Goal: Task Accomplishment & Management: Use online tool/utility

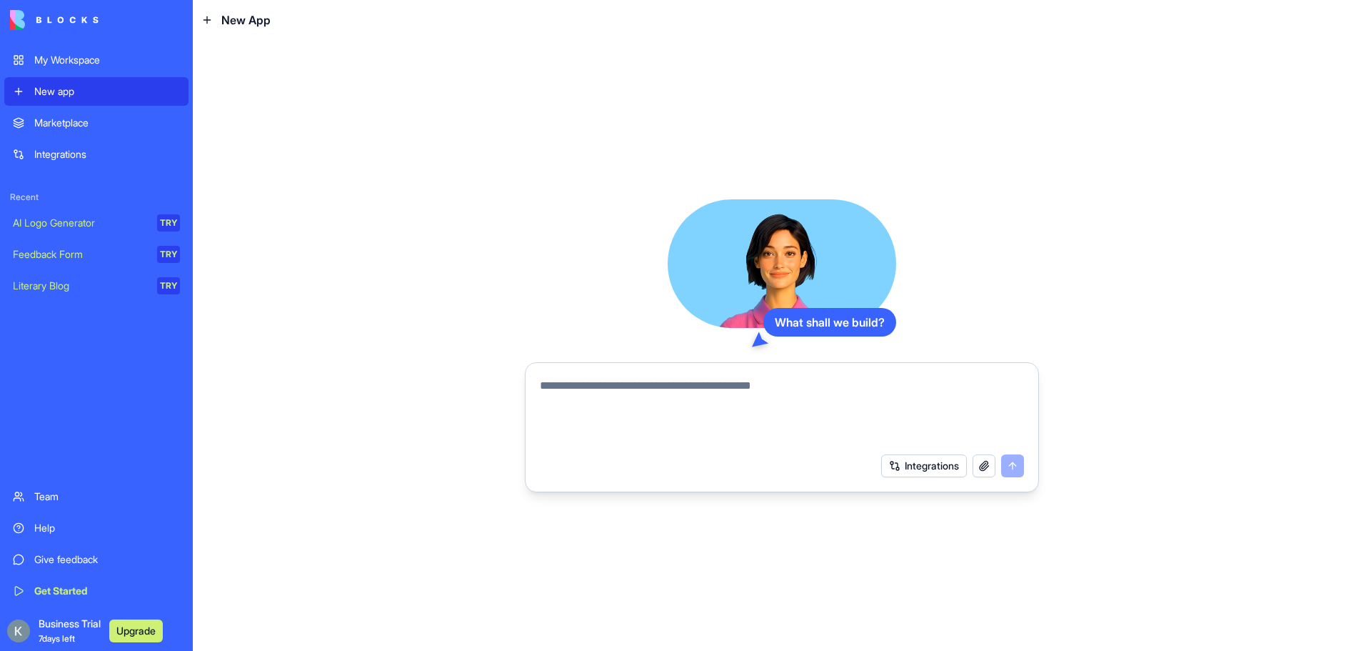
paste textarea "**********"
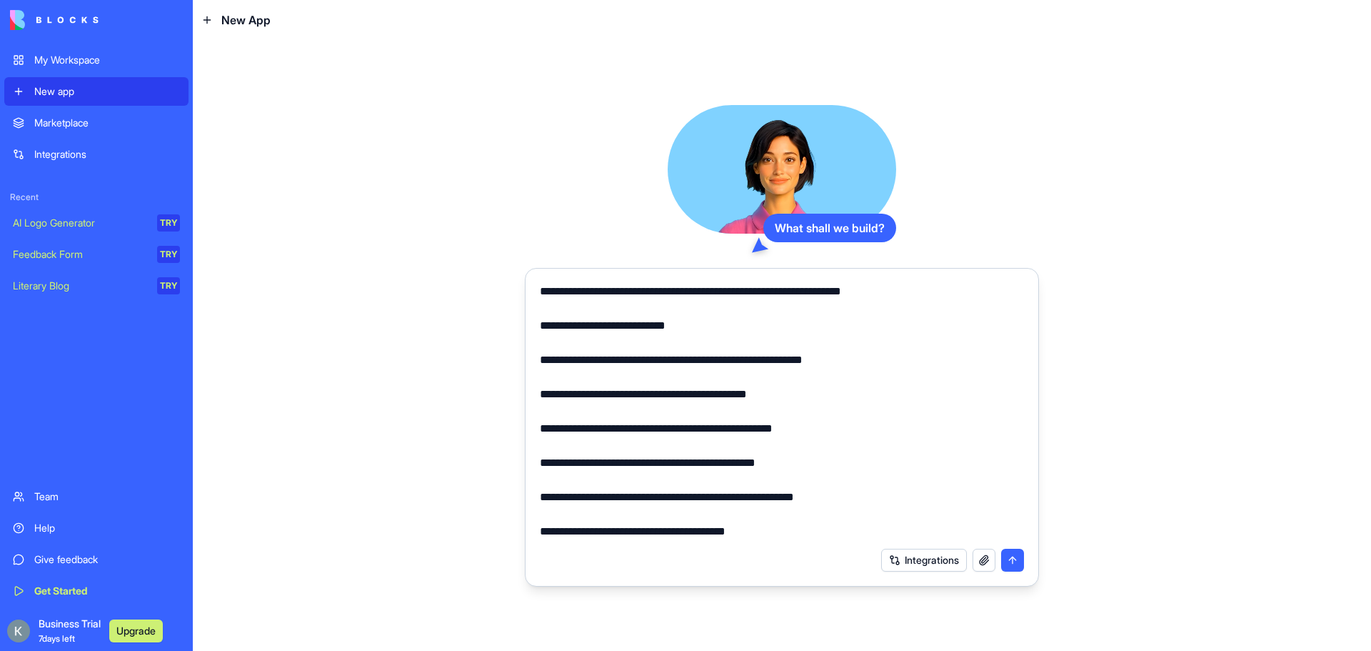
scroll to position [1029, 0]
type textarea "**********"
click at [1013, 558] on button "submit" at bounding box center [1012, 560] width 23 height 23
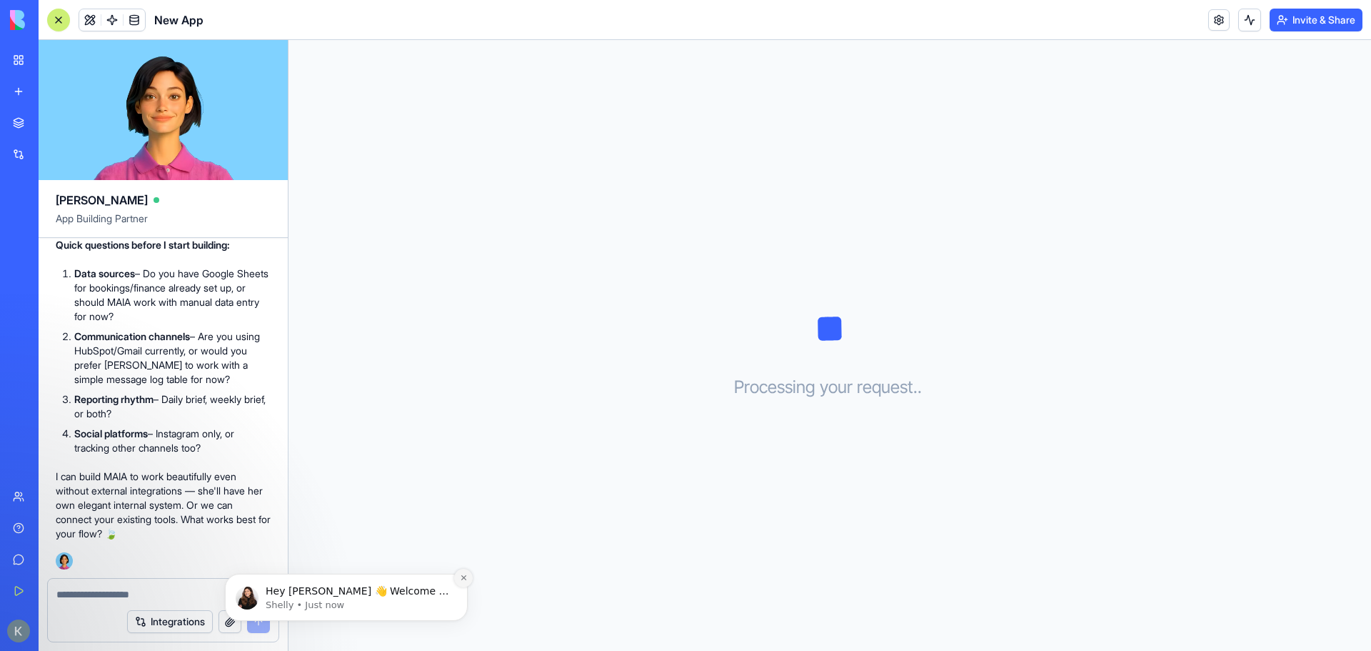
click at [464, 577] on icon "Dismiss notification" at bounding box center [464, 578] width 8 height 8
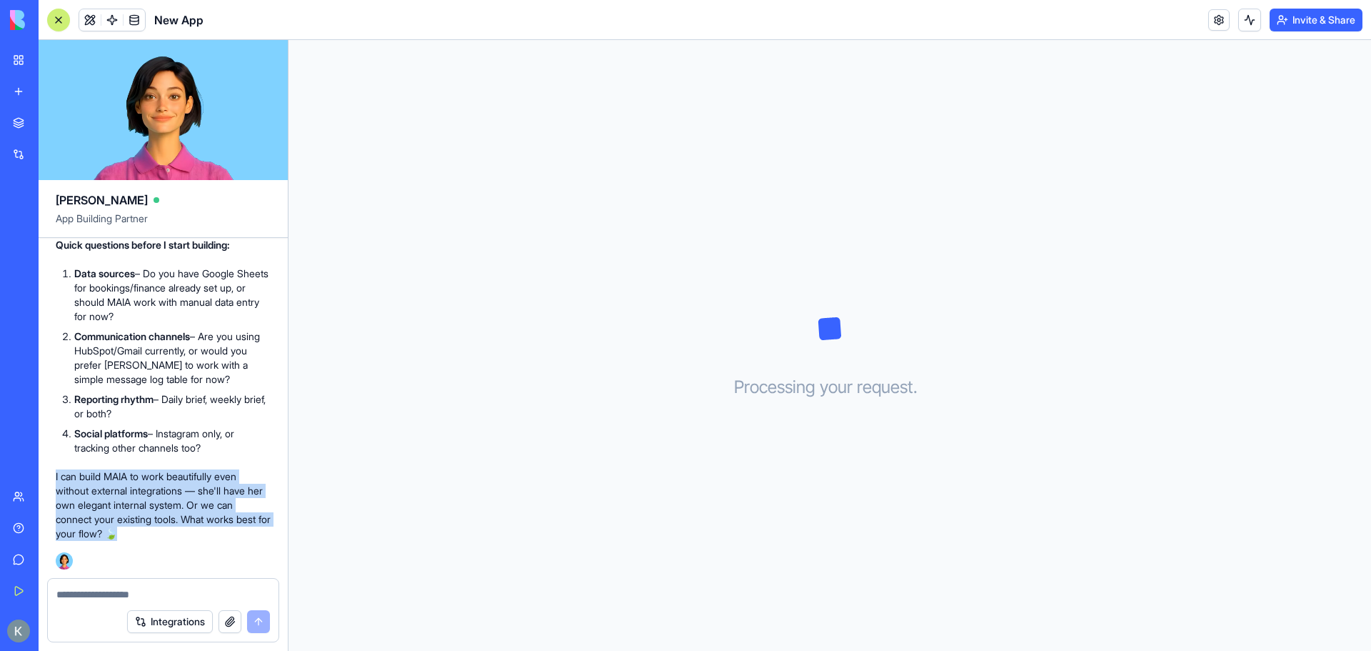
drag, startPoint x: 169, startPoint y: 535, endPoint x: 48, endPoint y: 477, distance: 134.5
copy p "I can build MAIA to work beautifully even without external integrations — she'l…"
click at [173, 558] on div "🌿 MAIA – Your New Leaf Executive AI is Taking Root! Hey! I'm Ella, and I'm abou…" at bounding box center [163, 190] width 215 height 757
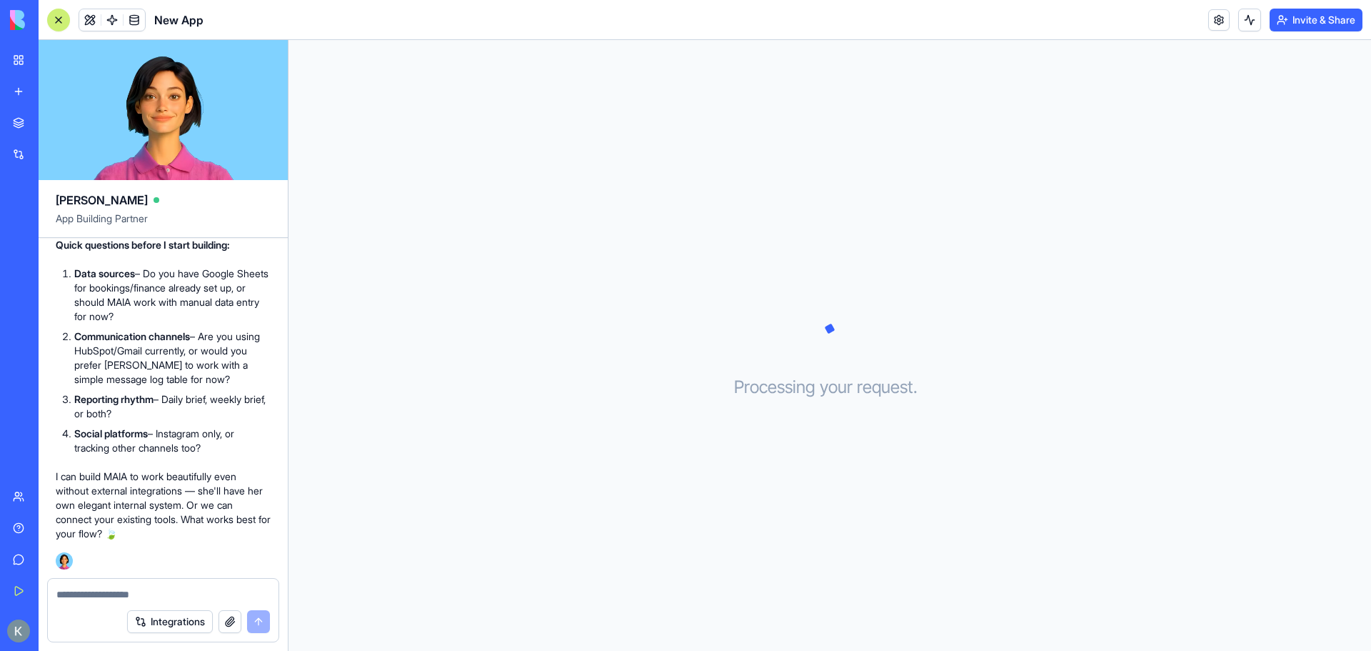
click at [125, 591] on textarea at bounding box center [163, 594] width 214 height 14
paste textarea "**********"
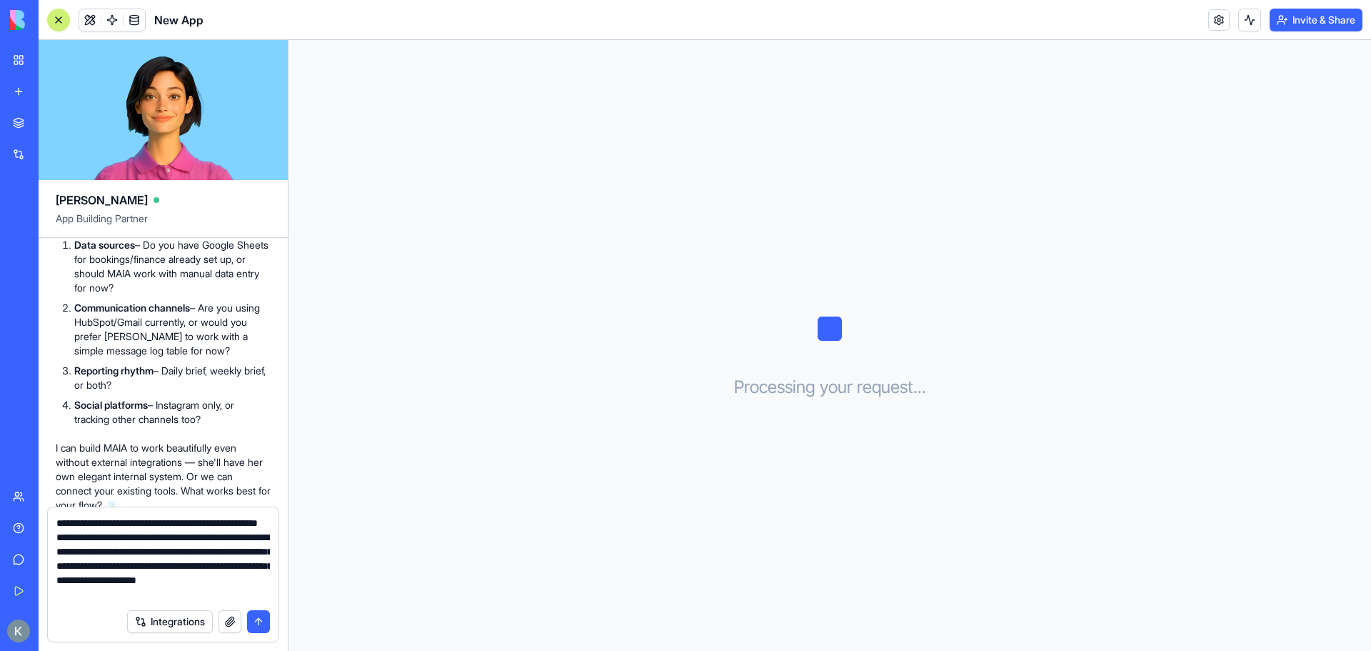
scroll to position [270, 0]
type textarea "**********"
click at [264, 620] on button "submit" at bounding box center [258, 621] width 23 height 23
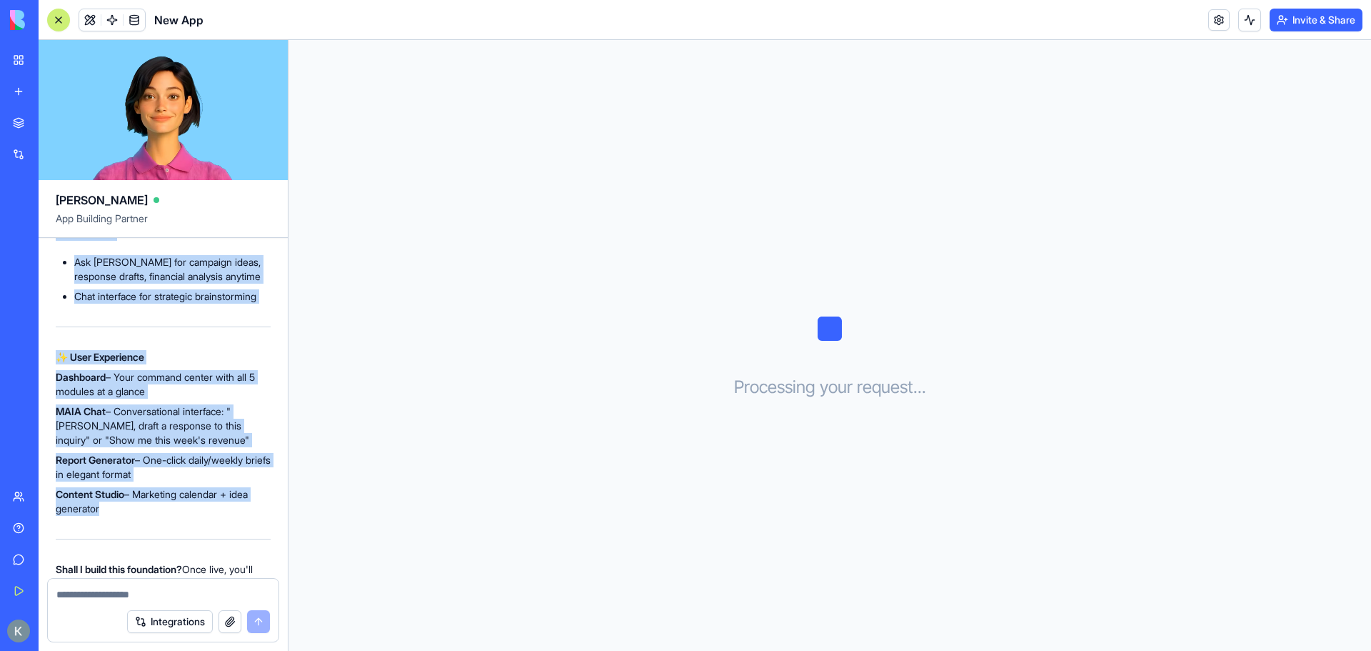
scroll to position [3341, 0]
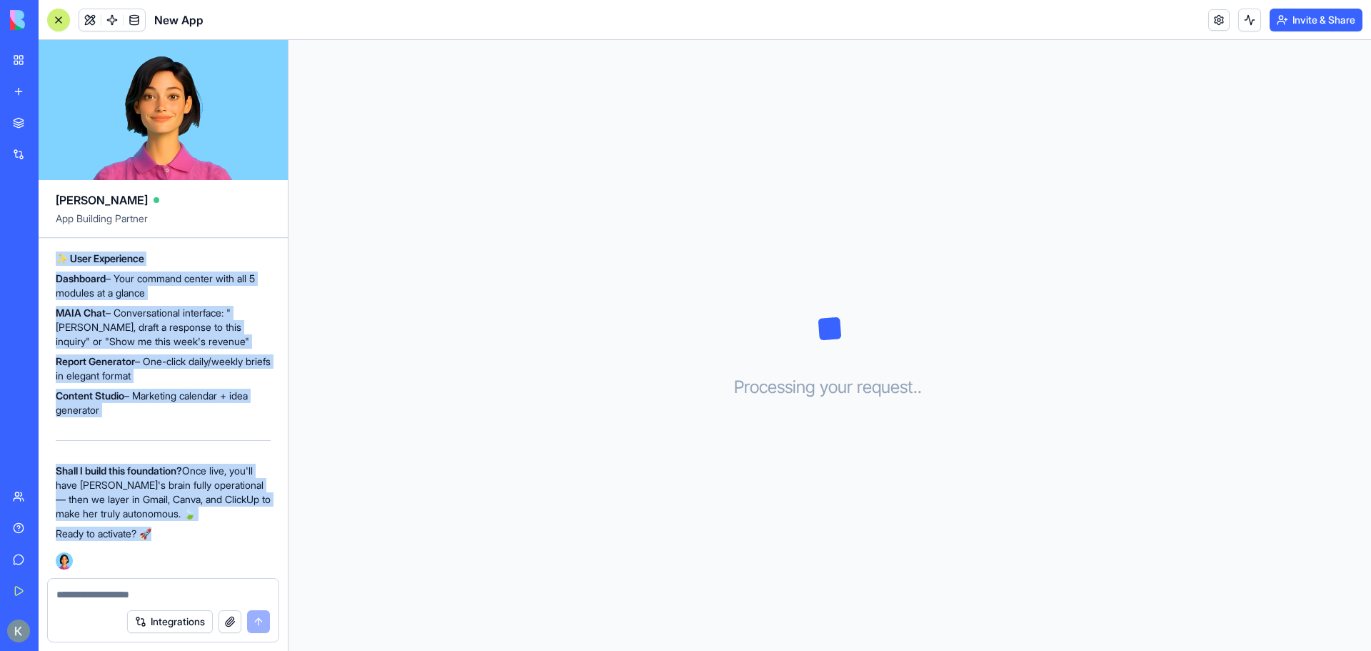
drag, startPoint x: 54, startPoint y: 404, endPoint x: 236, endPoint y: 534, distance: 223.6
copy div "🌿 MAIA's Internal Architecture – Ready for Your Review Perfect! I'm designing M…"
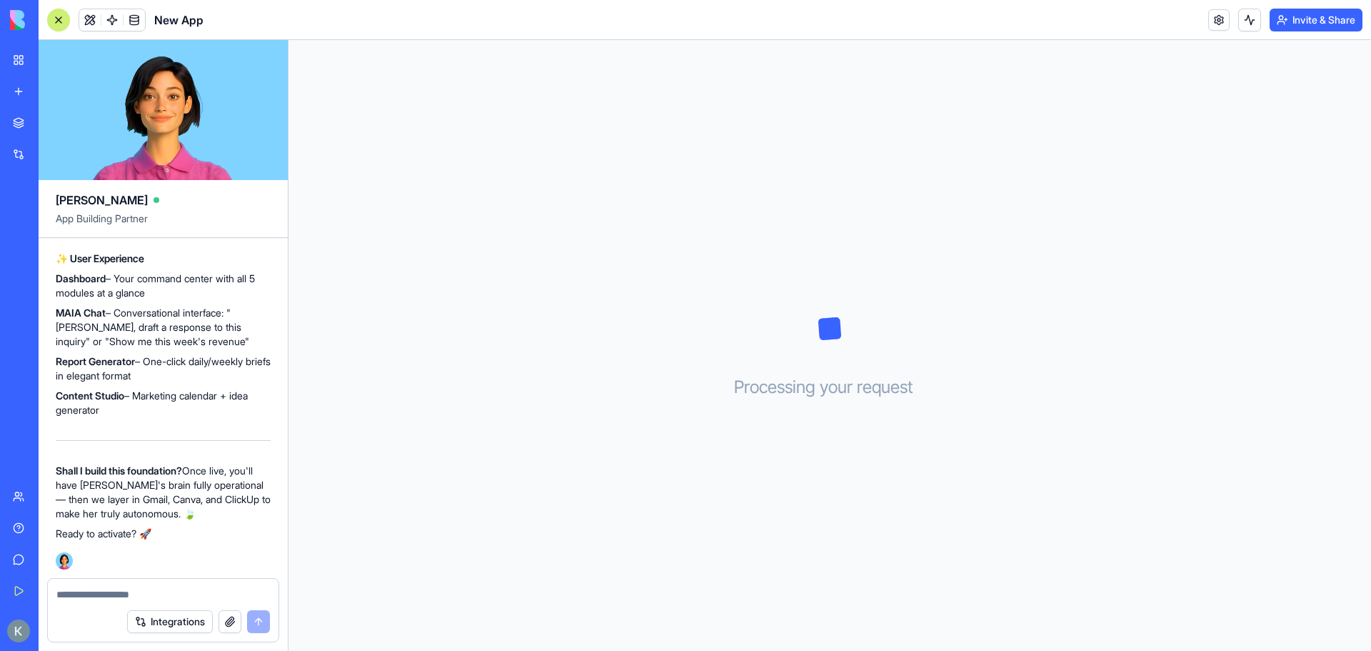
click at [104, 596] on textarea at bounding box center [163, 594] width 214 height 14
type textarea "*"
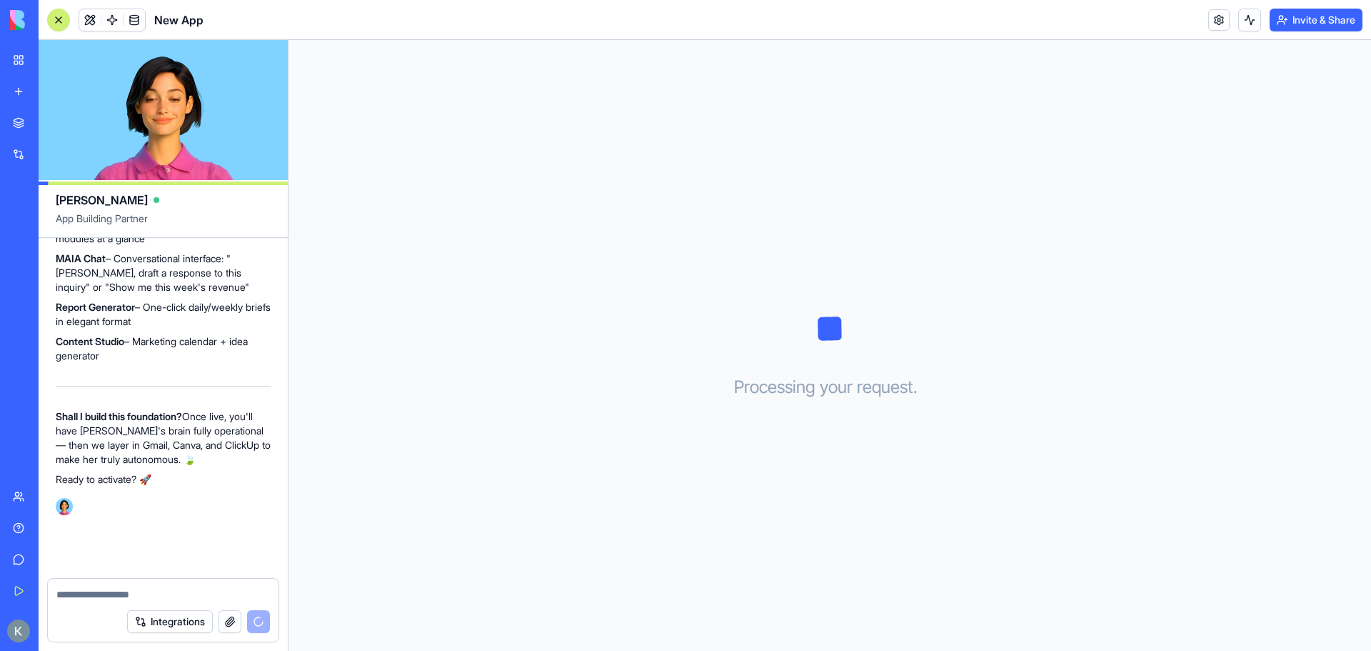
scroll to position [3395, 0]
click at [124, 596] on textarea at bounding box center [163, 594] width 214 height 14
paste textarea "**********"
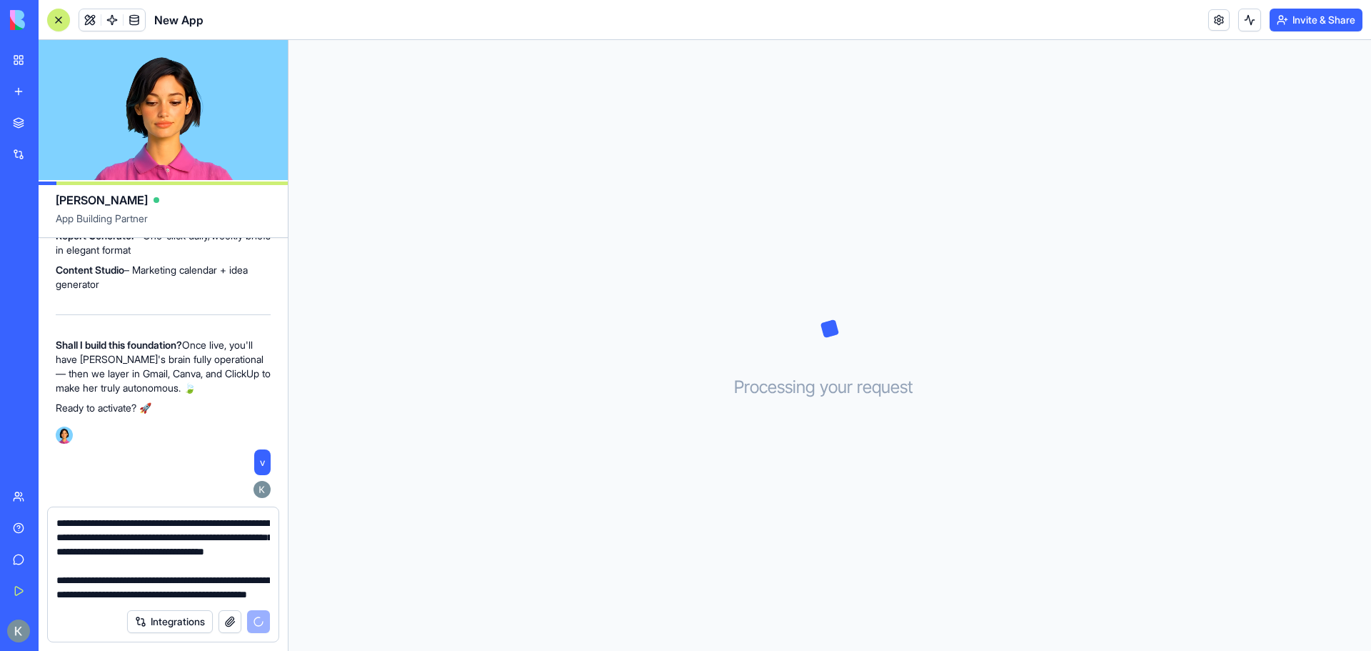
scroll to position [3466, 0]
click at [254, 629] on div "Integrations" at bounding box center [198, 621] width 143 height 23
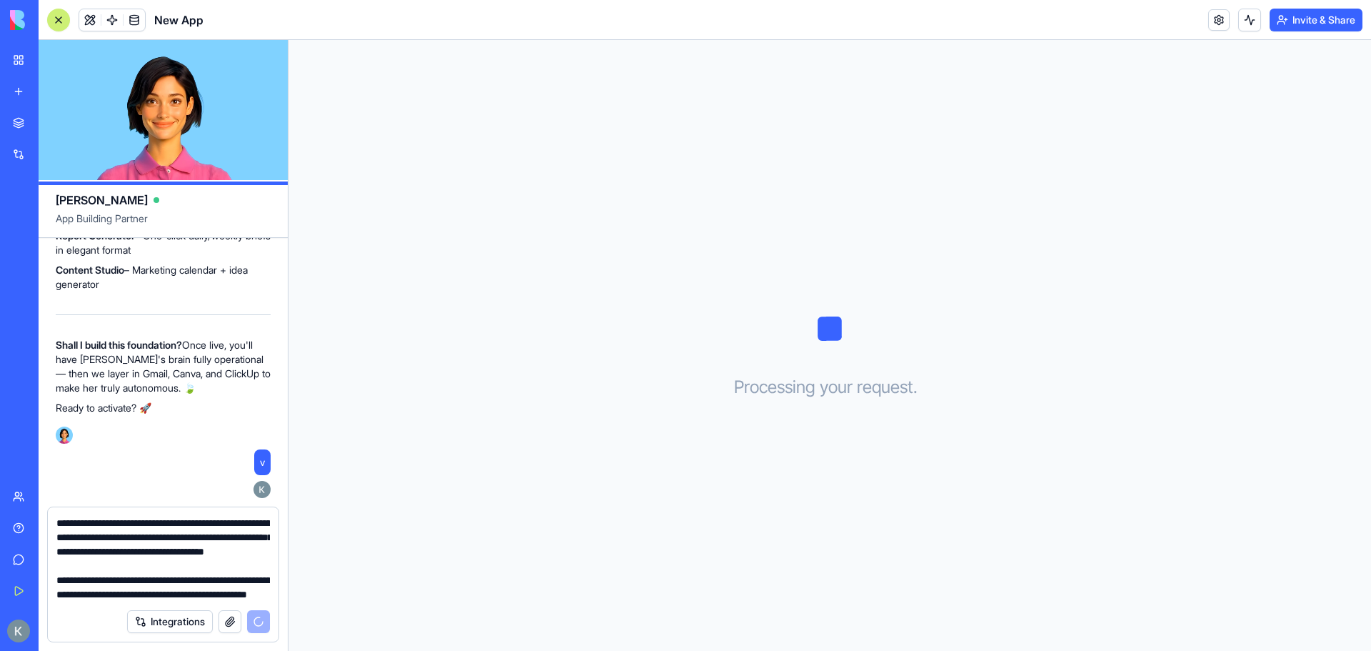
click at [257, 621] on div "Integrations" at bounding box center [198, 621] width 143 height 23
click at [197, 596] on textarea "**********" at bounding box center [163, 559] width 214 height 86
type textarea "**********"
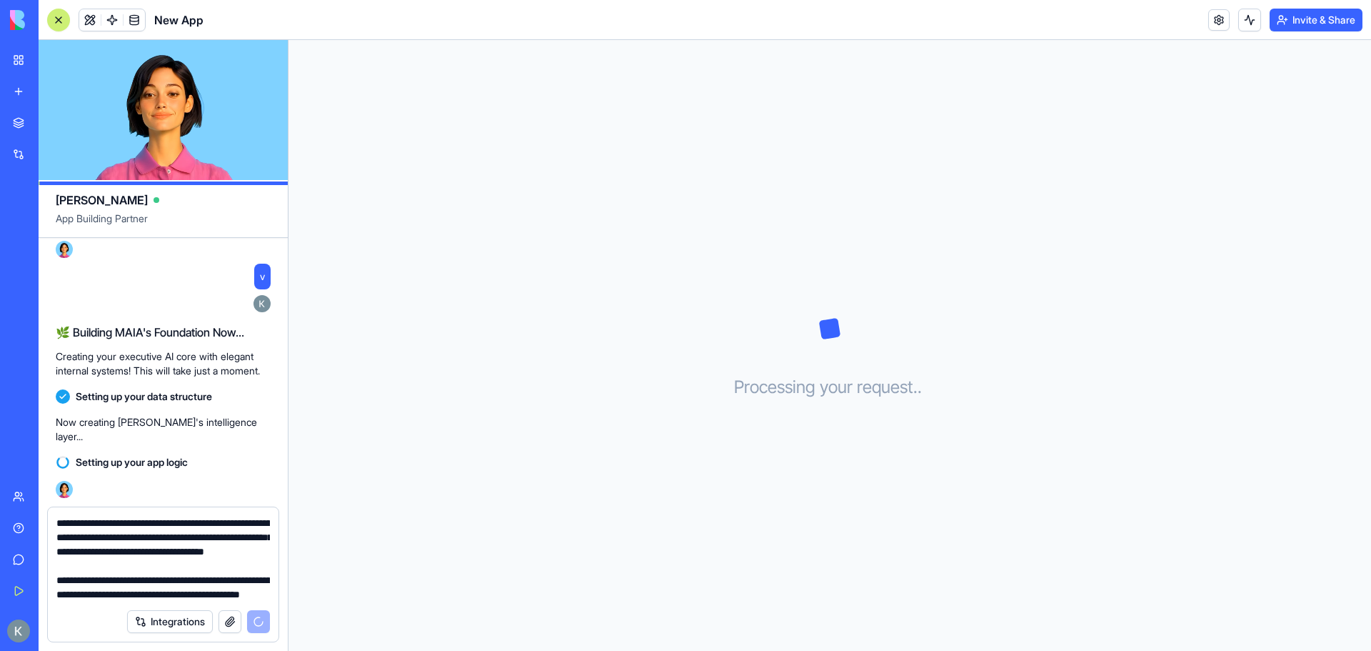
scroll to position [0, 0]
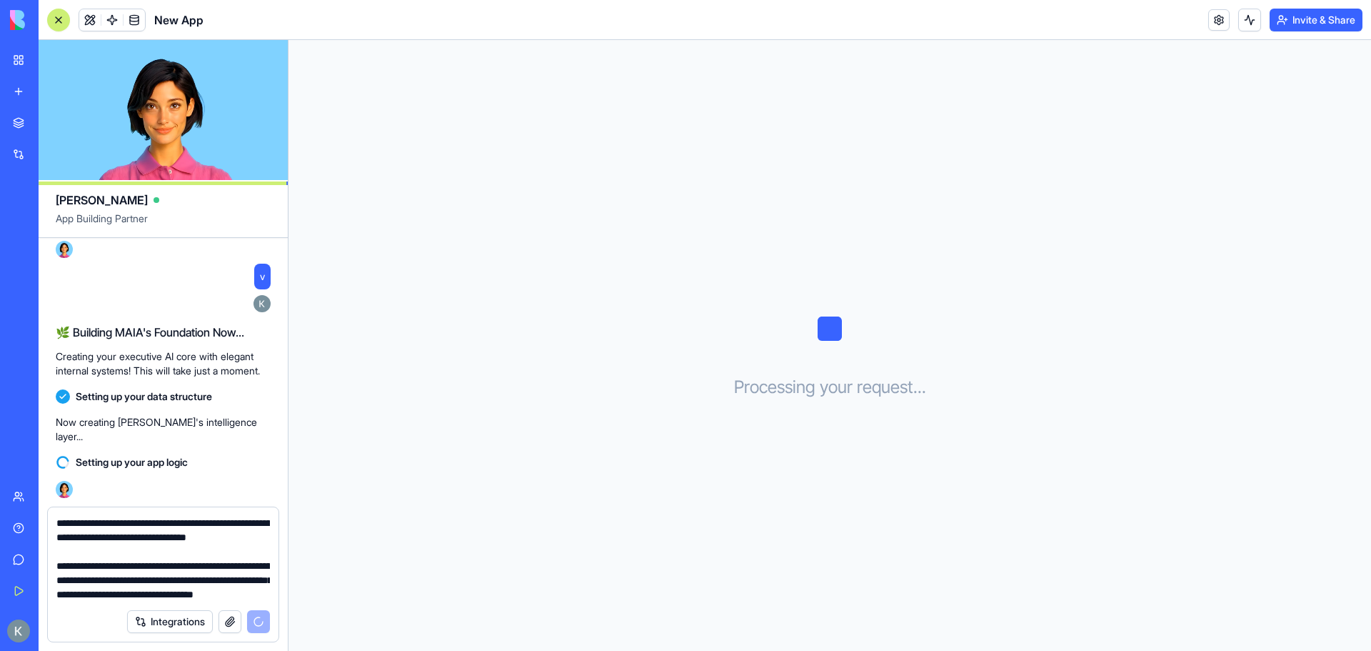
drag, startPoint x: 193, startPoint y: 596, endPoint x: 17, endPoint y: 483, distance: 208.8
click at [17, 483] on div "My Workspace New app Marketplace Integrations Recent New App AI Logo Generator …" at bounding box center [685, 325] width 1371 height 651
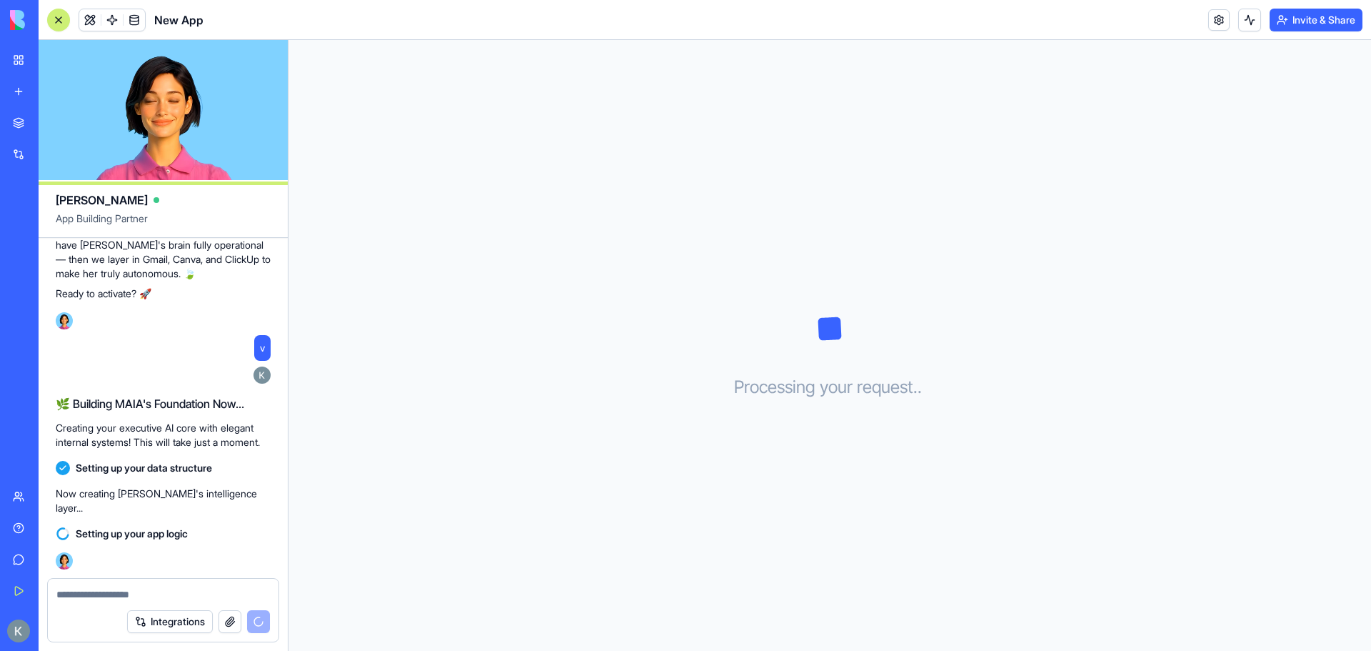
scroll to position [3581, 0]
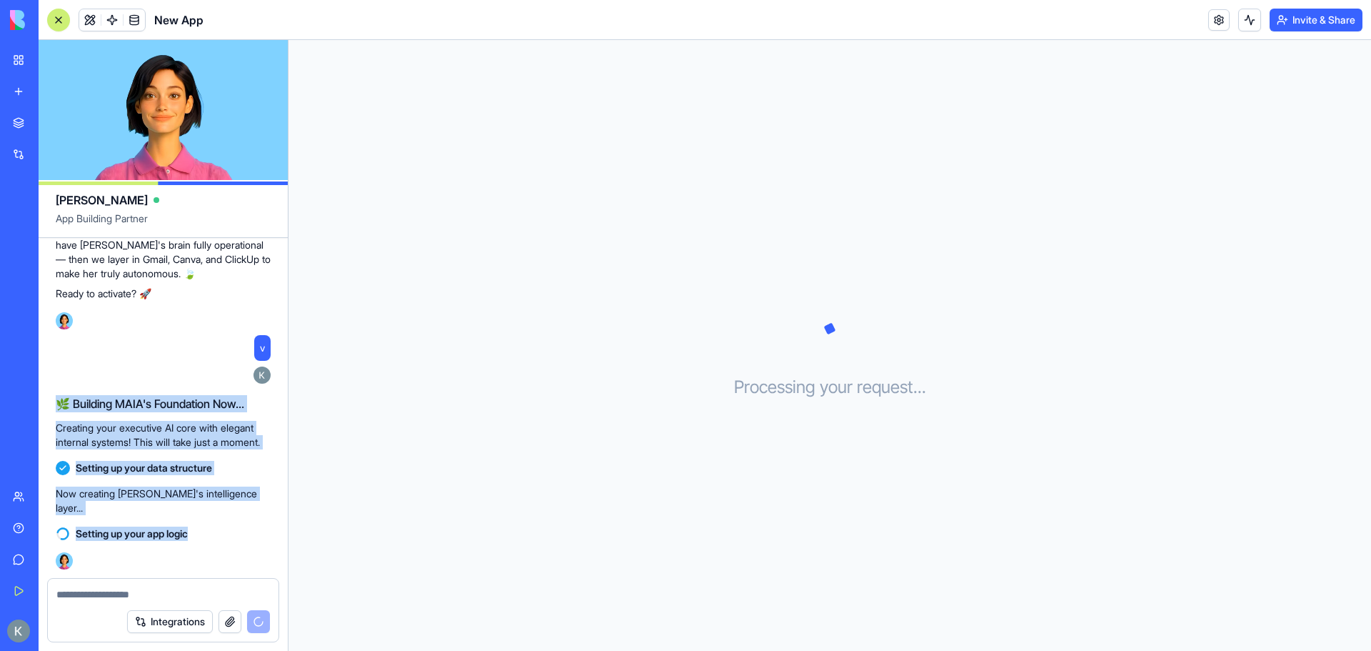
drag, startPoint x: 59, startPoint y: 401, endPoint x: 208, endPoint y: 539, distance: 202.7
copy div "🌿 Building MAIA's Foundation Now... Creating your executive AI core with elegan…"
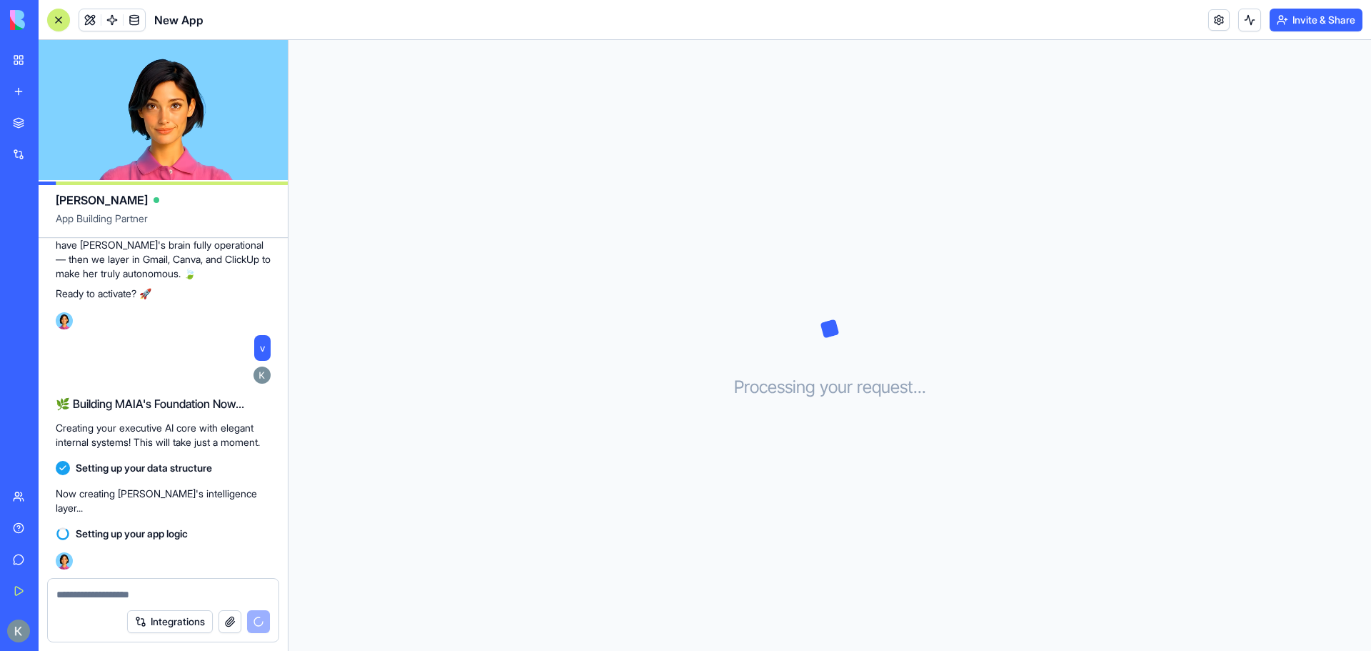
click at [84, 601] on textarea at bounding box center [163, 594] width 214 height 14
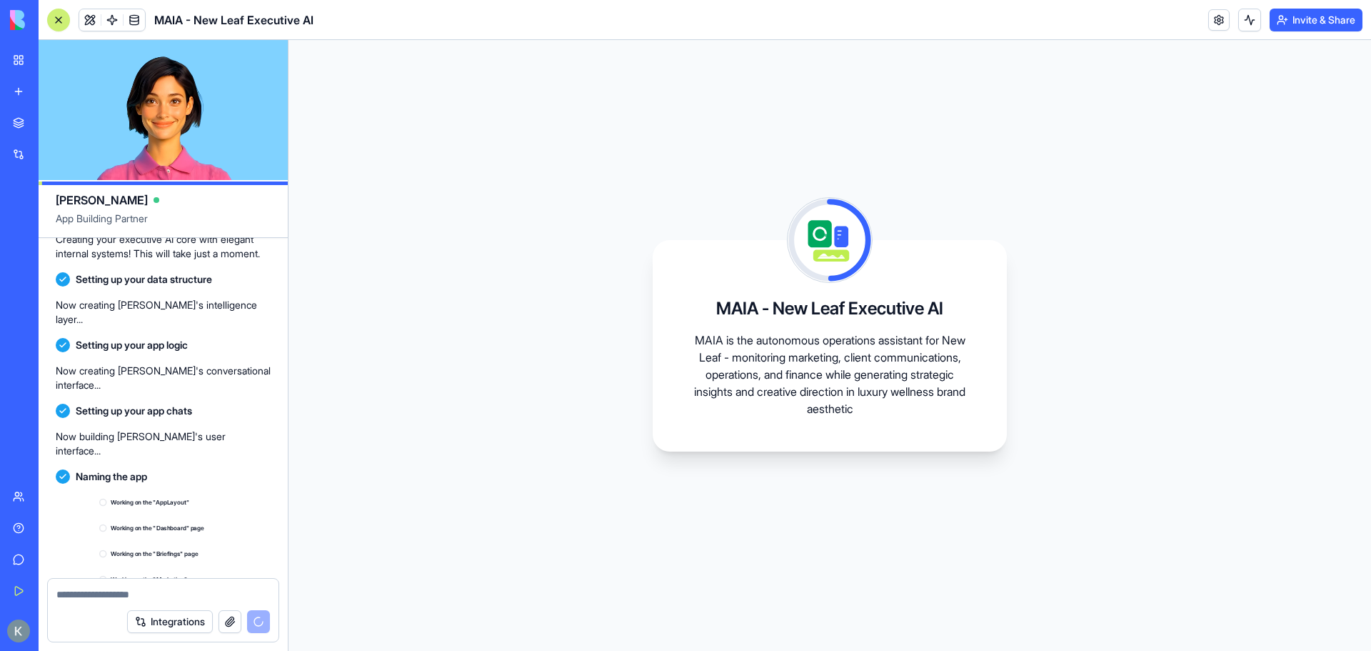
scroll to position [3878, 0]
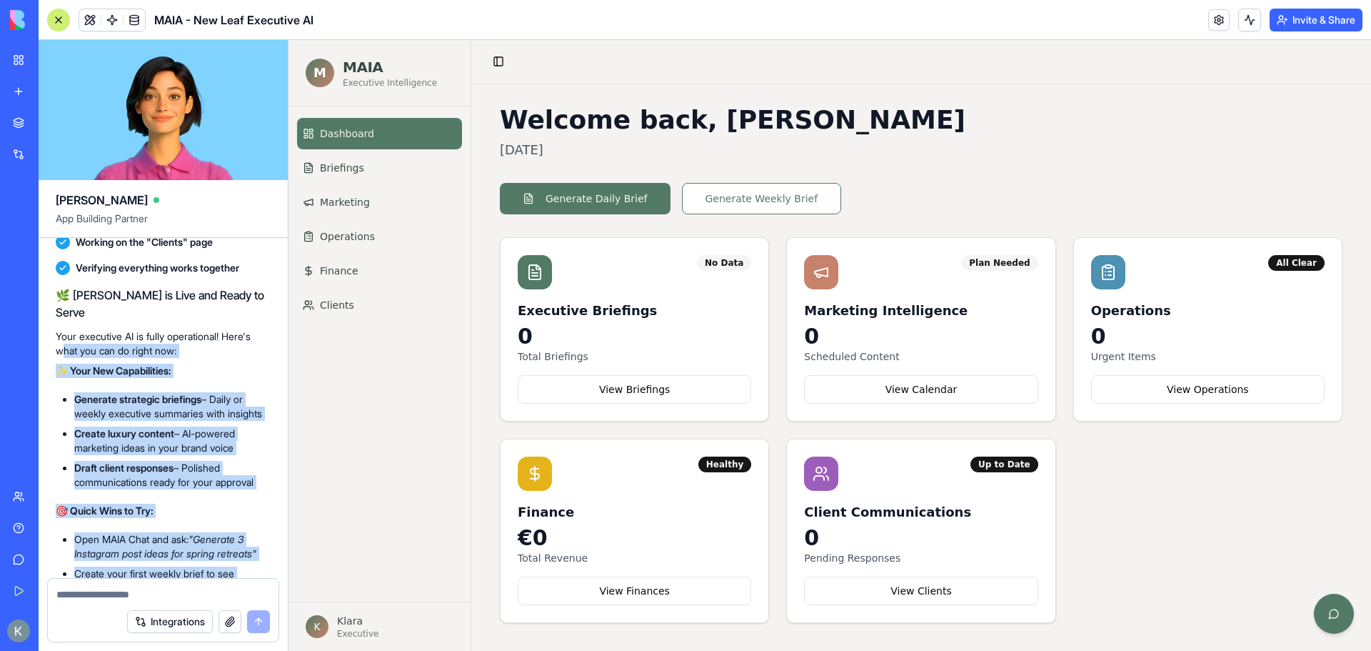
scroll to position [4041, 0]
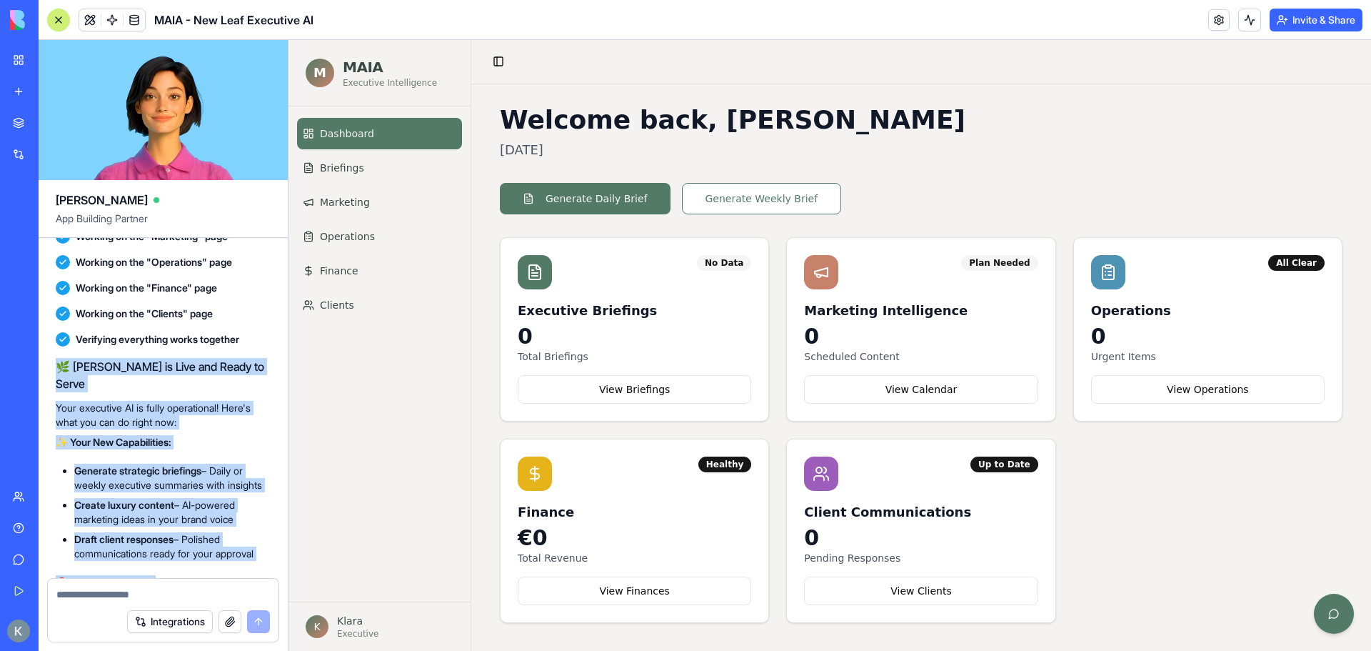
drag, startPoint x: 201, startPoint y: 536, endPoint x: 55, endPoint y: 424, distance: 184.4
drag, startPoint x: 79, startPoint y: 441, endPoint x: 262, endPoint y: 430, distance: 183.2
click at [262, 392] on h2 "🌿 MAIA is Live and Ready to Serve" at bounding box center [163, 375] width 215 height 34
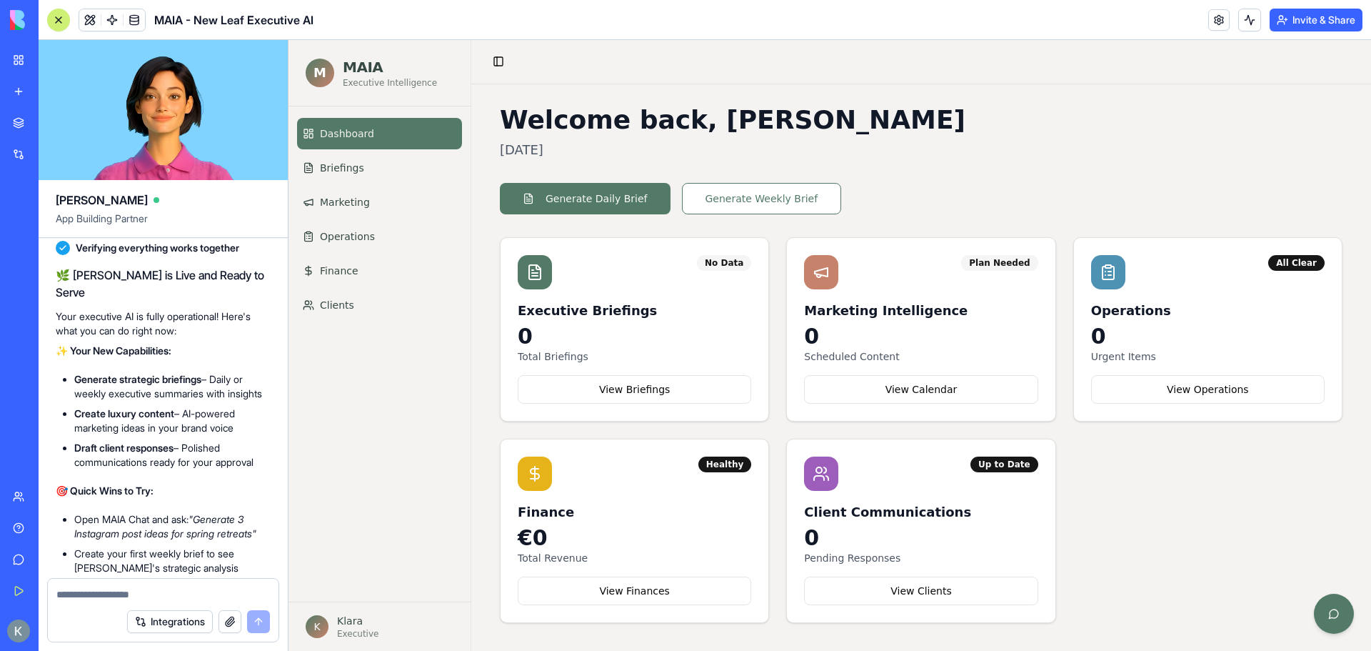
scroll to position [4326, 0]
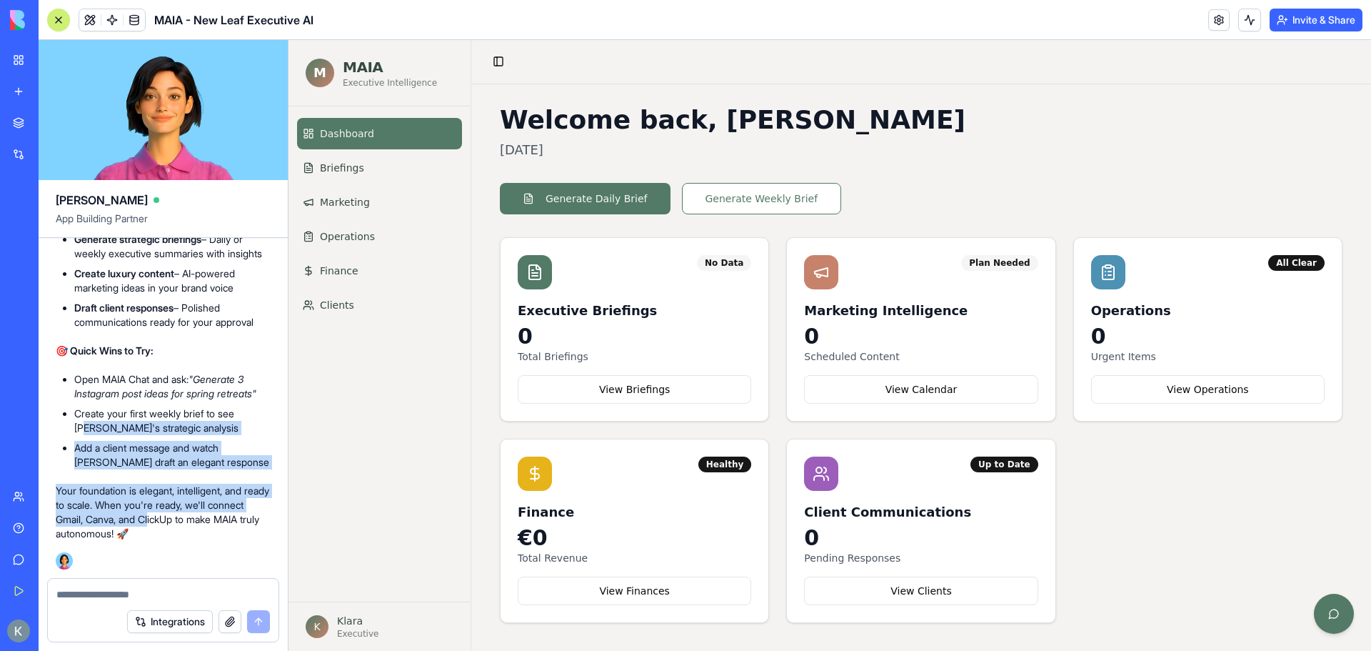
drag, startPoint x: 195, startPoint y: 524, endPoint x: 87, endPoint y: 433, distance: 141.4
click at [87, 433] on div "🌿 MAIA is Live and Ready to Serve Your executive AI is fully operational! Here'…" at bounding box center [163, 333] width 215 height 414
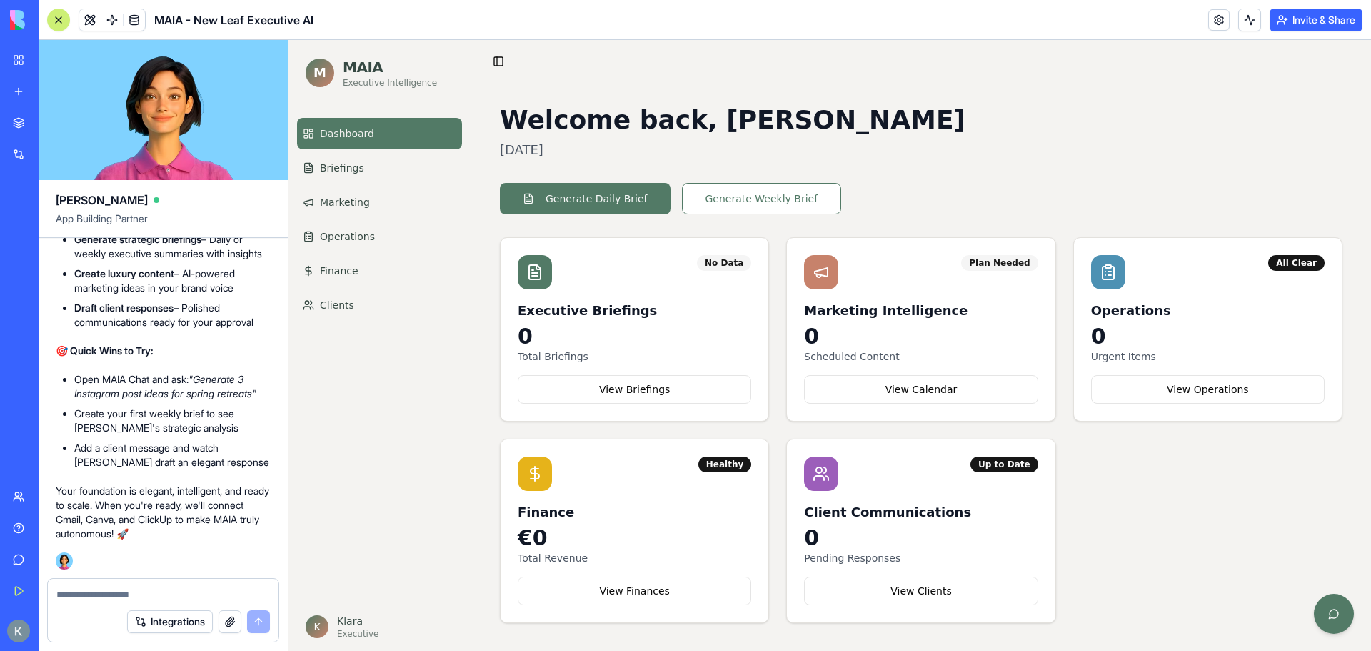
click at [214, 525] on p "Your foundation is elegant, intelligent, and ready to scale. When you're ready,…" at bounding box center [163, 512] width 215 height 57
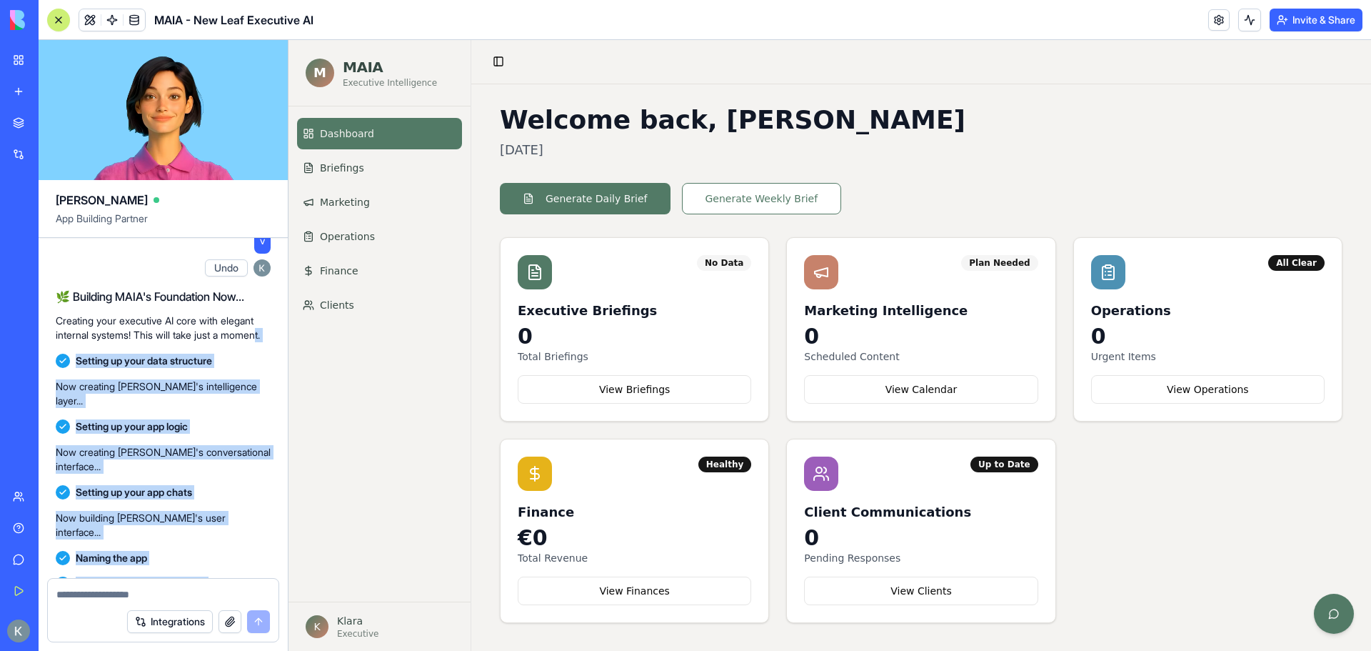
scroll to position [3612, 0]
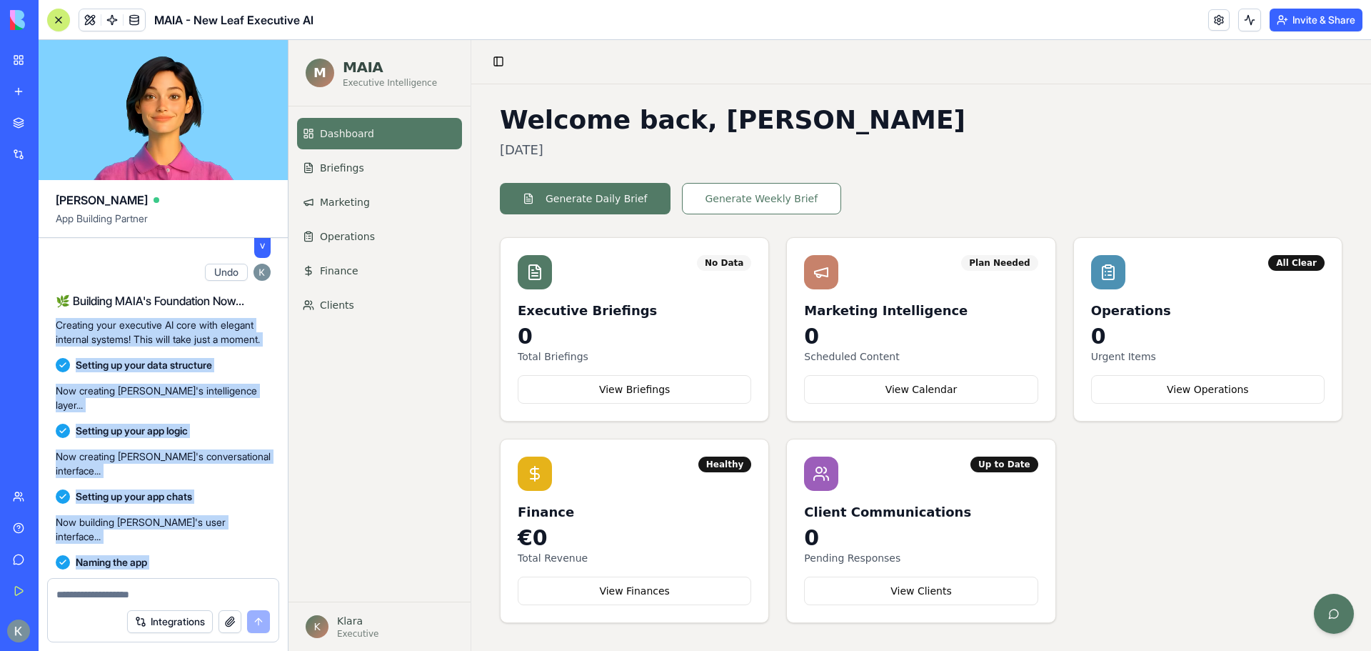
drag, startPoint x: 205, startPoint y: 534, endPoint x: 48, endPoint y: 402, distance: 205.3
copy div "Creating your executive AI core with elegant internal systems! This will take j…"
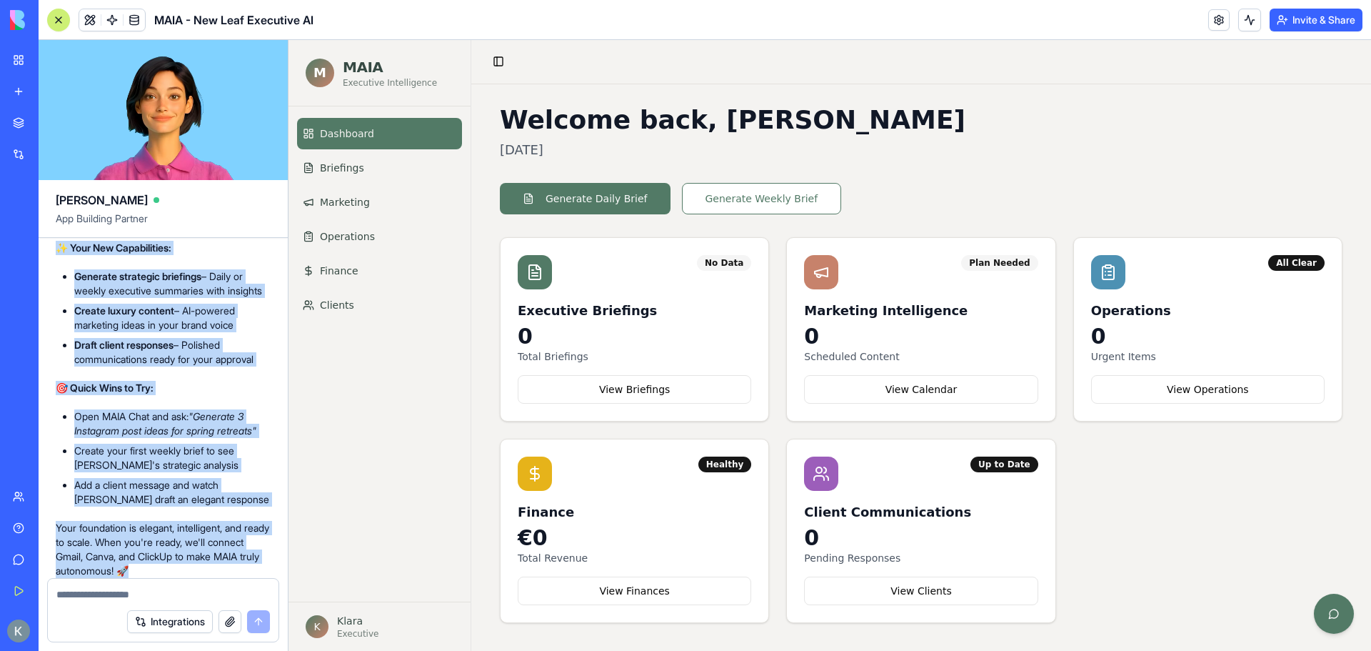
scroll to position [4326, 0]
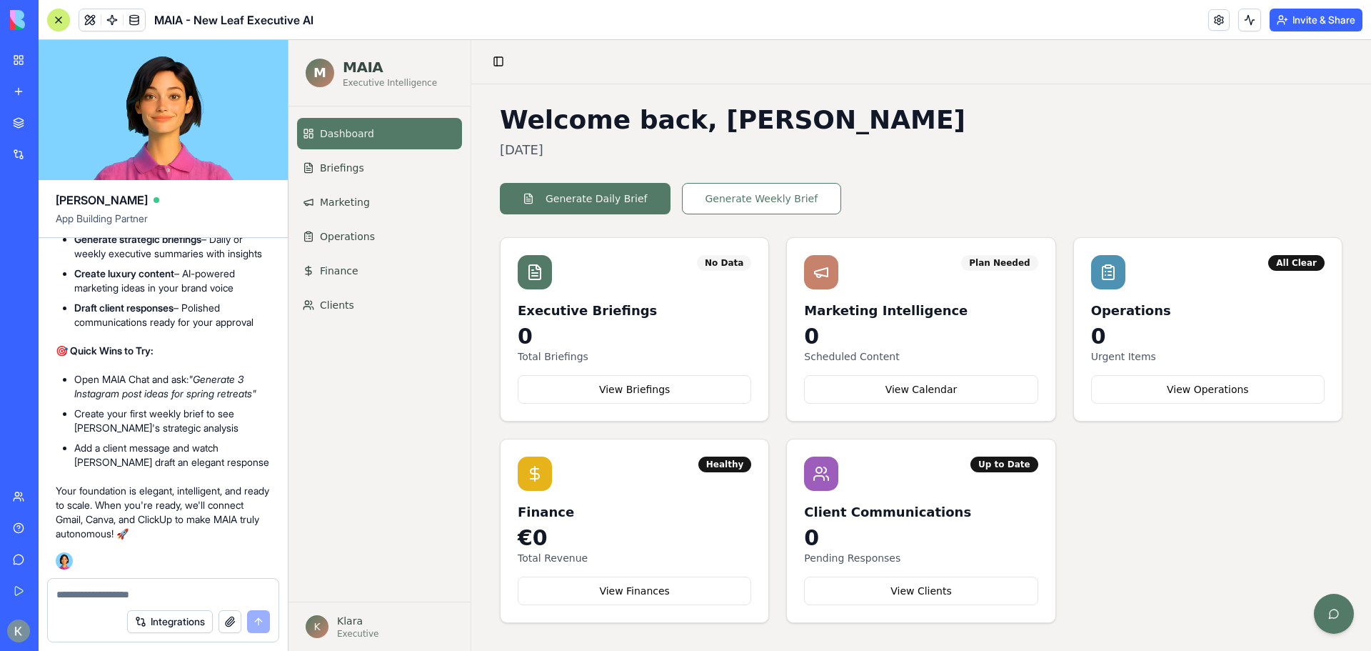
click at [121, 588] on textarea at bounding box center [163, 594] width 214 height 14
click at [922, 286] on div "Plan Needed" at bounding box center [921, 272] width 234 height 34
click at [865, 314] on h3 "Marketing Intelligence" at bounding box center [921, 311] width 234 height 20
click at [996, 263] on div "Plan Needed" at bounding box center [999, 263] width 76 height 16
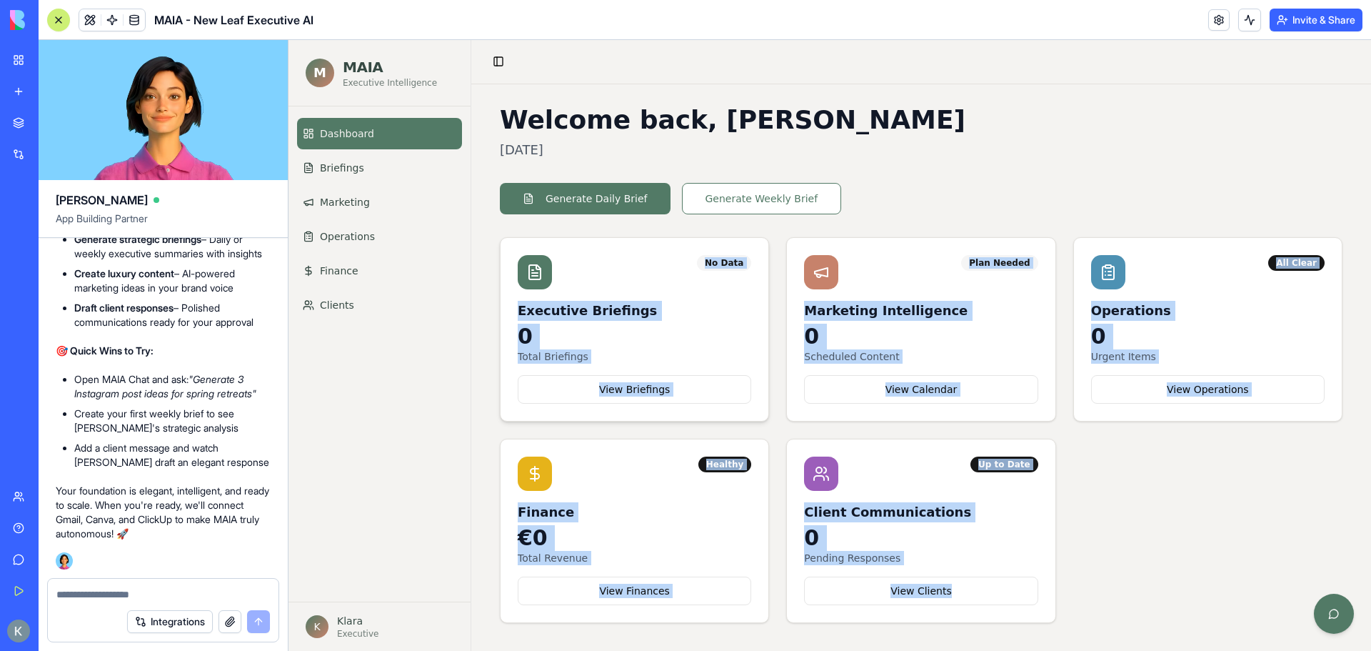
drag, startPoint x: 1157, startPoint y: 607, endPoint x: 530, endPoint y: 256, distance: 718.9
click at [530, 256] on div "No Data Executive Briefings 0 Total Briefings View Briefings Plan Needed Market…" at bounding box center [921, 430] width 843 height 386
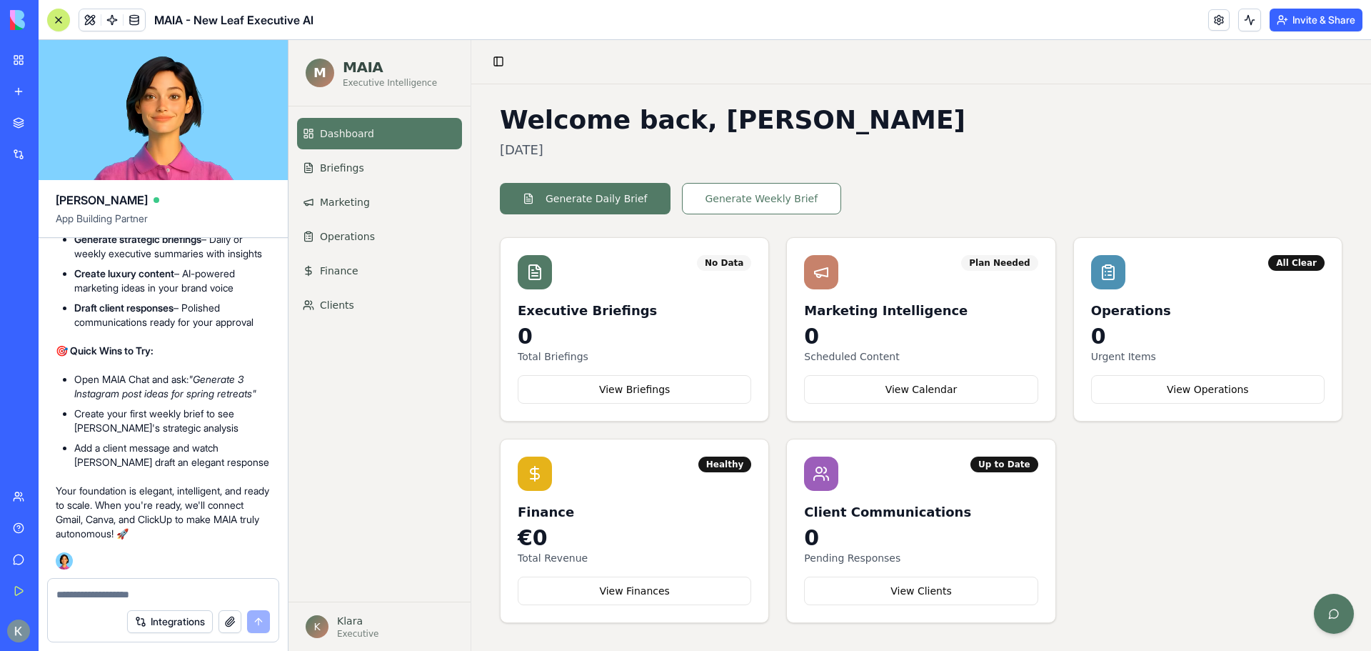
click at [1068, 166] on div "Welcome back, Klara Tuesday, October 7, 2025 Generate Daily Brief Generate Week…" at bounding box center [921, 364] width 843 height 517
click at [342, 209] on span "Marketing" at bounding box center [345, 202] width 50 height 14
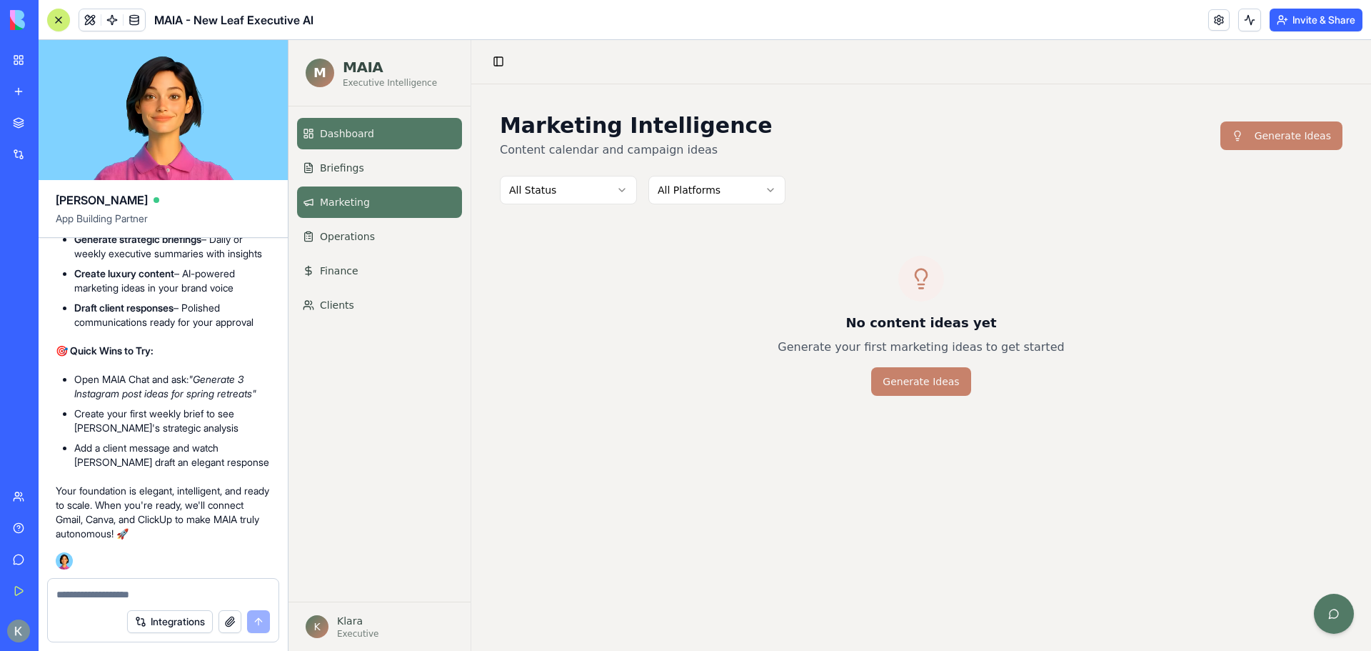
click at [376, 138] on link "Dashboard" at bounding box center [379, 133] width 165 height 31
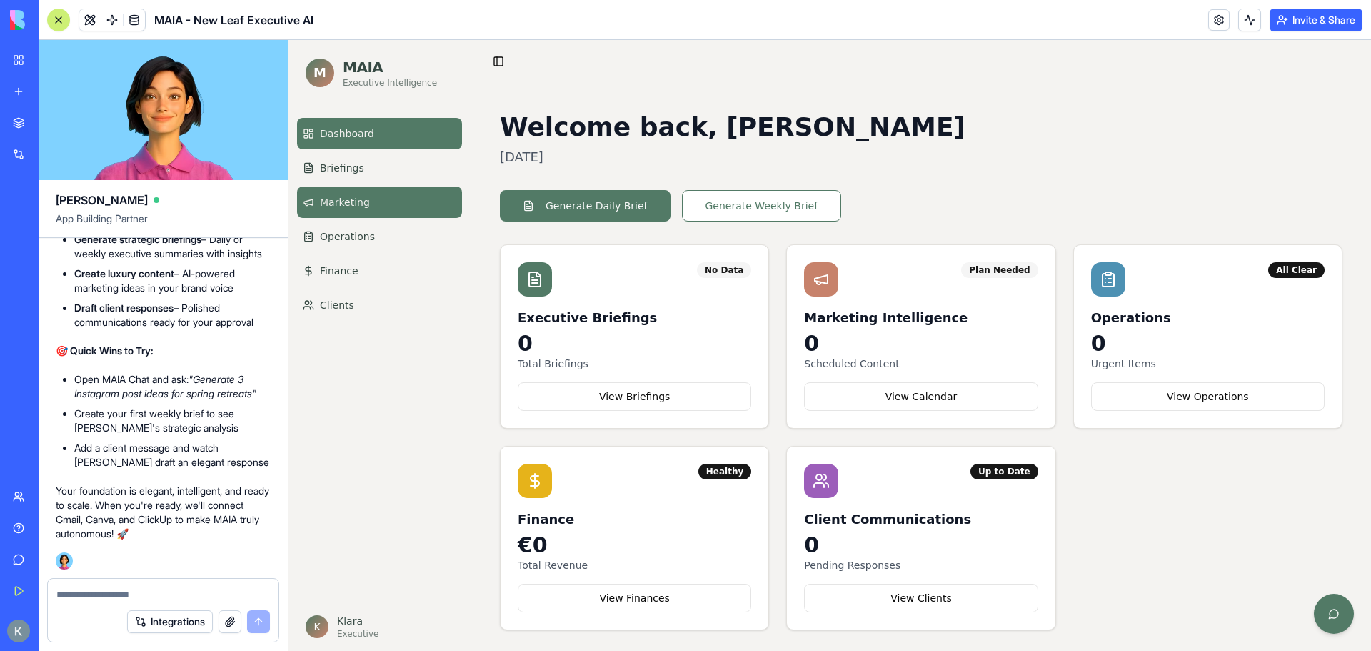
click at [423, 214] on link "Marketing" at bounding box center [379, 201] width 165 height 31
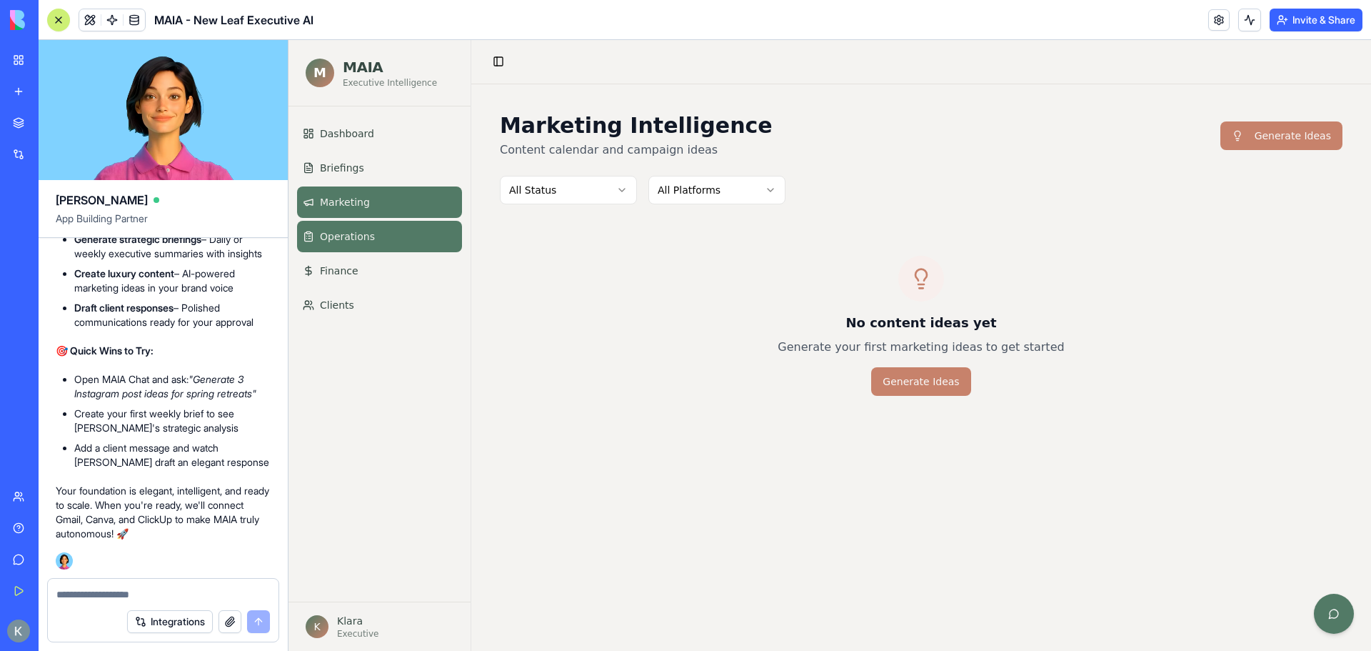
click at [359, 241] on span "Operations" at bounding box center [347, 236] width 55 height 14
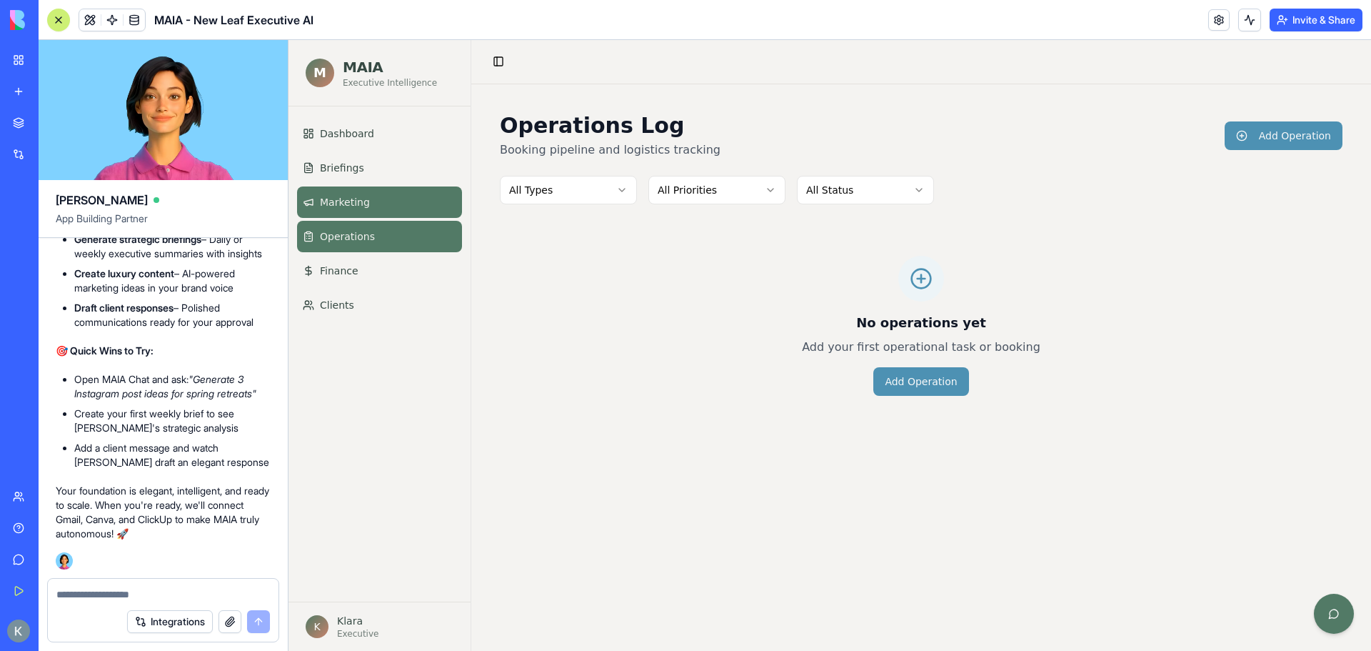
click at [343, 210] on link "Marketing" at bounding box center [379, 201] width 165 height 31
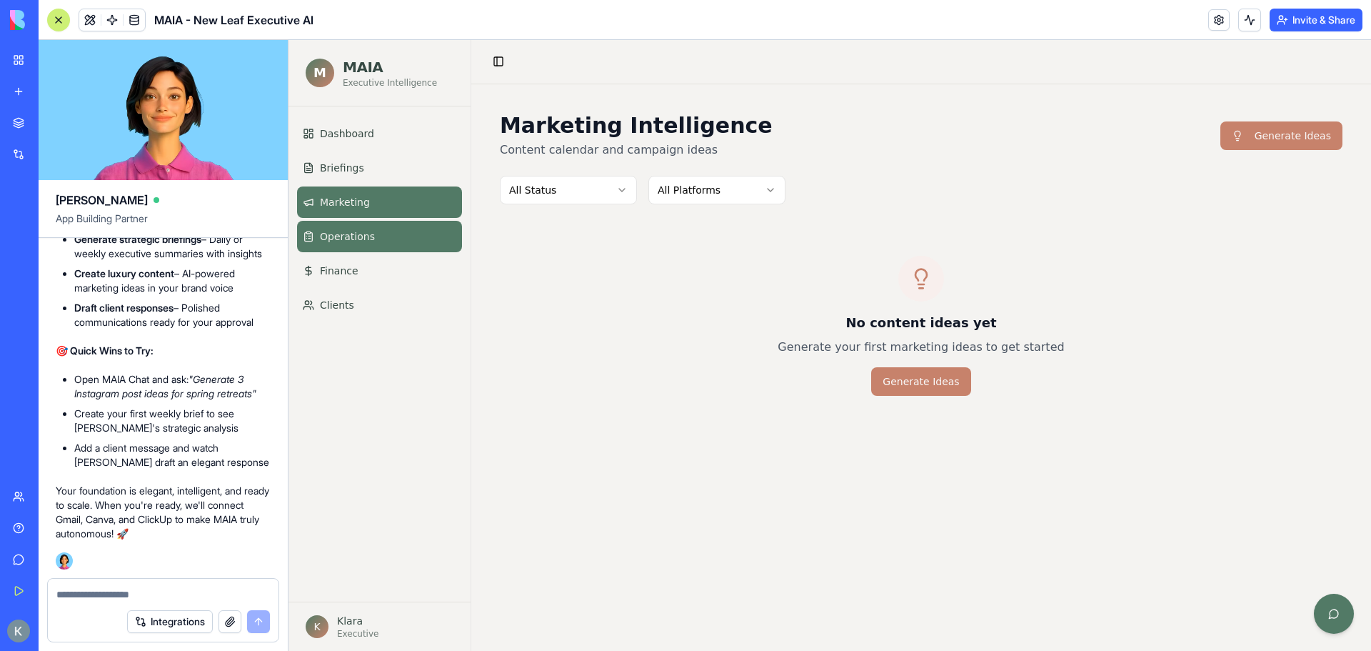
click at [329, 235] on span "Operations" at bounding box center [347, 236] width 55 height 14
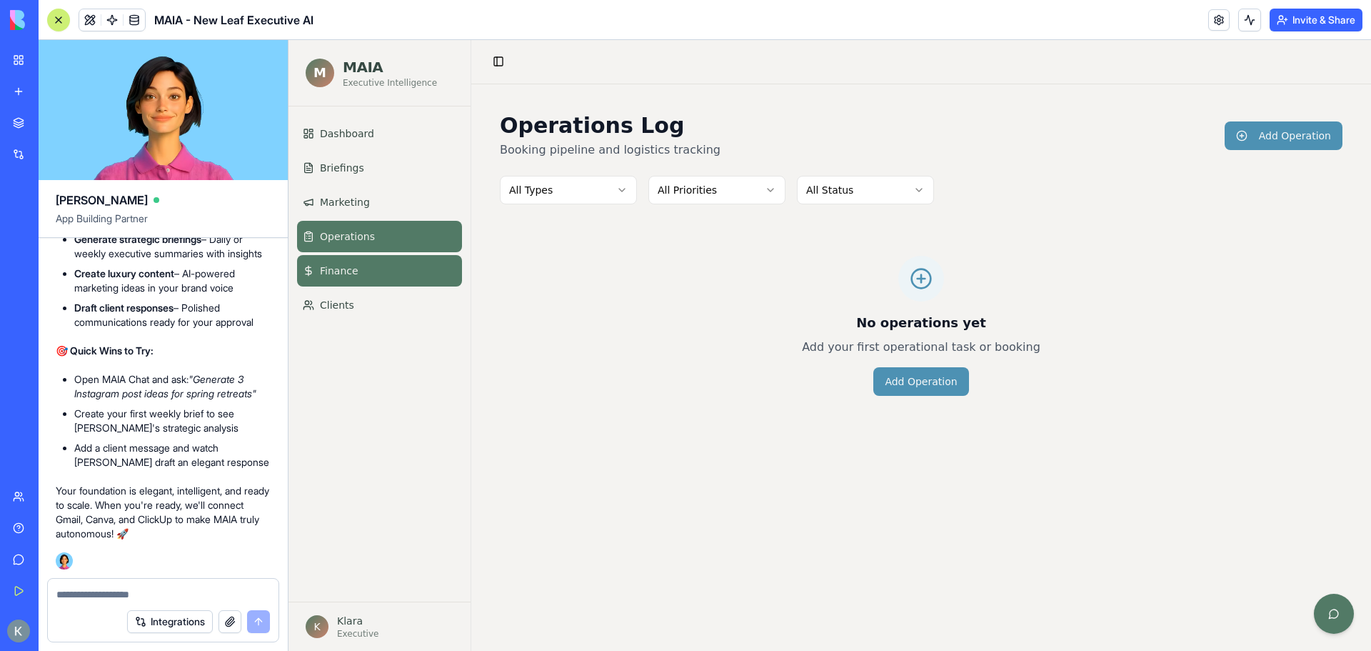
click at [339, 268] on span "Finance" at bounding box center [339, 271] width 39 height 14
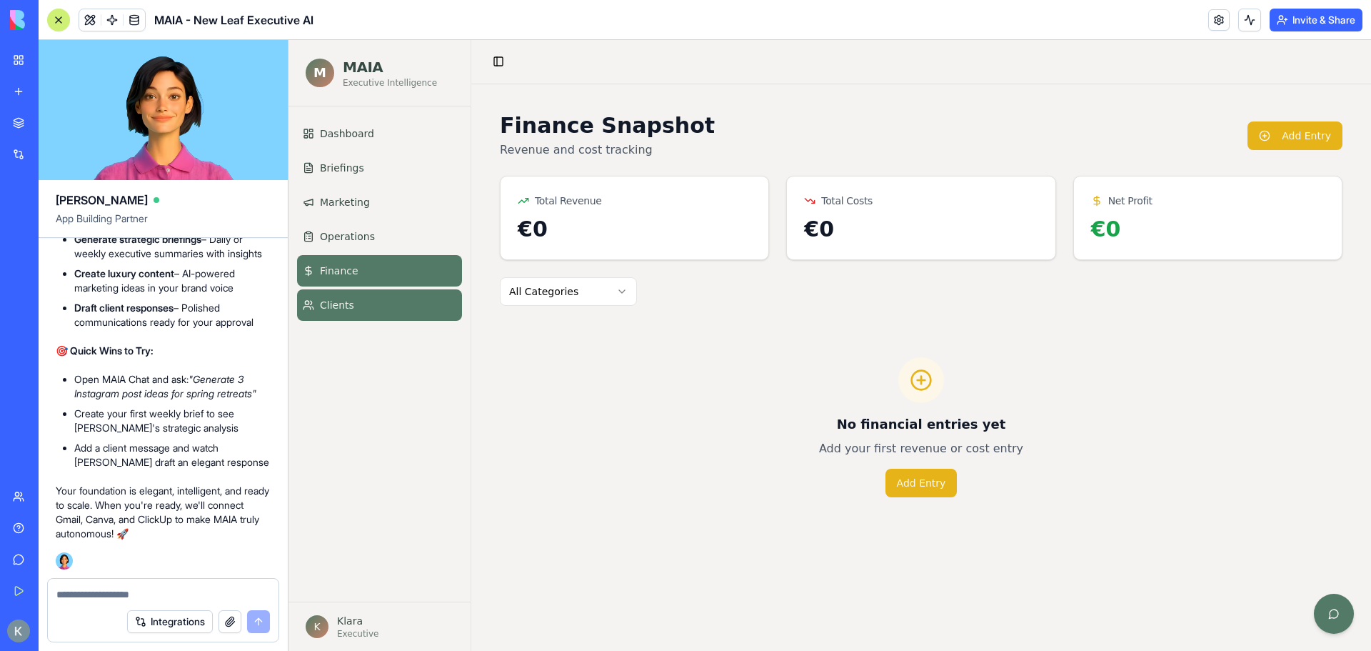
click at [340, 294] on link "Clients" at bounding box center [379, 304] width 165 height 31
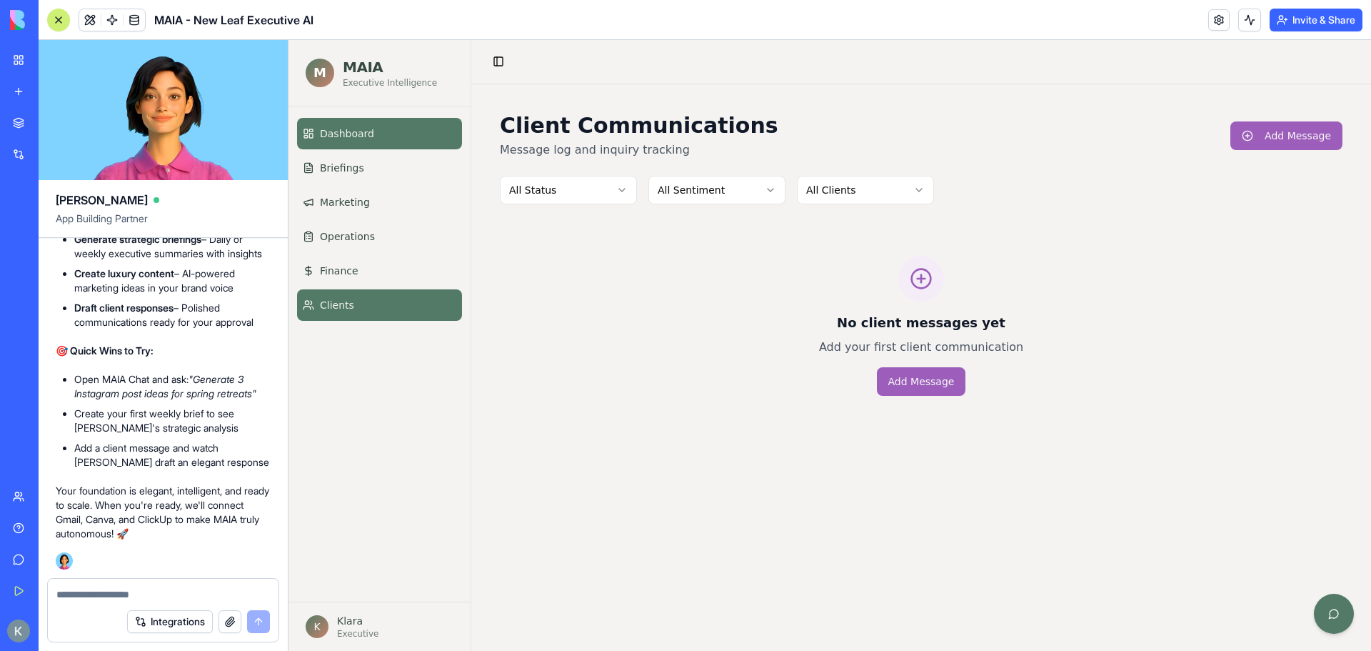
click at [369, 146] on link "Dashboard" at bounding box center [379, 133] width 165 height 31
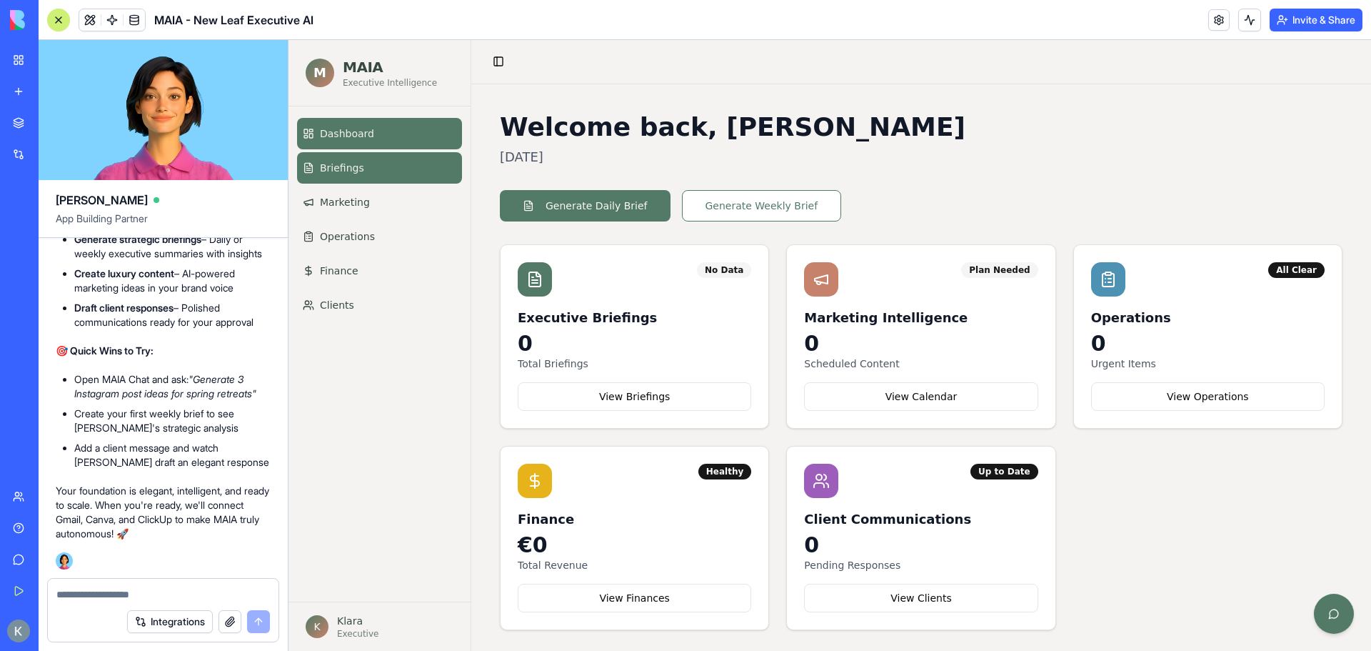
click at [355, 170] on span "Briefings" at bounding box center [342, 168] width 44 height 14
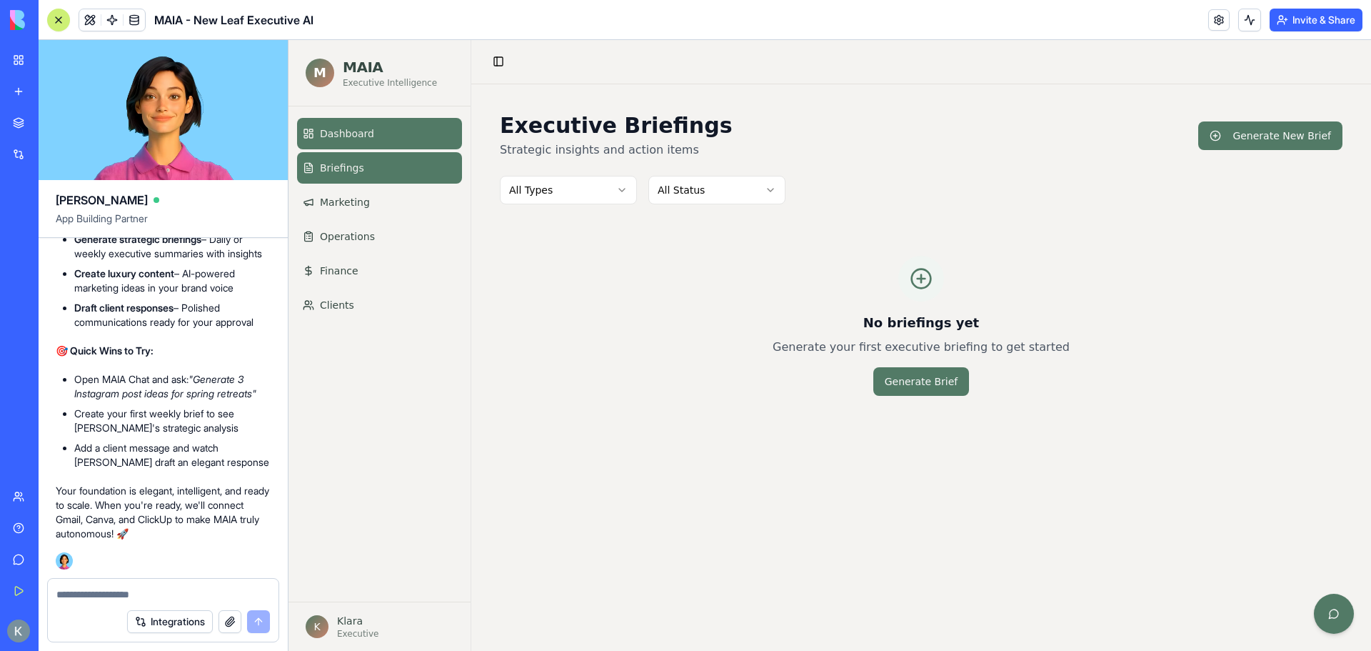
click at [353, 138] on span "Dashboard" at bounding box center [347, 133] width 54 height 14
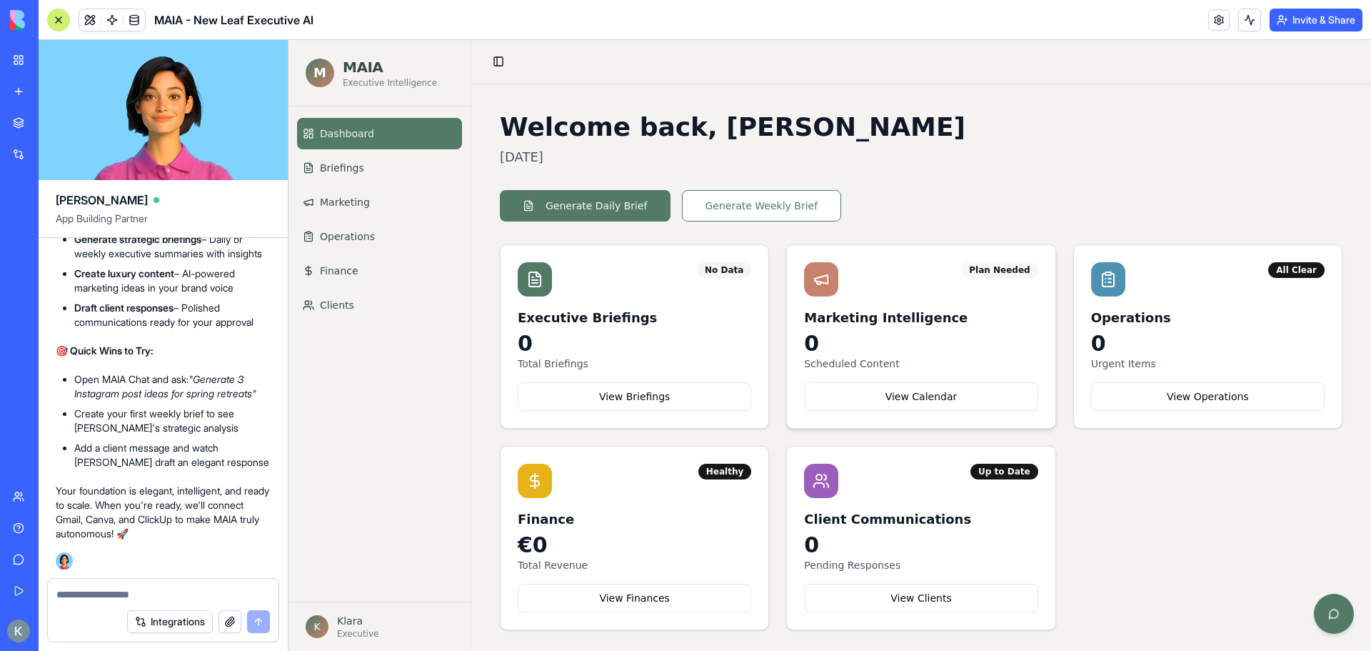
click at [989, 266] on div "Plan Needed" at bounding box center [999, 270] width 76 height 16
click at [949, 411] on div "Plan Needed Marketing Intelligence 0 Scheduled Content View Calendar" at bounding box center [921, 336] width 268 height 183
click at [949, 404] on button "View Calendar" at bounding box center [921, 396] width 234 height 29
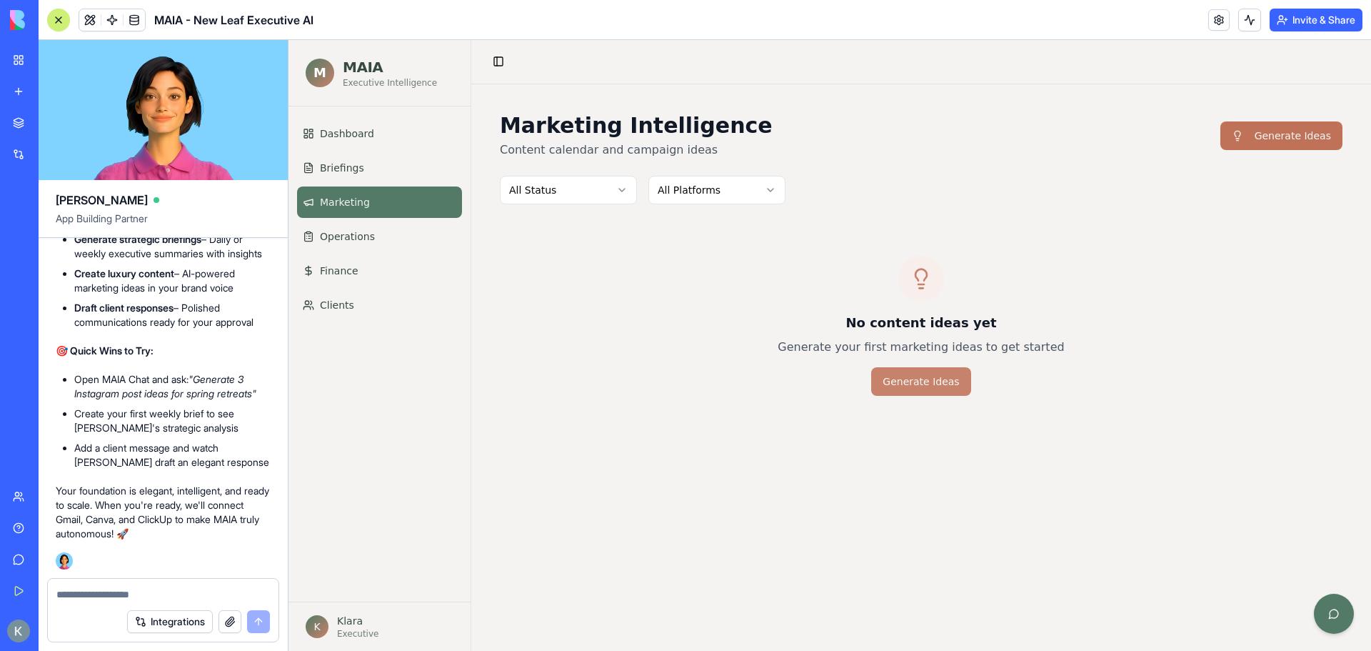
click at [1300, 138] on button "Generate Ideas" at bounding box center [1282, 135] width 122 height 29
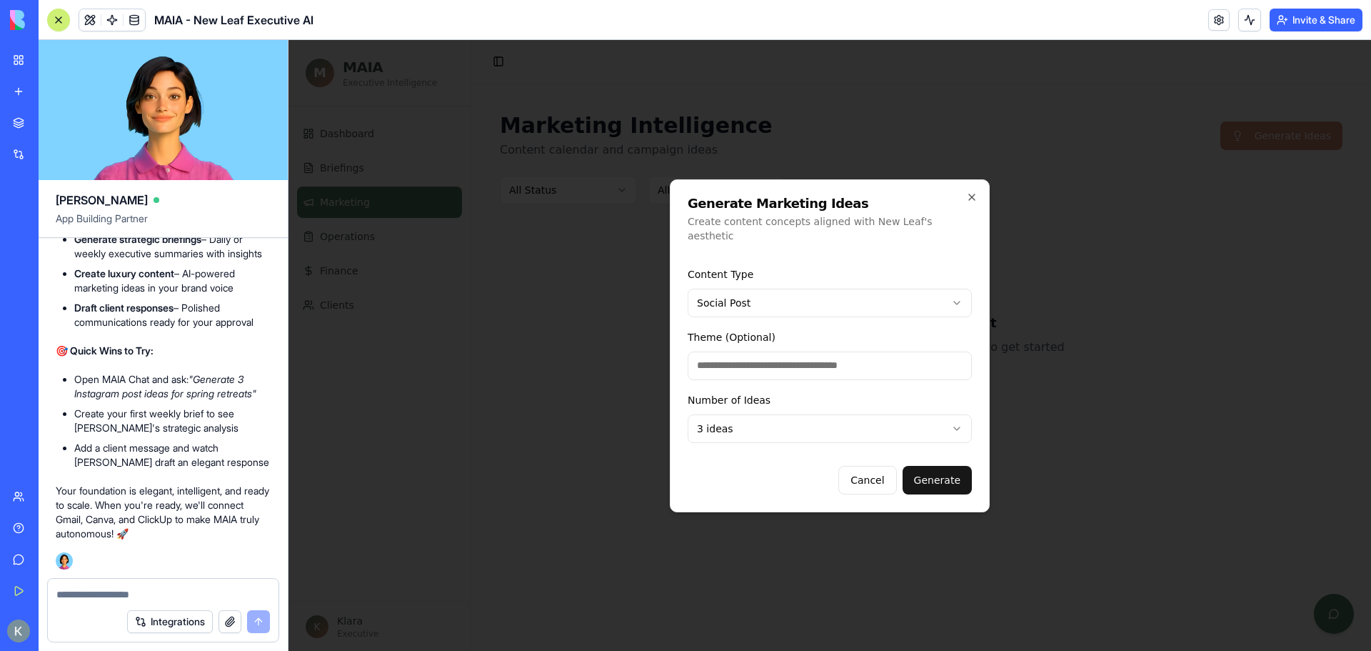
click at [801, 363] on input at bounding box center [830, 365] width 284 height 29
click at [971, 200] on icon "button" at bounding box center [971, 196] width 11 height 11
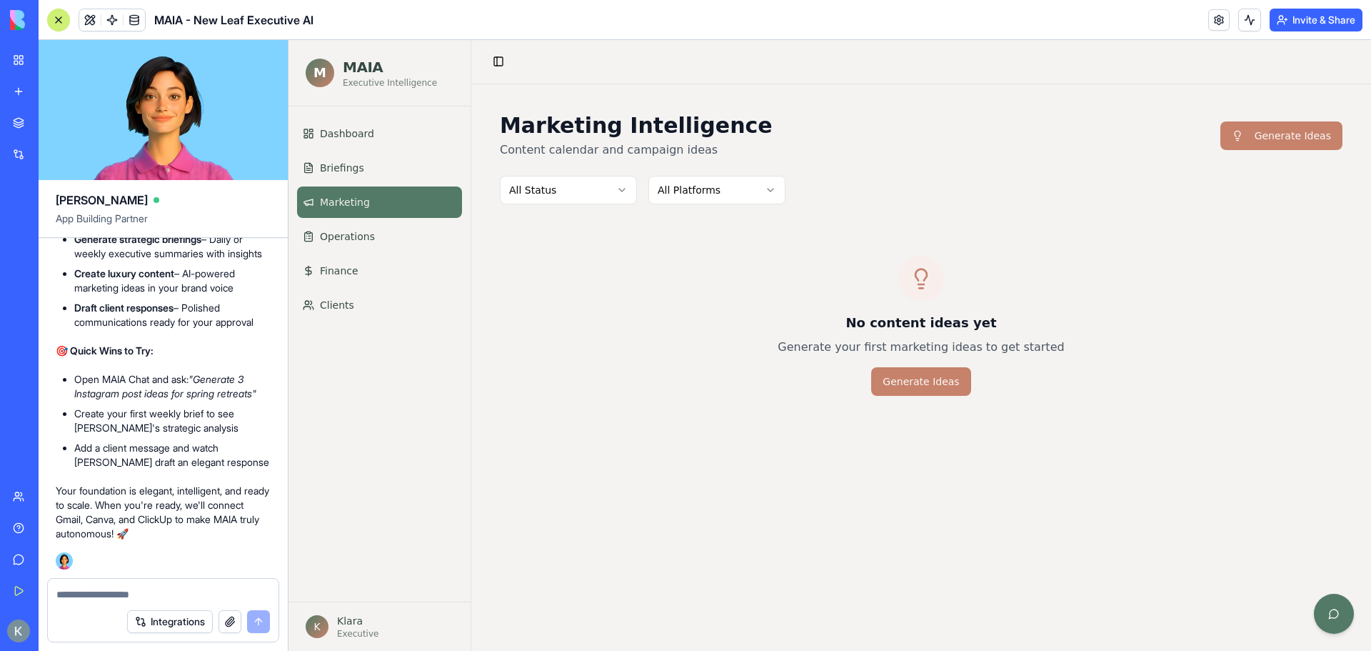
click at [234, 24] on span "MAIA - New Leaf Executive AI" at bounding box center [233, 19] width 159 height 17
click at [592, 191] on html "M MAIA Executive Intelligence Dashboard Briefings Marketing Operations Finance …" at bounding box center [830, 345] width 1083 height 611
click at [724, 251] on html "M MAIA Executive Intelligence Dashboard Briefings Marketing Operations Finance …" at bounding box center [830, 345] width 1083 height 611
click at [574, 194] on html "M MAIA Executive Intelligence Dashboard Briefings Marketing Operations Finance …" at bounding box center [830, 345] width 1083 height 611
click at [582, 199] on html "M MAIA Executive Intelligence Dashboard Briefings Marketing Operations Finance …" at bounding box center [830, 345] width 1083 height 611
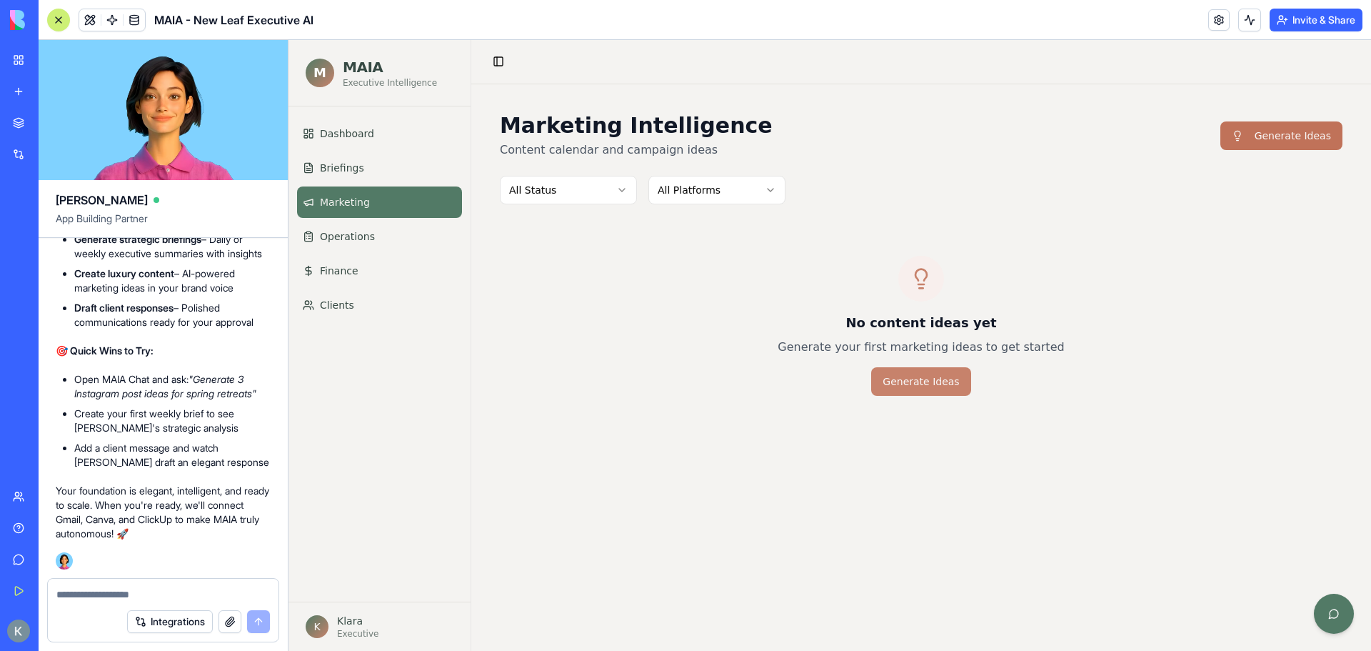
click at [1296, 127] on button "Generate Ideas" at bounding box center [1282, 135] width 122 height 29
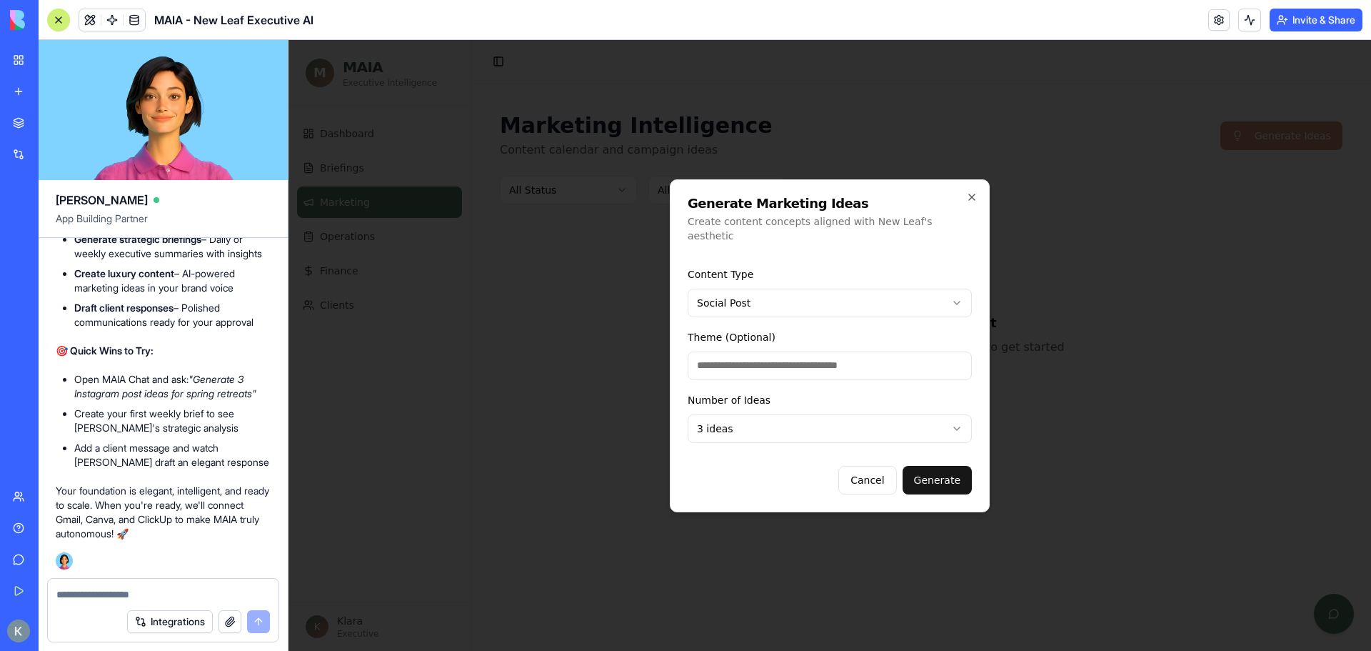
click at [803, 285] on body "M MAIA Executive Intelligence Dashboard Briefings Marketing Operations Finance …" at bounding box center [830, 345] width 1083 height 611
click at [802, 299] on body "M MAIA Executive Intelligence Dashboard Briefings Marketing Operations Finance …" at bounding box center [830, 345] width 1083 height 611
click at [737, 364] on input at bounding box center [830, 365] width 284 height 29
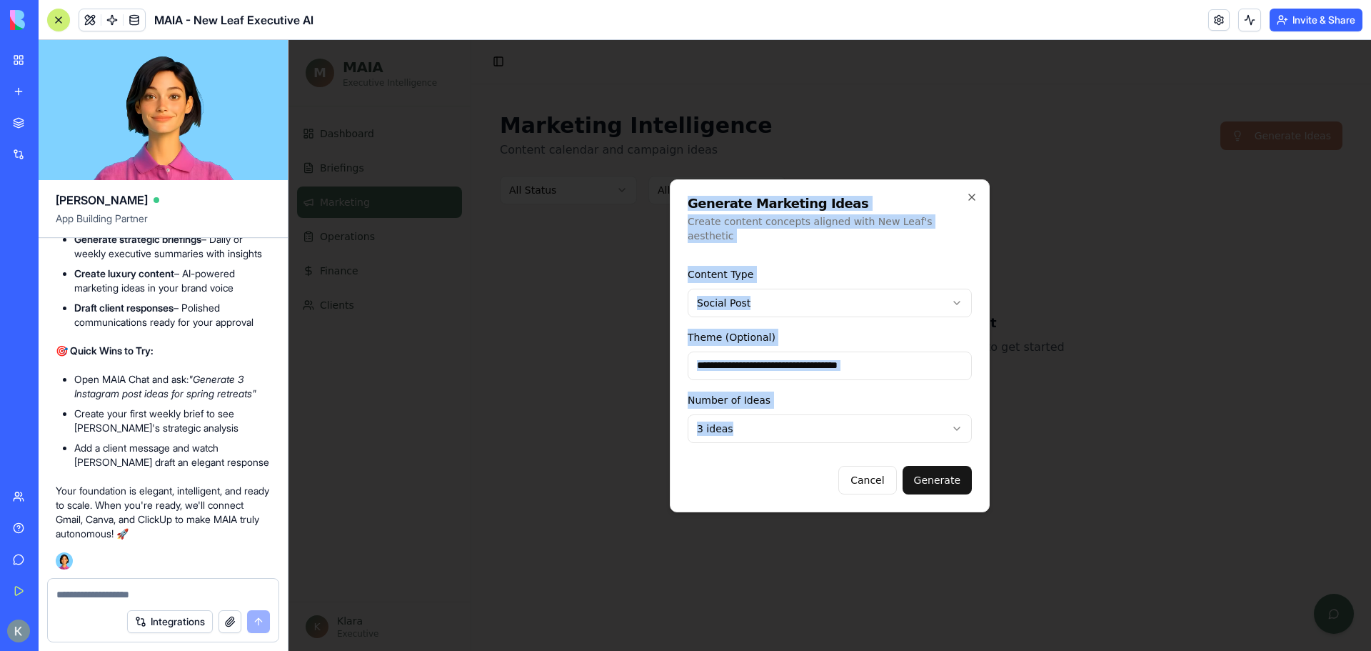
drag, startPoint x: 979, startPoint y: 426, endPoint x: 674, endPoint y: 199, distance: 379.3
click at [676, 201] on div "Generate Marketing Ideas Create content concepts aligned with New Leaf's aesthe…" at bounding box center [830, 345] width 320 height 333
copy div "Generate Marketing Ideas Create content concepts aligned with New Leaf's aesthe…"
click at [822, 370] on input at bounding box center [830, 365] width 284 height 29
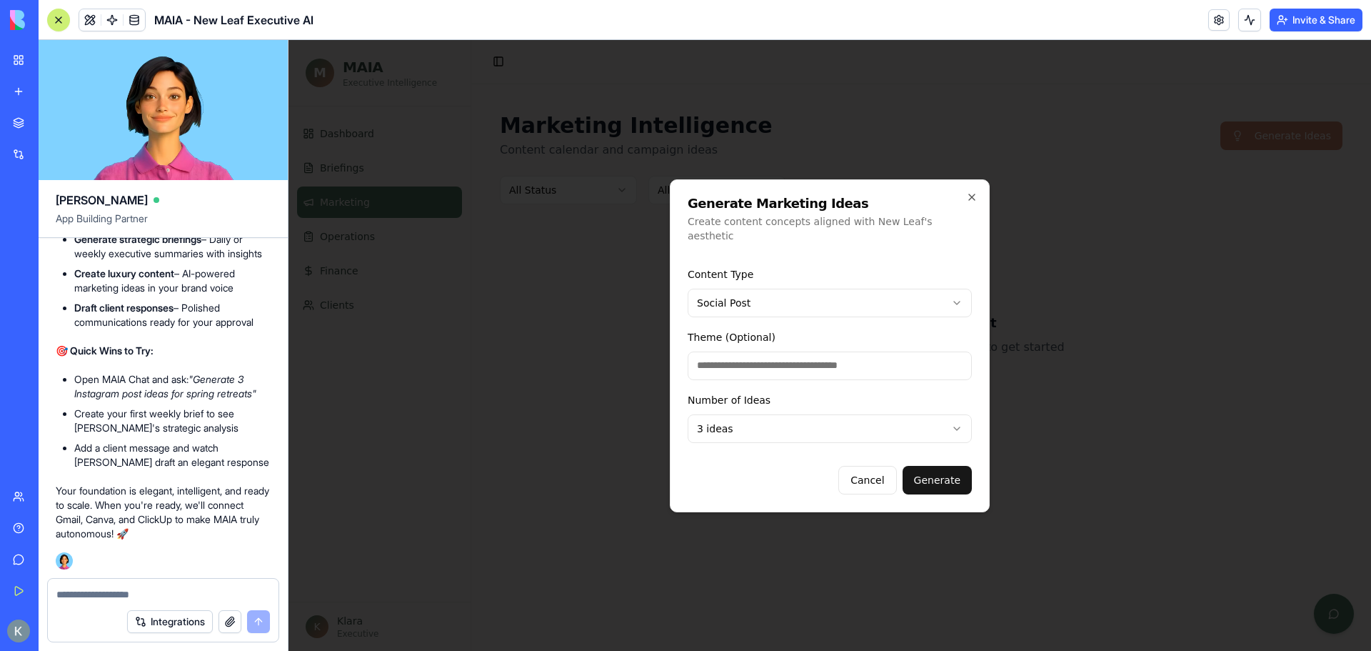
paste input "**********"
type input "**********"
click at [936, 472] on button "Generate" at bounding box center [937, 480] width 69 height 29
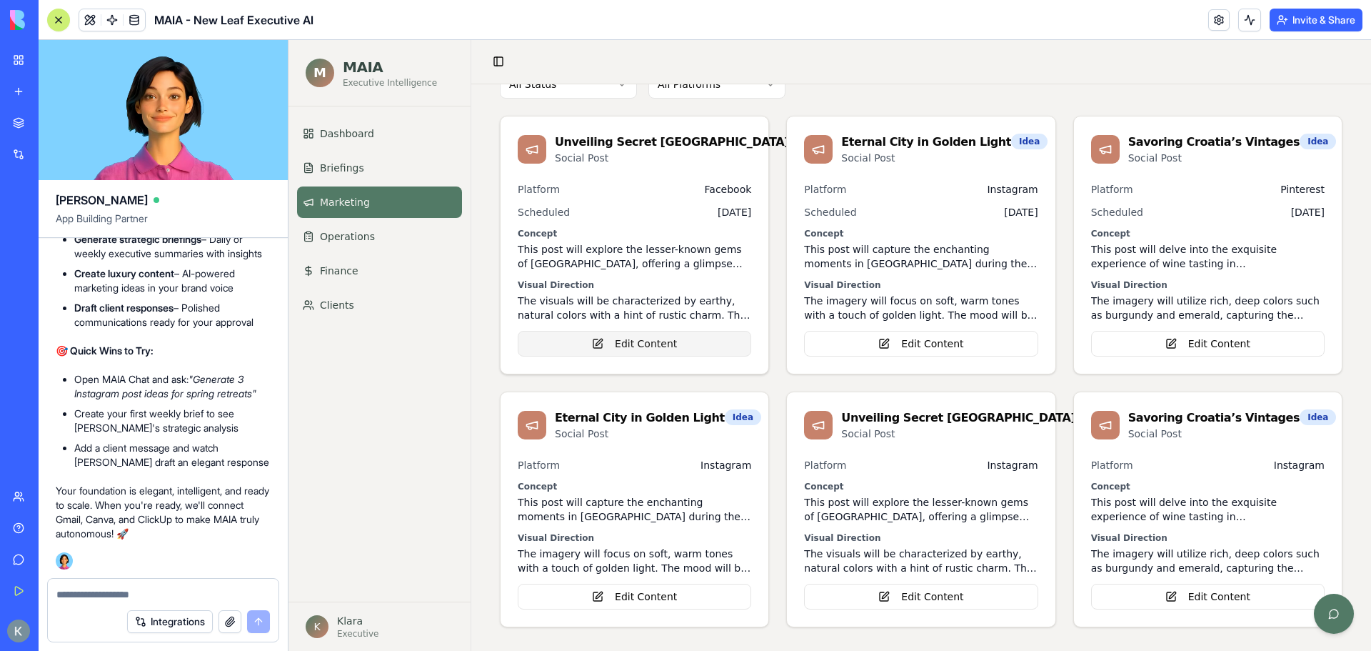
scroll to position [110, 0]
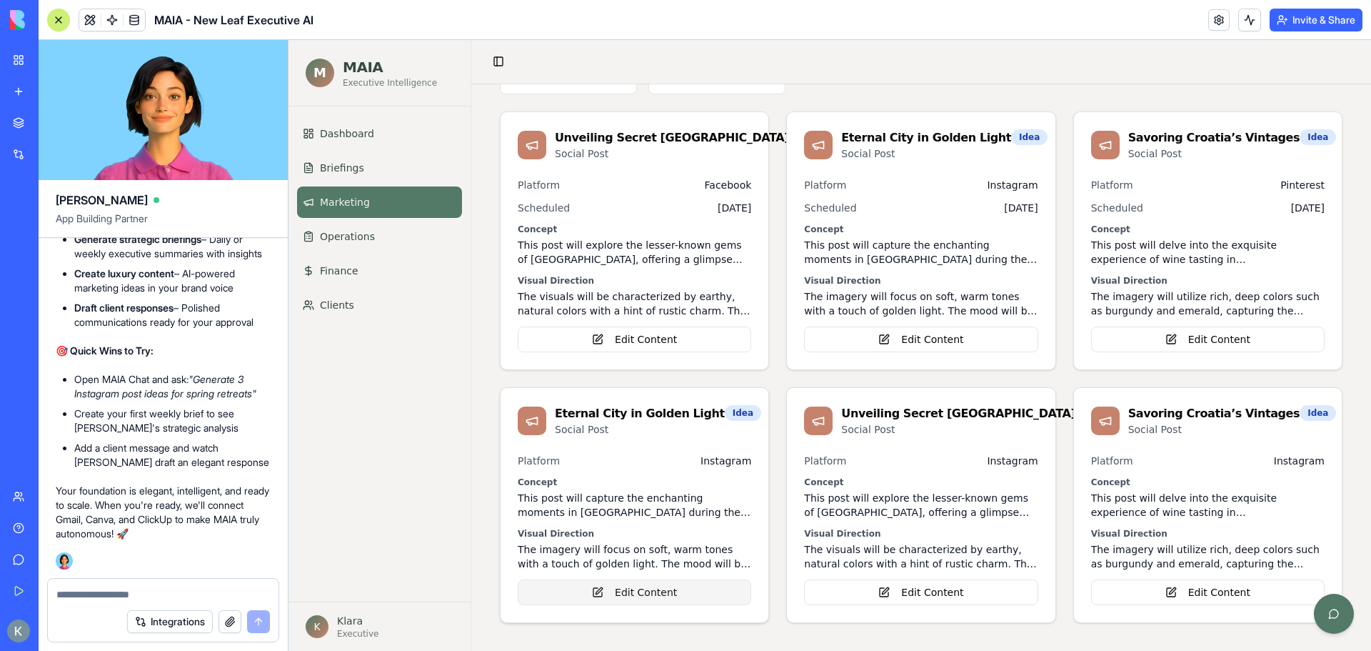
click at [633, 589] on button "Edit Content" at bounding box center [635, 592] width 234 height 26
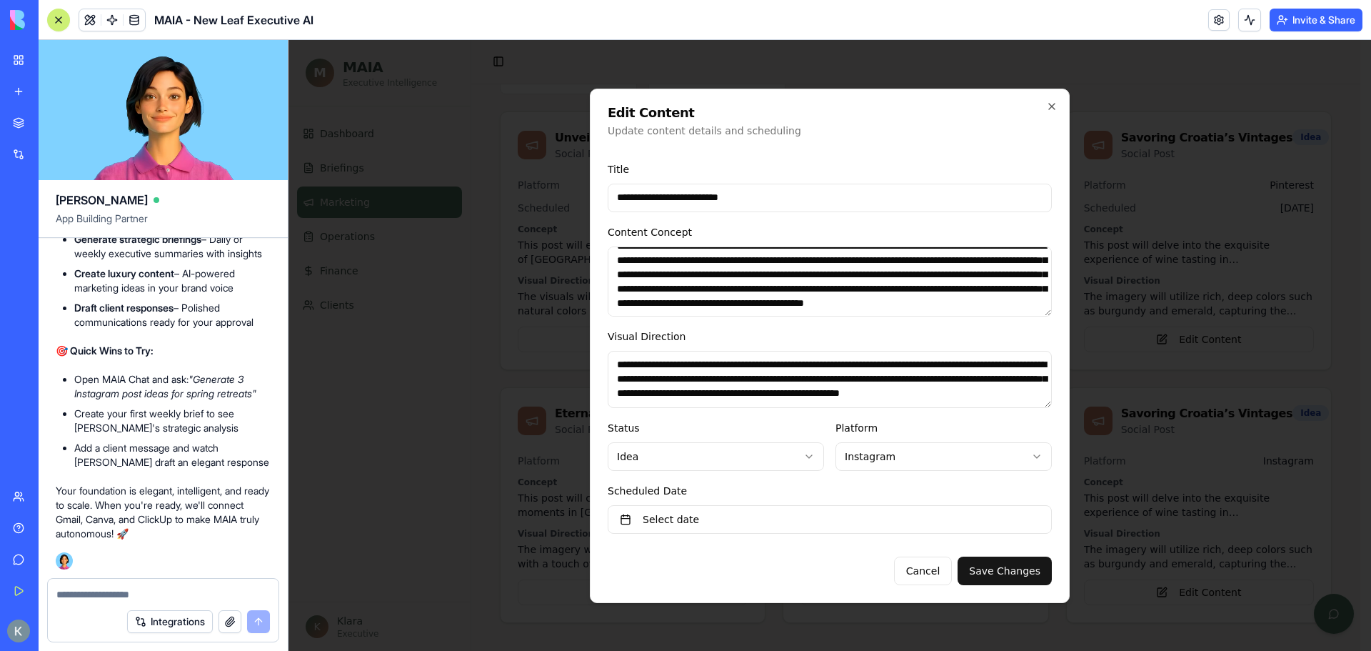
scroll to position [13, 0]
click at [924, 452] on body "M MAIA Executive Intelligence Dashboard Briefings Marketing Operations Finance …" at bounding box center [825, 290] width 1072 height 721
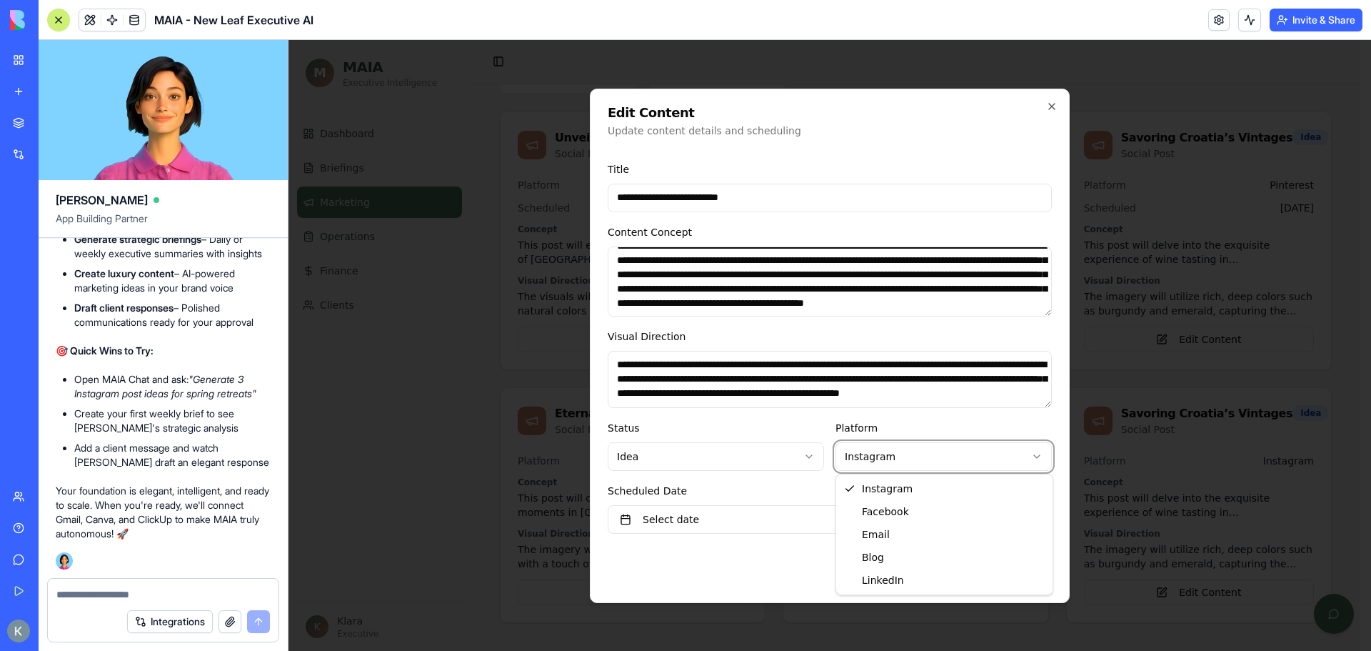
click at [924, 452] on body "M MAIA Executive Intelligence Dashboard Briefings Marketing Operations Finance …" at bounding box center [825, 290] width 1072 height 721
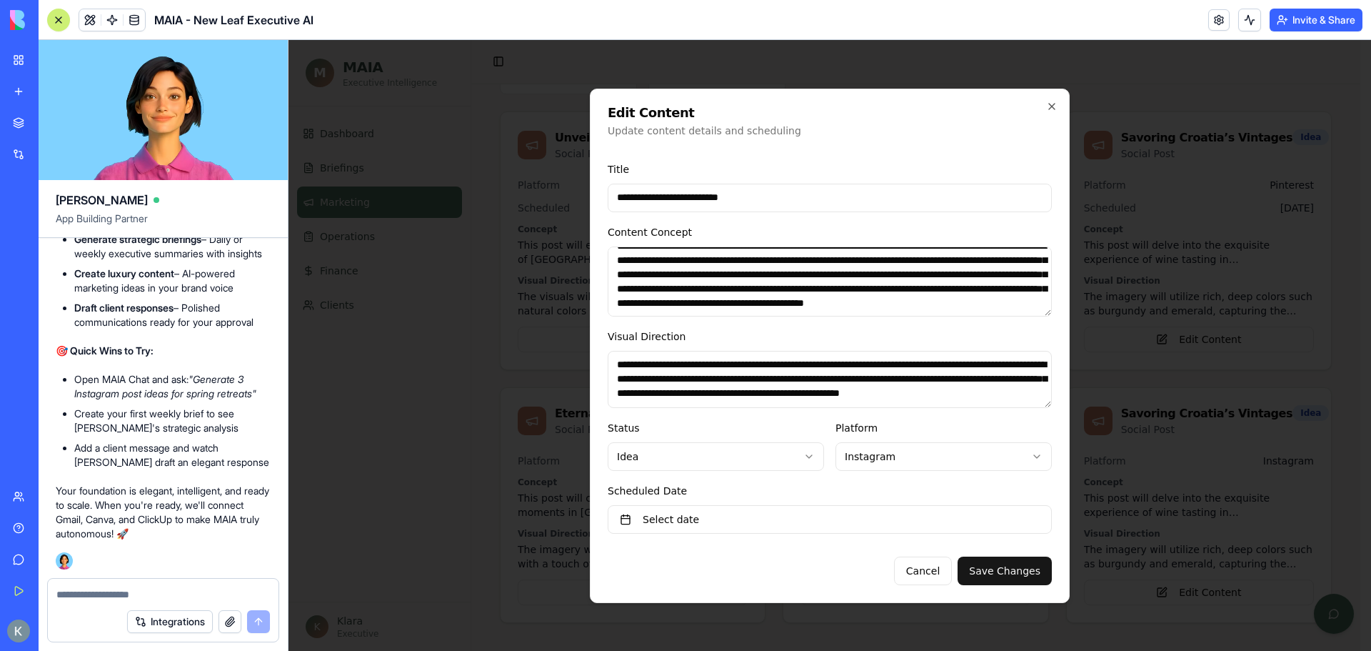
click at [1062, 351] on div "**********" at bounding box center [830, 346] width 480 height 514
click at [448, 426] on div at bounding box center [830, 345] width 1083 height 611
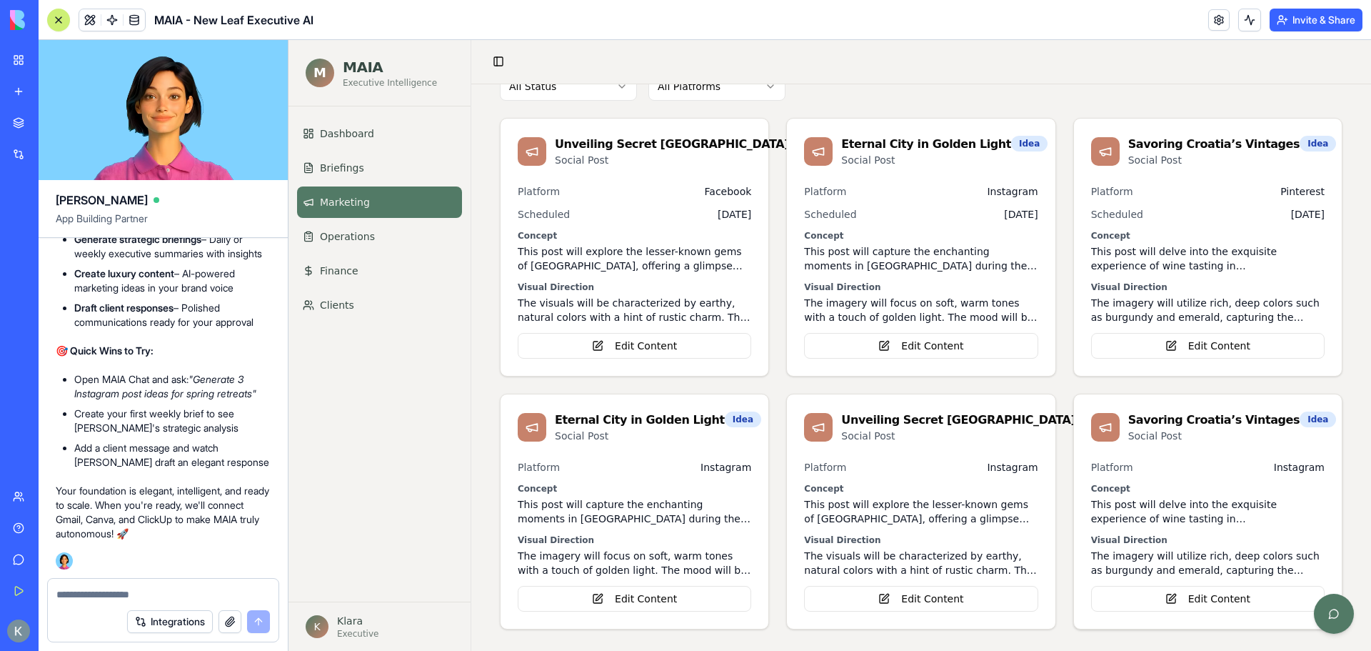
scroll to position [110, 0]
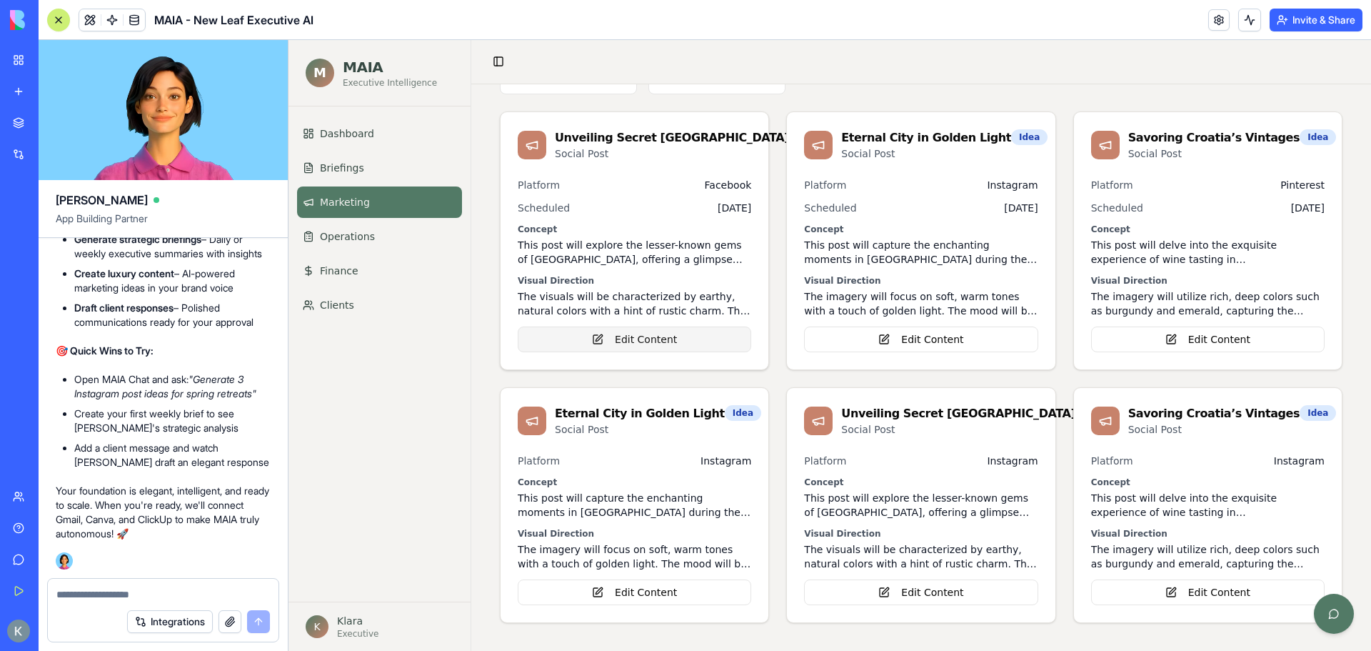
click at [642, 341] on button "Edit Content" at bounding box center [635, 339] width 234 height 26
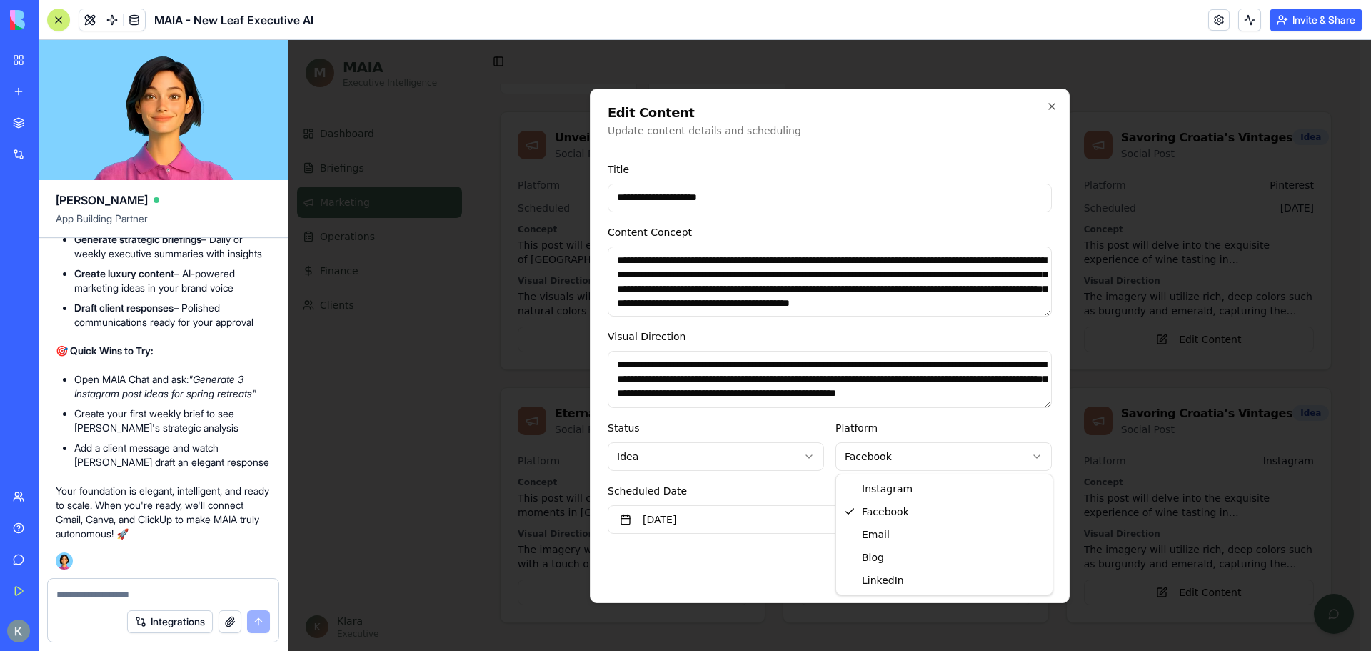
click at [943, 445] on body "M MAIA Executive Intelligence Dashboard Briefings Marketing Operations Finance …" at bounding box center [825, 290] width 1072 height 721
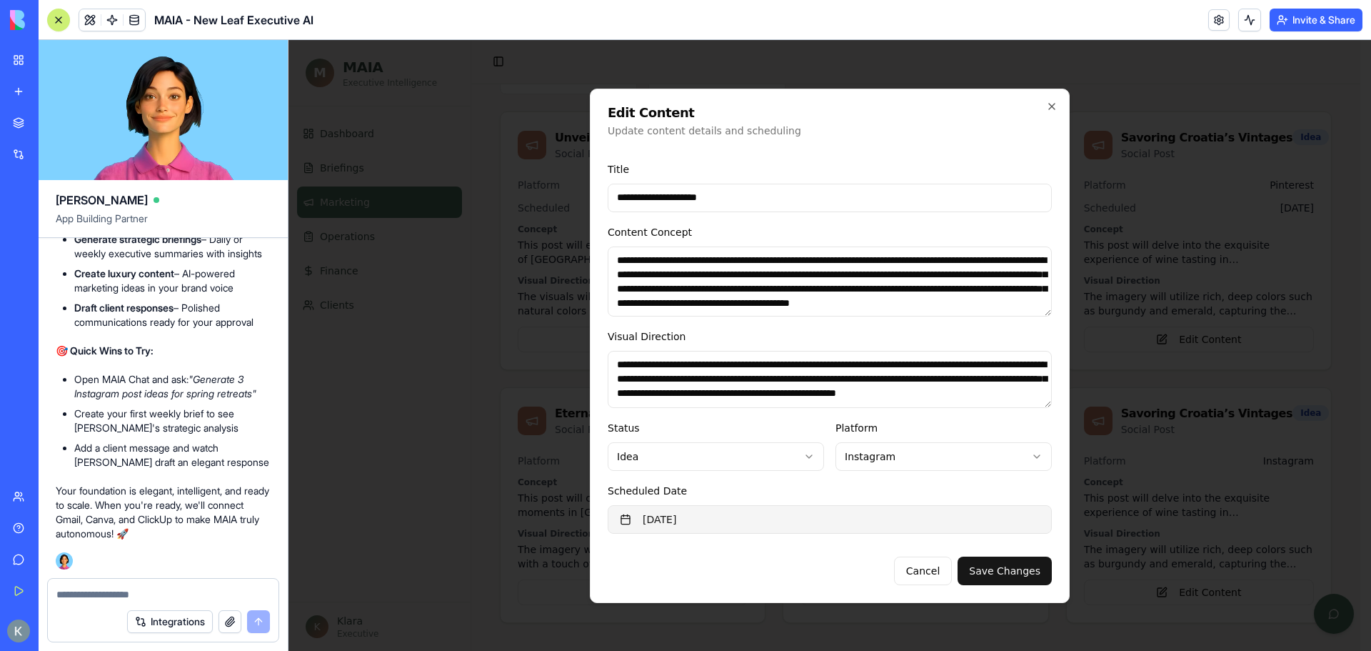
click at [852, 515] on button "May 31st, 2024" at bounding box center [830, 519] width 444 height 29
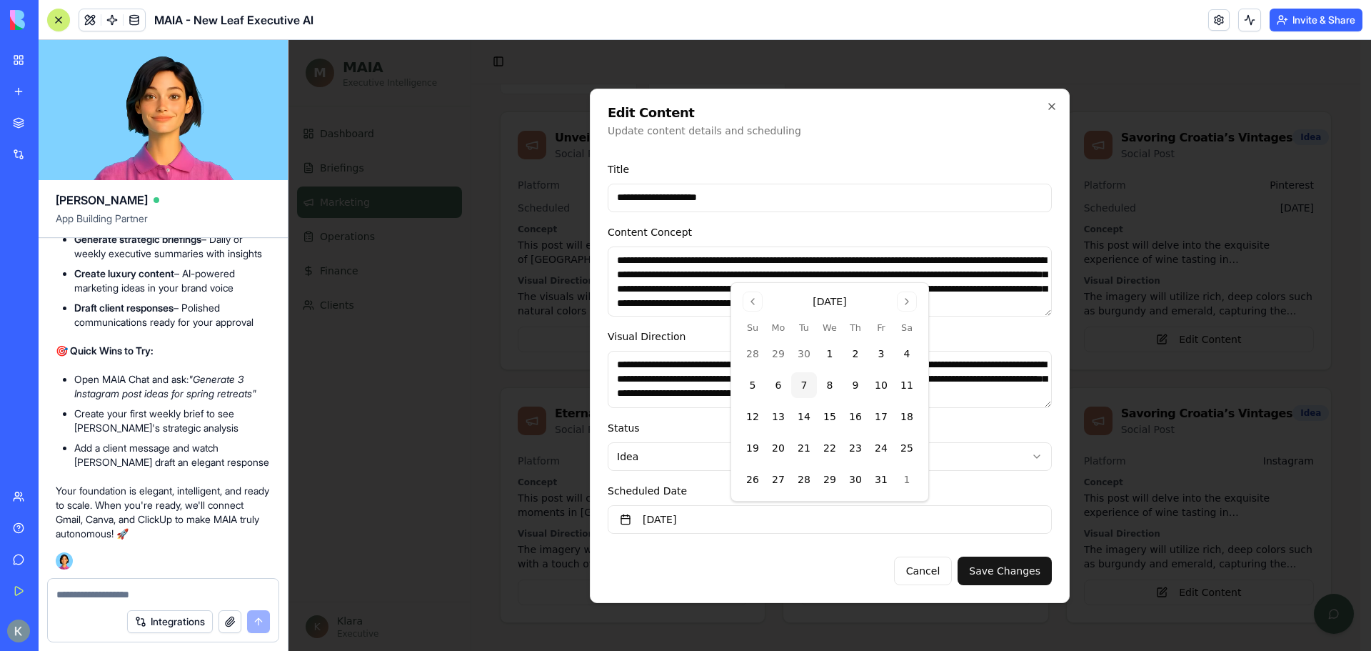
click at [935, 146] on div "**********" at bounding box center [830, 346] width 480 height 514
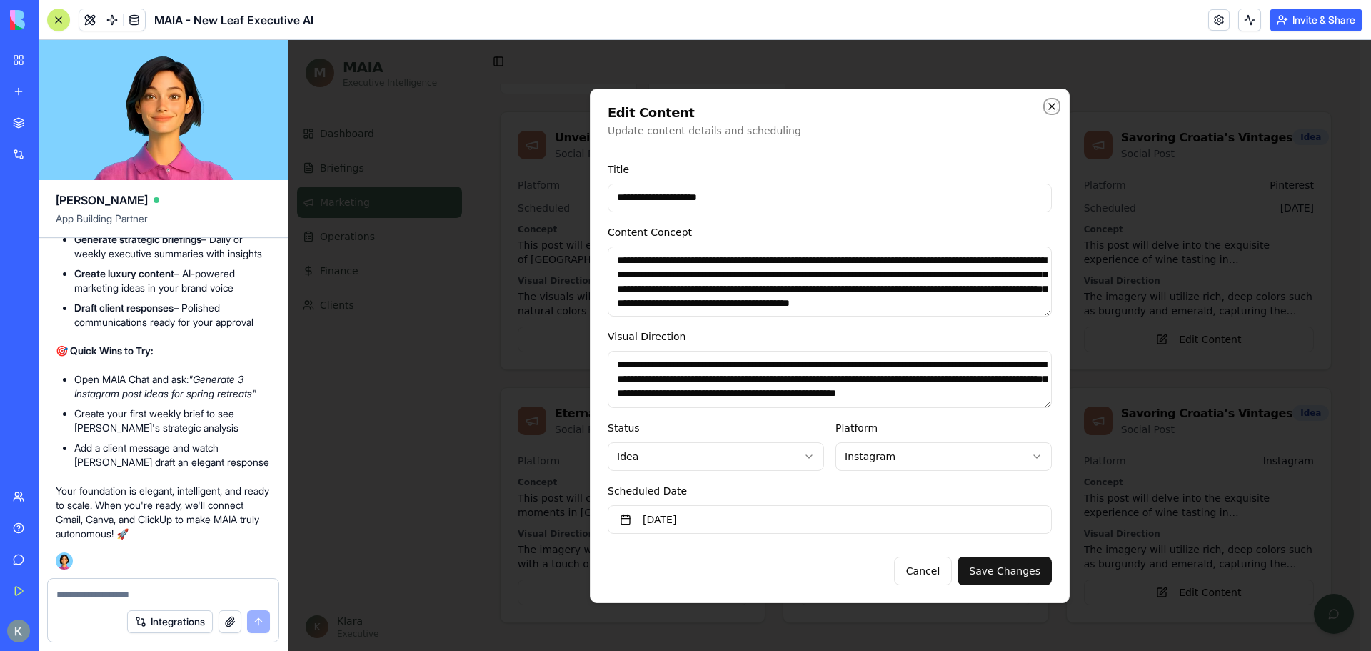
click at [1049, 106] on icon "button" at bounding box center [1051, 106] width 11 height 11
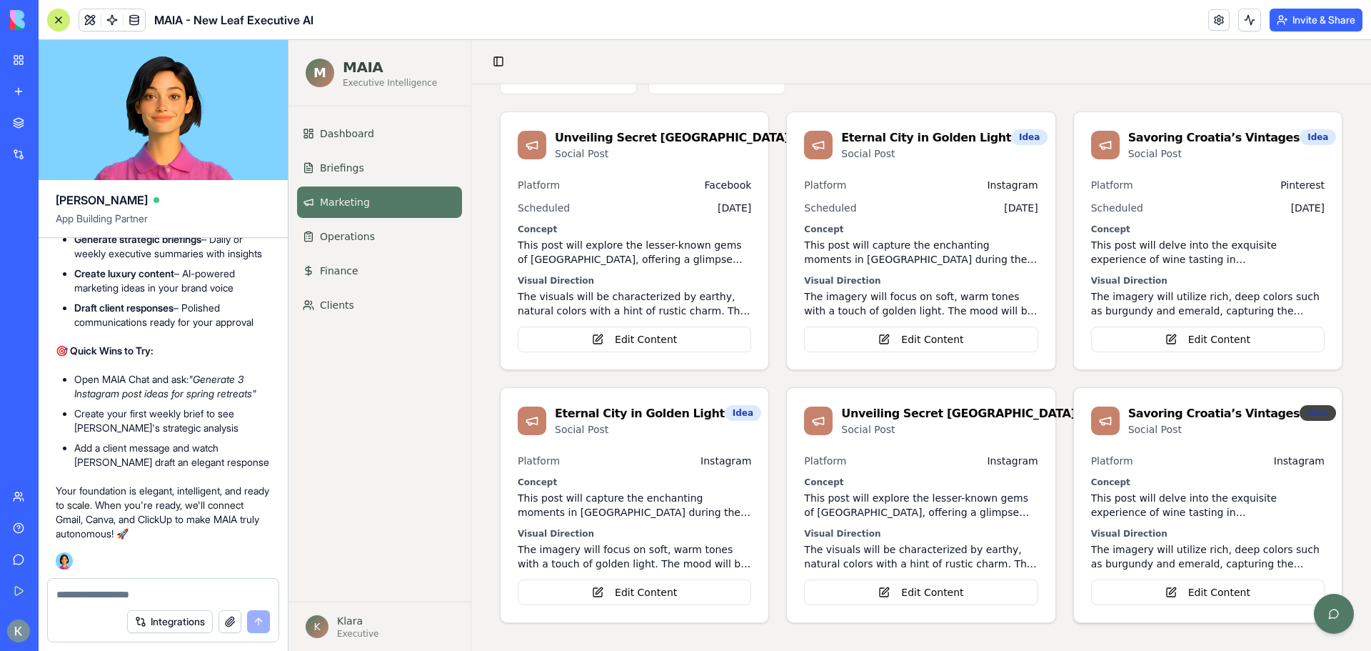
click at [1304, 413] on div "Idea" at bounding box center [1318, 413] width 36 height 16
click at [1226, 594] on button "Edit Content" at bounding box center [1208, 592] width 234 height 26
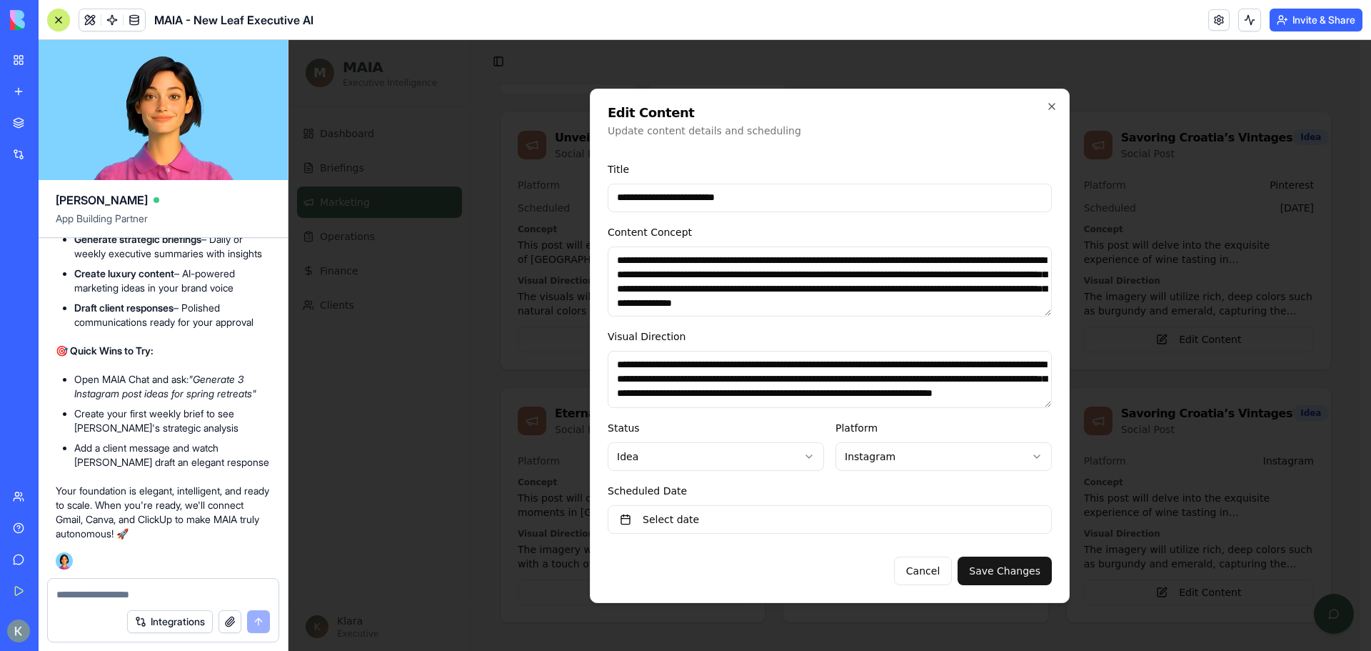
scroll to position [0, 0]
click at [428, 357] on div at bounding box center [830, 345] width 1083 height 611
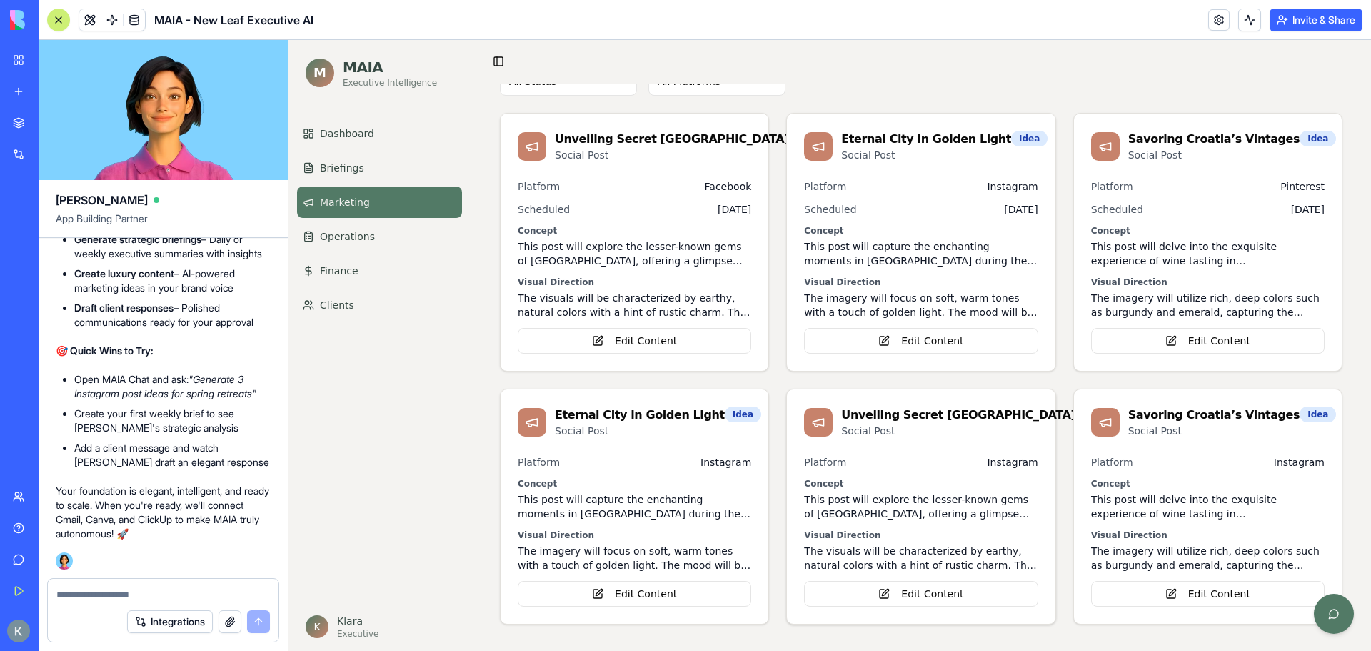
scroll to position [110, 0]
click at [1215, 597] on button "Edit Content" at bounding box center [1208, 592] width 234 height 26
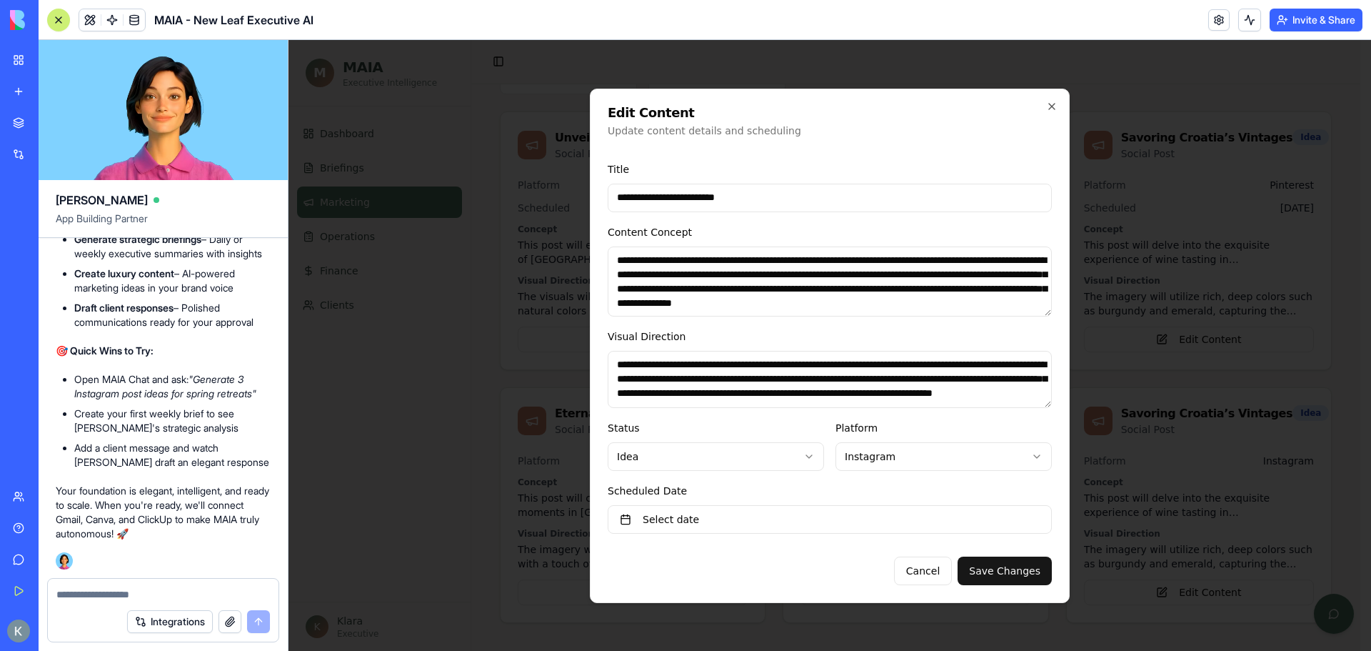
click at [791, 284] on textarea "**********" at bounding box center [830, 281] width 444 height 70
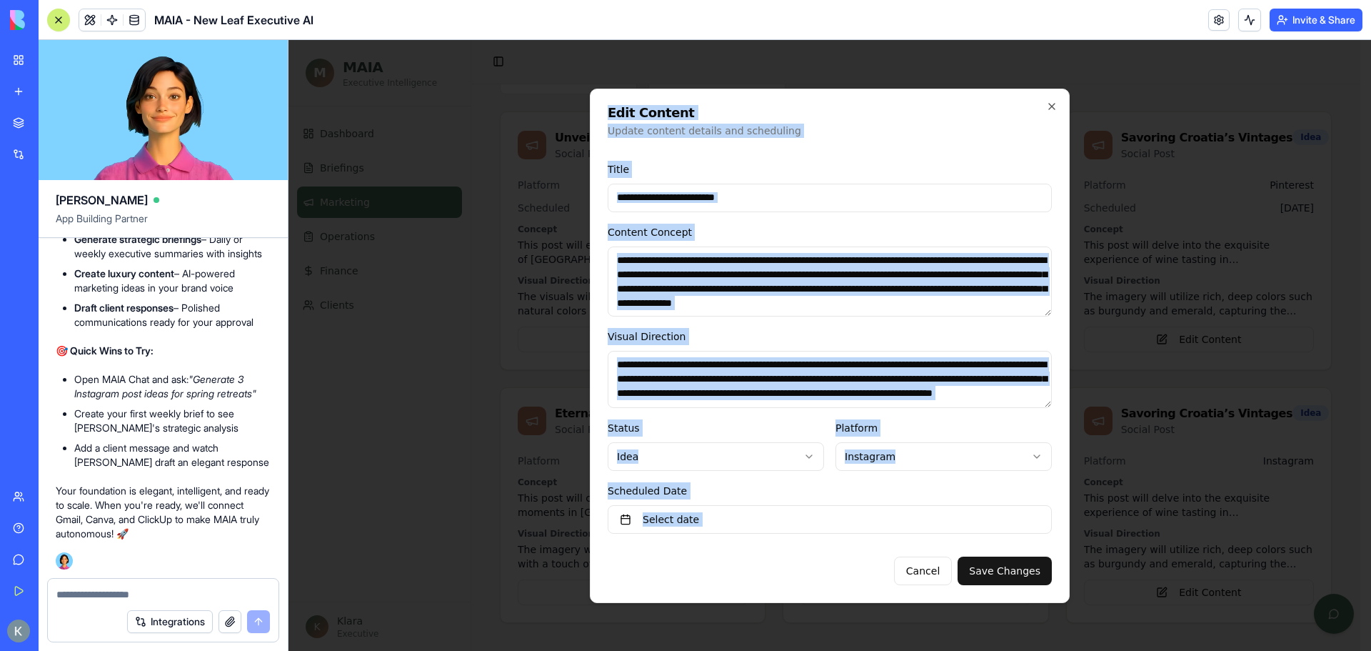
drag, startPoint x: 752, startPoint y: 565, endPoint x: 599, endPoint y: 115, distance: 475.3
click at [599, 116] on div "**********" at bounding box center [830, 346] width 480 height 514
copy div "**********"
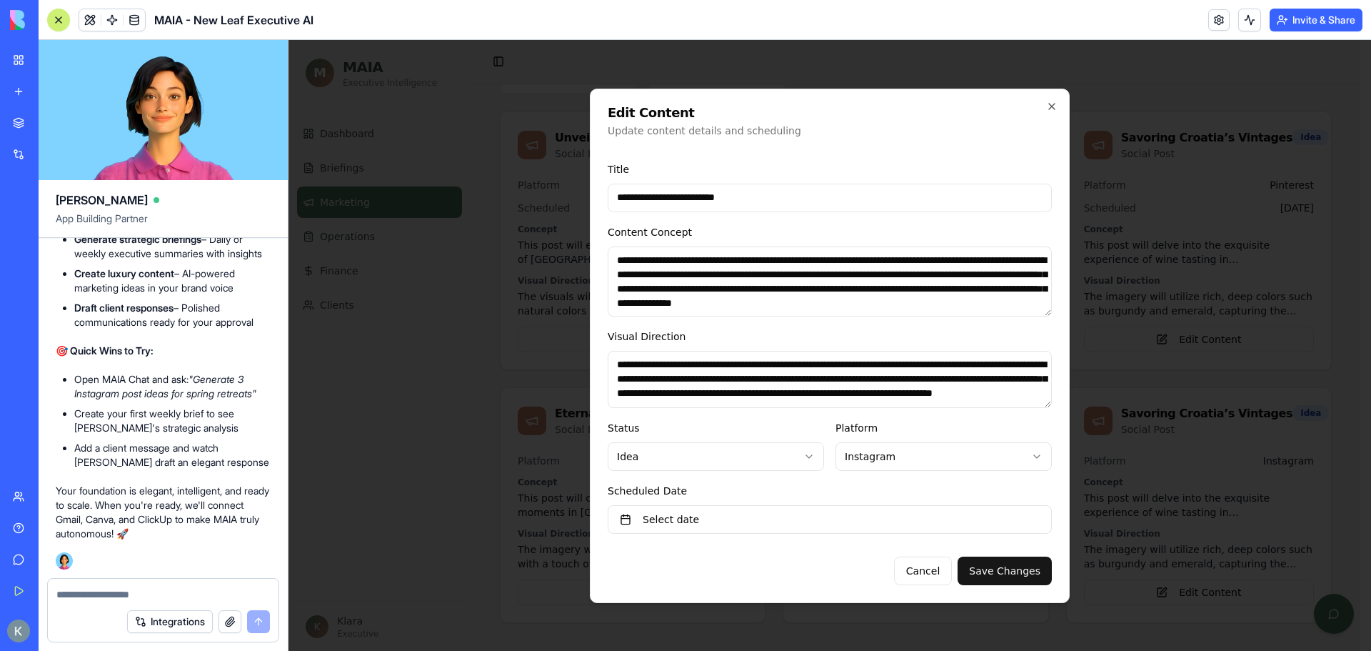
click at [476, 330] on div at bounding box center [830, 345] width 1083 height 611
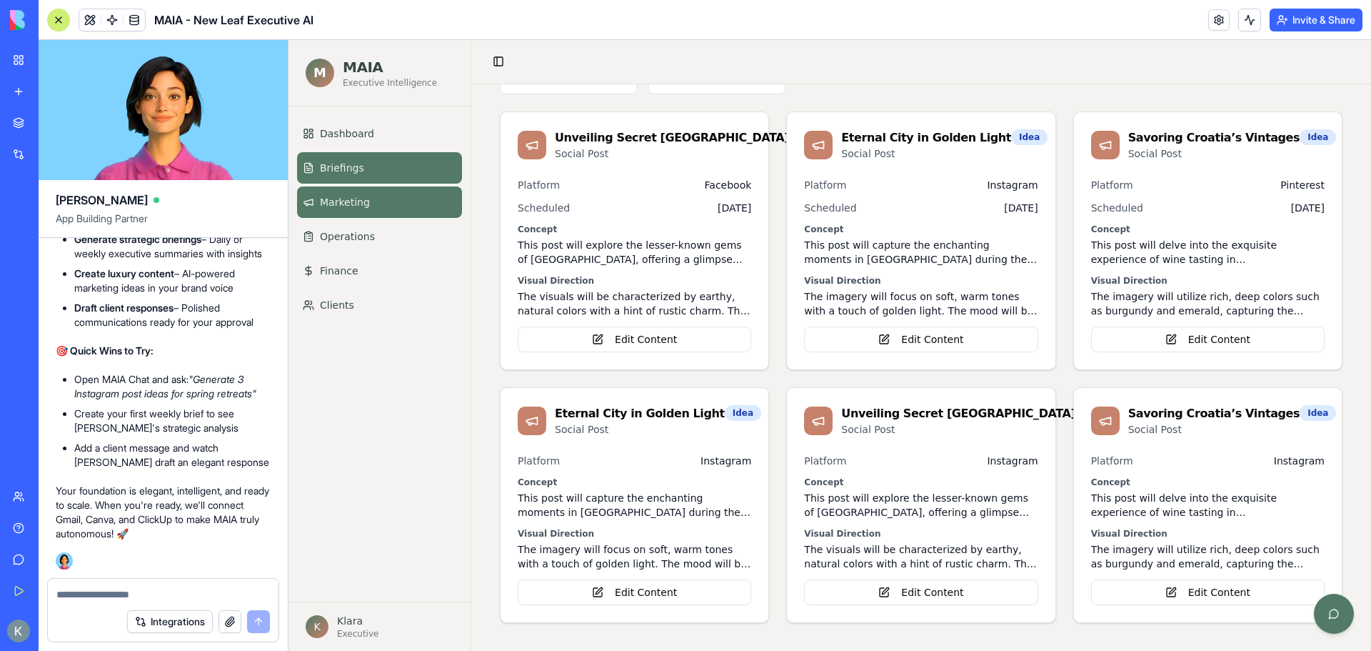
click at [344, 158] on link "Briefings" at bounding box center [379, 167] width 165 height 31
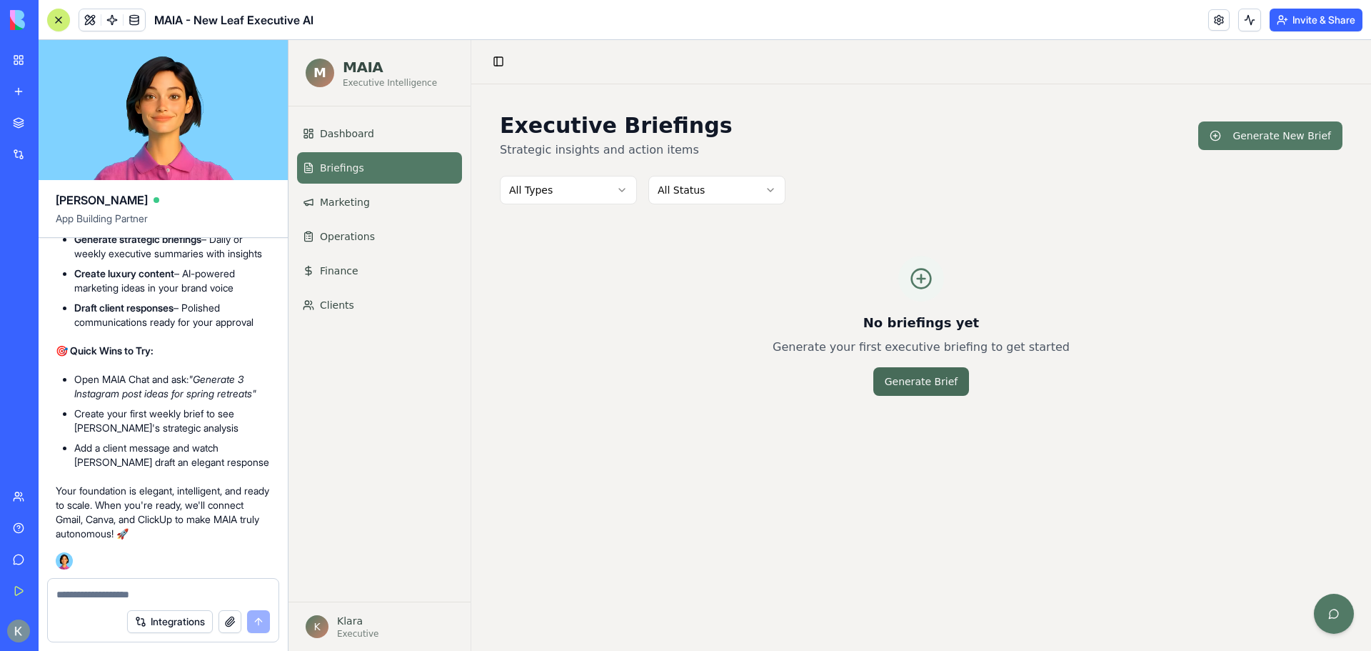
click at [939, 376] on button "Generate Brief" at bounding box center [922, 381] width 96 height 29
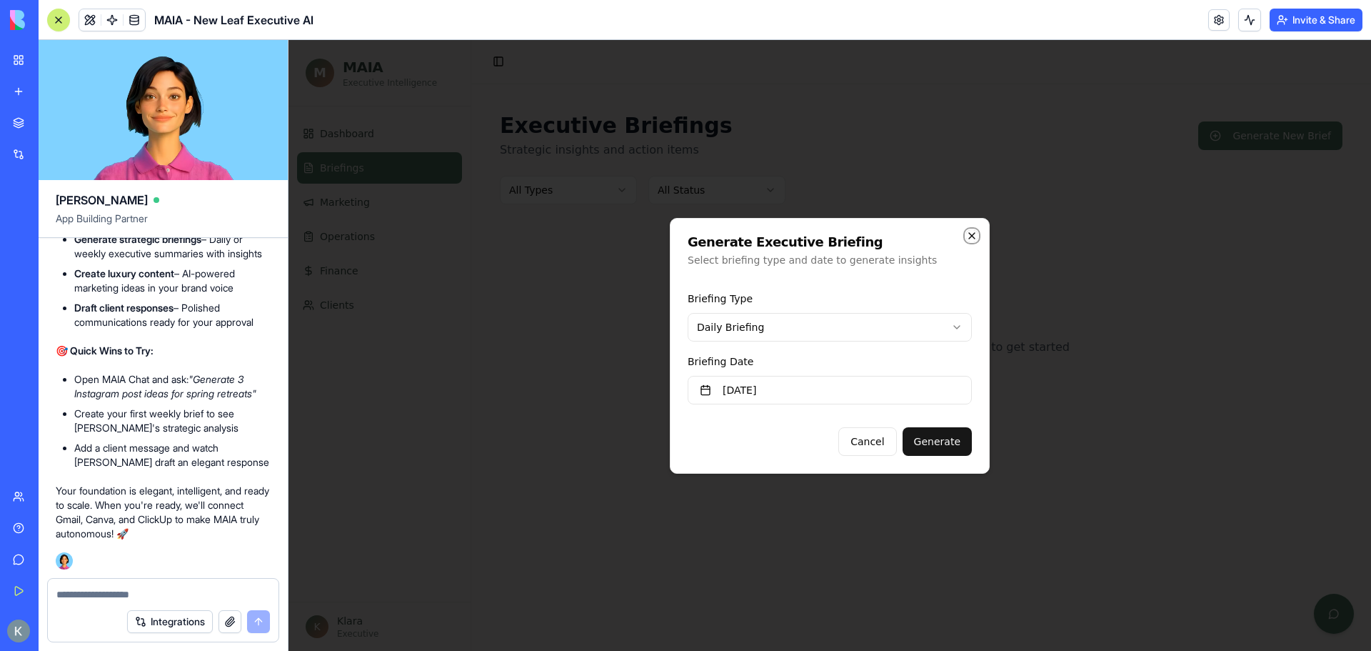
click at [972, 233] on icon "button" at bounding box center [971, 235] width 11 height 11
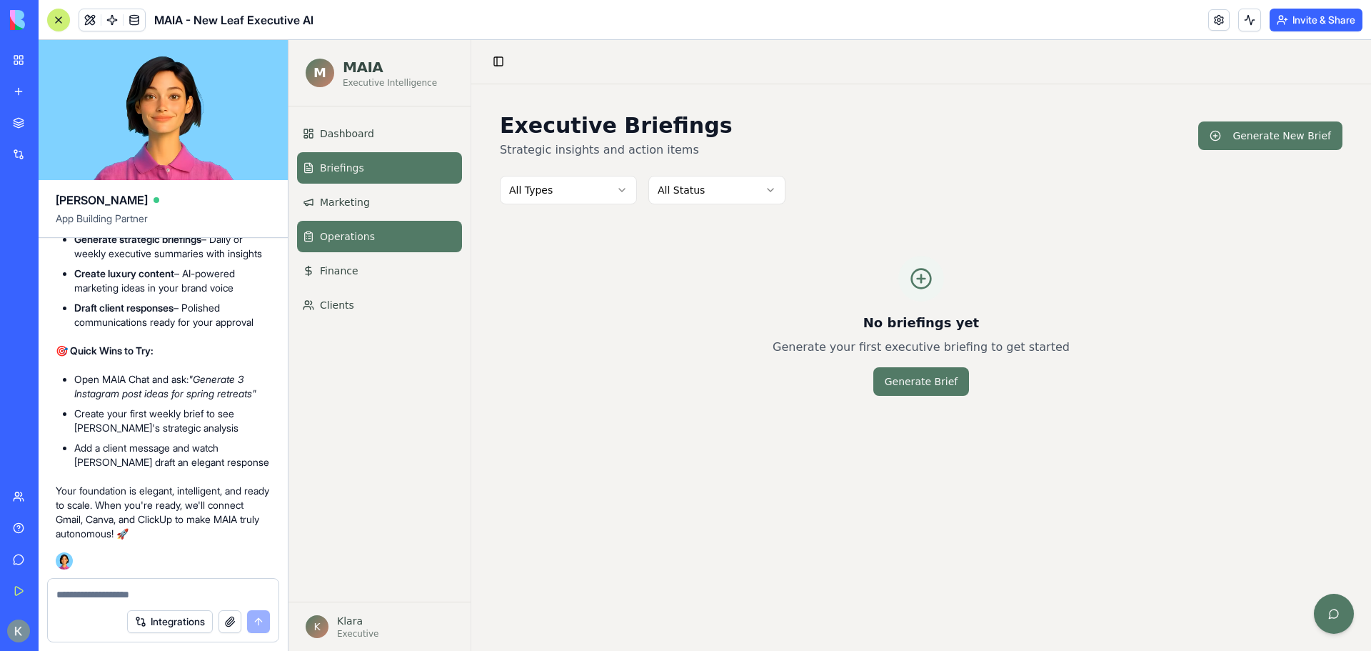
click at [357, 241] on span "Operations" at bounding box center [347, 236] width 55 height 14
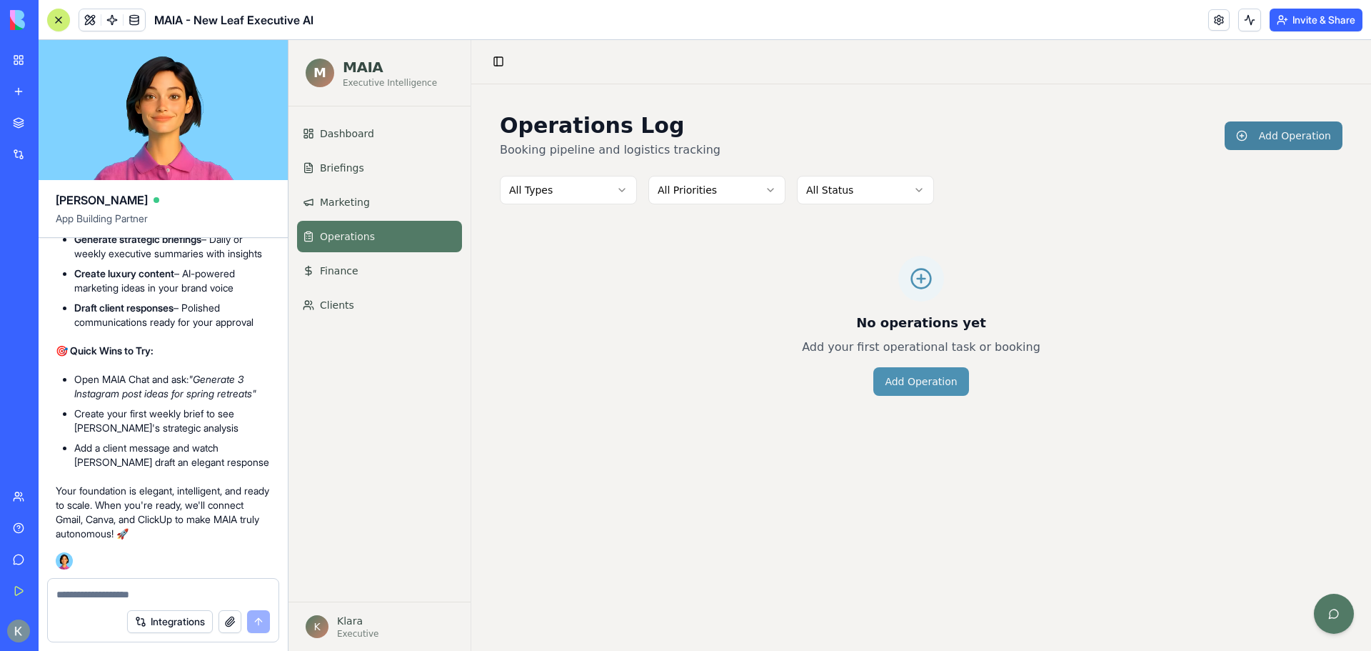
click at [1268, 142] on button "Add Operation" at bounding box center [1284, 135] width 118 height 29
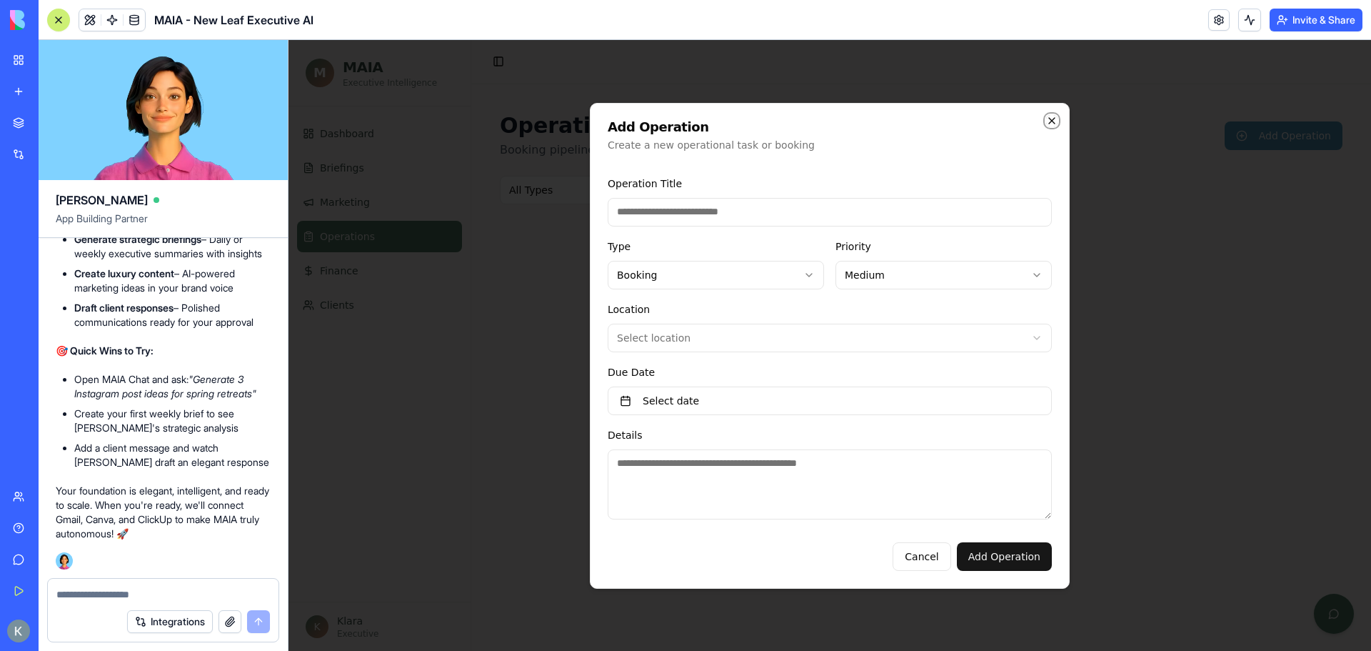
click at [1052, 122] on icon "button" at bounding box center [1051, 120] width 11 height 11
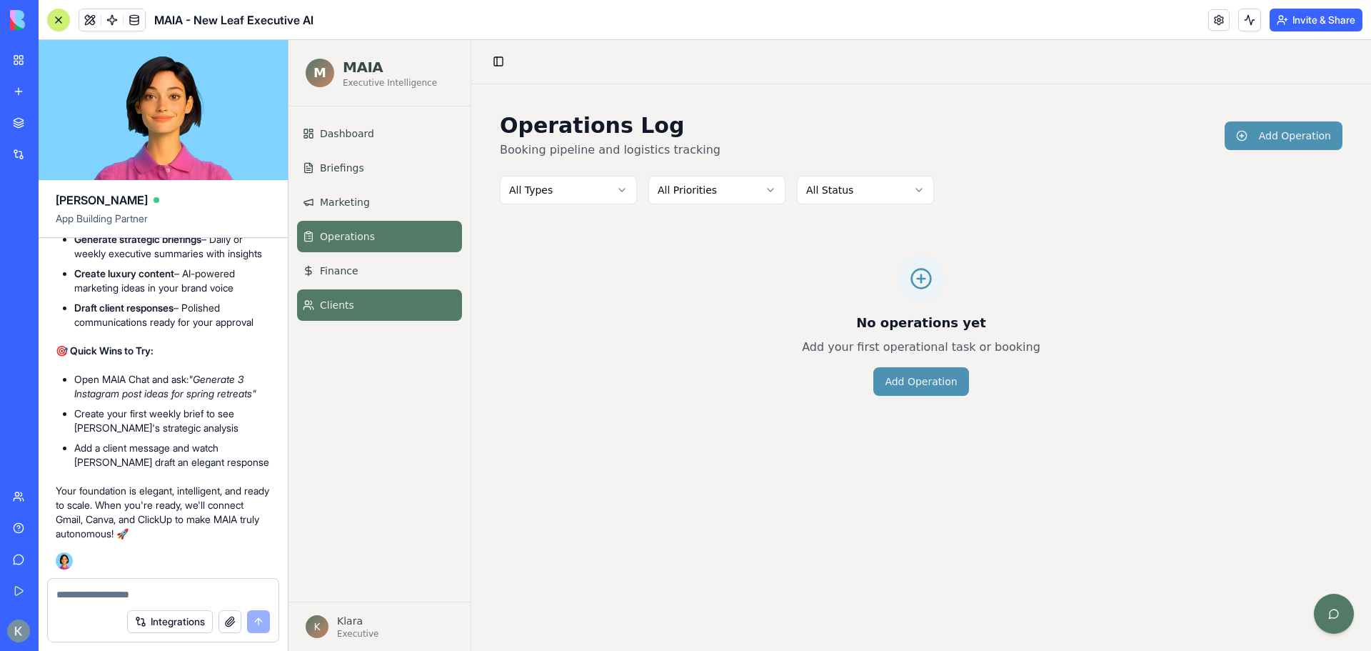
click at [399, 312] on link "Clients" at bounding box center [379, 304] width 165 height 31
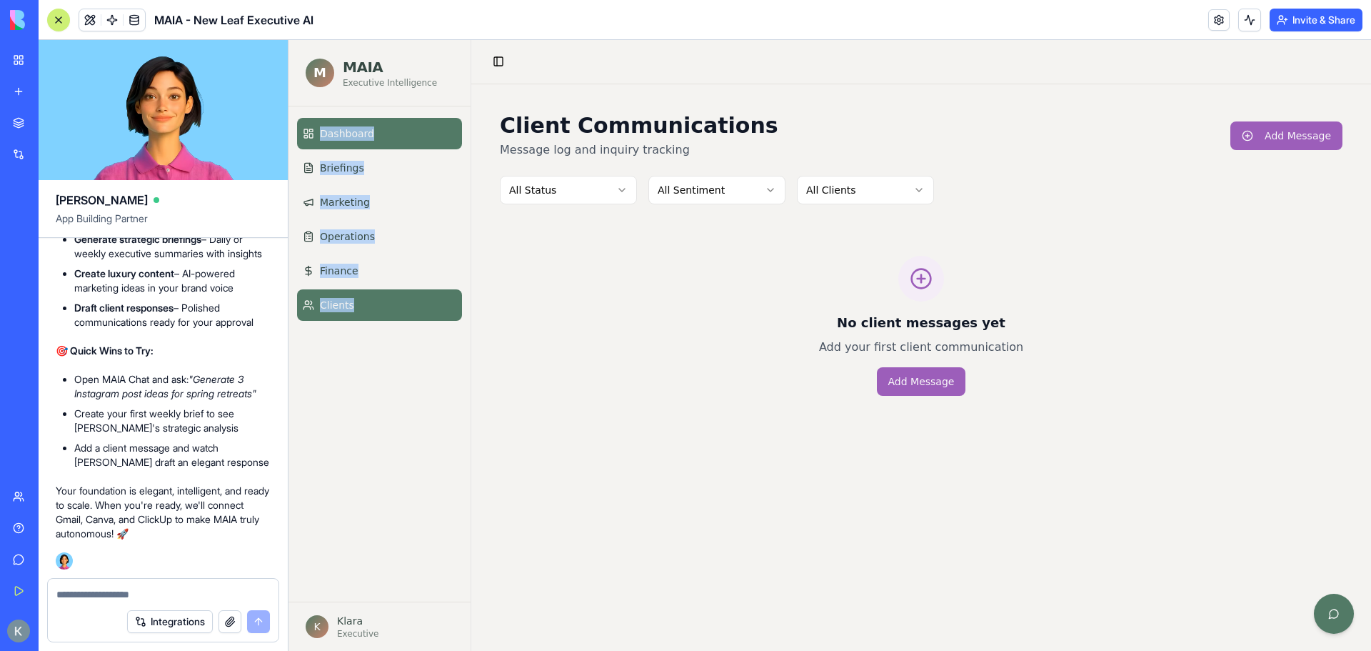
drag, startPoint x: 413, startPoint y: 399, endPoint x: 297, endPoint y: 124, distance: 298.4
click at [297, 124] on div "Dashboard Briefings Marketing Operations Finance Clients" at bounding box center [380, 353] width 182 height 495
click at [388, 133] on link "Dashboard" at bounding box center [379, 133] width 165 height 31
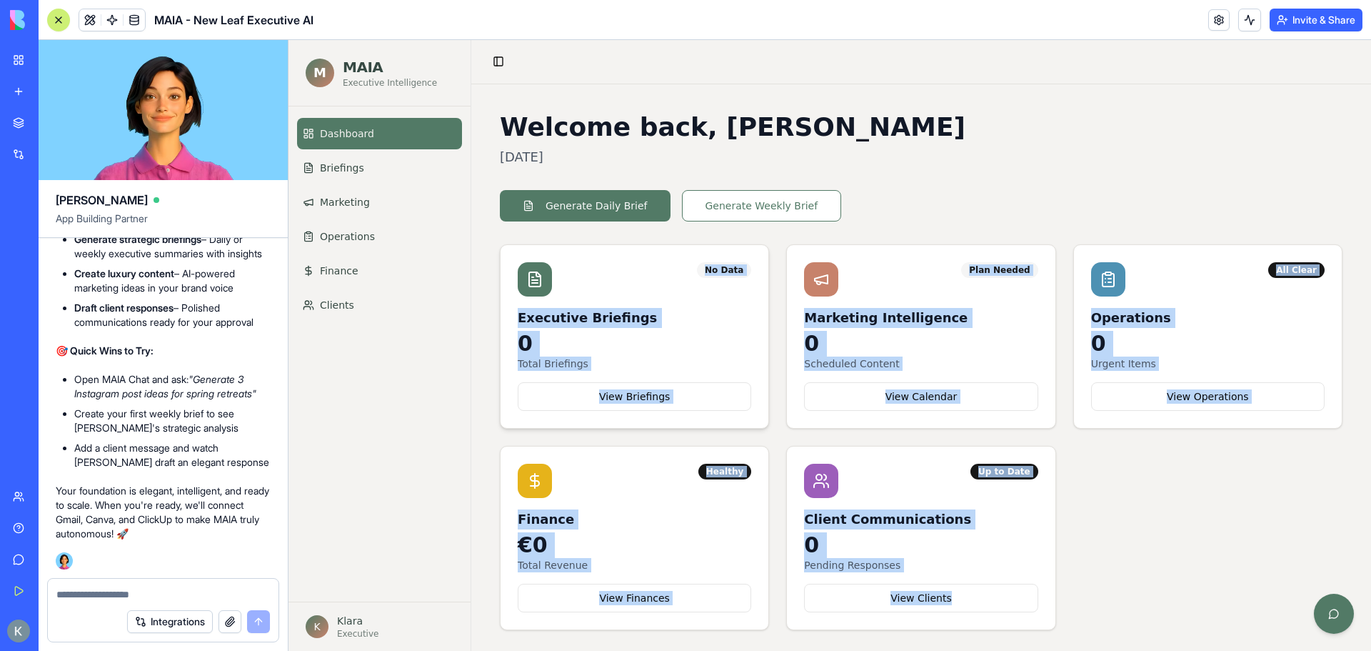
drag, startPoint x: 1196, startPoint y: 609, endPoint x: 512, endPoint y: 255, distance: 769.6
click at [512, 255] on div "No Data Executive Briefings 0 Total Briefings View Briefings Plan Needed Market…" at bounding box center [921, 437] width 843 height 386
copy div "No Data Executive Briefings 0 Total Briefings View Briefings Plan Needed Market…"
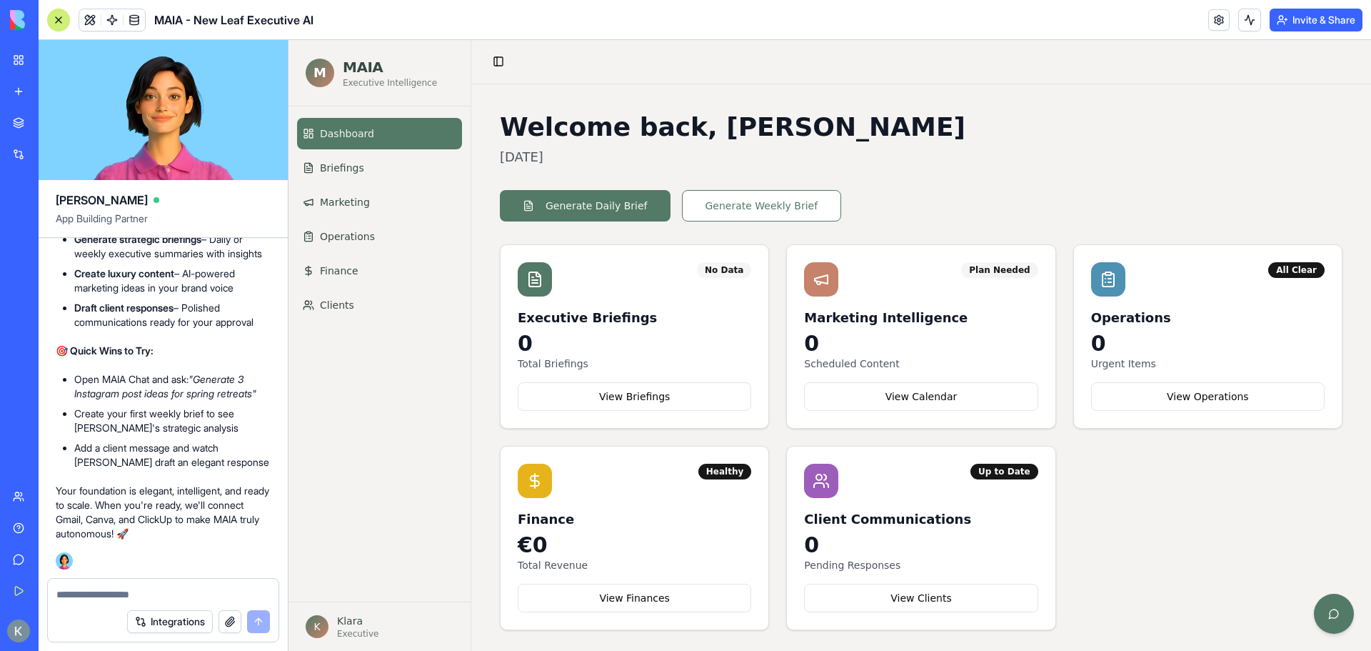
click at [418, 489] on div "Dashboard Briefings Marketing Operations Finance Clients" at bounding box center [380, 353] width 182 height 495
click at [123, 589] on textarea at bounding box center [163, 594] width 214 height 14
paste textarea "**********"
type textarea "**********"
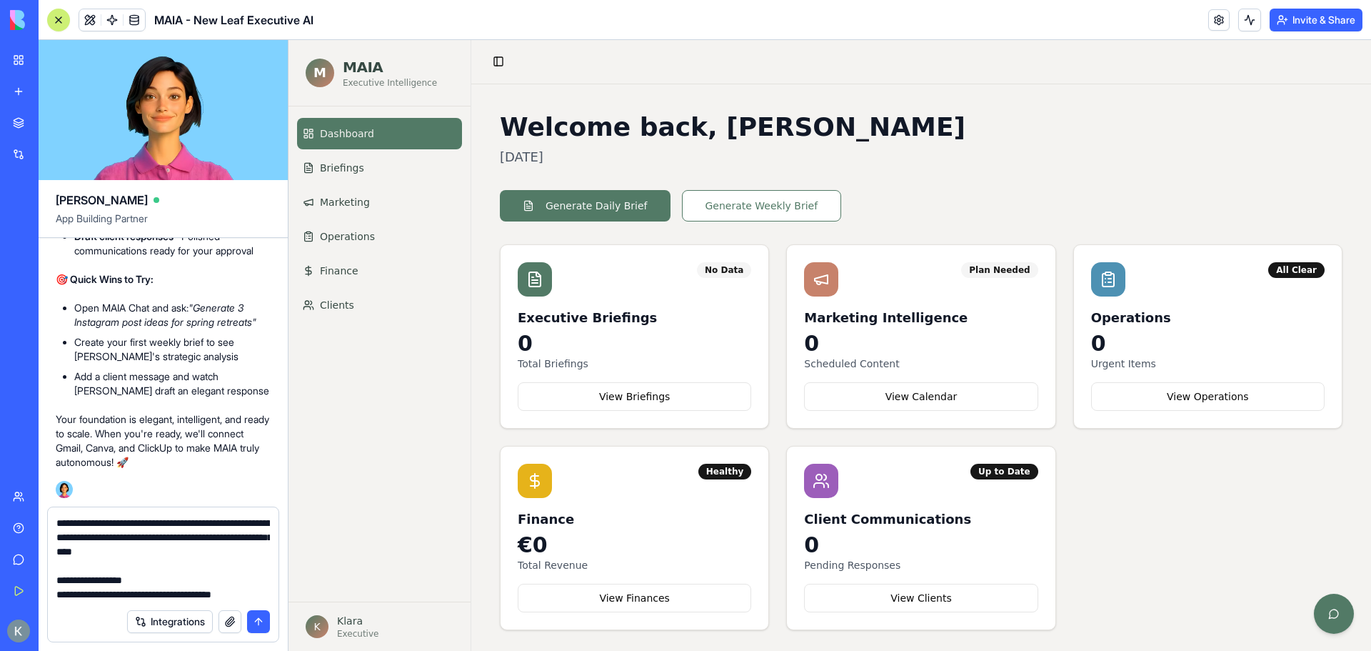
drag, startPoint x: 90, startPoint y: 593, endPoint x: 21, endPoint y: 449, distance: 159.4
click at [21, 449] on div "My Workspace New app Marketplace Integrations Recent New App AI Logo Generator …" at bounding box center [685, 325] width 1371 height 651
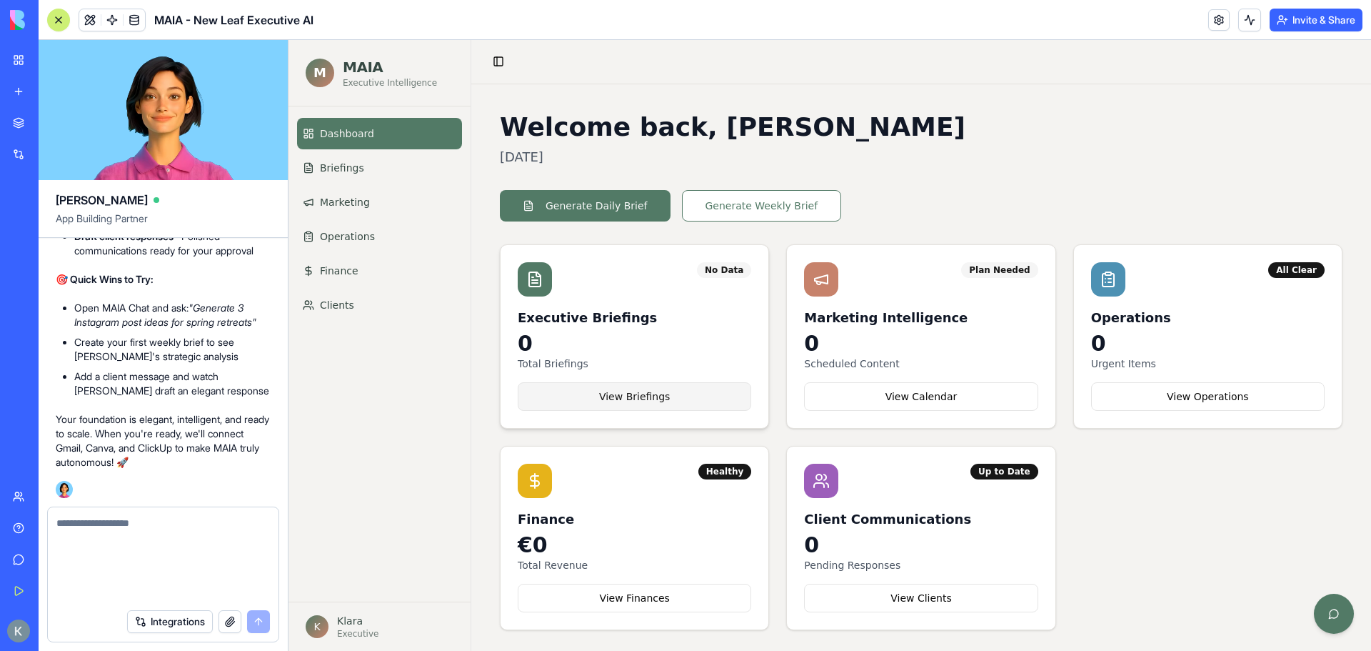
scroll to position [4326, 0]
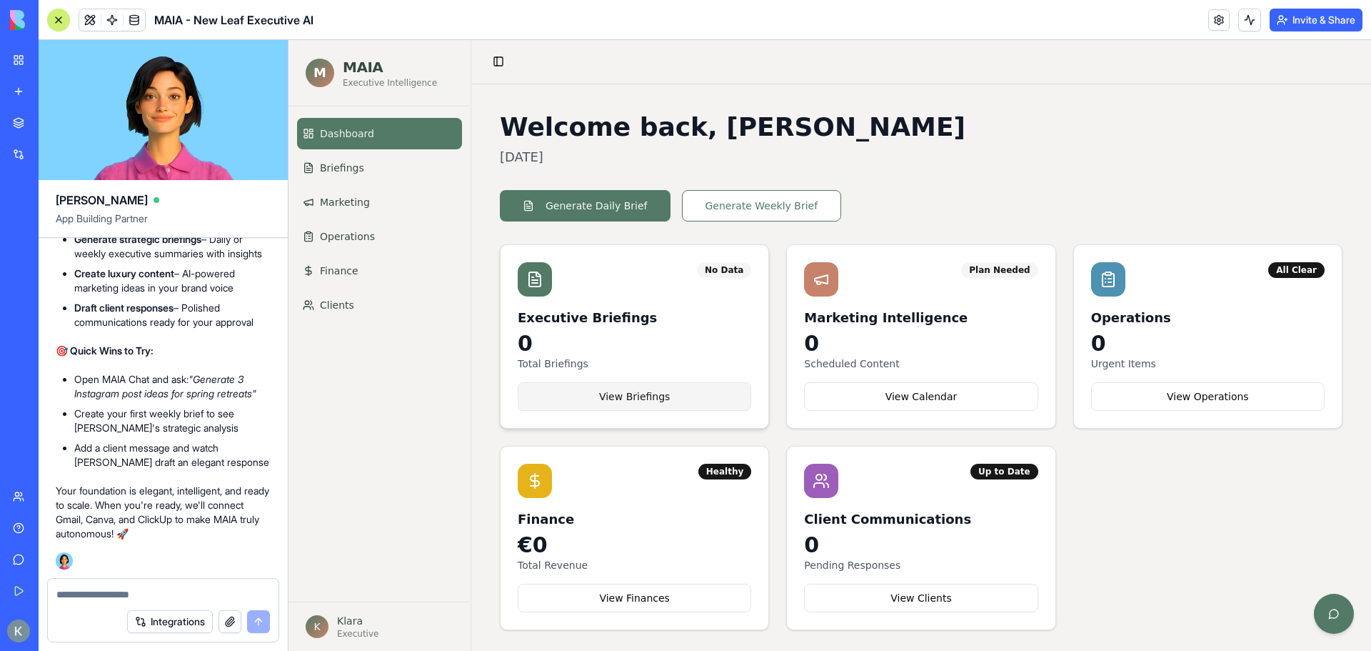
click at [634, 384] on button "View Briefings" at bounding box center [635, 396] width 234 height 29
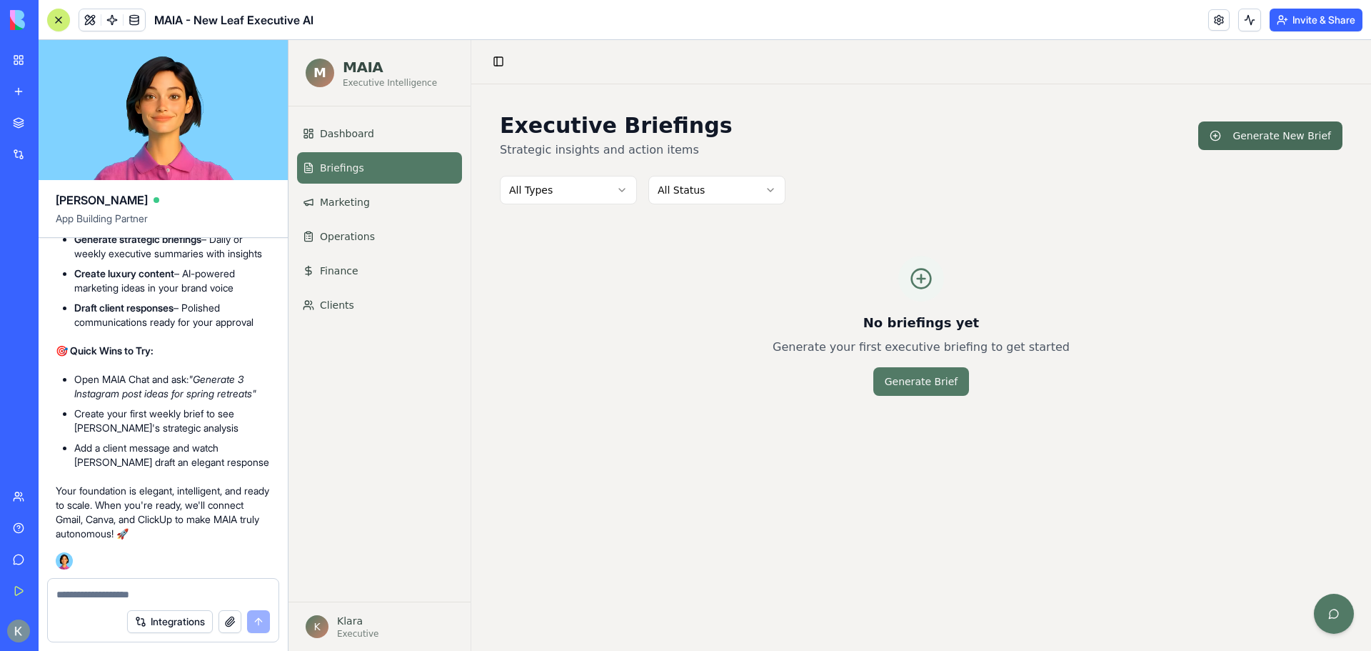
click at [1262, 135] on button "Generate New Brief" at bounding box center [1271, 135] width 144 height 29
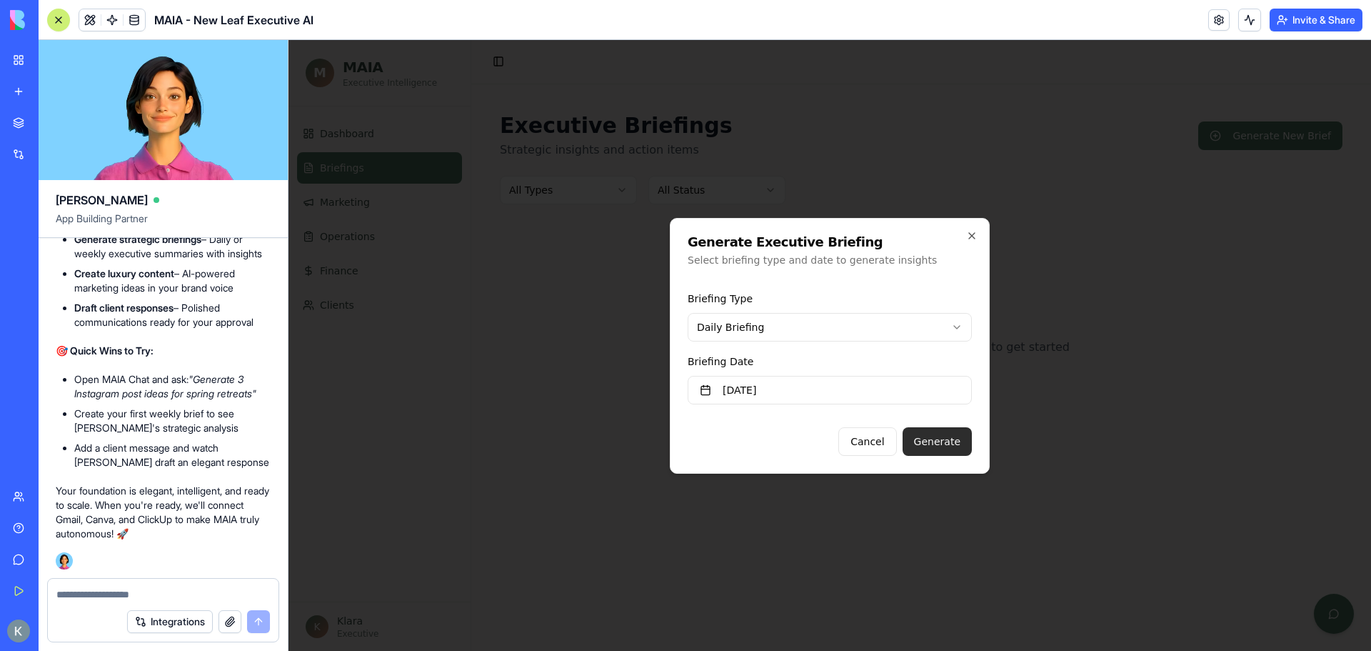
click at [943, 437] on button "Generate" at bounding box center [937, 441] width 69 height 29
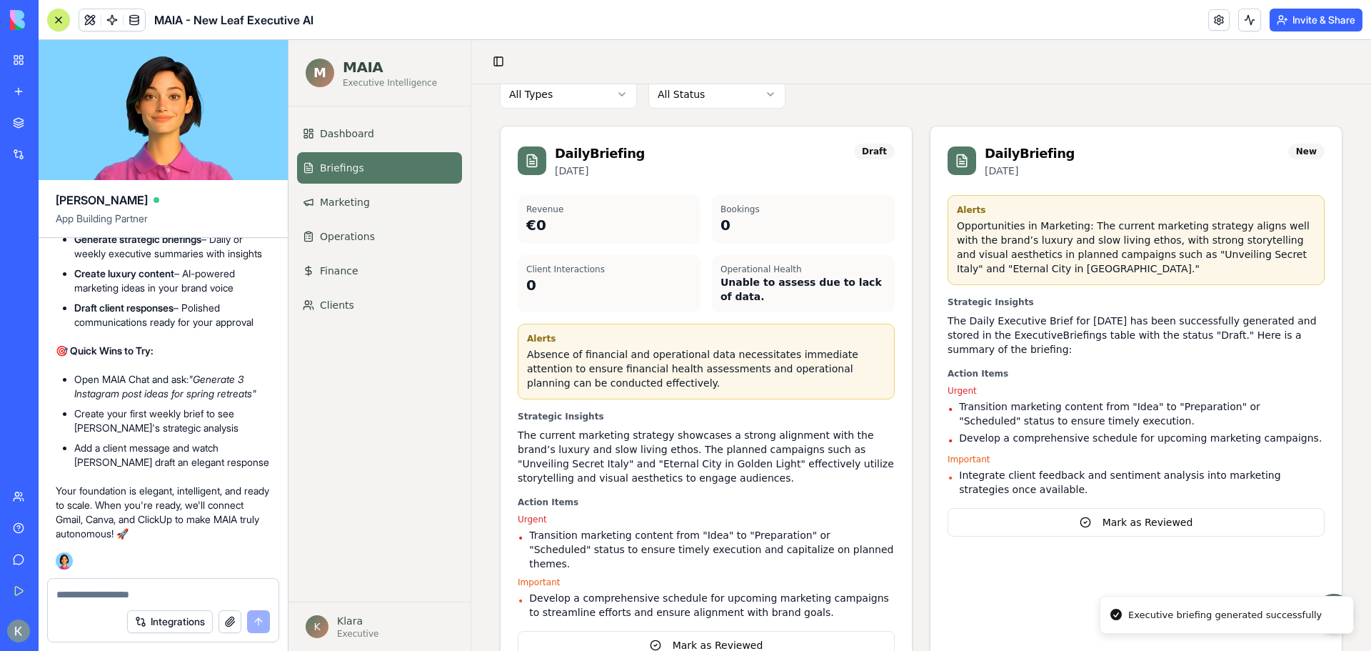
scroll to position [136, 0]
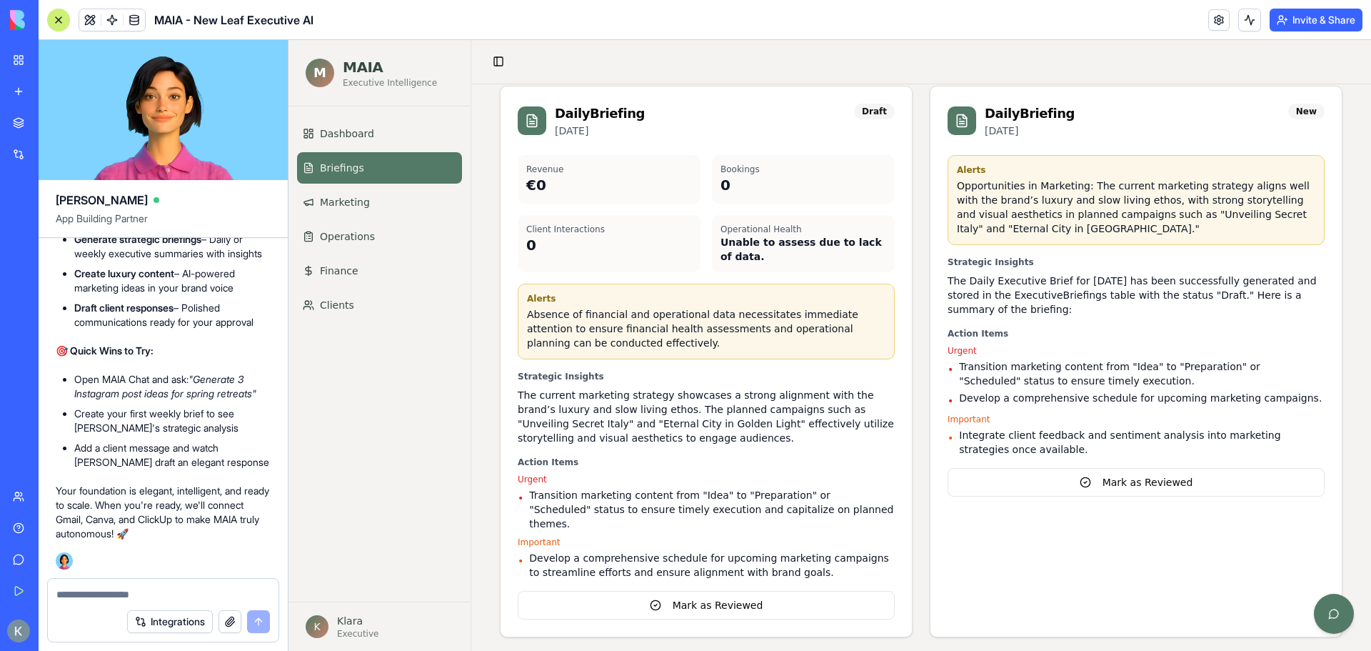
click at [149, 590] on textarea at bounding box center [163, 594] width 214 height 14
paste textarea "**********"
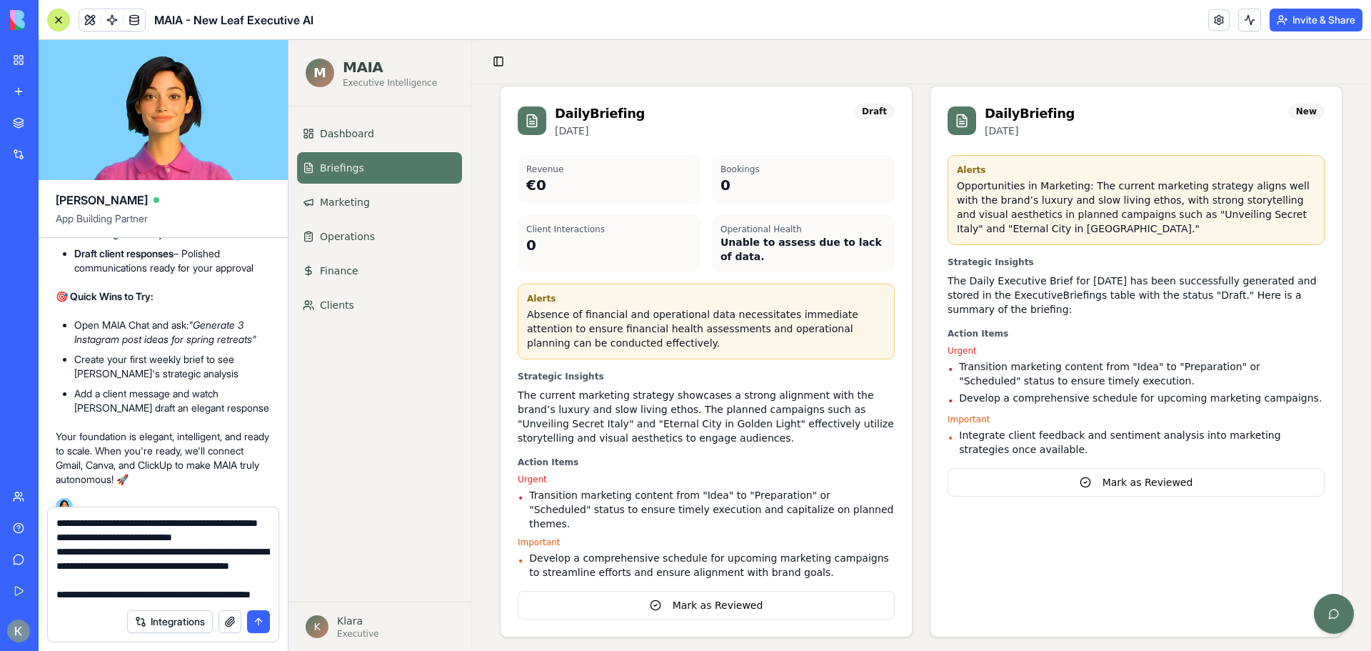
scroll to position [886, 0]
type textarea "**********"
click at [373, 205] on link "Marketing" at bounding box center [379, 201] width 165 height 31
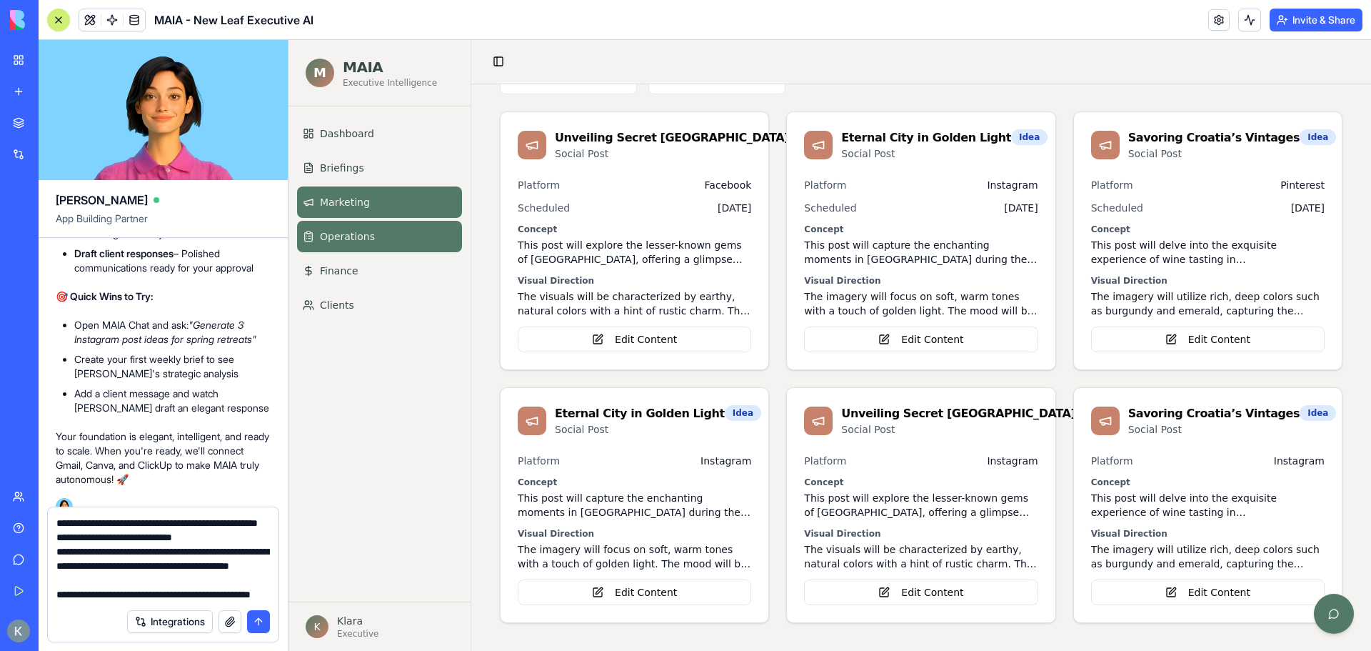
click at [367, 226] on link "Operations" at bounding box center [379, 236] width 165 height 31
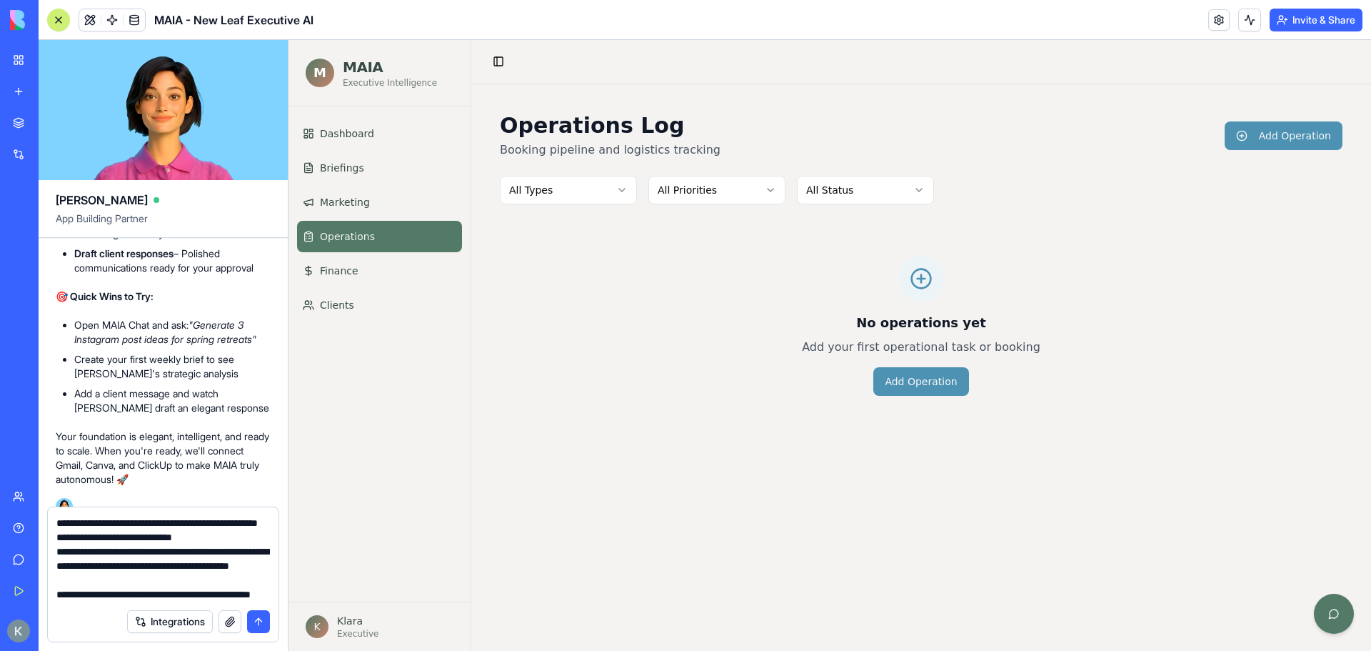
click at [264, 624] on button "submit" at bounding box center [258, 621] width 23 height 23
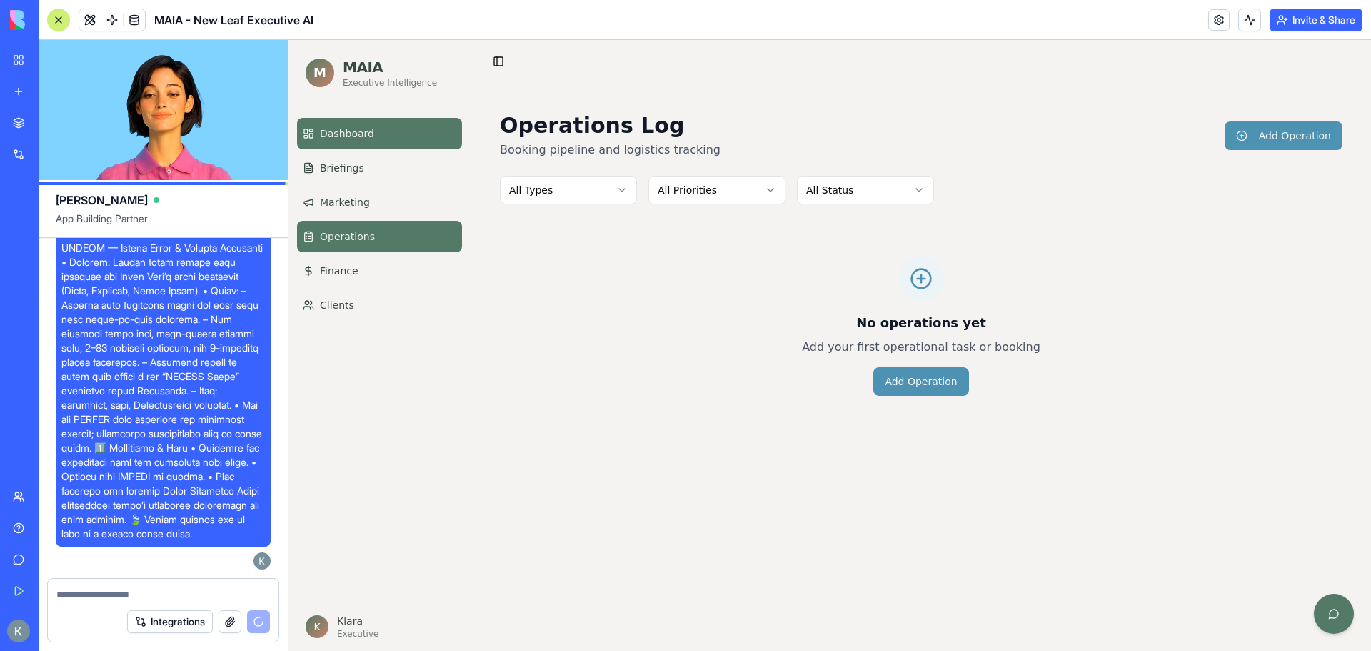
click at [340, 133] on span "Dashboard" at bounding box center [347, 133] width 54 height 14
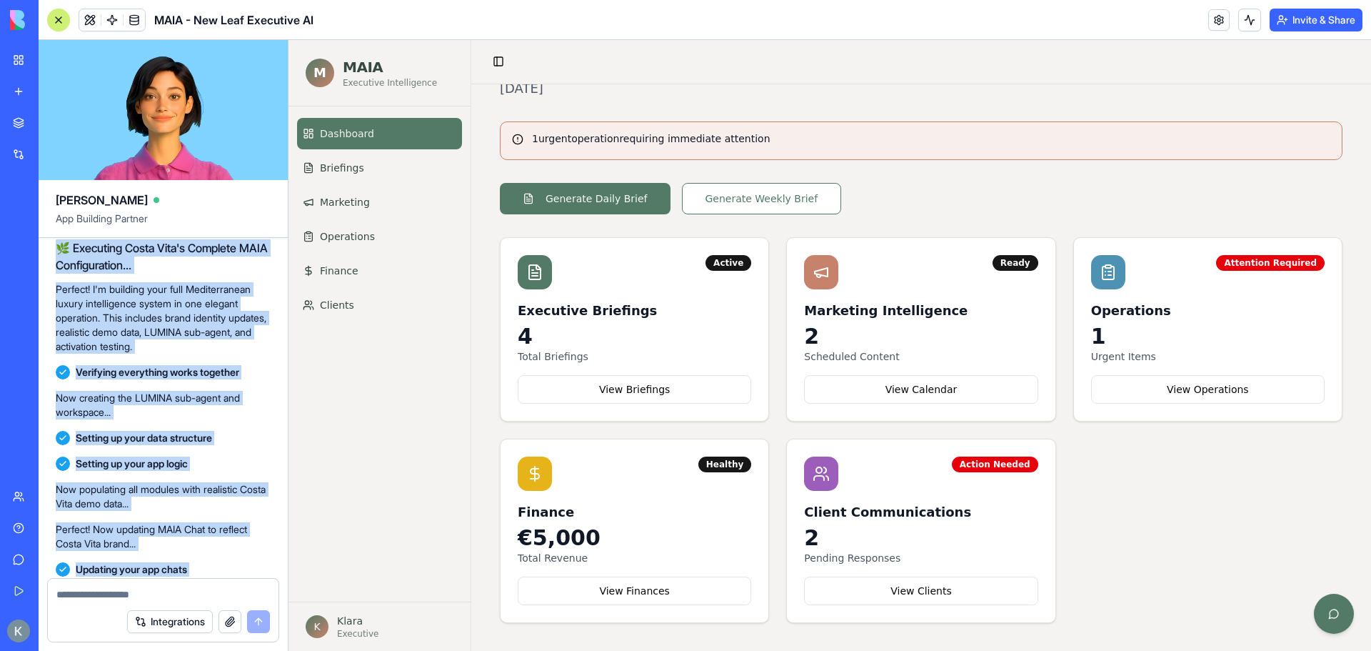
scroll to position [5381, 0]
drag, startPoint x: 157, startPoint y: 539, endPoint x: 51, endPoint y: 342, distance: 224.0
copy div "🌿 Executing Costa Vita's Complete MAIA Configuration... Perfect! I'm building y…"
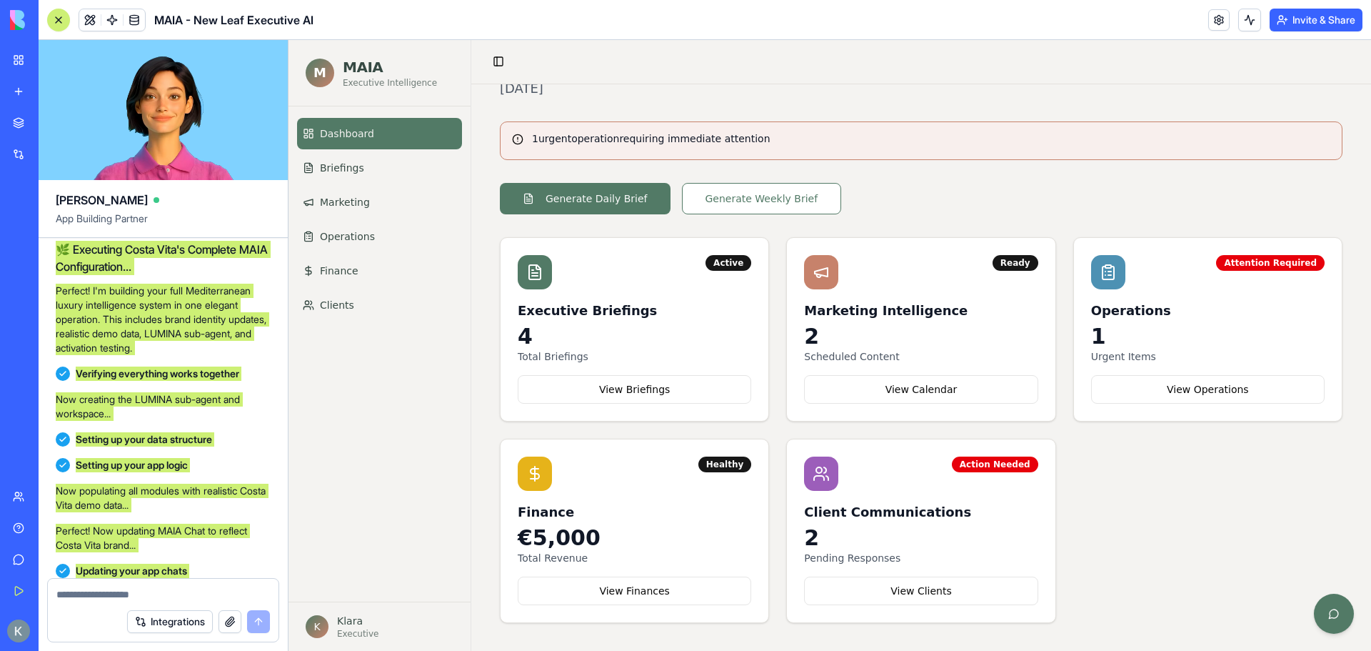
drag, startPoint x: 1184, startPoint y: 508, endPoint x: 1124, endPoint y: 465, distance: 73.7
click at [1181, 504] on div "Active Executive Briefings 4 Total Briefings View Briefings Ready Marketing Int…" at bounding box center [921, 430] width 843 height 386
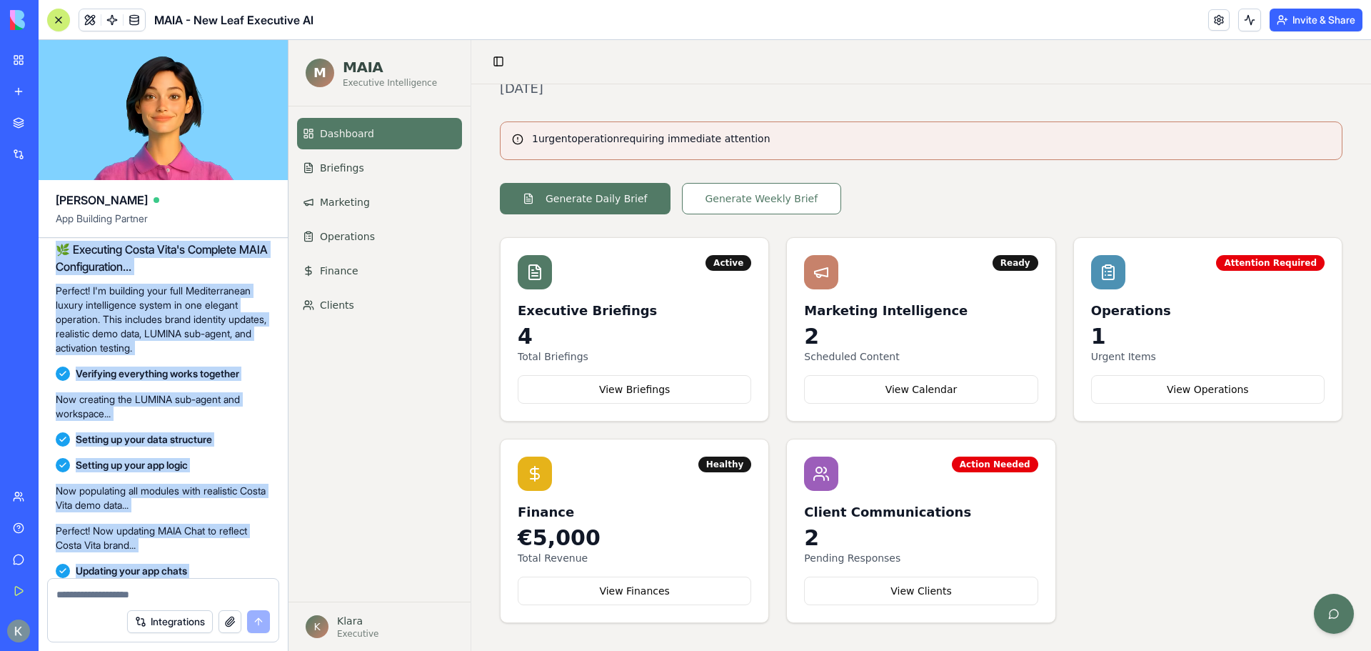
click at [228, 446] on div "Setting up your data structure" at bounding box center [163, 439] width 215 height 14
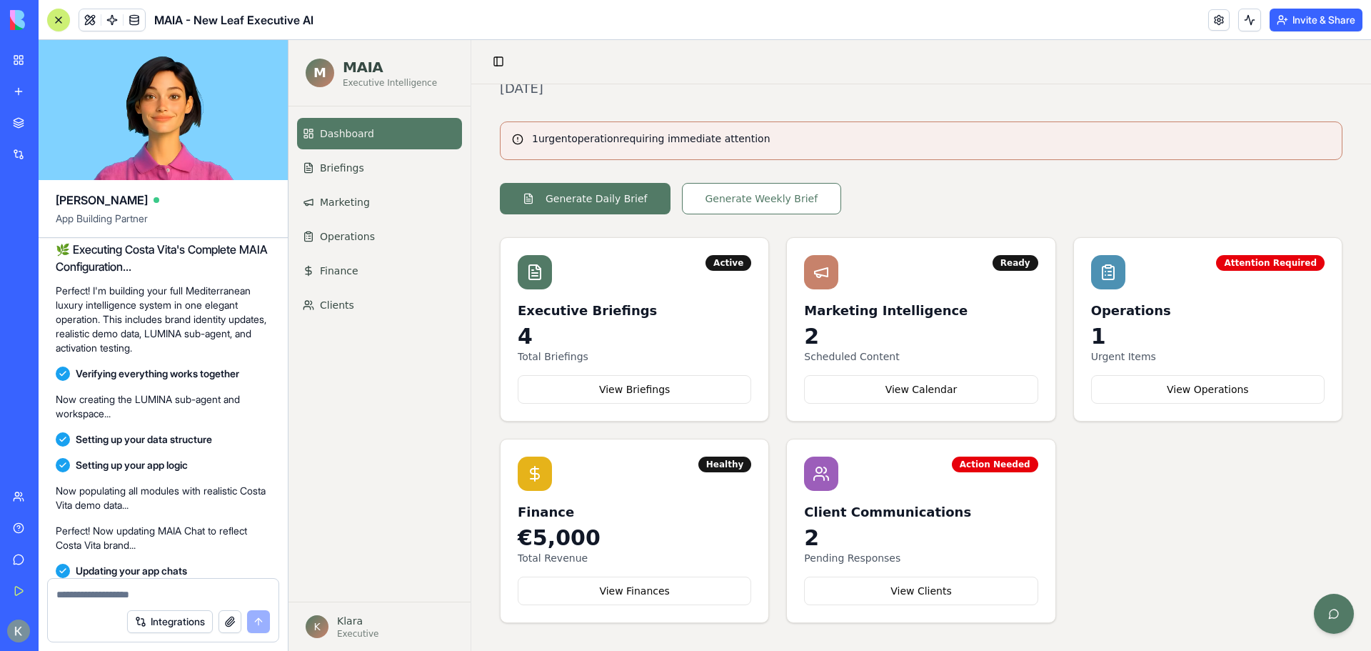
click at [124, 592] on textarea at bounding box center [163, 594] width 214 height 14
click at [342, 534] on div "Dashboard Briefings Marketing Operations Finance Clients" at bounding box center [380, 353] width 182 height 495
click at [630, 385] on button "View Briefings" at bounding box center [635, 389] width 234 height 29
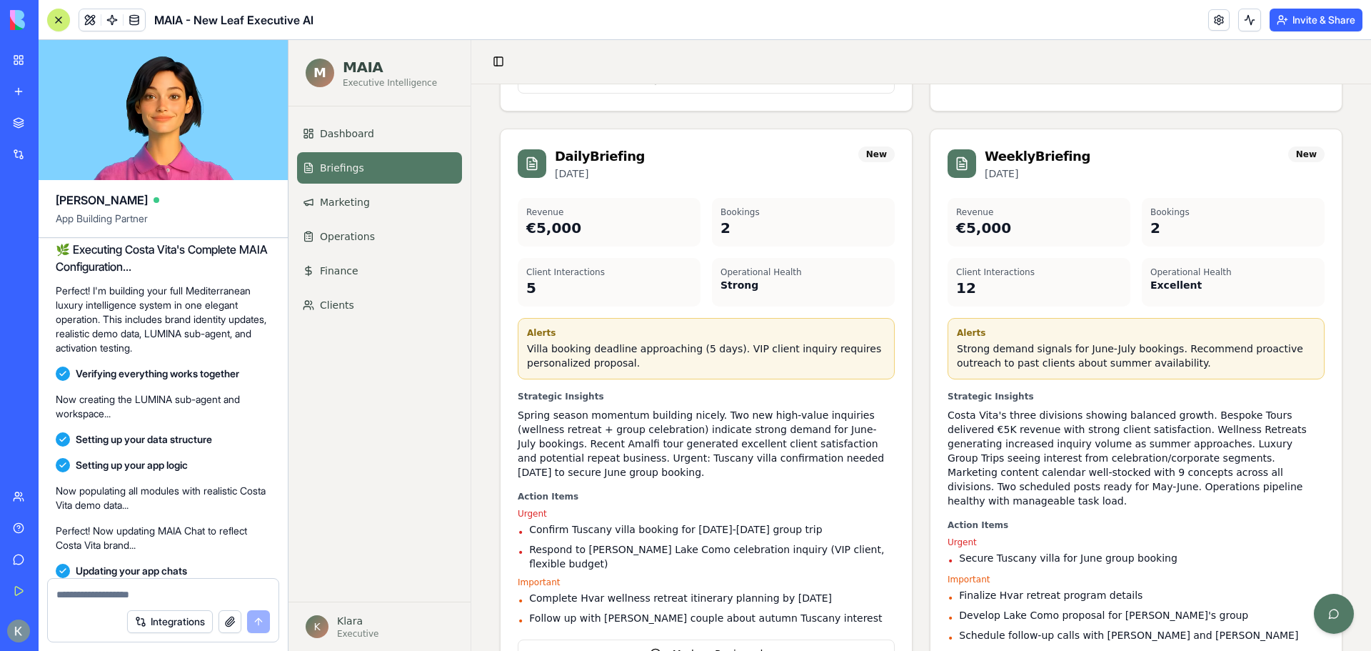
scroll to position [713, 0]
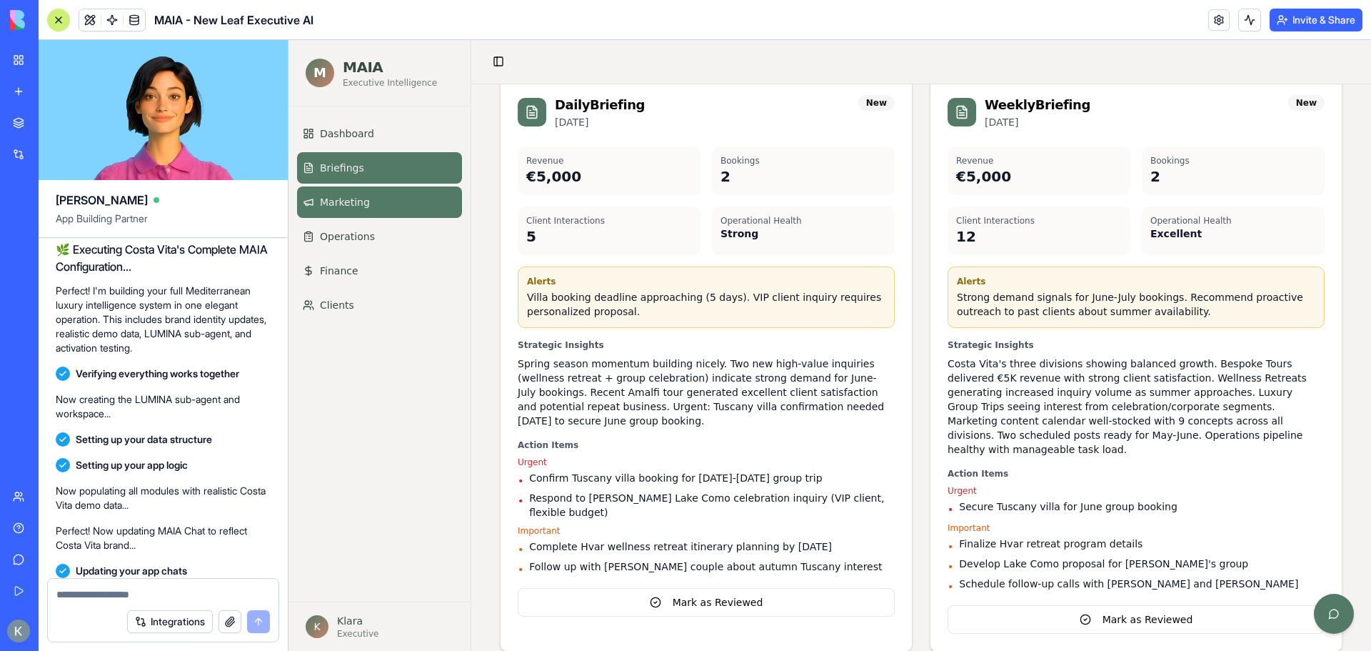
click at [376, 204] on link "Marketing" at bounding box center [379, 201] width 165 height 31
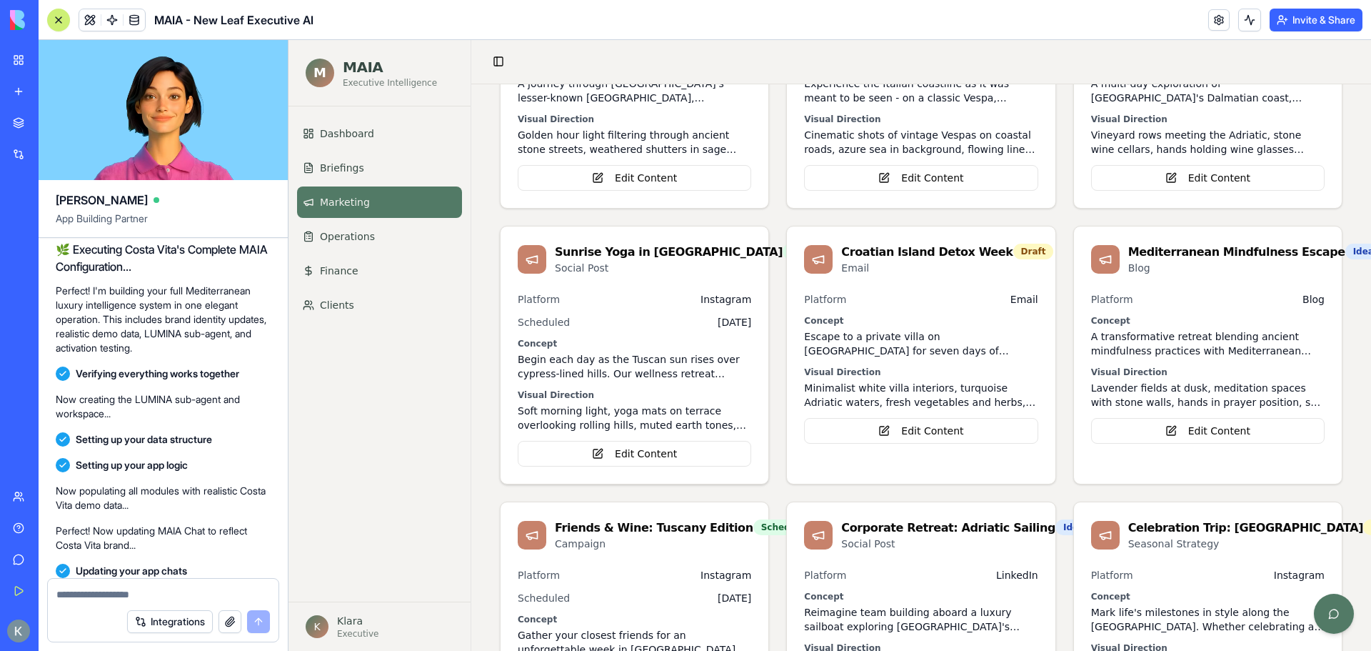
scroll to position [857, 0]
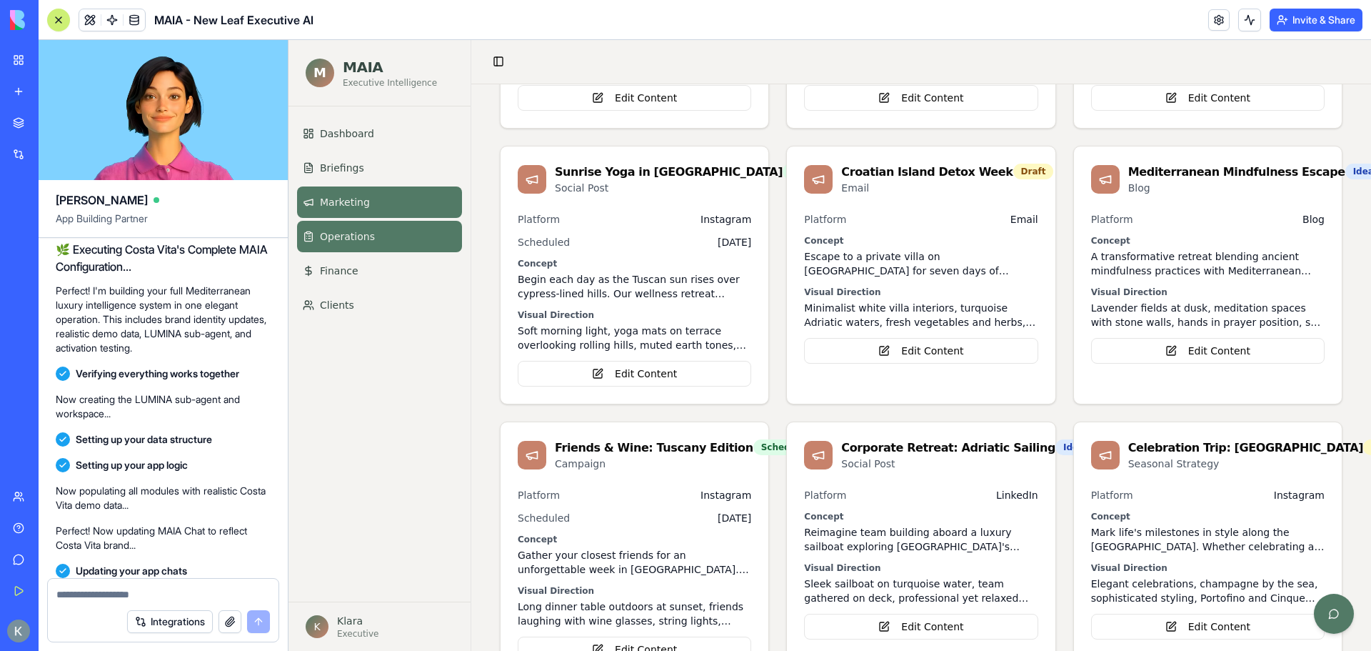
click at [366, 249] on link "Operations" at bounding box center [379, 236] width 165 height 31
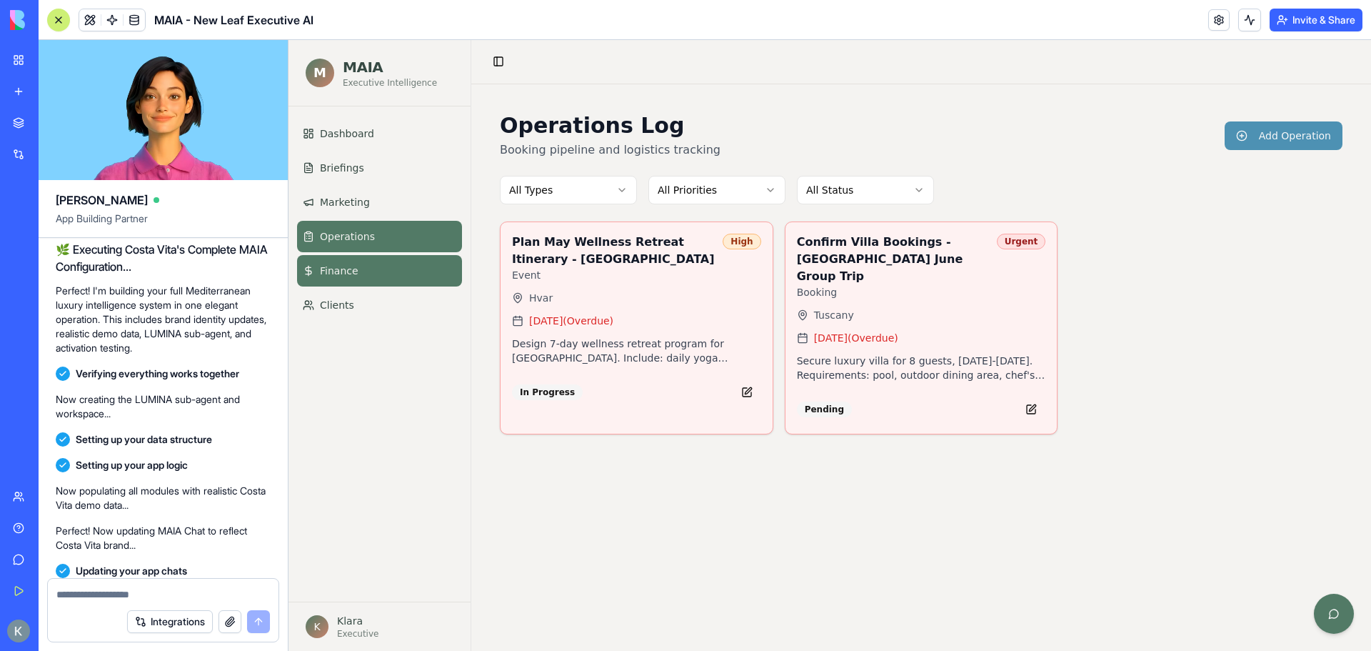
click at [350, 272] on span "Finance" at bounding box center [339, 271] width 39 height 14
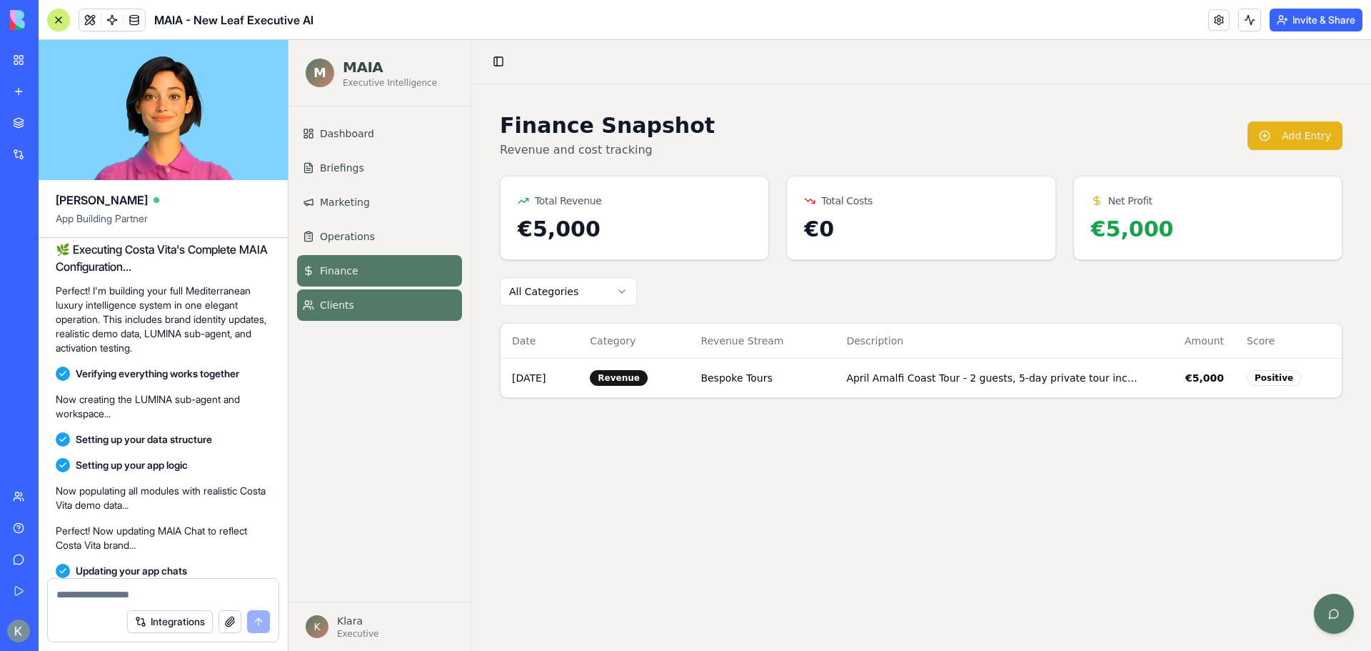
click at [339, 299] on span "Clients" at bounding box center [337, 305] width 34 height 14
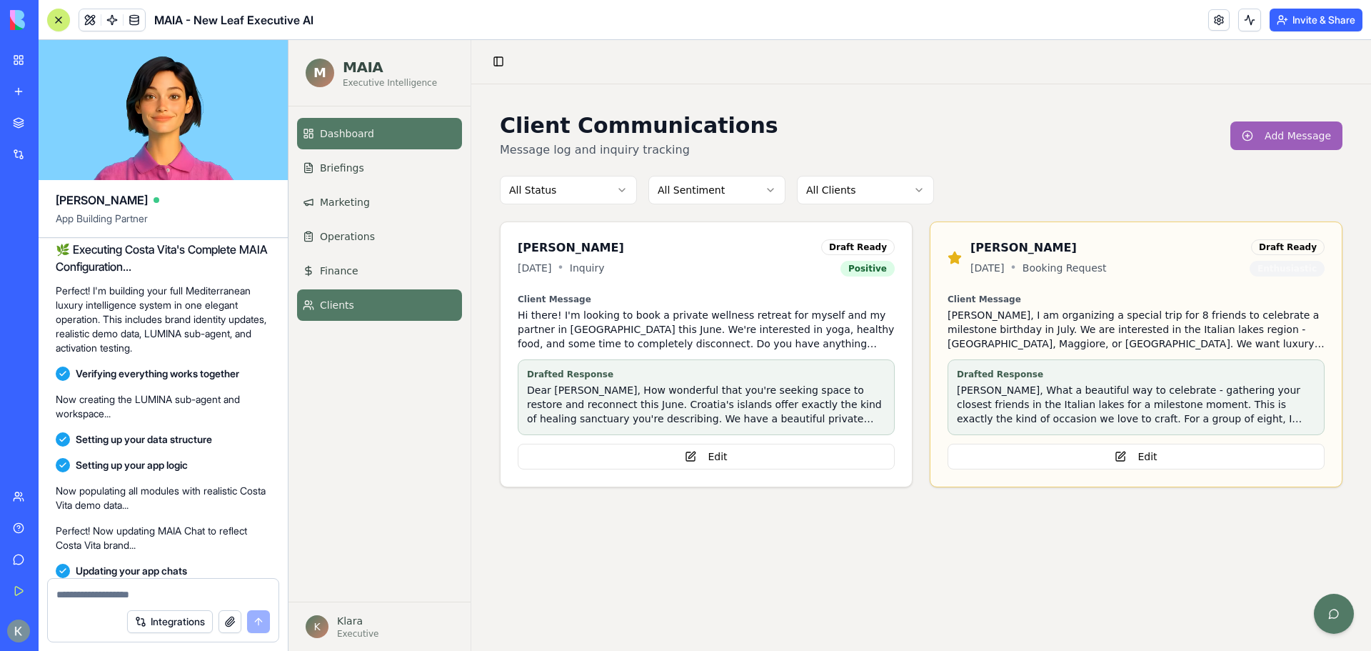
click at [365, 131] on span "Dashboard" at bounding box center [347, 133] width 54 height 14
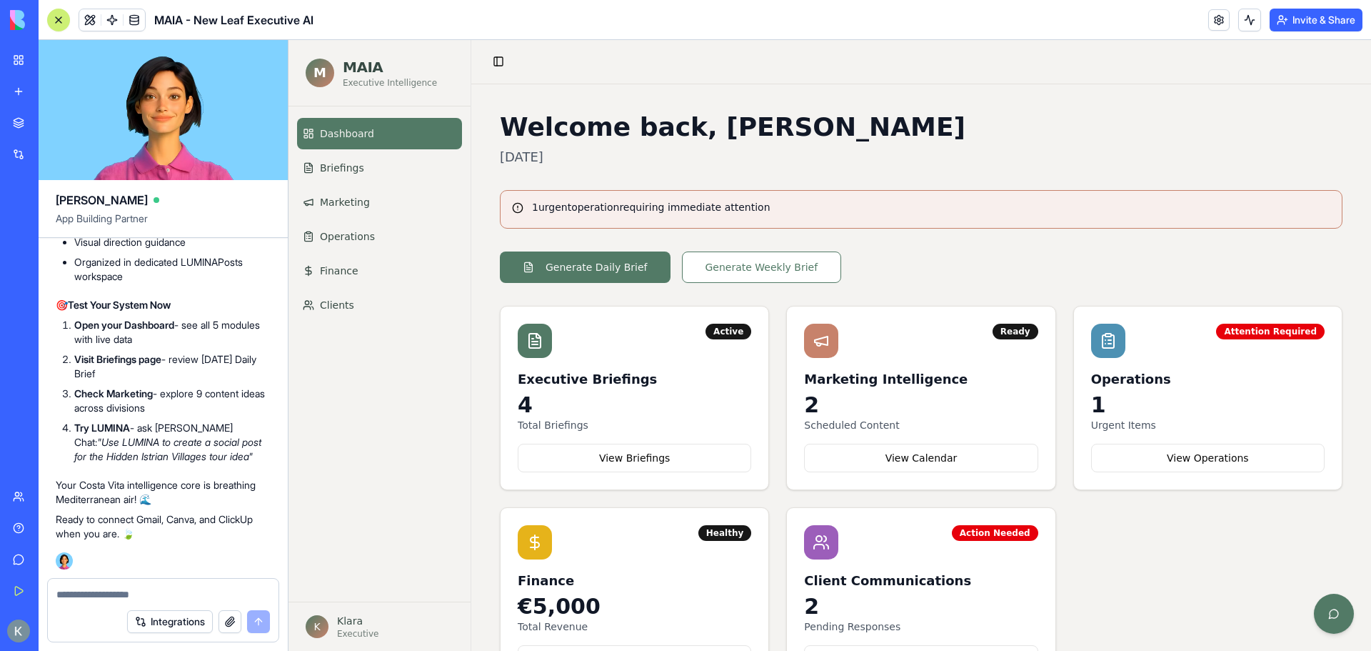
scroll to position [6809, 0]
click at [92, 596] on textarea at bounding box center [163, 594] width 214 height 14
click at [363, 206] on span "Marketing" at bounding box center [345, 202] width 50 height 14
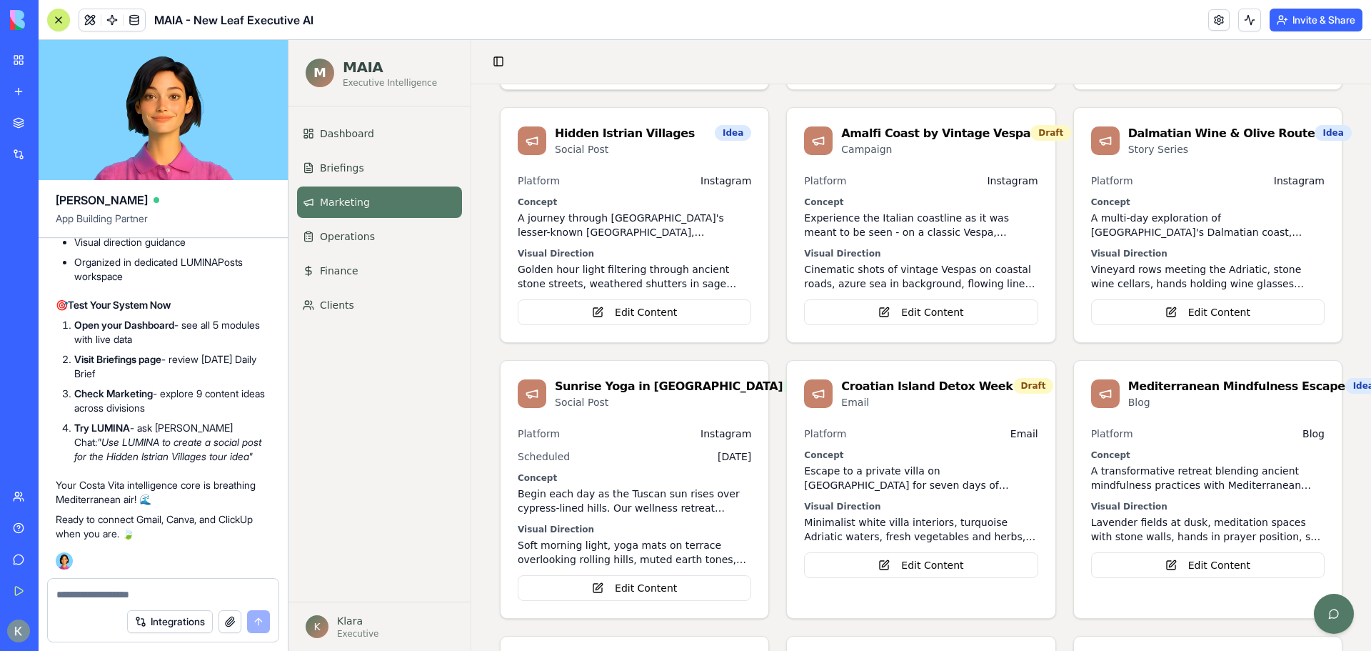
scroll to position [914, 0]
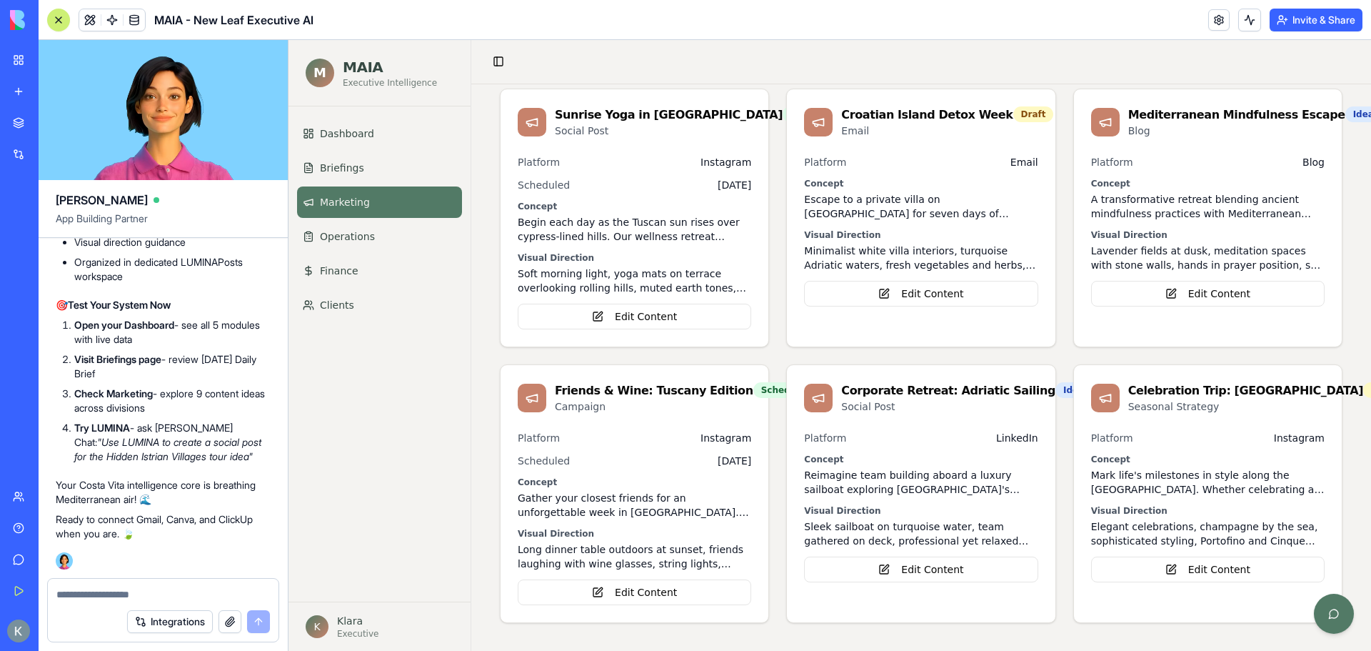
click at [115, 587] on textarea at bounding box center [163, 594] width 214 height 14
paste textarea "**********"
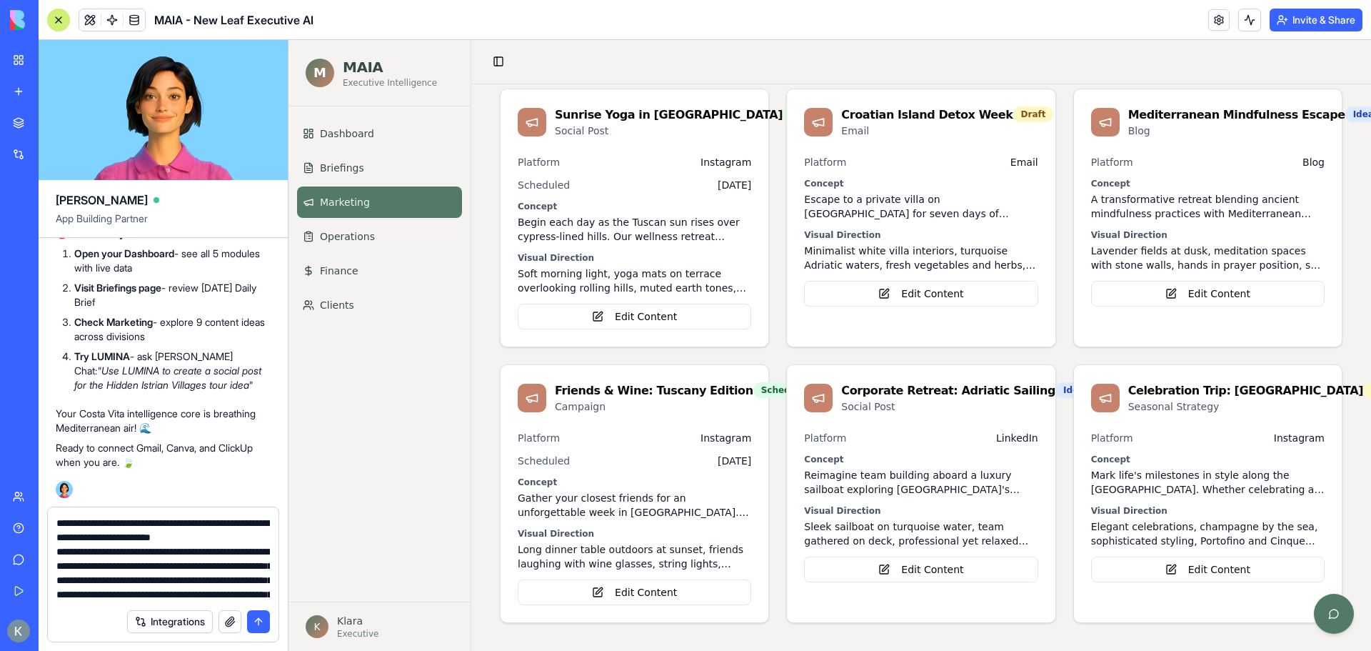
scroll to position [4484, 0]
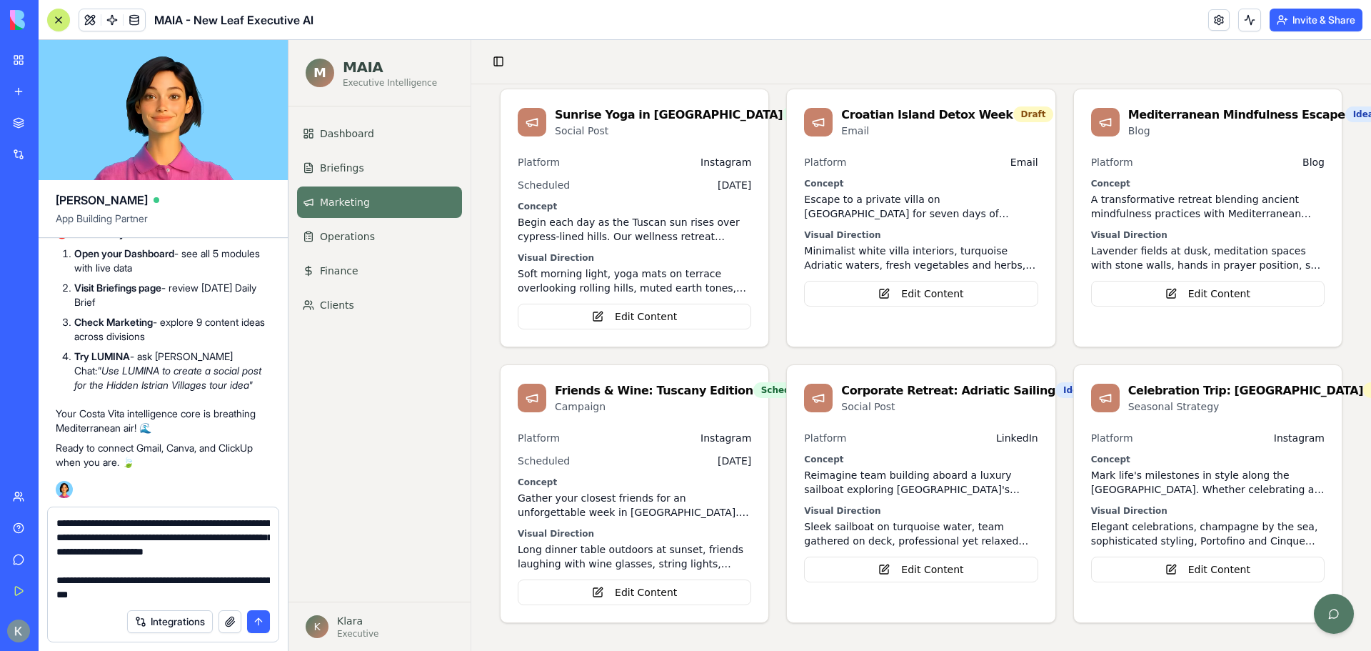
type textarea "**********"
click at [261, 623] on button "submit" at bounding box center [258, 621] width 23 height 23
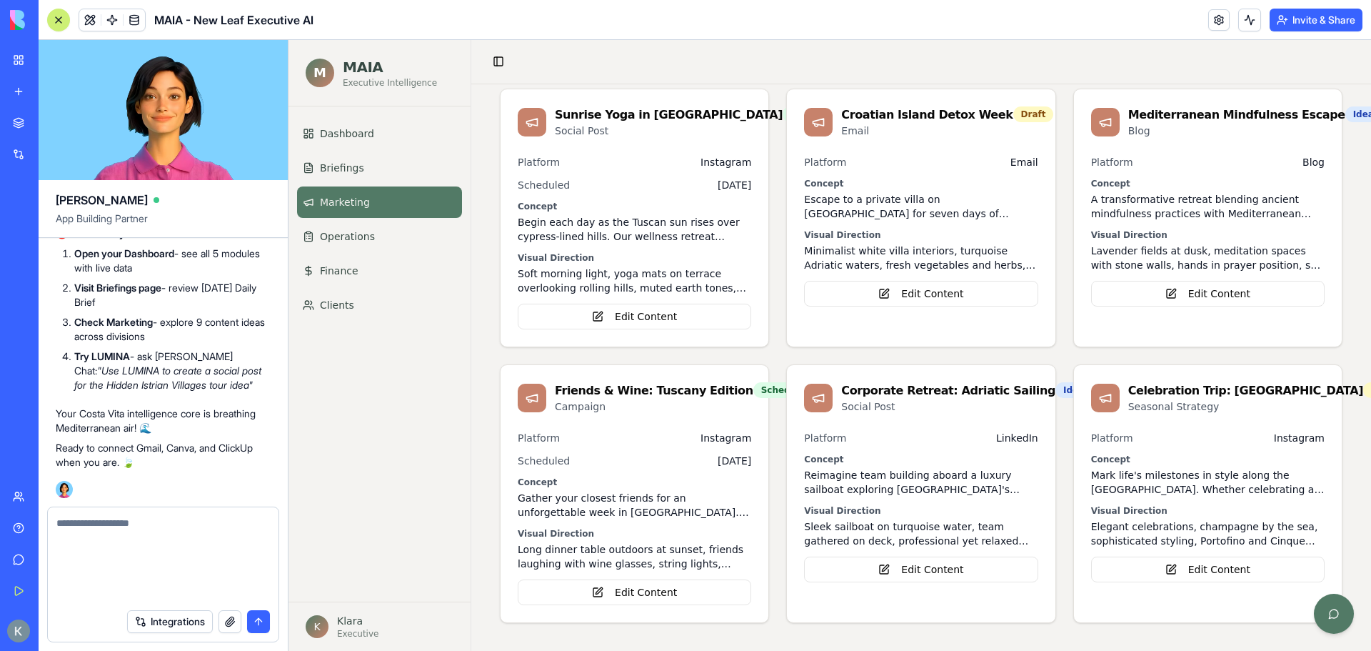
scroll to position [0, 0]
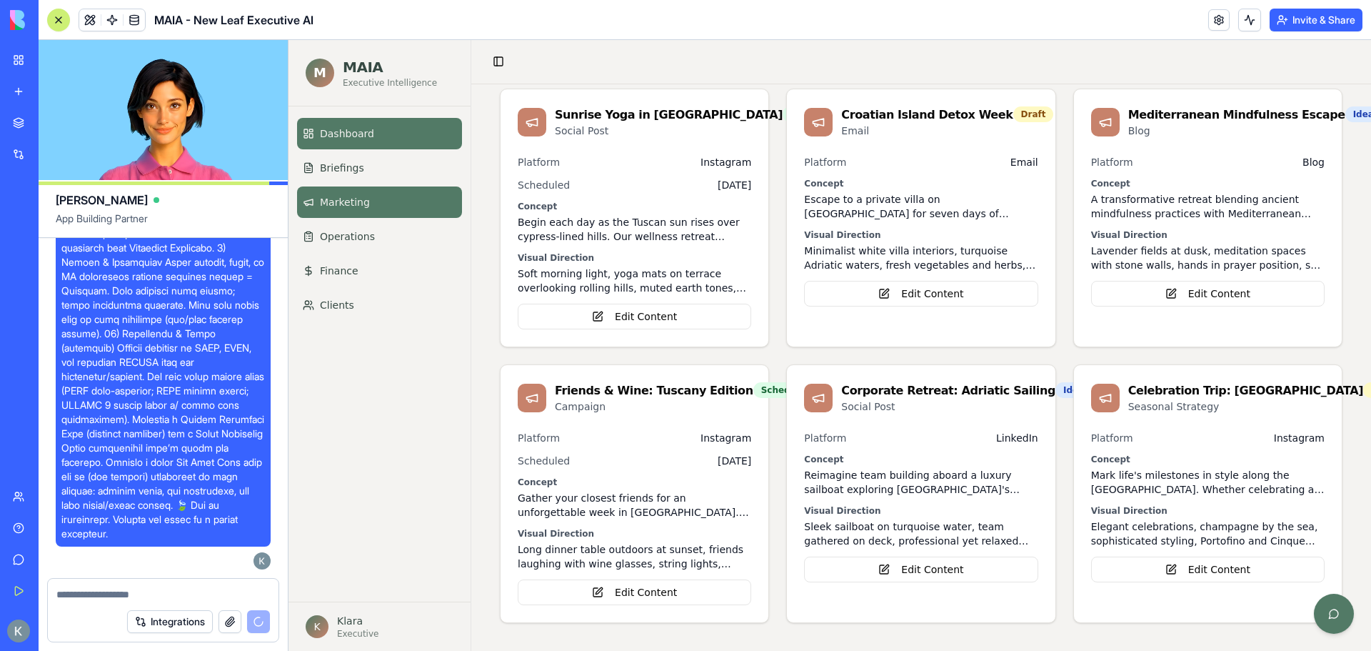
click at [380, 136] on link "Dashboard" at bounding box center [379, 133] width 165 height 31
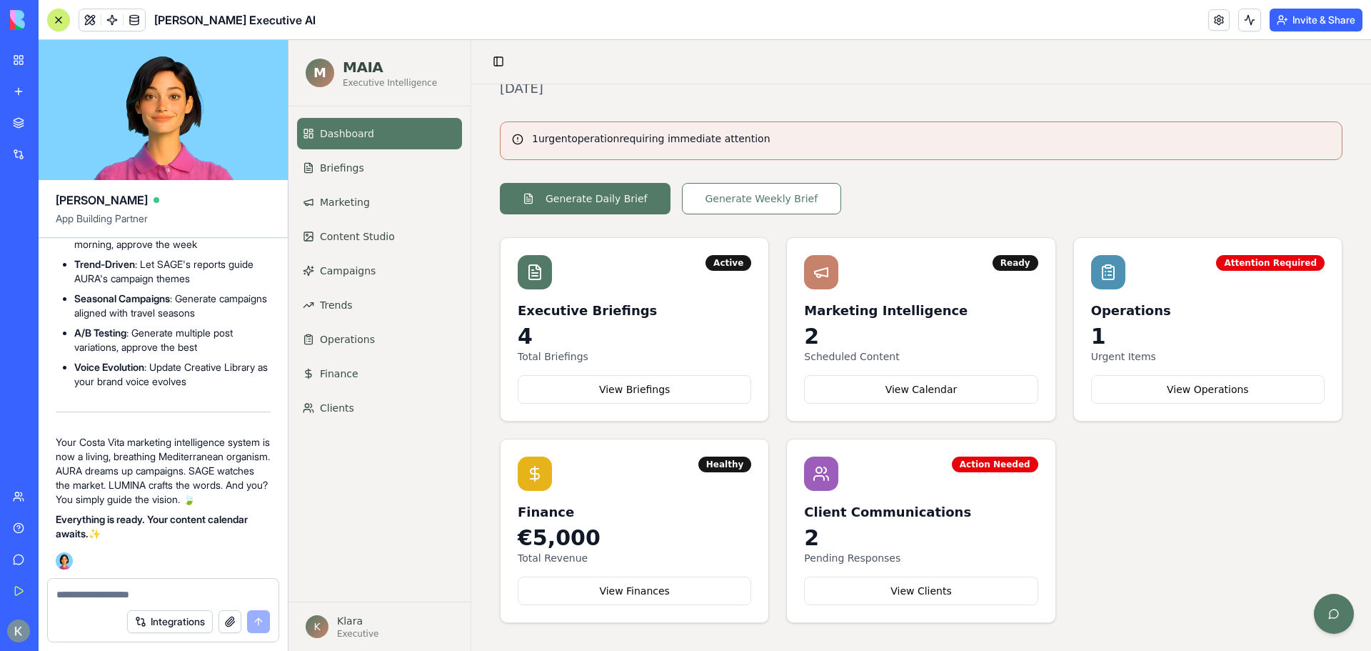
scroll to position [14852, 0]
drag, startPoint x: 154, startPoint y: 530, endPoint x: 123, endPoint y: 322, distance: 210.2
click at [123, 321] on div "My Workspace New app Marketplace Integrations Recent New App AI Logo Generator …" at bounding box center [685, 325] width 1371 height 651
click at [395, 523] on div "Dashboard Briefings Marketing Content Studio Campaigns Trends Operations Financ…" at bounding box center [380, 353] width 182 height 495
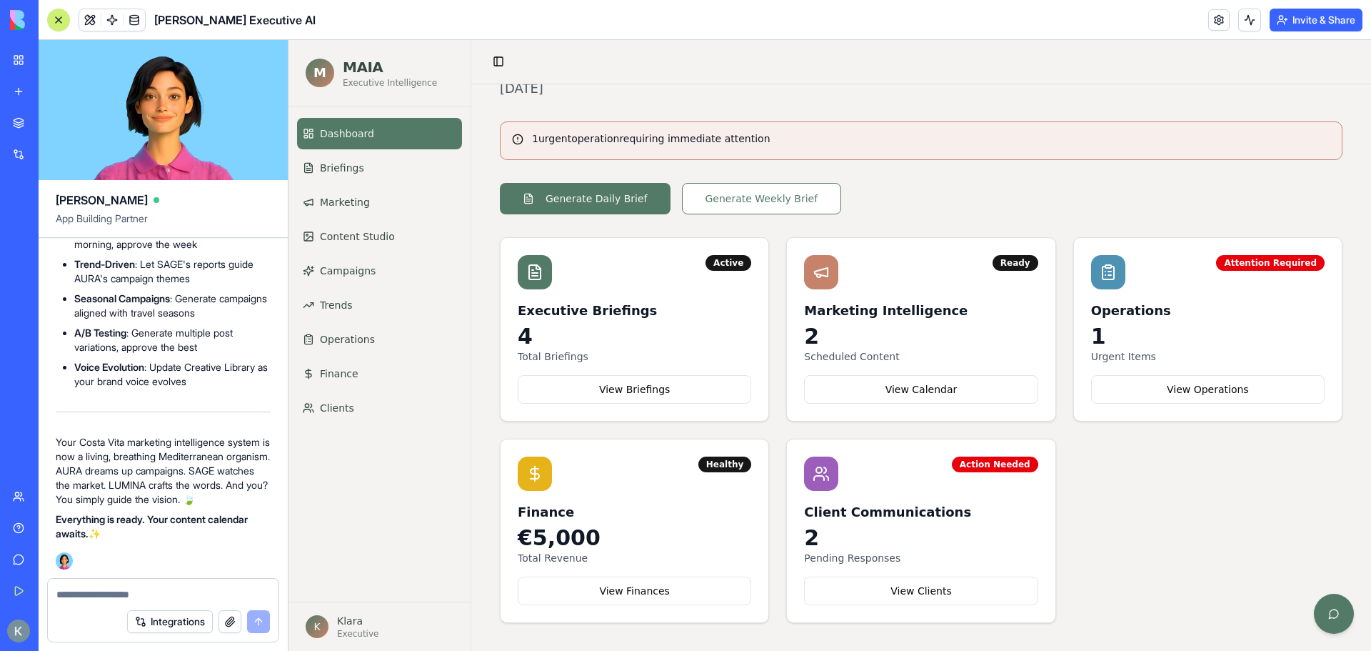
click at [145, 536] on p "Everything is ready. Your content calendar awaits. ✨" at bounding box center [163, 526] width 215 height 29
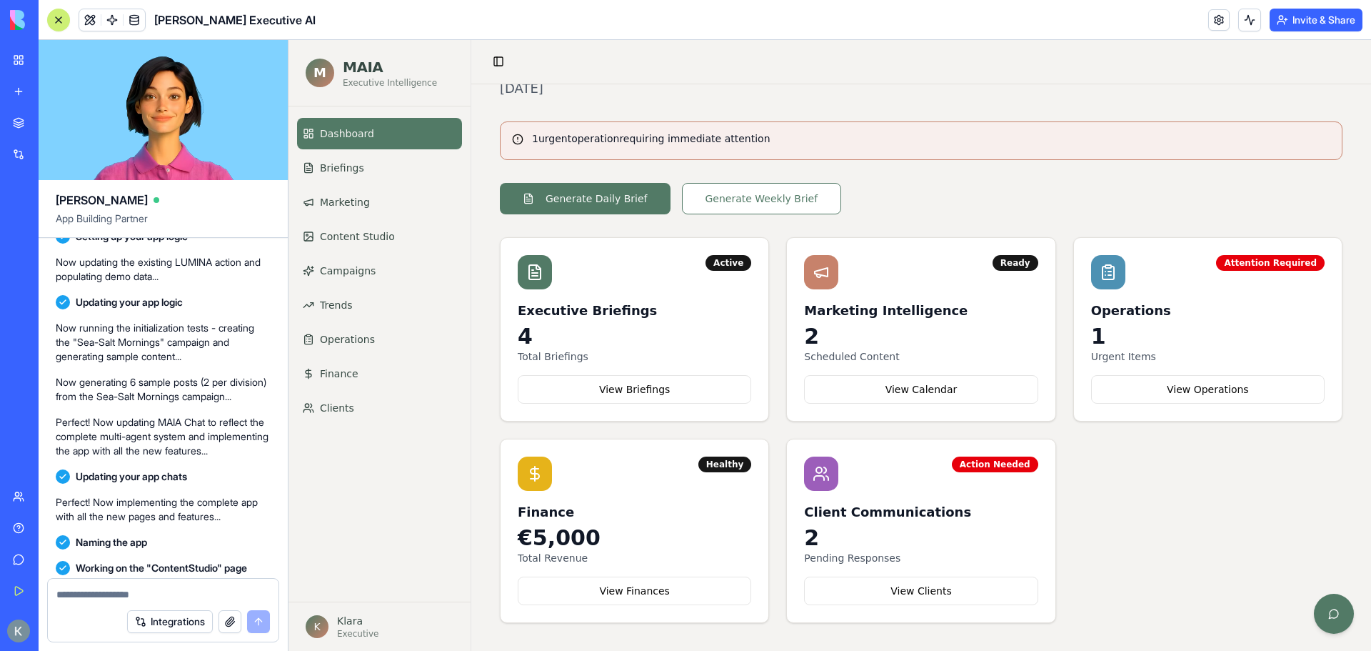
scroll to position [9781, 0]
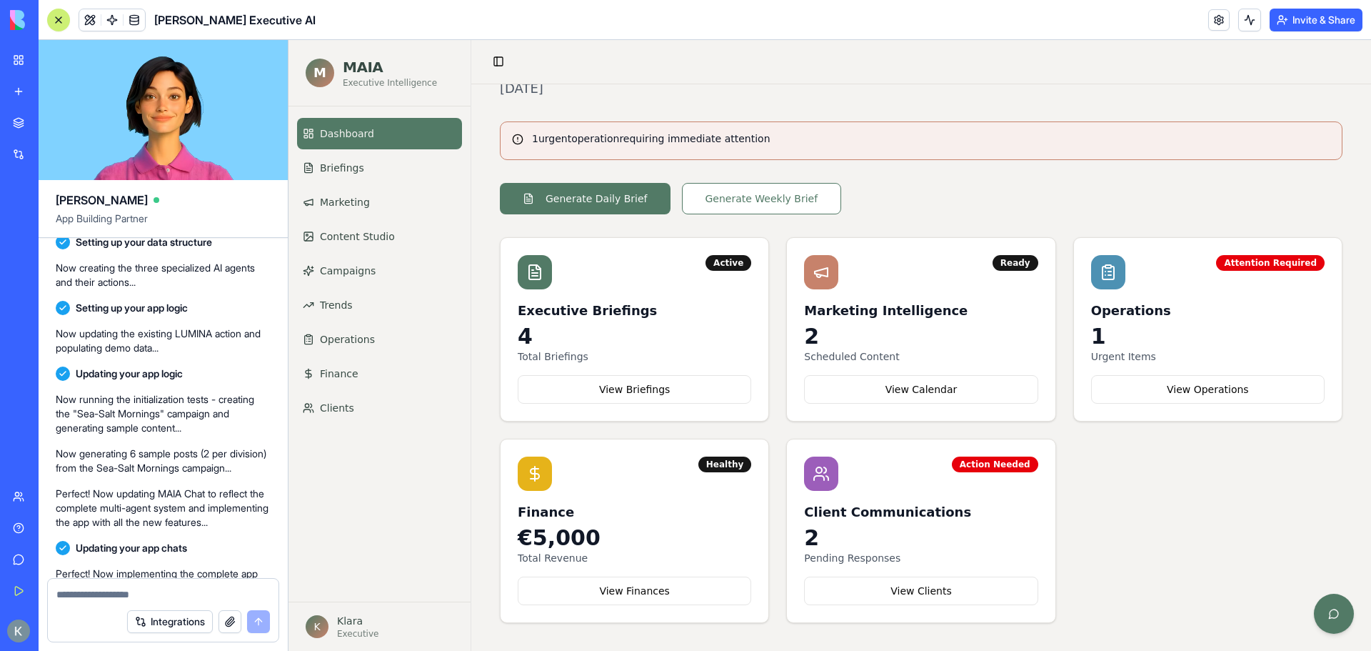
drag, startPoint x: 134, startPoint y: 537, endPoint x: 56, endPoint y: 346, distance: 206.0
copy div "🌿 Building Costa Vita's Complete Multi-Agent Marketing Intelligence System... P…"
click at [1122, 524] on div "Active Executive Briefings 4 Total Briefings View Briefings Ready Marketing Int…" at bounding box center [921, 430] width 843 height 386
click at [896, 585] on button "View Clients" at bounding box center [921, 590] width 234 height 29
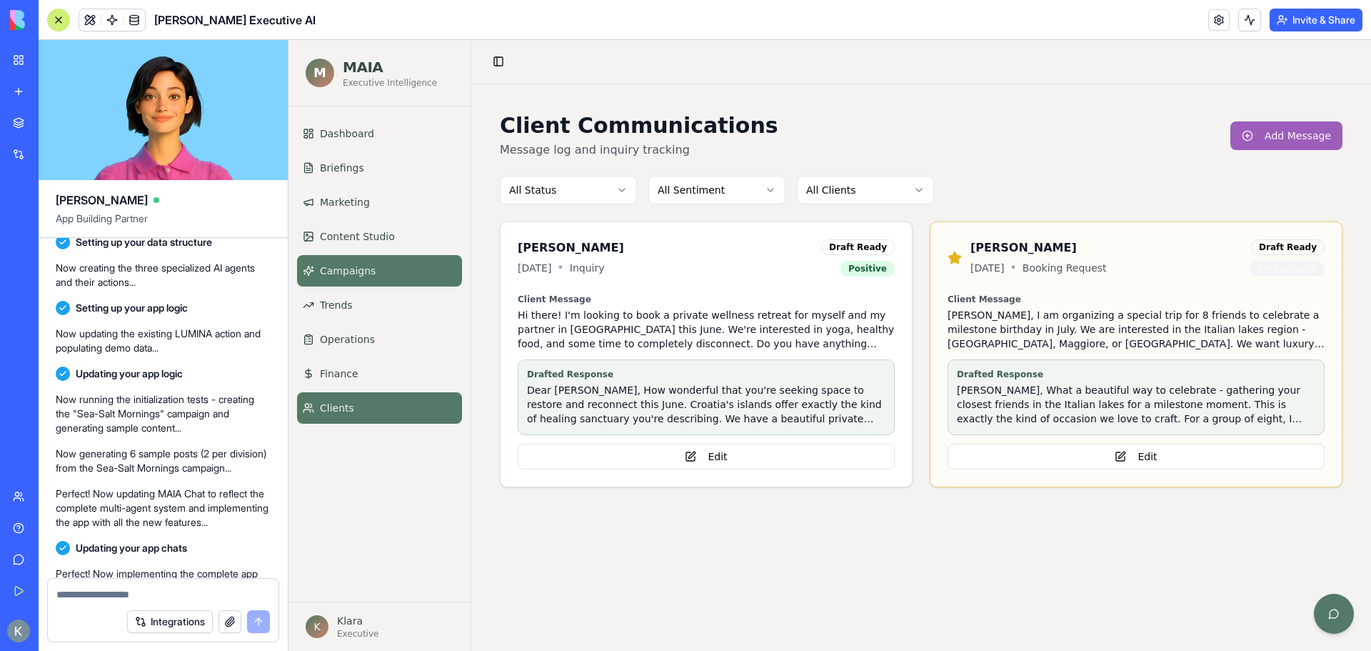
click at [367, 276] on span "Campaigns" at bounding box center [348, 271] width 56 height 14
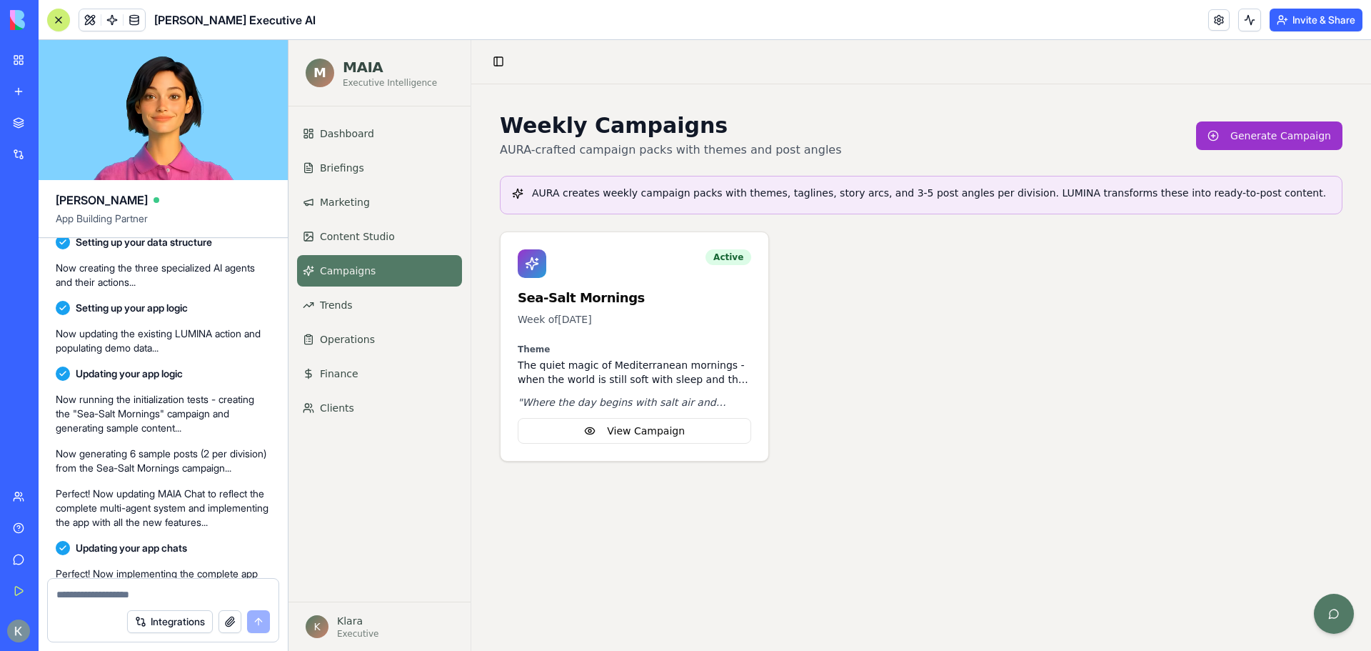
click at [884, 338] on div "Active Sea-Salt Mornings Week of Apr 13, 2025 Theme The quiet magic of Mediterr…" at bounding box center [921, 346] width 843 height 230
click at [650, 437] on button "View Campaign" at bounding box center [635, 431] width 234 height 26
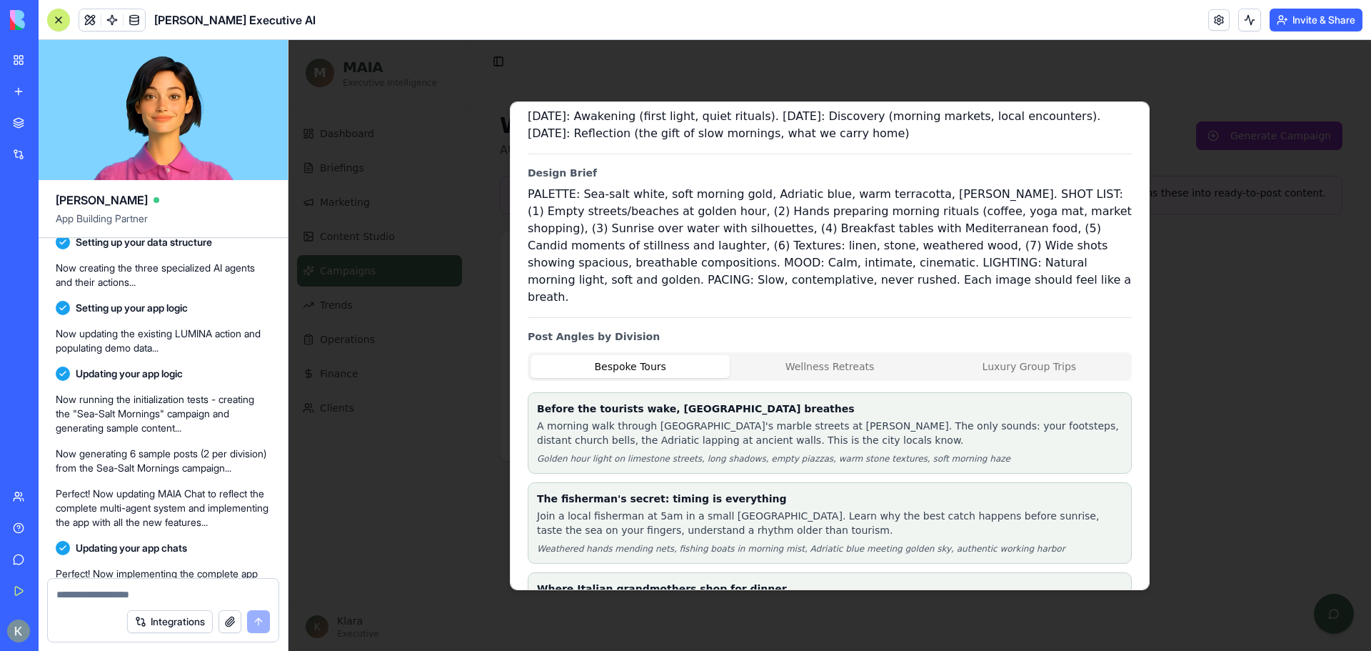
scroll to position [146, 0]
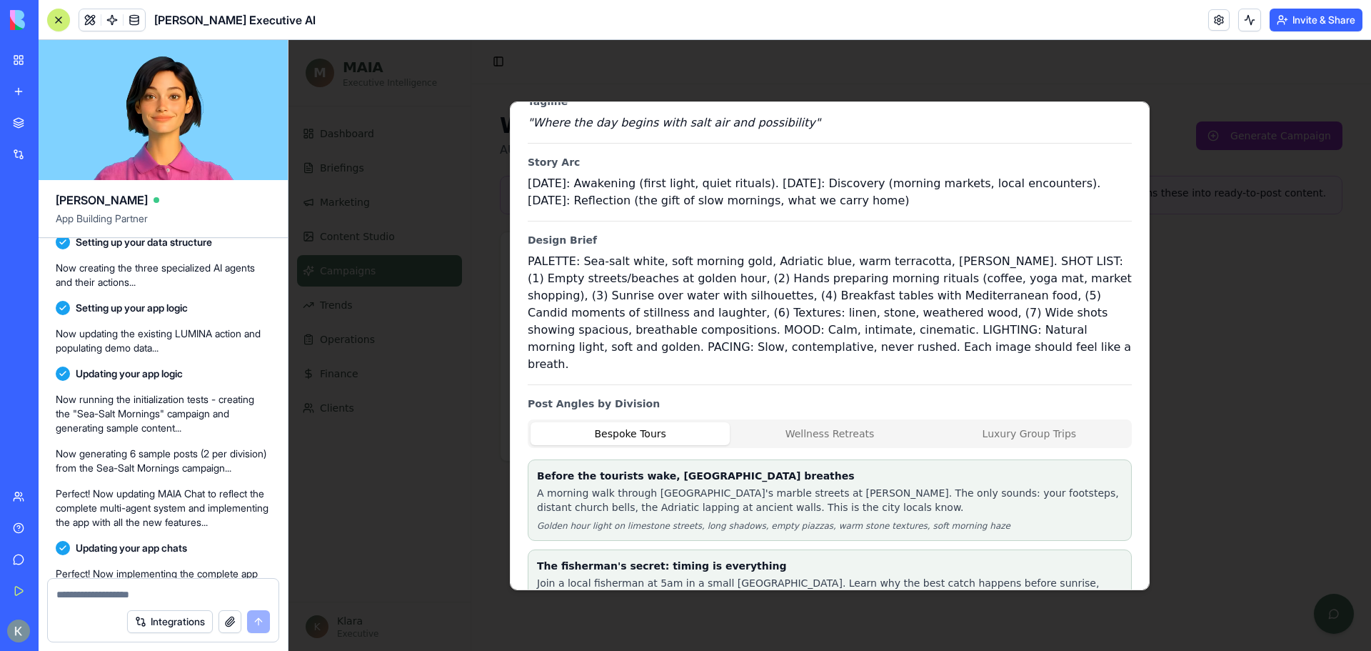
click at [844, 422] on button "Wellness Retreats" at bounding box center [829, 433] width 199 height 23
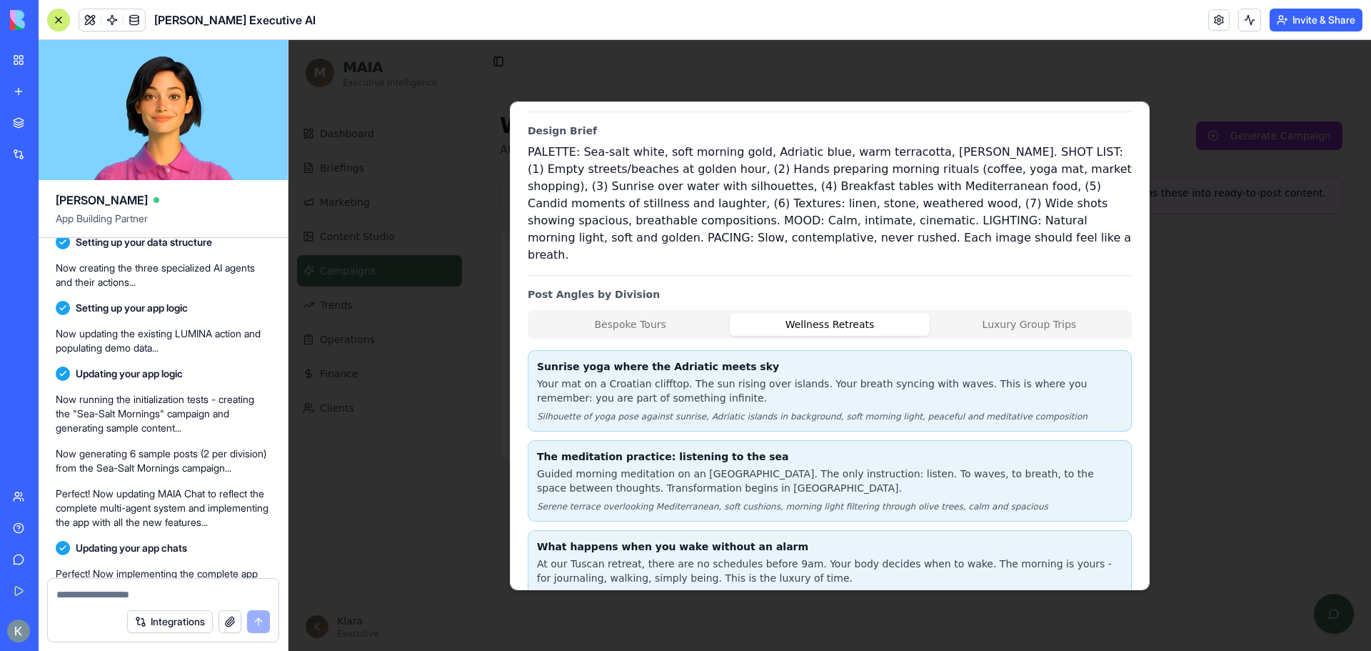
scroll to position [289, 0]
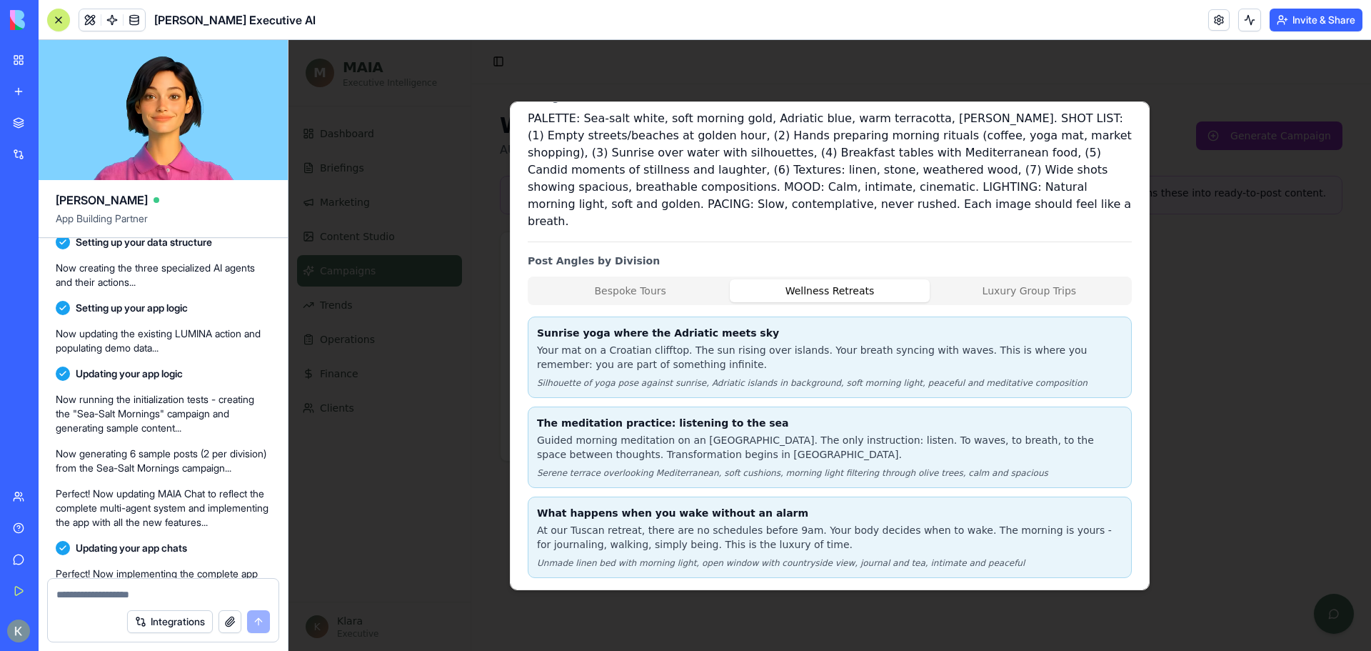
click at [1032, 279] on button "Luxury Group Trips" at bounding box center [1029, 290] width 199 height 23
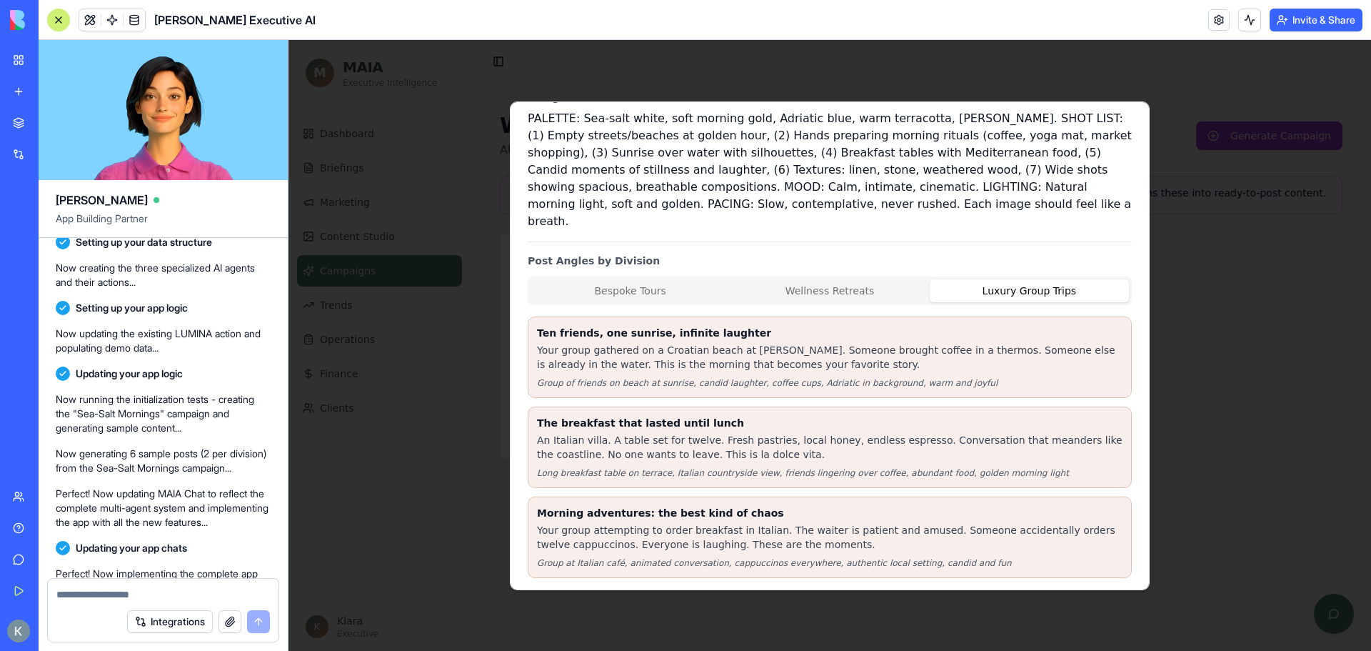
click at [676, 281] on button "Bespoke Tours" at bounding box center [630, 290] width 199 height 23
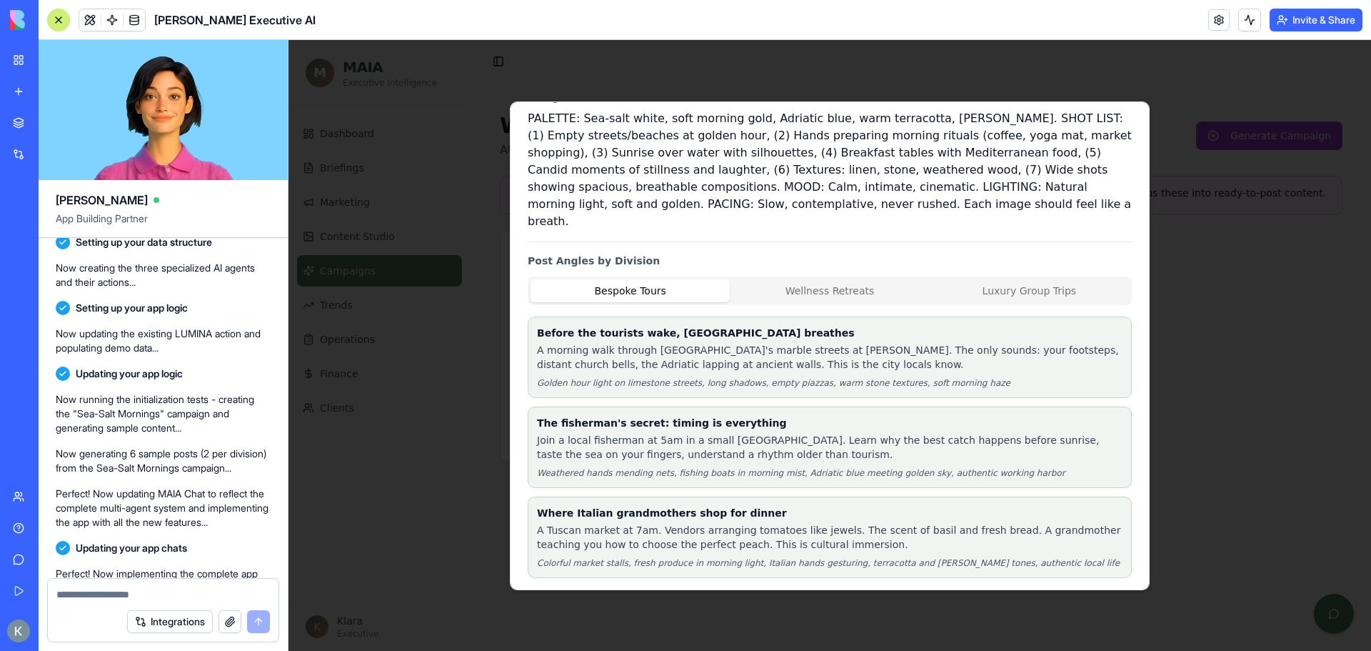
scroll to position [75, 0]
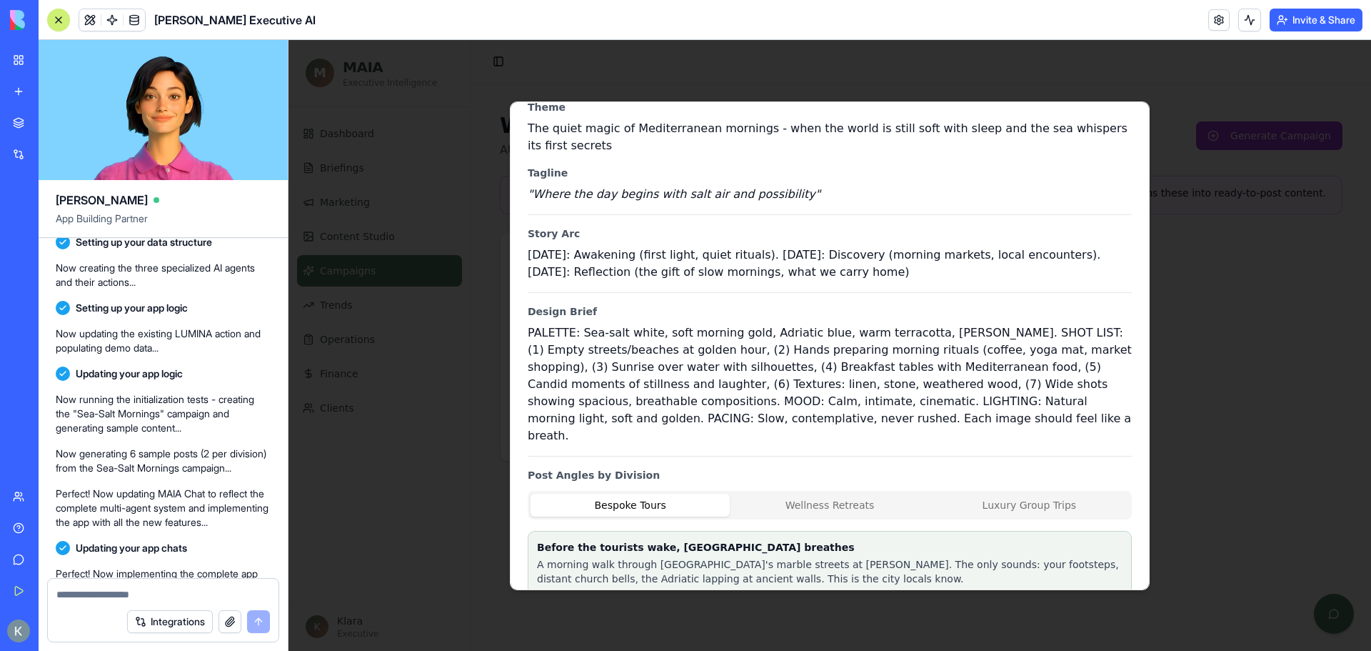
click at [446, 475] on div at bounding box center [830, 345] width 1083 height 611
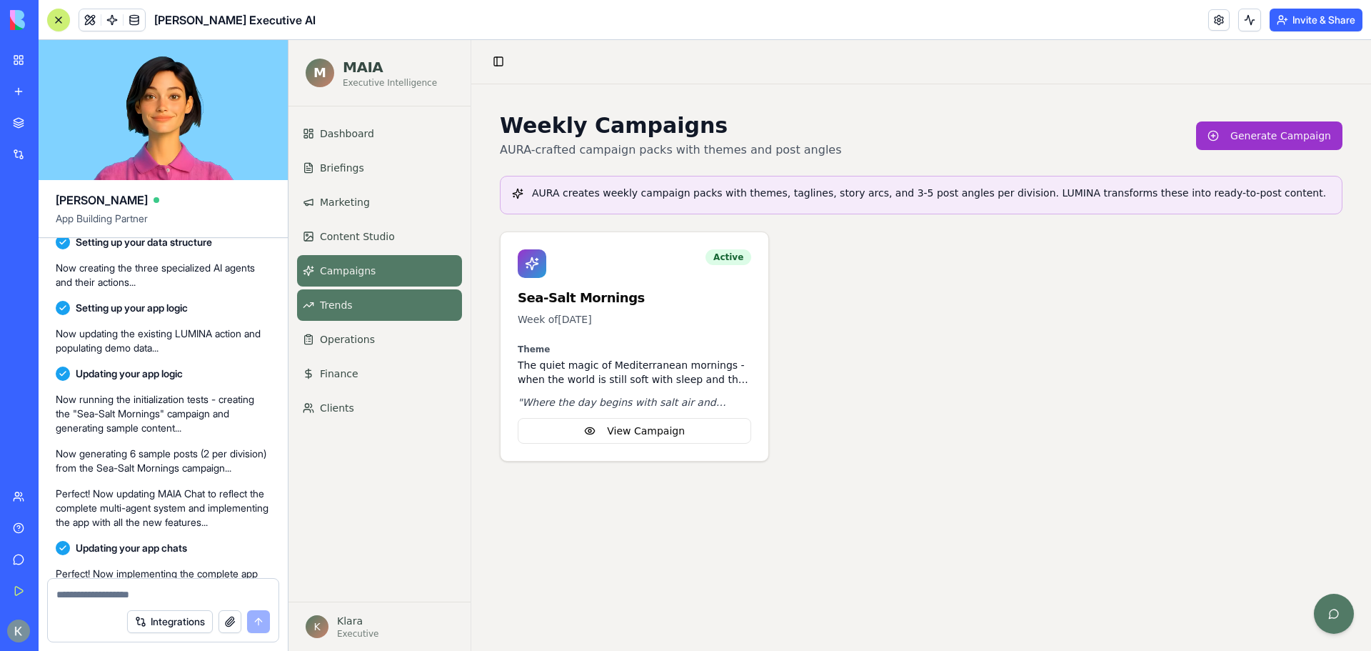
click at [361, 314] on link "Trends" at bounding box center [379, 304] width 165 height 31
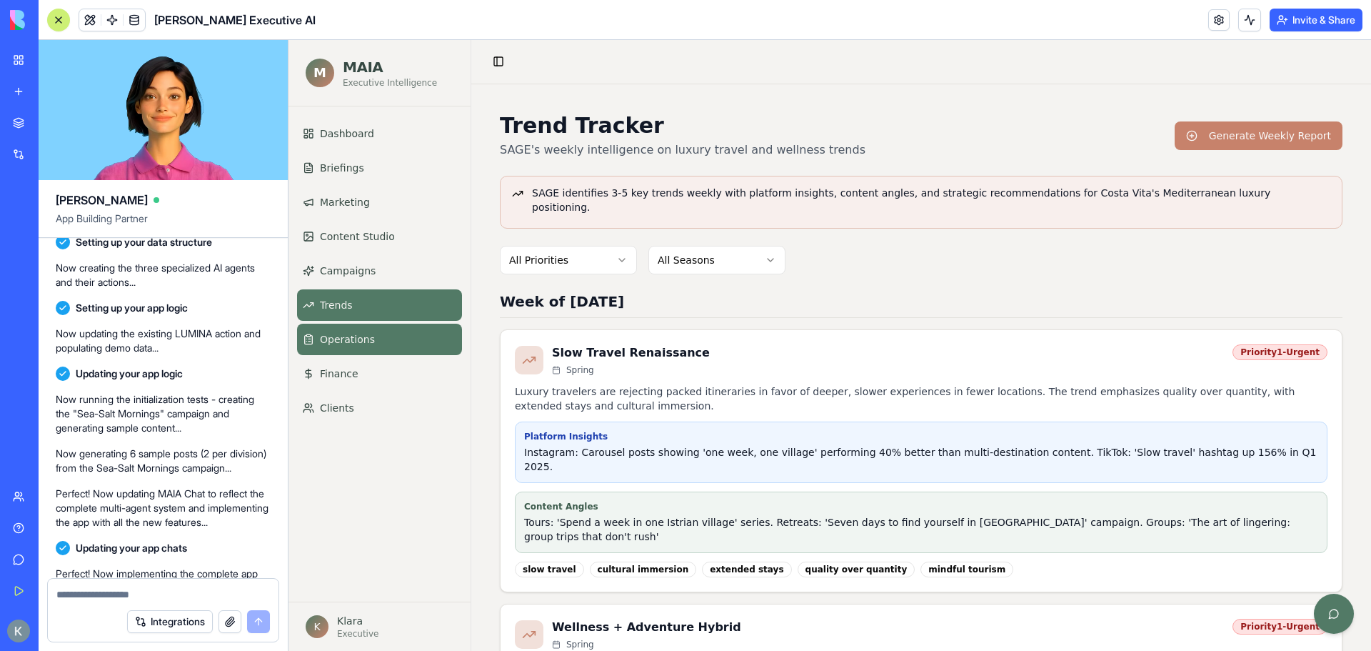
click at [341, 349] on link "Operations" at bounding box center [379, 339] width 165 height 31
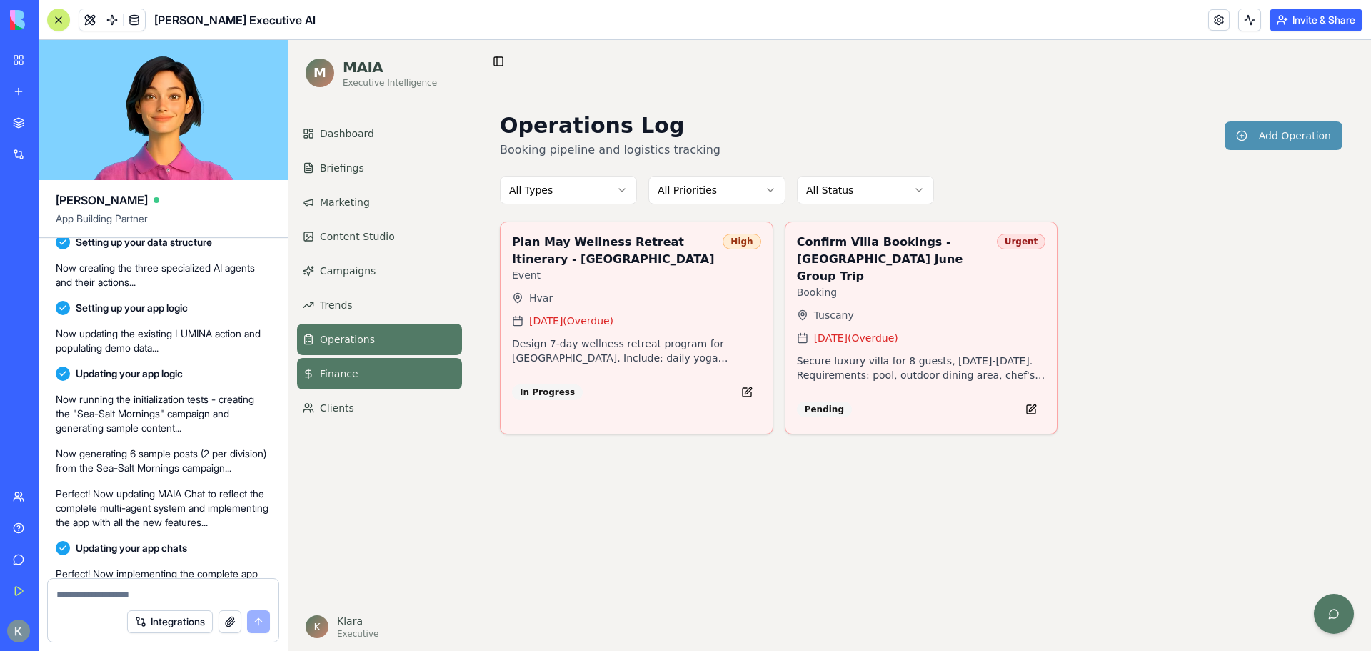
click at [343, 371] on span "Finance" at bounding box center [339, 373] width 39 height 14
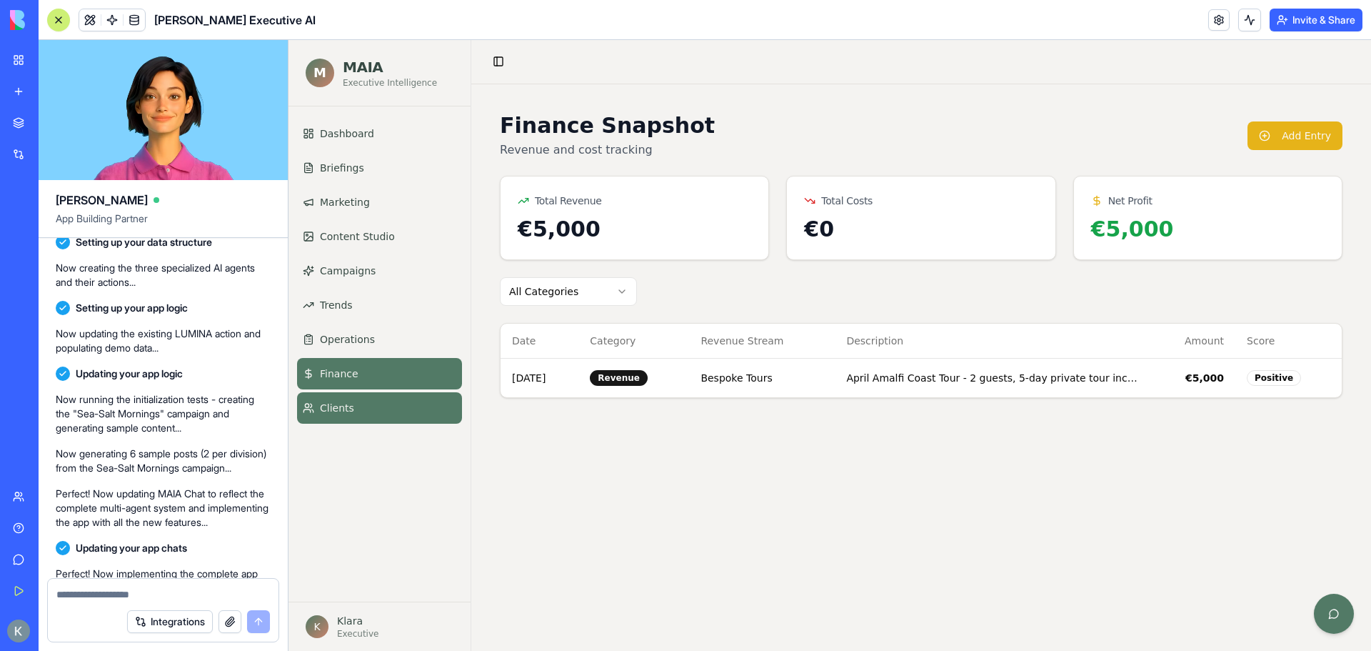
click at [344, 403] on span "Clients" at bounding box center [337, 408] width 34 height 14
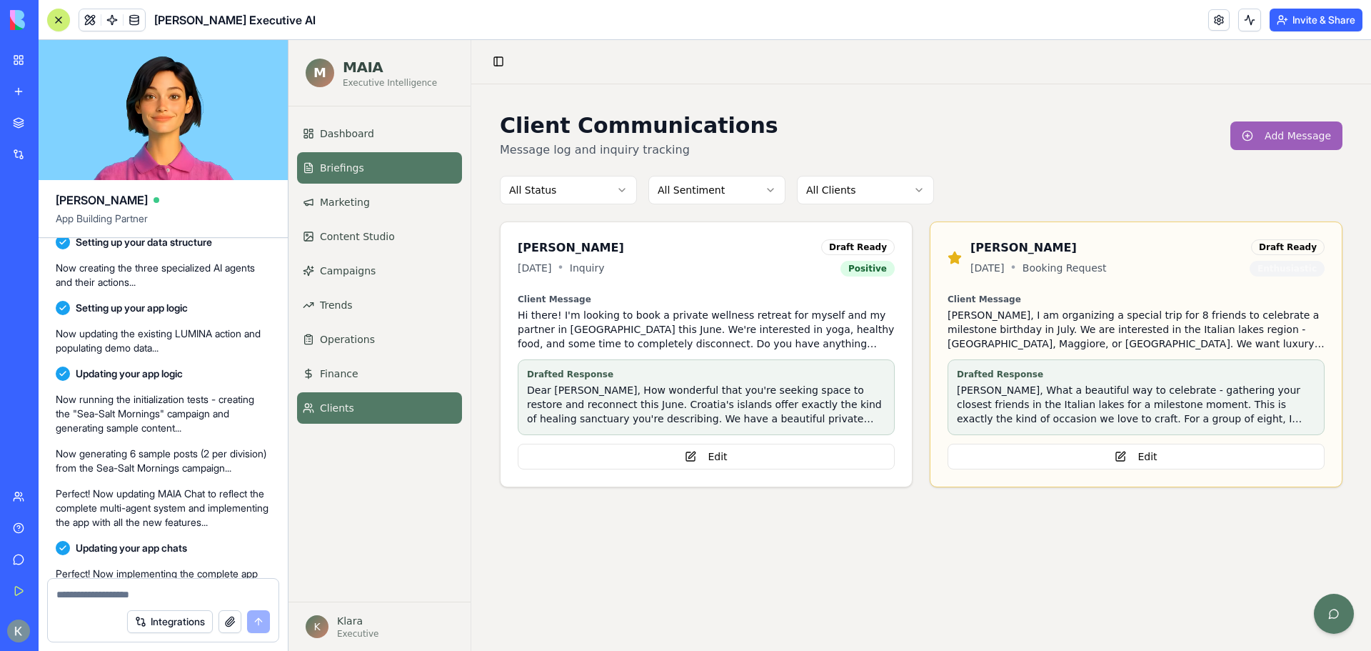
click at [339, 157] on link "Briefings" at bounding box center [379, 167] width 165 height 31
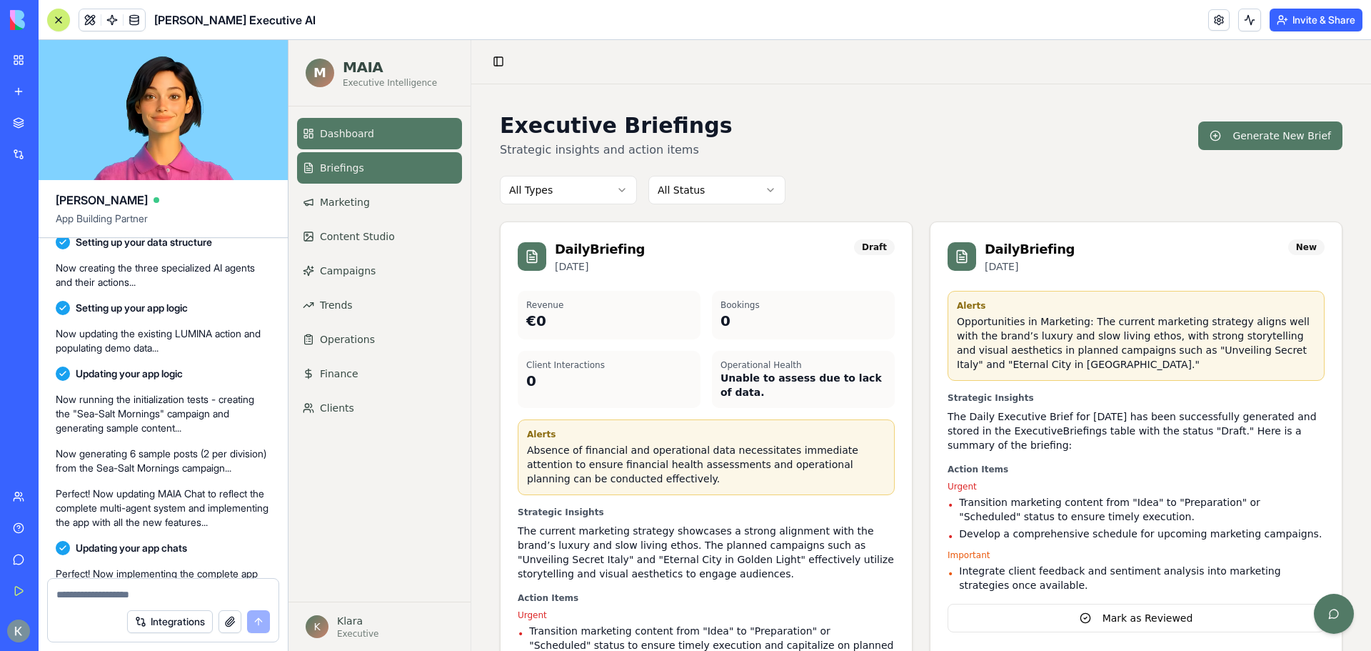
click at [340, 143] on link "Dashboard" at bounding box center [379, 133] width 165 height 31
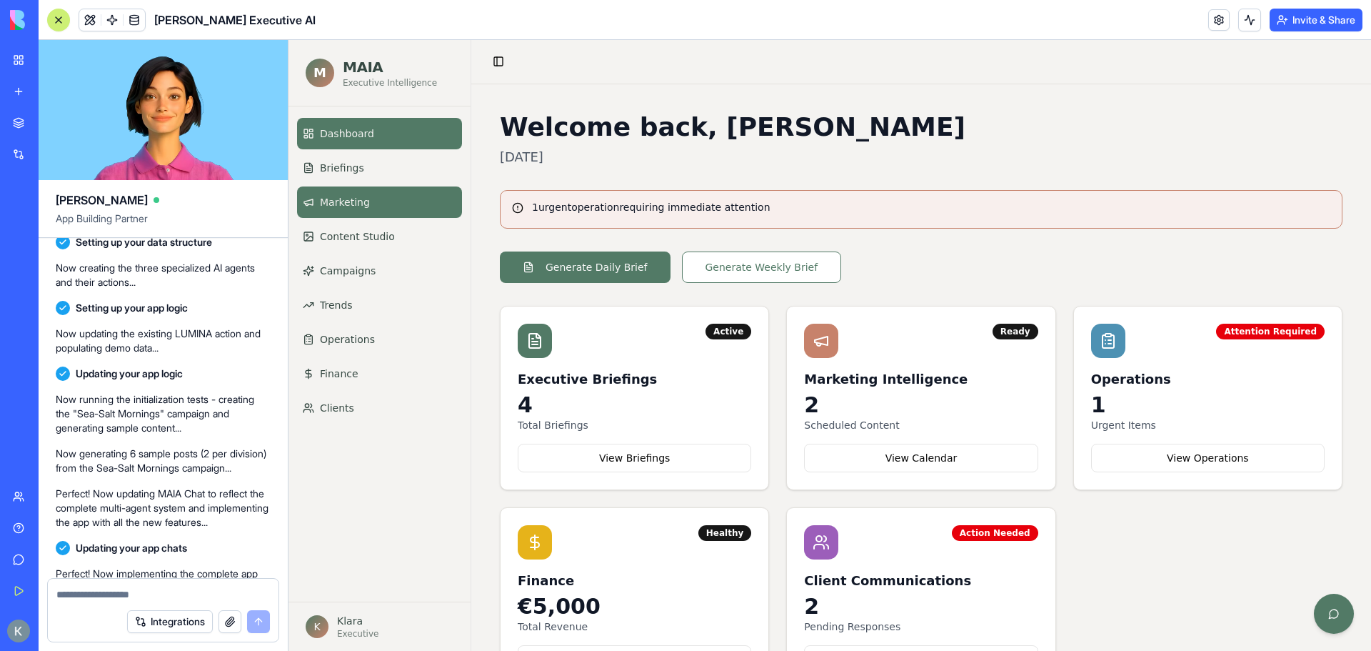
click at [355, 203] on span "Marketing" at bounding box center [345, 202] width 50 height 14
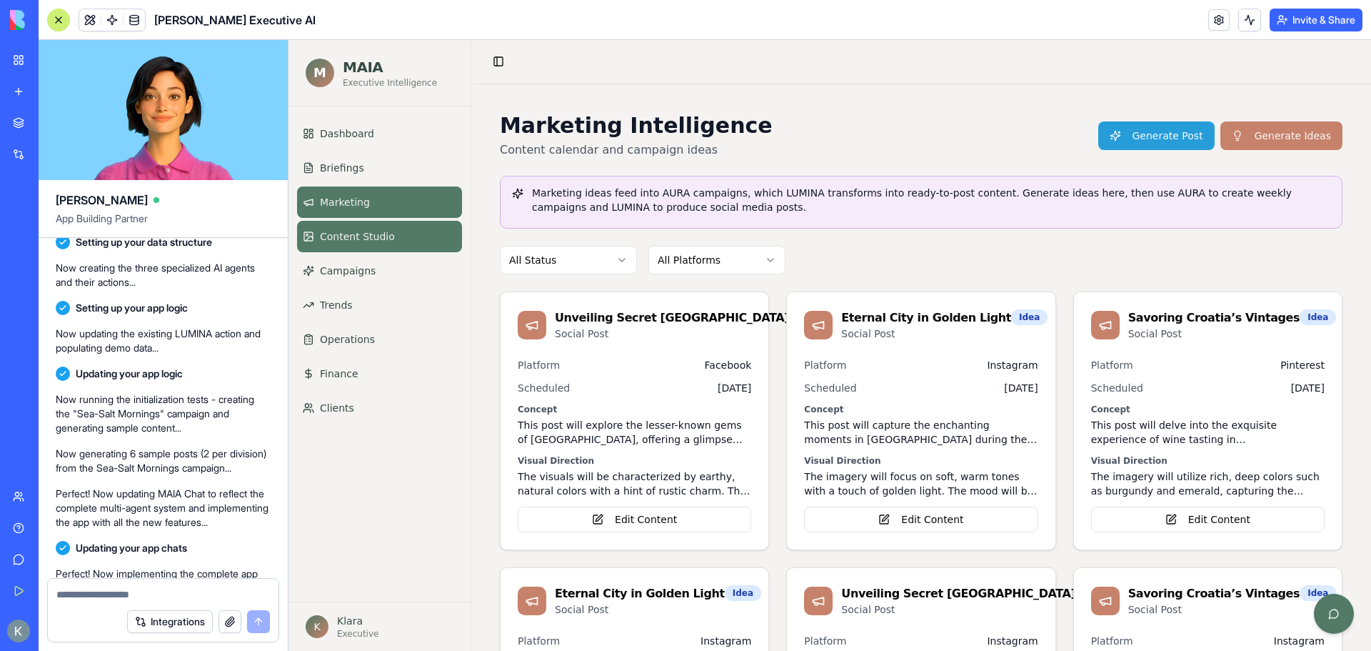
click at [340, 235] on span "Content Studio" at bounding box center [357, 236] width 75 height 14
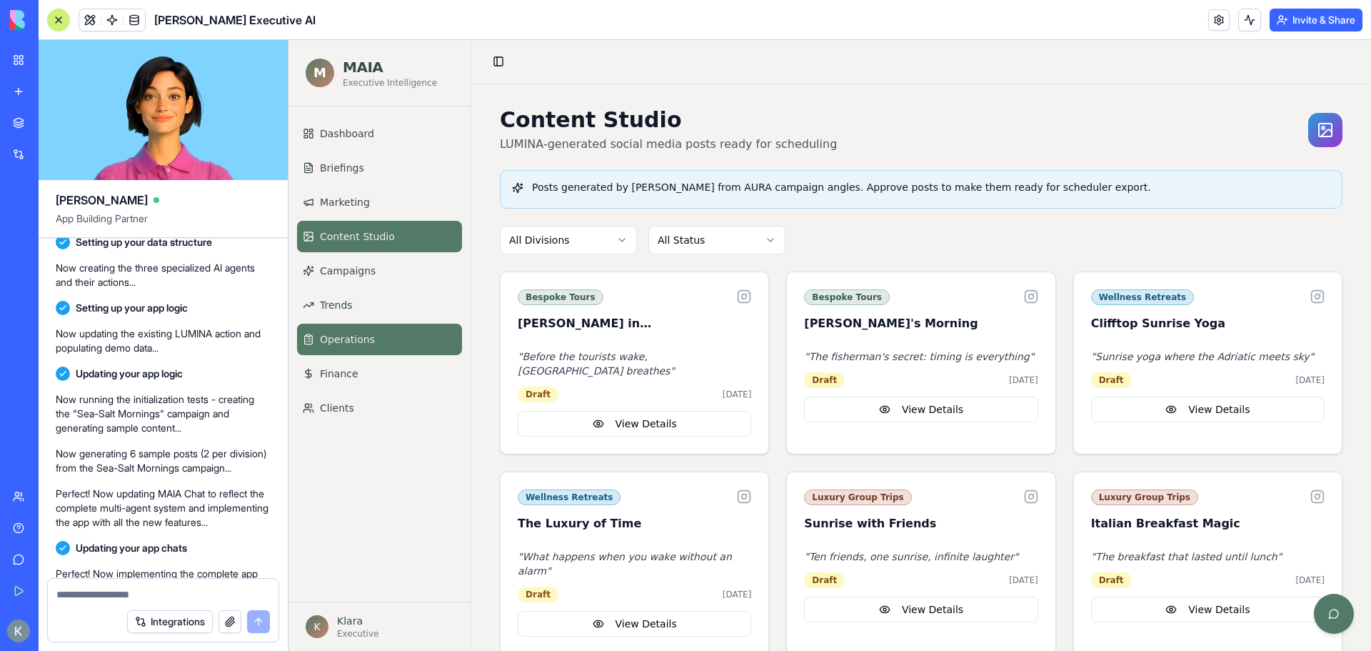
scroll to position [9, 0]
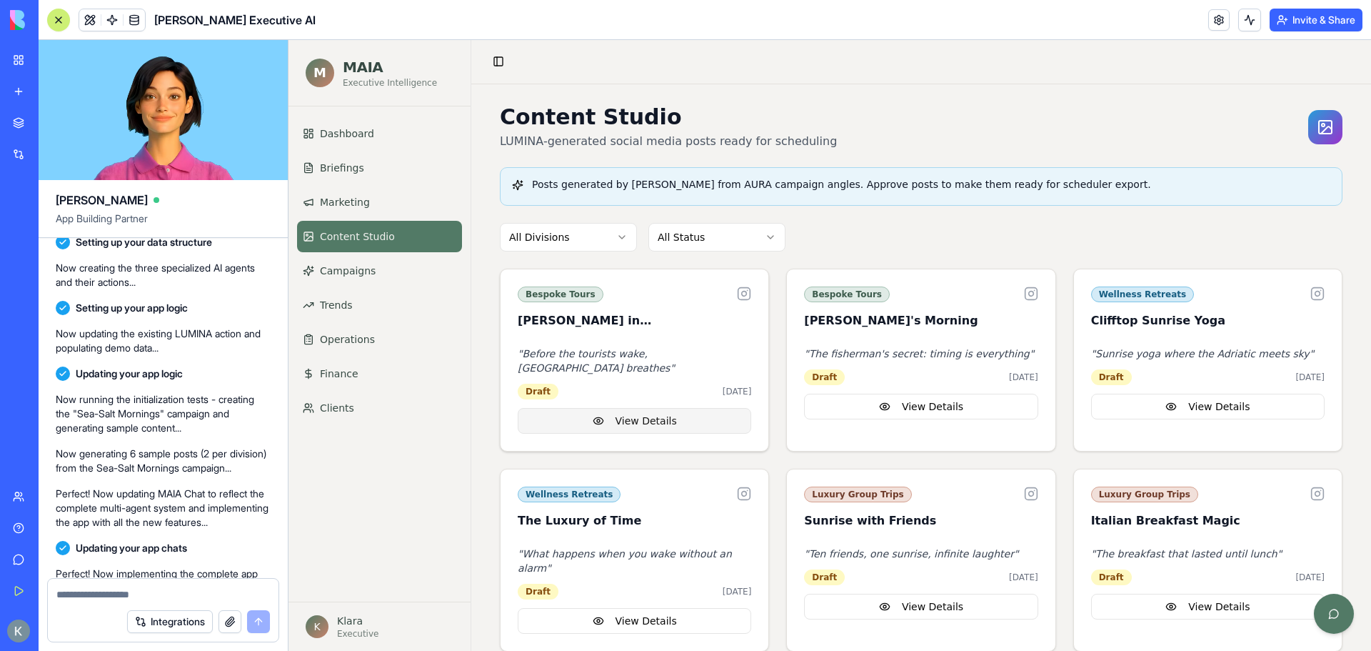
click at [632, 408] on button "View Details" at bounding box center [635, 421] width 234 height 26
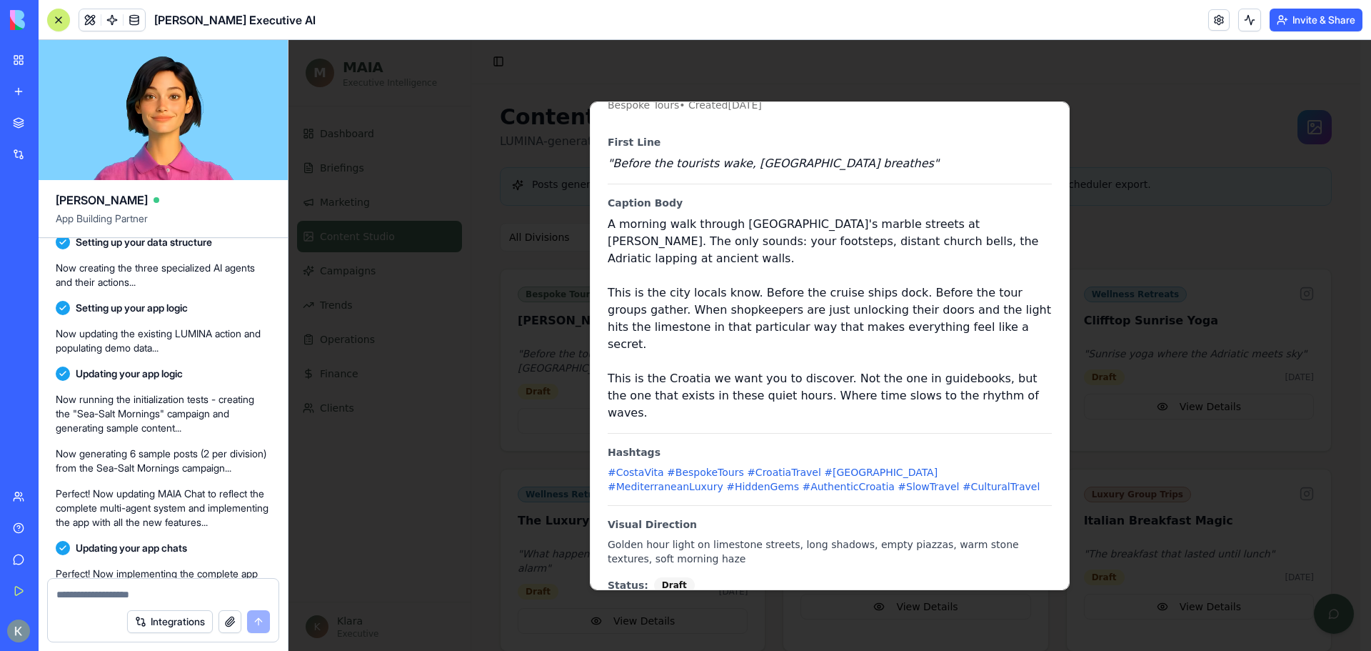
scroll to position [61, 0]
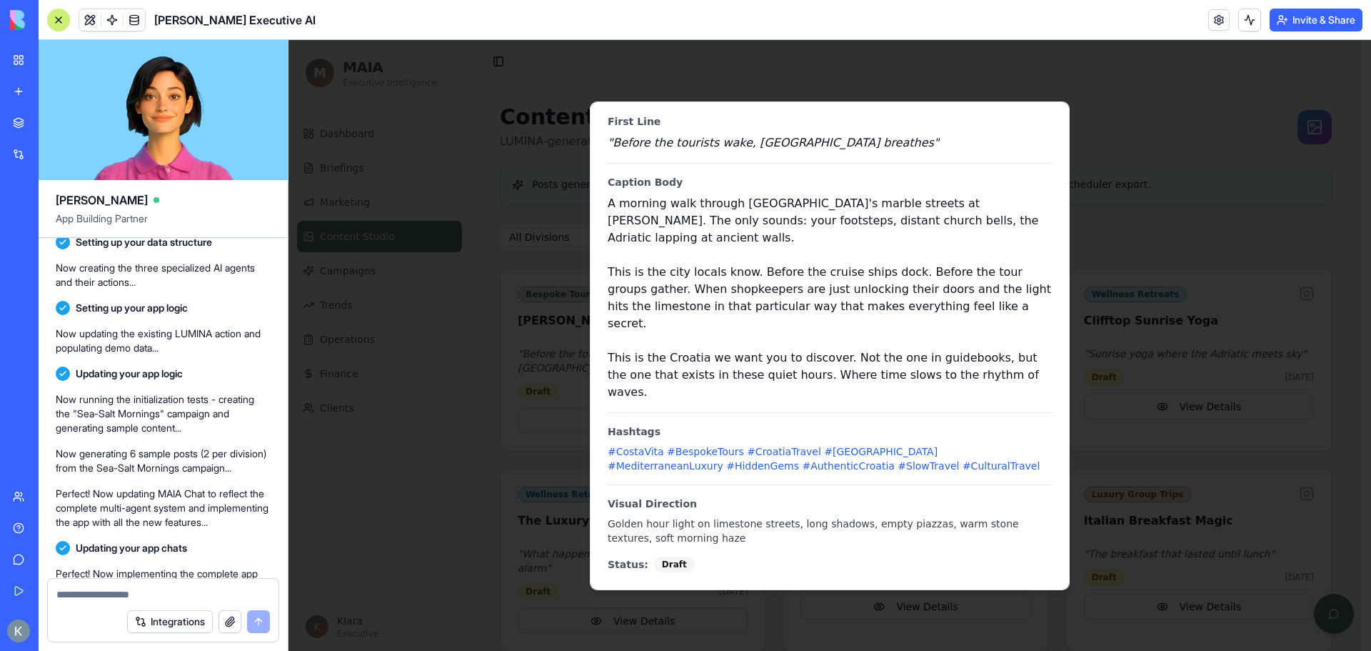
click at [535, 458] on div at bounding box center [830, 345] width 1083 height 611
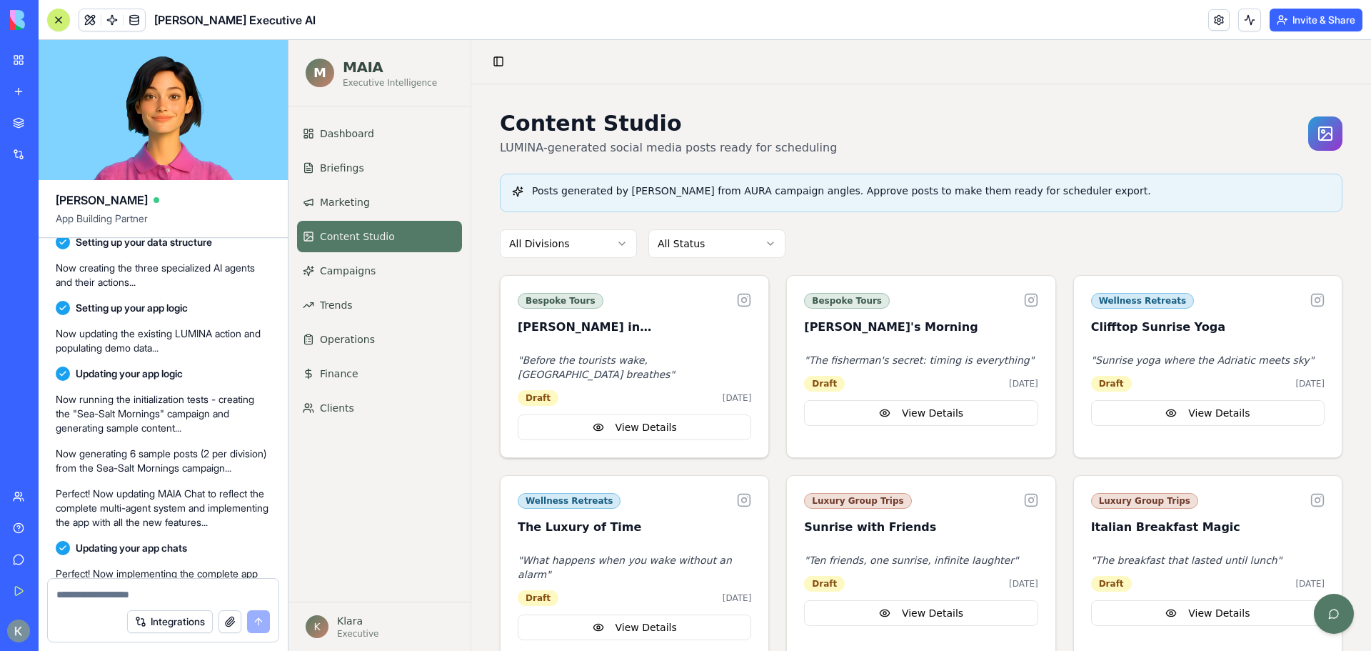
scroll to position [0, 0]
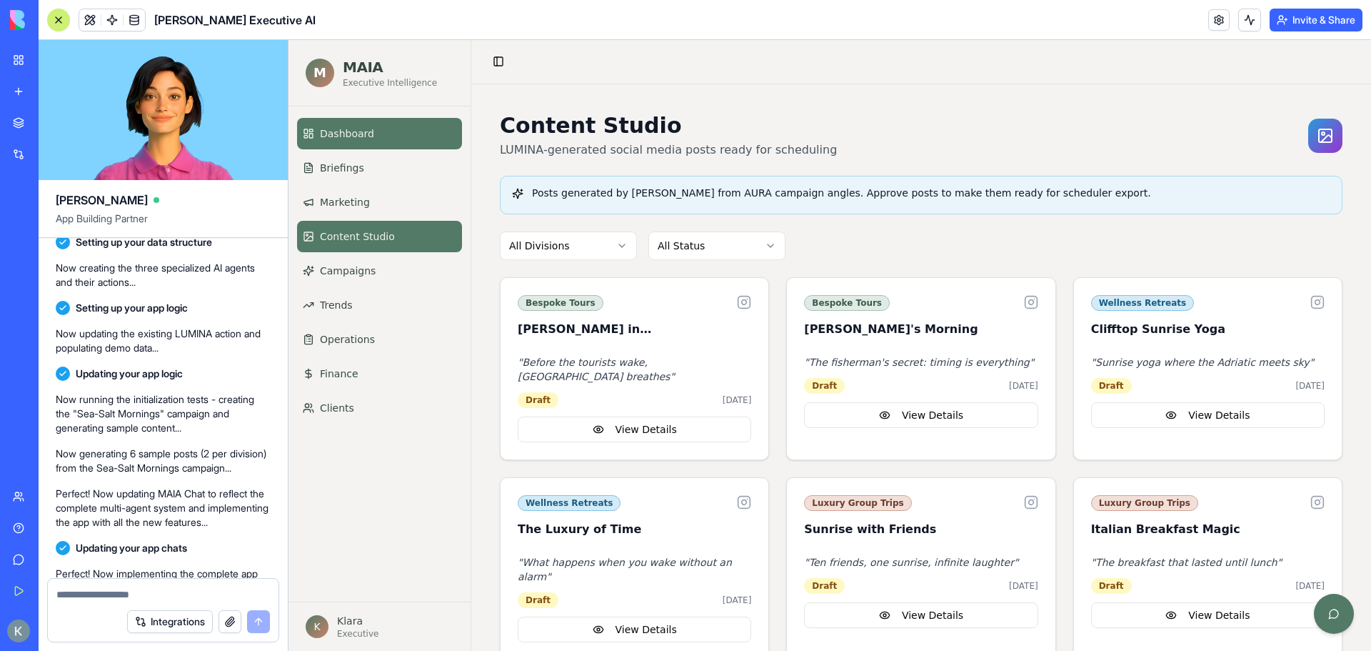
click at [366, 139] on span "Dashboard" at bounding box center [347, 133] width 54 height 14
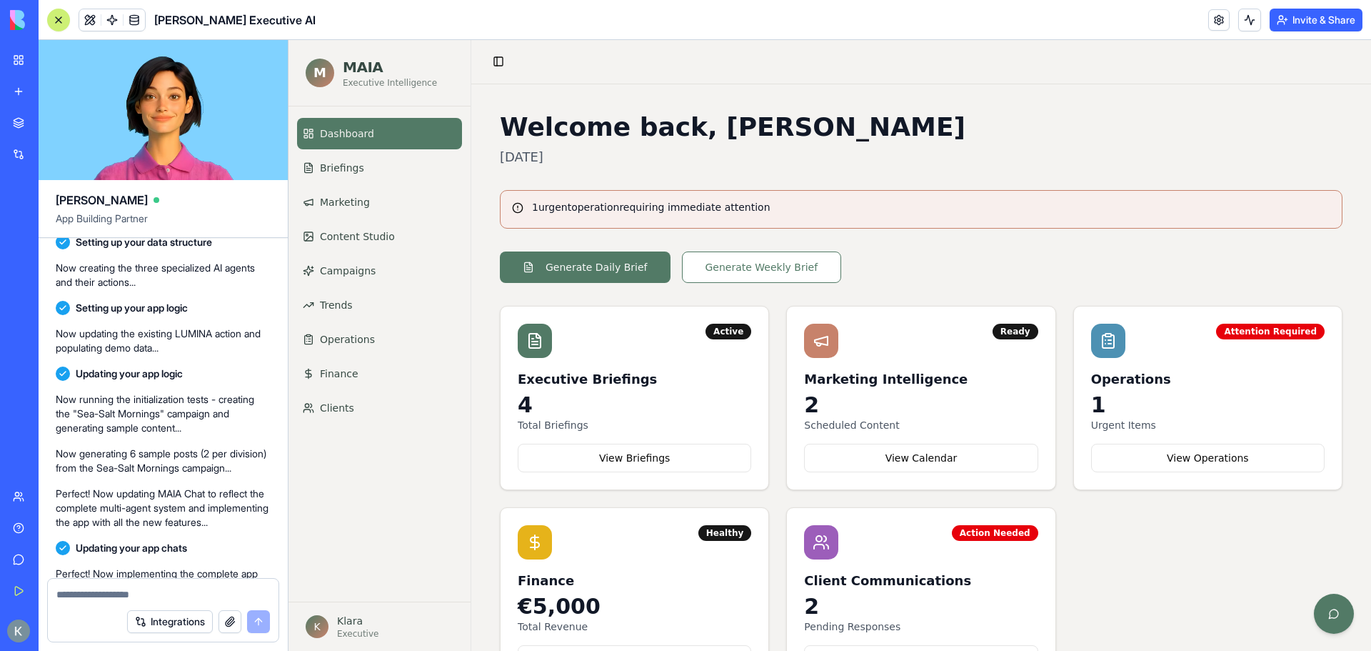
click at [900, 251] on div "Generate Daily Brief Generate Weekly Brief" at bounding box center [921, 266] width 843 height 31
click at [190, 224] on p "Perfect! I'm executing your entire Mediterranean luxury marketing automation in…" at bounding box center [163, 181] width 215 height 86
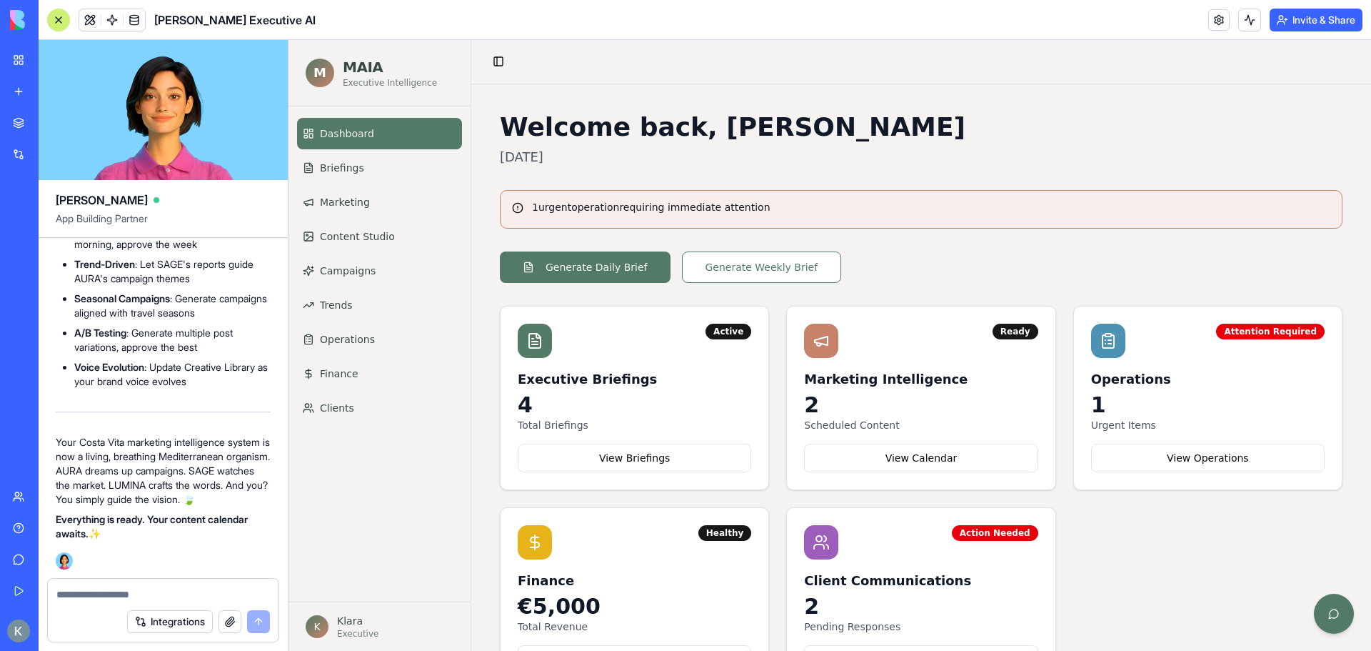
scroll to position [15138, 0]
click at [351, 304] on link "Trends" at bounding box center [379, 304] width 165 height 31
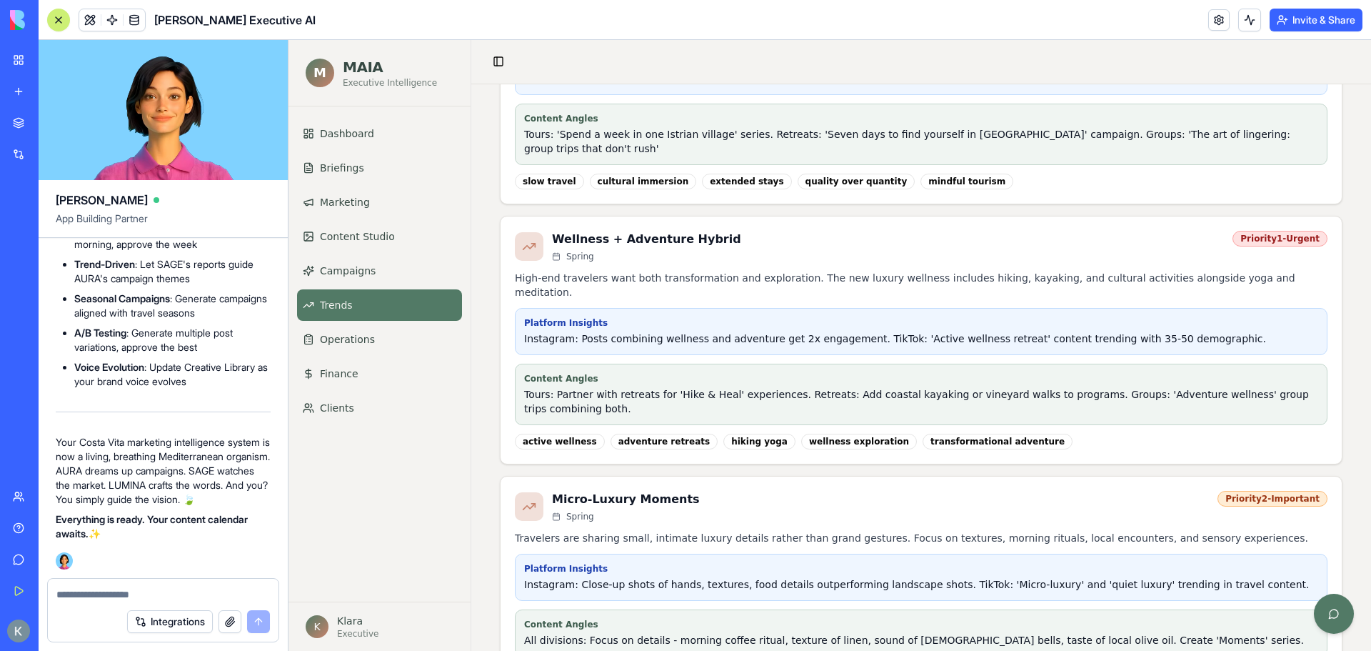
scroll to position [389, 0]
click at [341, 382] on link "Finance" at bounding box center [379, 373] width 165 height 31
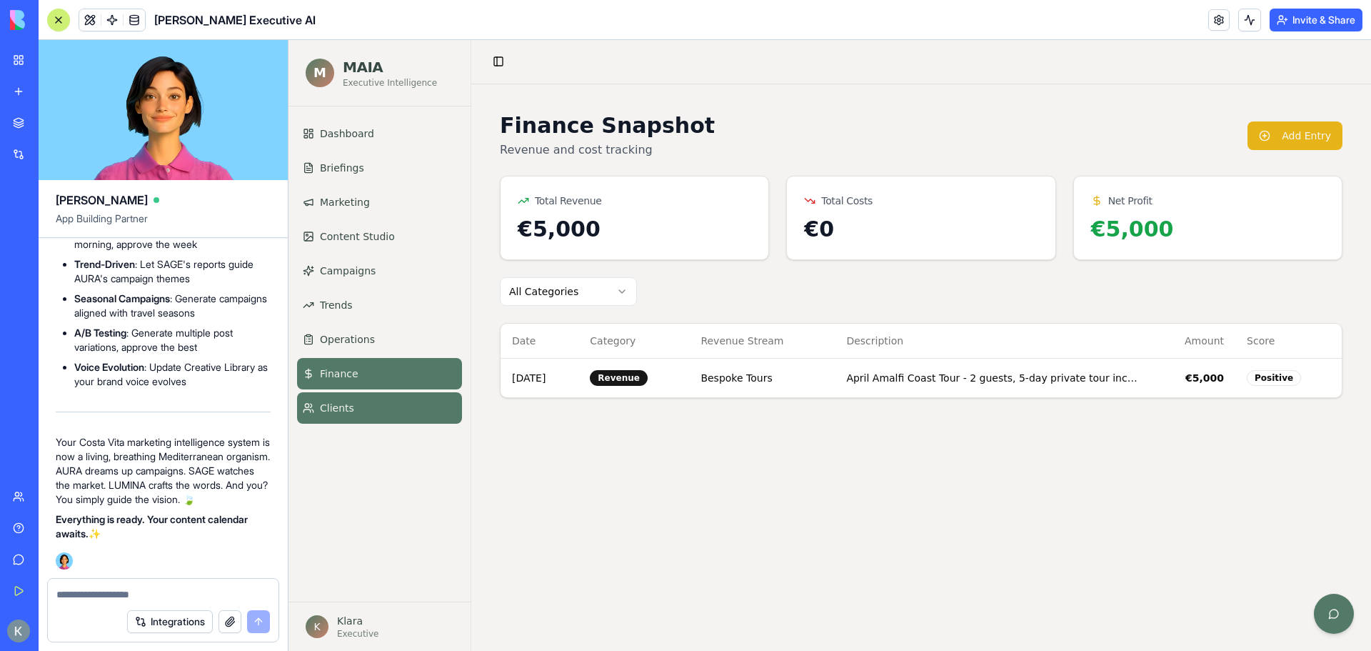
click at [334, 401] on span "Clients" at bounding box center [337, 408] width 34 height 14
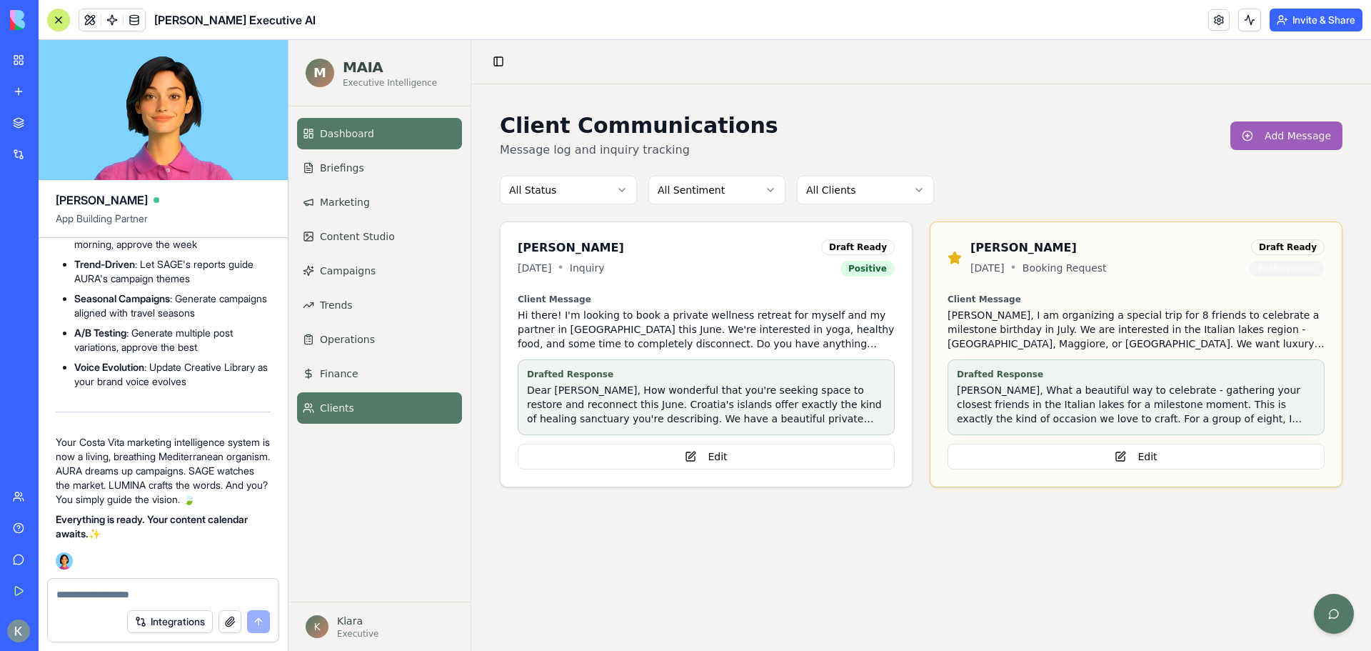
click at [349, 122] on link "Dashboard" at bounding box center [379, 133] width 165 height 31
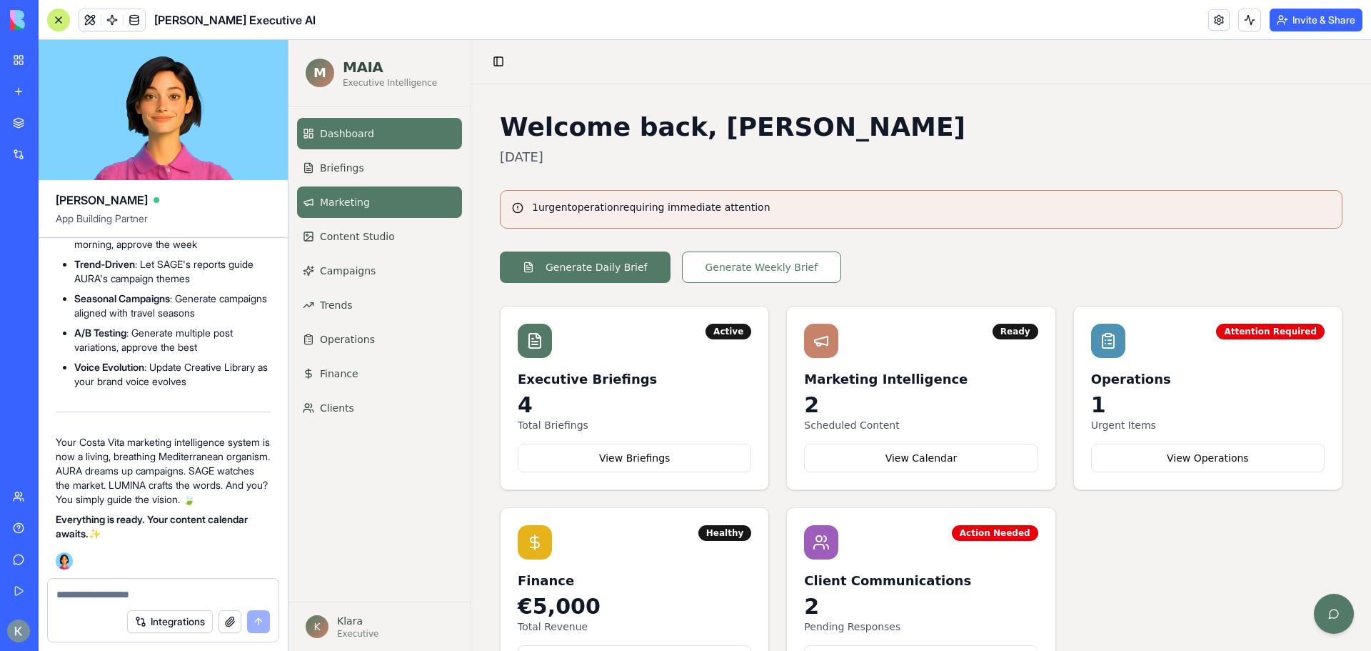
click at [349, 201] on span "Marketing" at bounding box center [345, 202] width 50 height 14
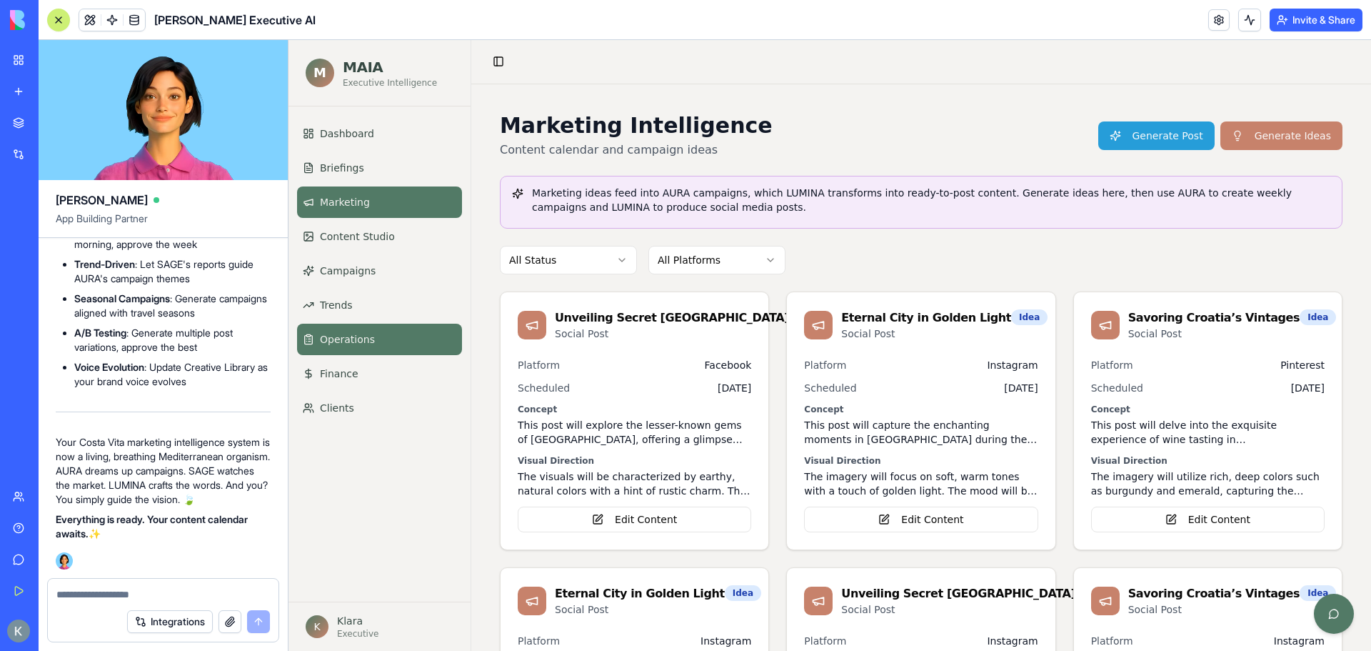
click at [352, 349] on link "Operations" at bounding box center [379, 339] width 165 height 31
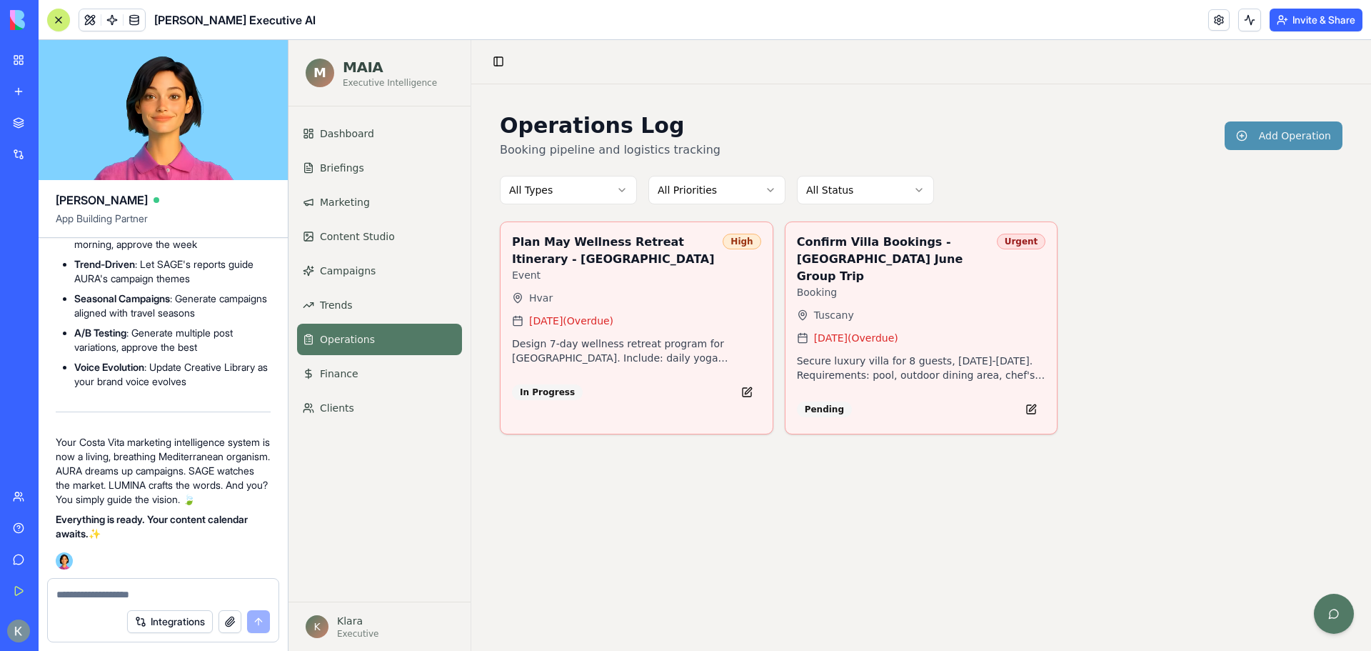
click at [666, 306] on div "Plan May Wellness Retreat Itinerary - Hvar Event High Hvar Apr 20, 2025 (Overdu…" at bounding box center [637, 319] width 272 height 194
click at [376, 410] on link "Clients" at bounding box center [379, 407] width 165 height 31
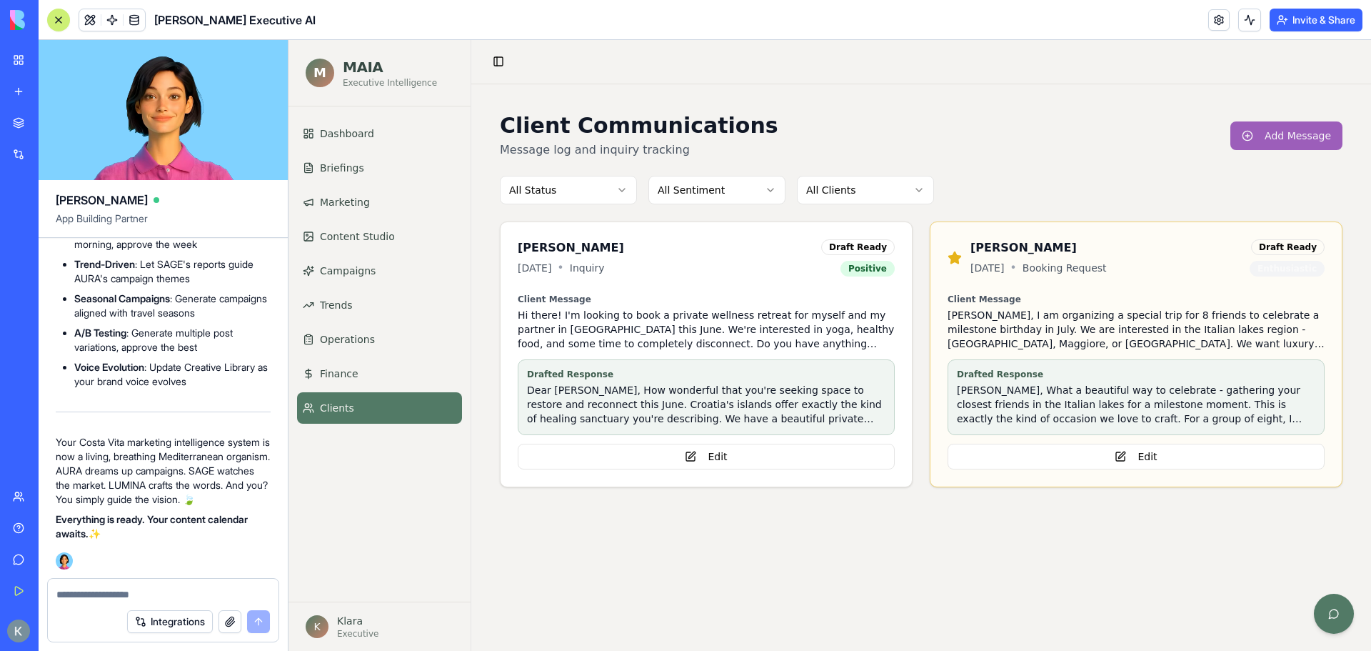
click at [136, 579] on div at bounding box center [163, 590] width 231 height 23
click at [134, 586] on div at bounding box center [163, 590] width 231 height 23
click at [96, 596] on textarea at bounding box center [163, 594] width 214 height 14
paste textarea "**********"
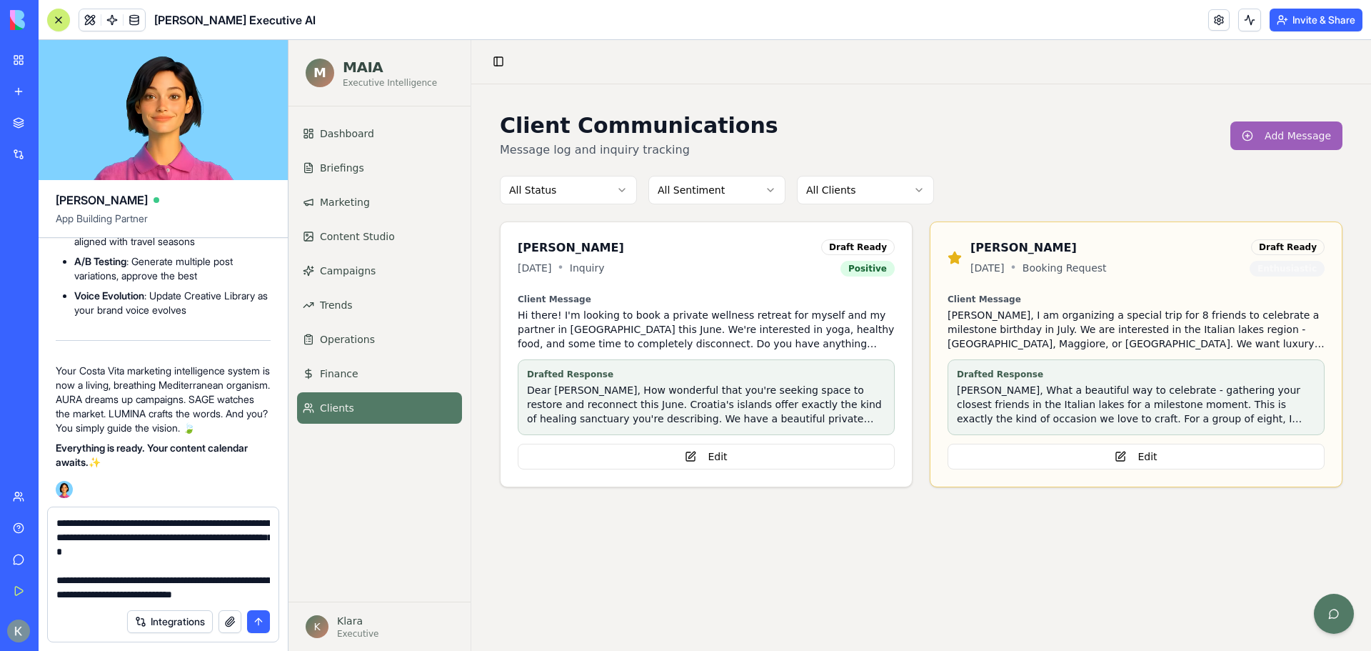
type textarea "**********"
click at [261, 615] on button "submit" at bounding box center [258, 621] width 23 height 23
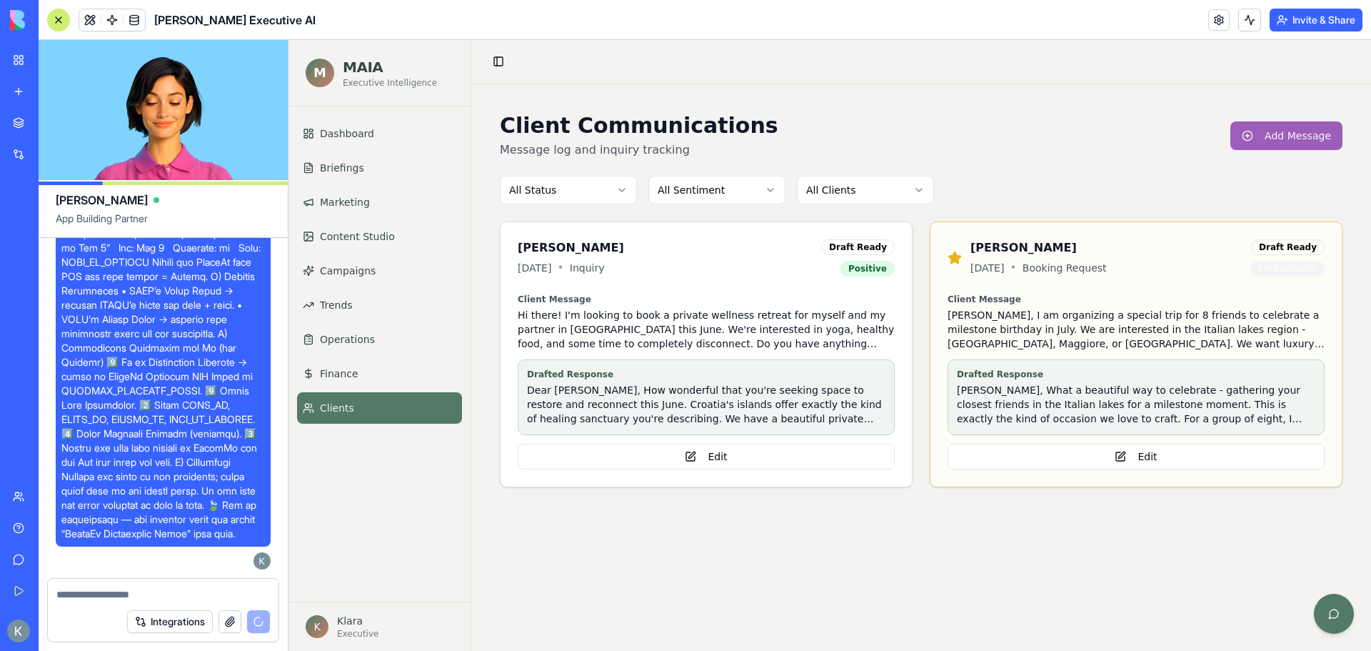
scroll to position [16595, 0]
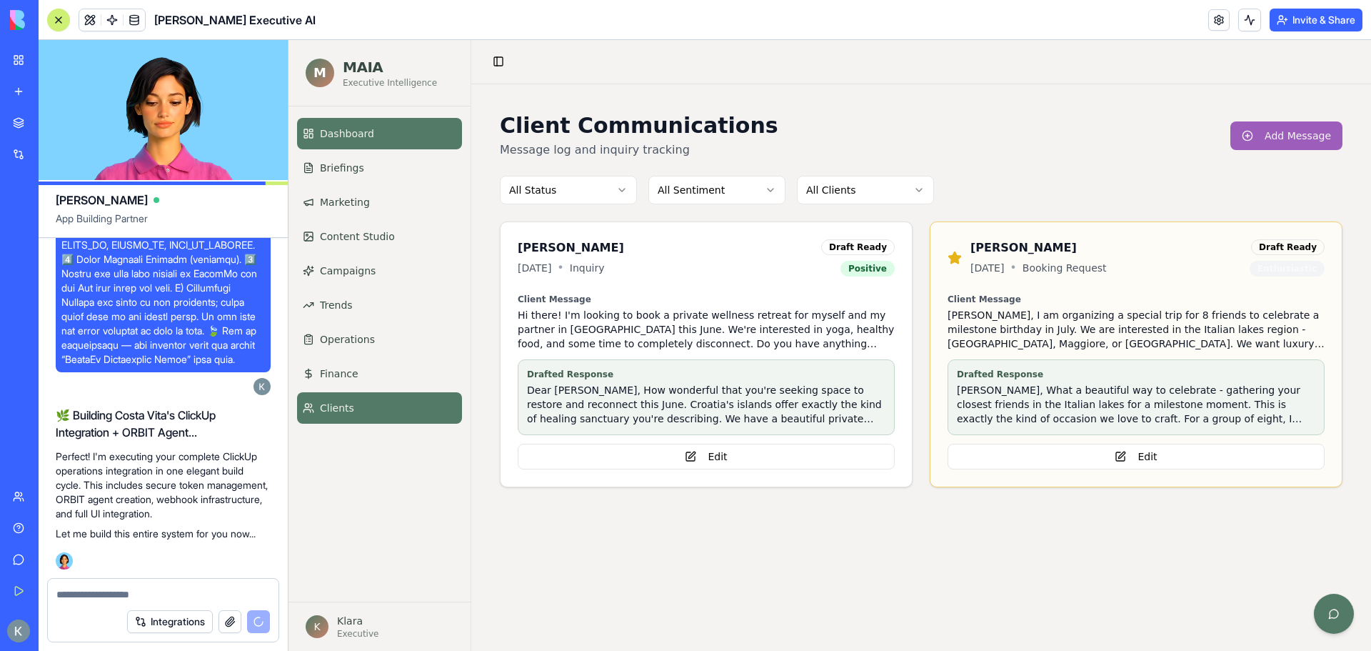
click at [357, 121] on link "Dashboard" at bounding box center [379, 133] width 165 height 31
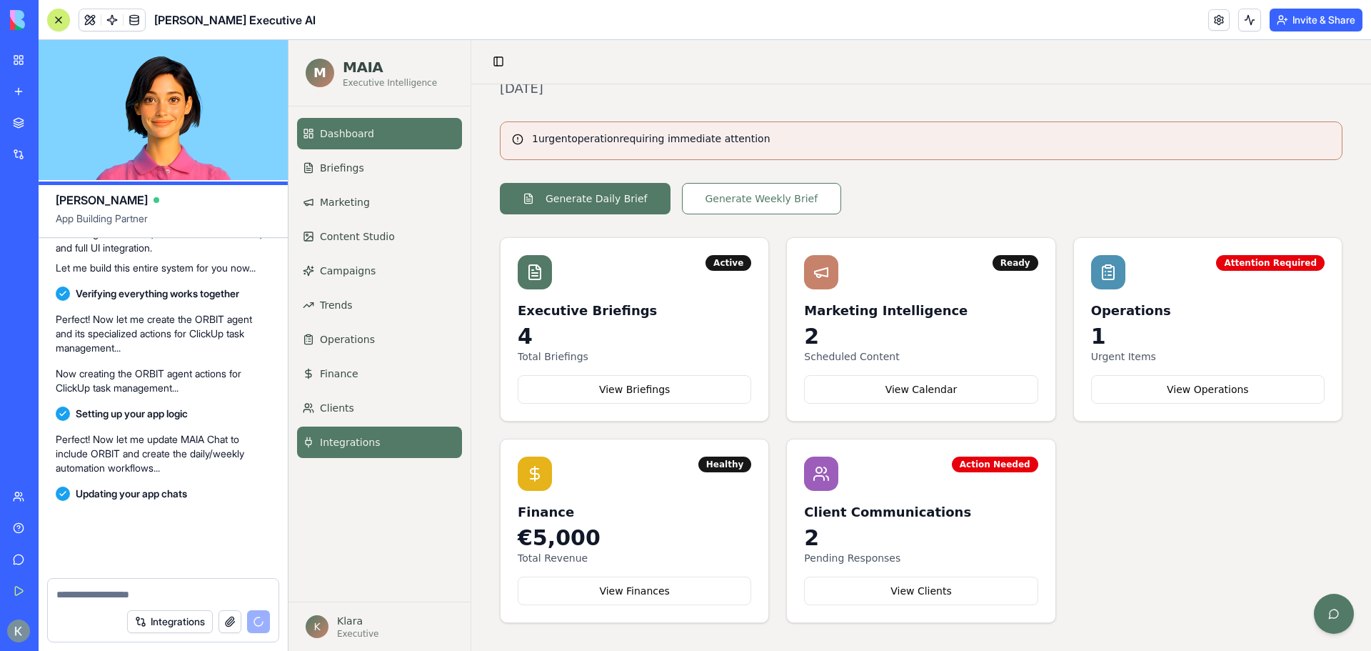
scroll to position [16886, 0]
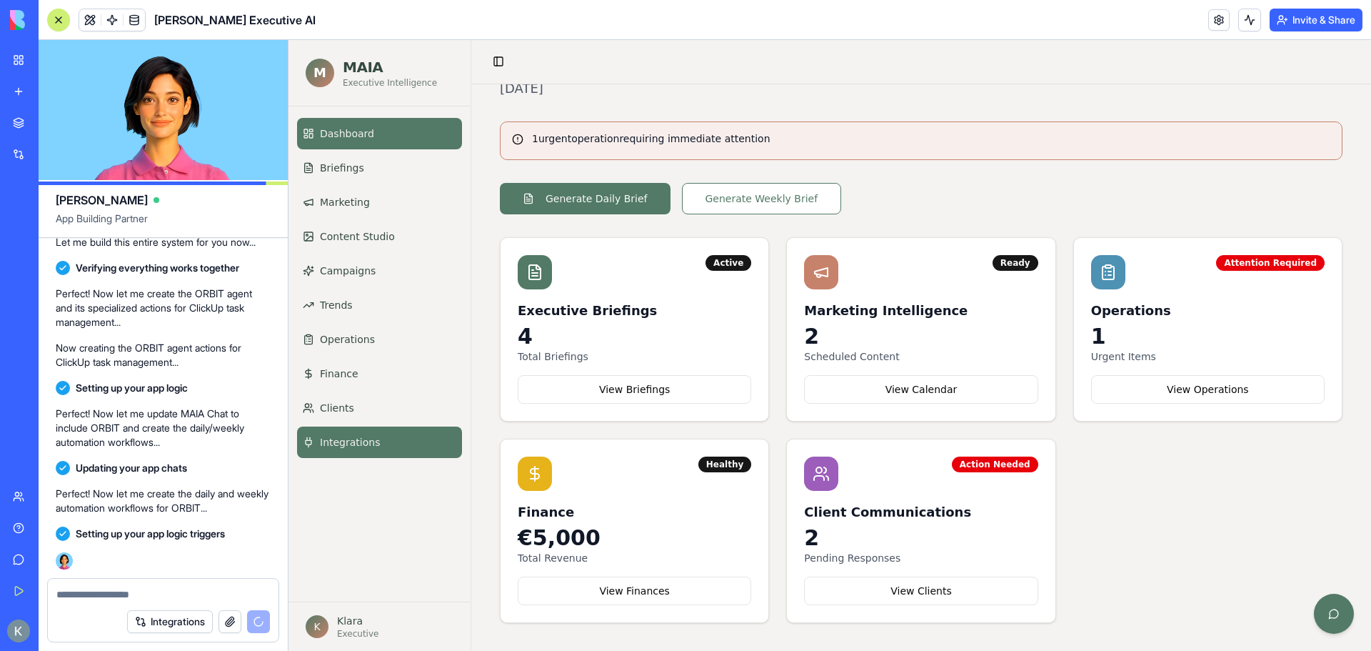
click at [426, 450] on link "Integrations" at bounding box center [379, 441] width 165 height 31
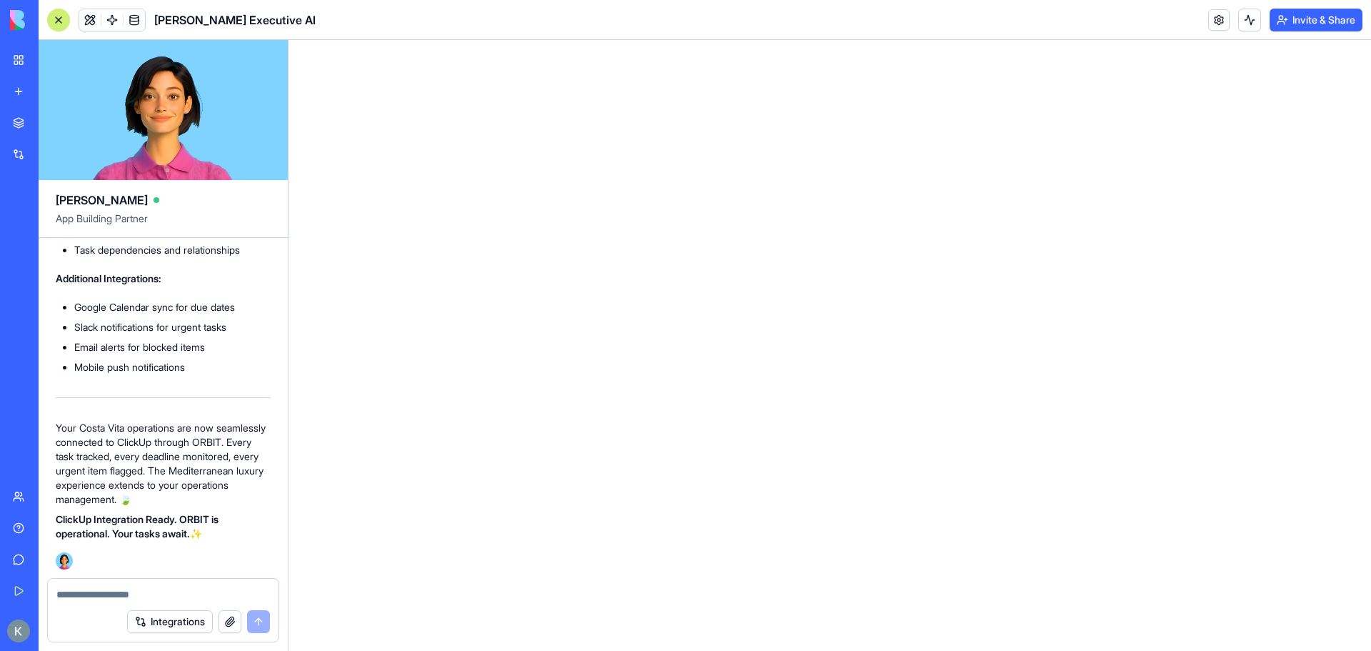
scroll to position [22617, 0]
click at [313, 40] on html at bounding box center [830, 40] width 1083 height 0
click at [206, 22] on span "[PERSON_NAME] Executive AI" at bounding box center [234, 19] width 161 height 17
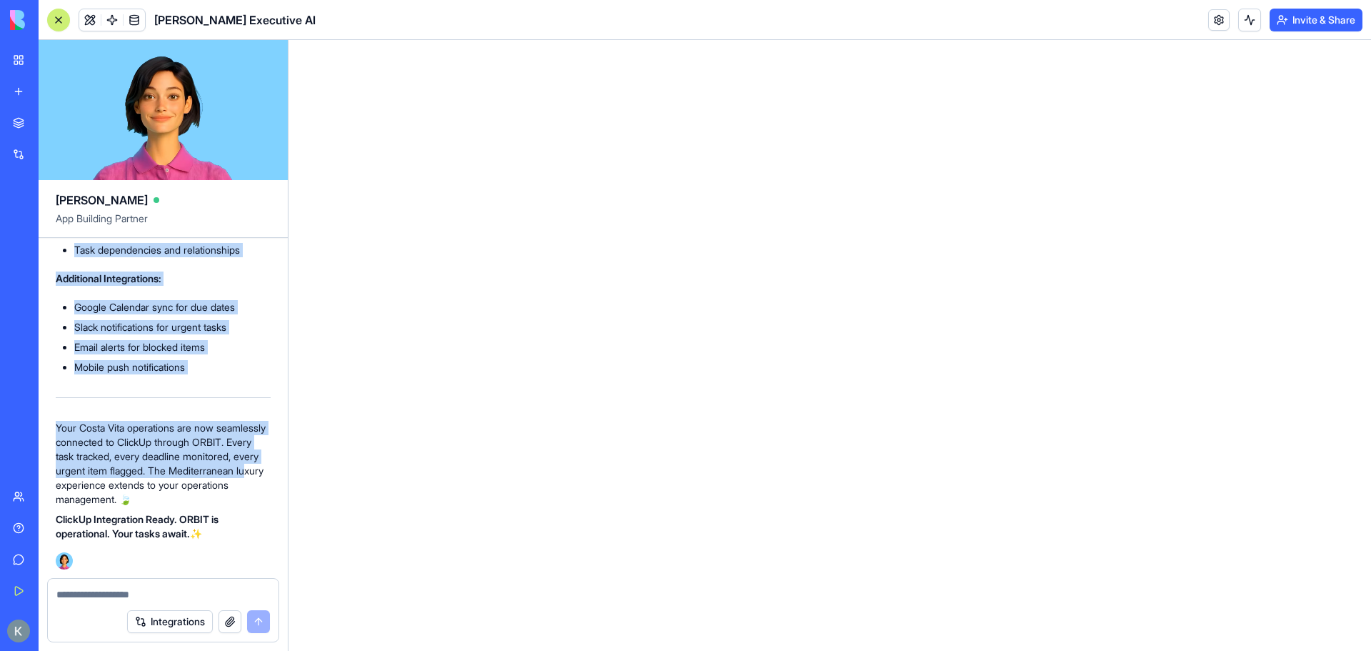
scroll to position [22974, 0]
drag, startPoint x: 51, startPoint y: 304, endPoint x: 209, endPoint y: 529, distance: 275.0
copy div "🌿 Building Costa Vita's ClickUp Integration + ORBIT Agent... Perfect! I'm execu…"
click at [208, 519] on strong "ClickUp Integration Ready. ORBIT is operational. Your tasks await." at bounding box center [137, 526] width 163 height 26
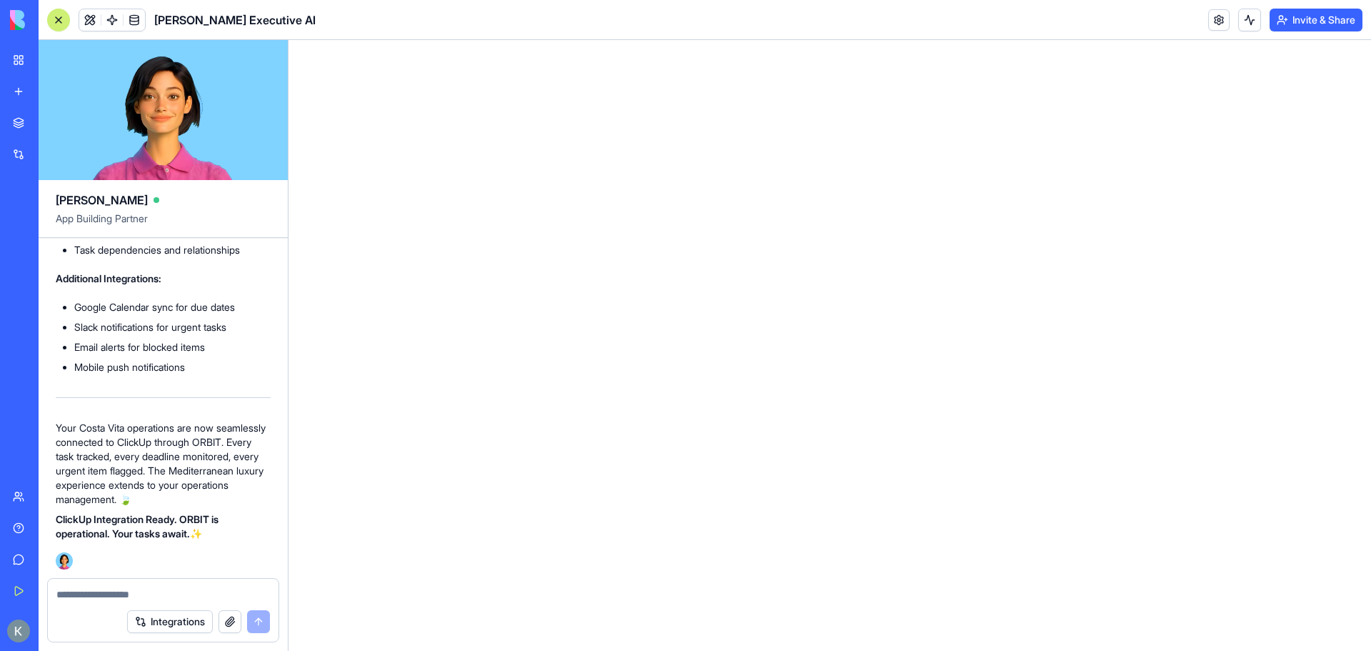
click at [82, 599] on textarea at bounding box center [163, 594] width 214 height 14
paste textarea "**********"
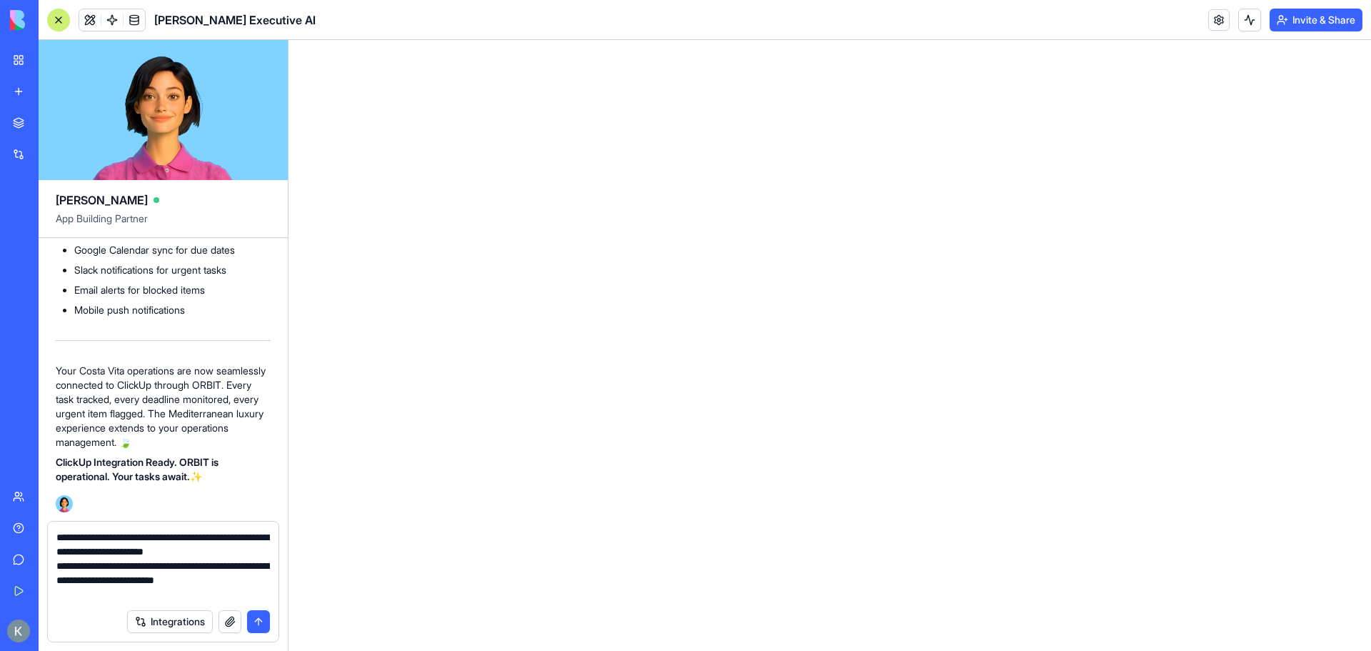
click at [120, 594] on textarea "**********" at bounding box center [163, 565] width 214 height 71
paste textarea "**********"
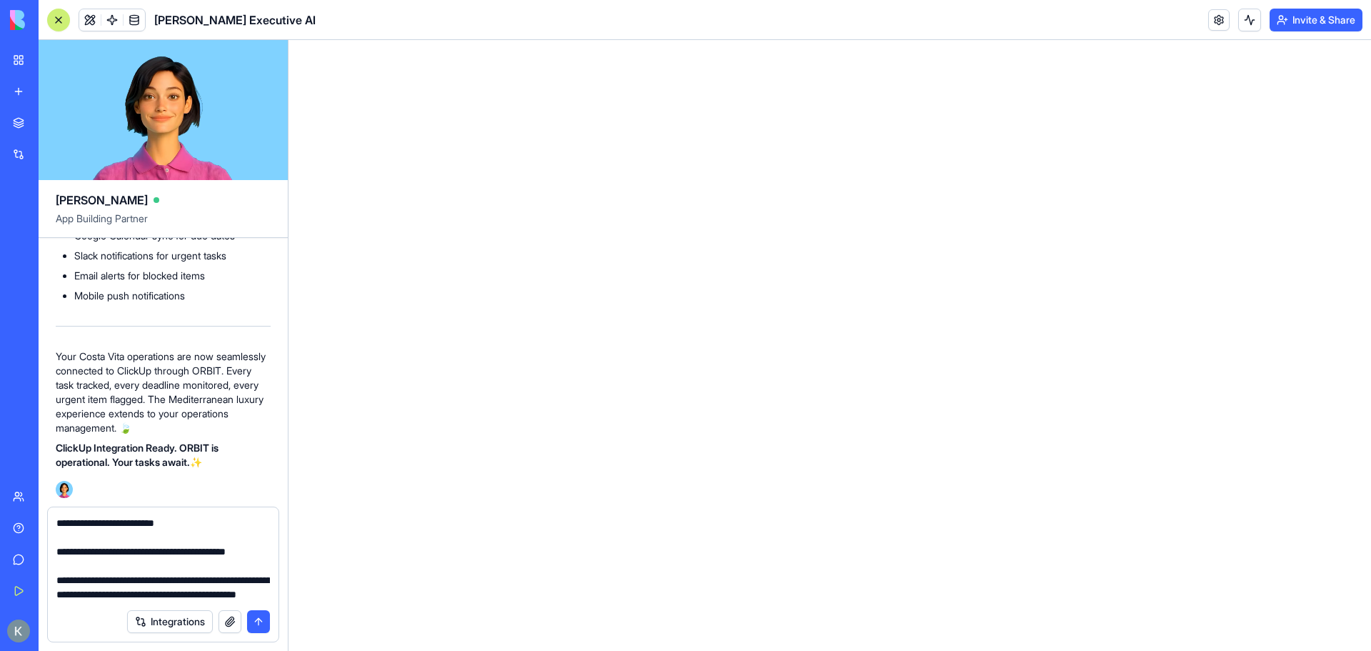
type textarea "**********"
click at [254, 621] on button "submit" at bounding box center [258, 621] width 23 height 23
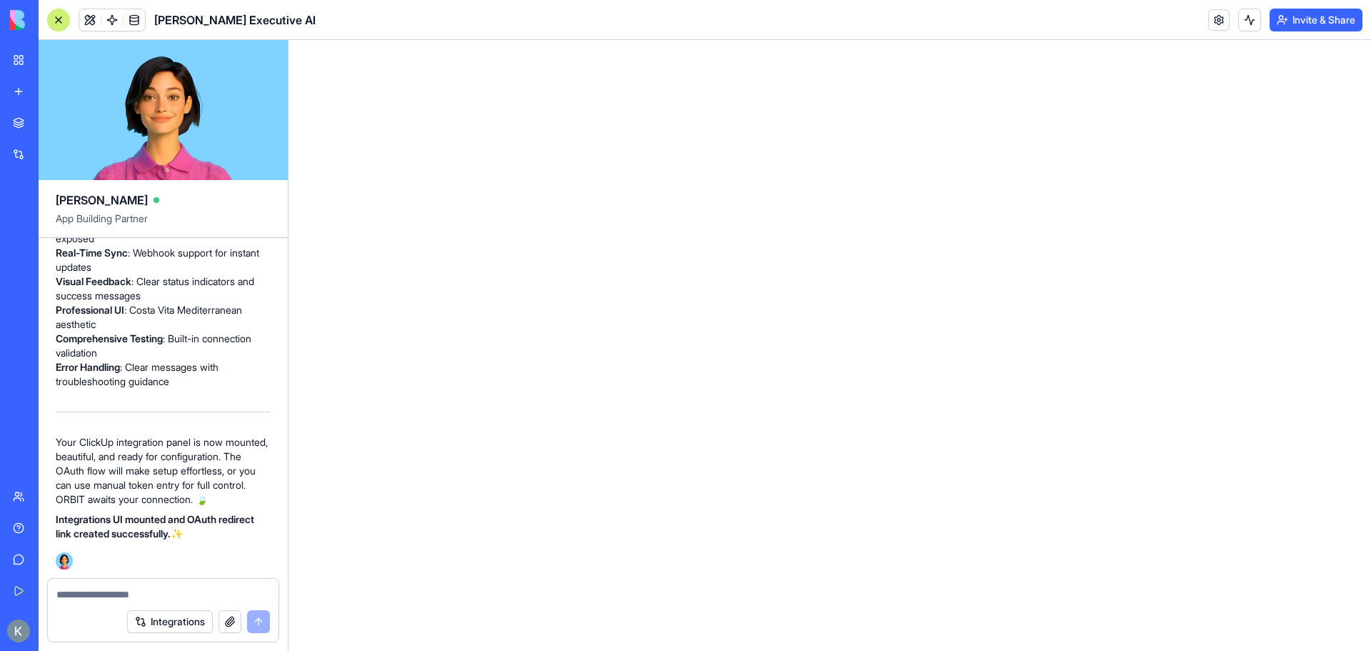
scroll to position [29971, 0]
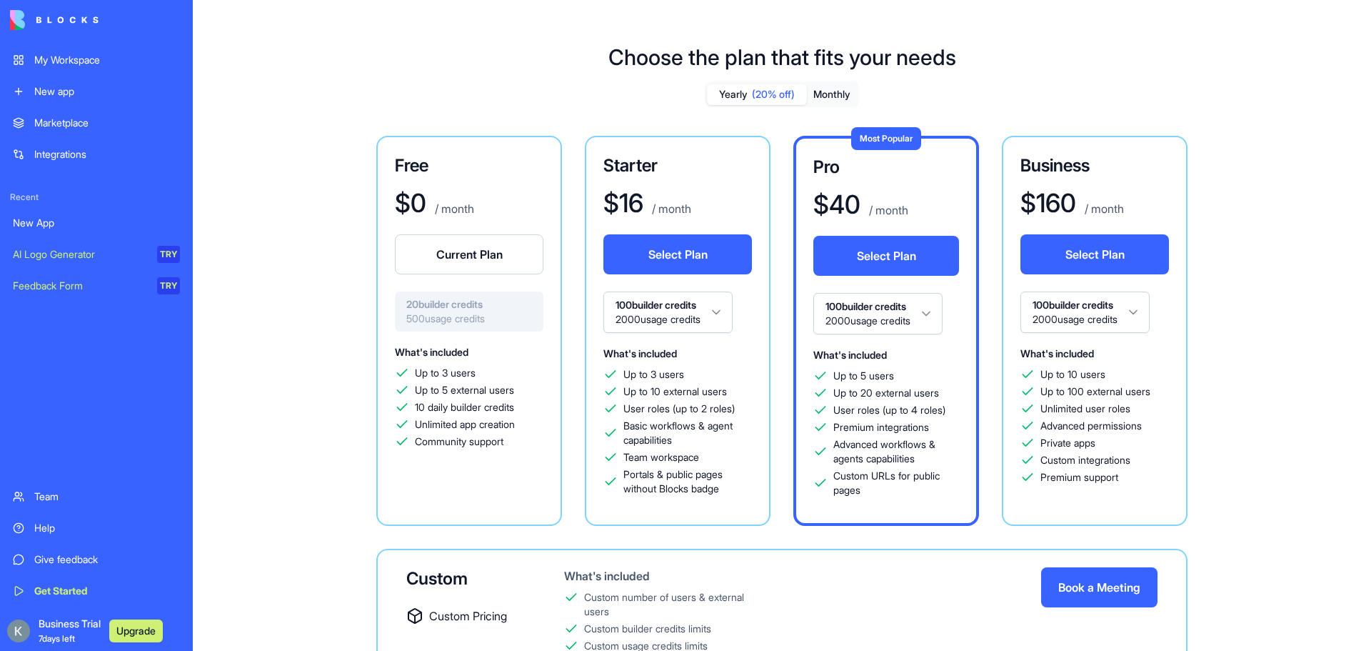
click at [492, 199] on div "$ 0 / month" at bounding box center [469, 203] width 149 height 29
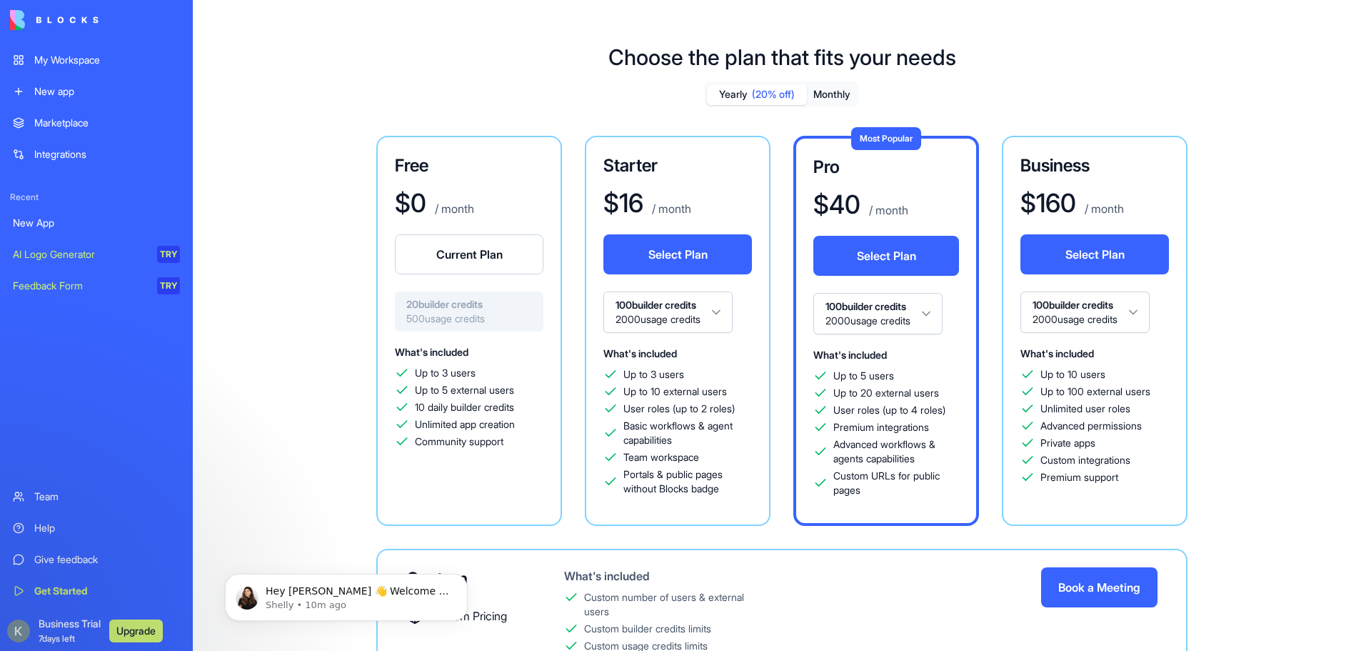
drag, startPoint x: 506, startPoint y: 319, endPoint x: 397, endPoint y: 308, distance: 109.2
click at [397, 308] on div "20 builder credits 500 usage credits" at bounding box center [469, 311] width 149 height 40
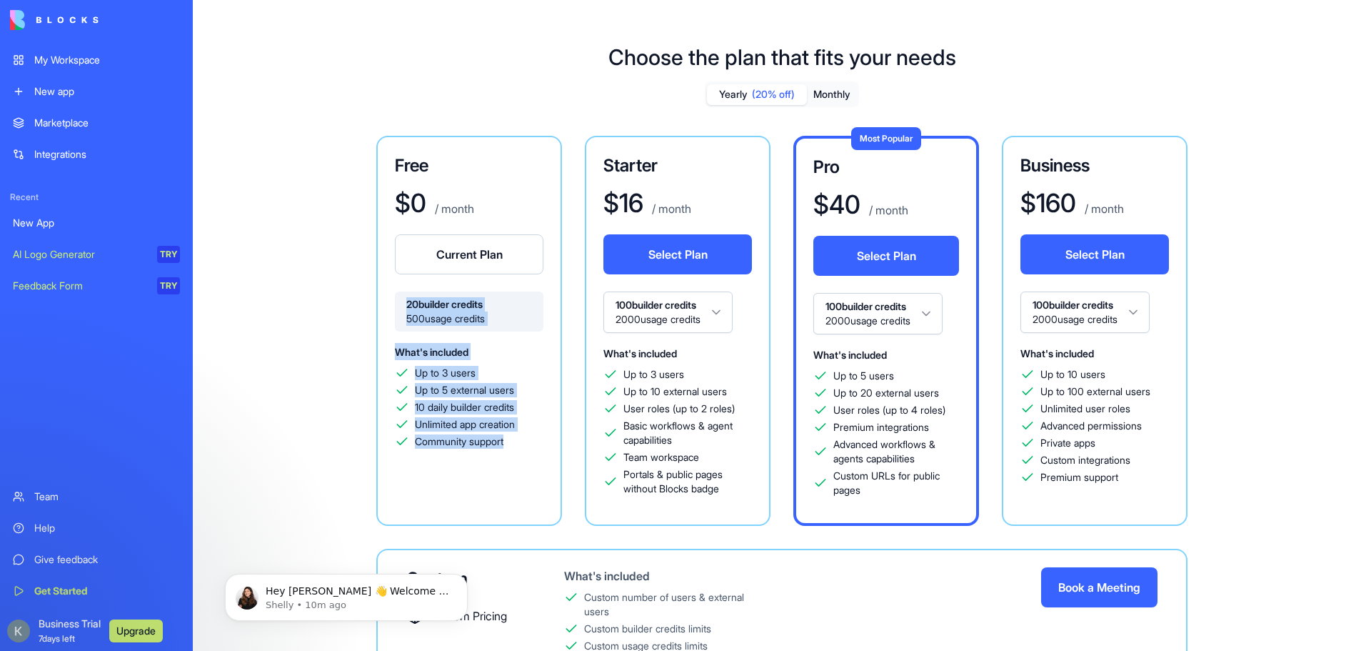
drag, startPoint x: 528, startPoint y: 464, endPoint x: 398, endPoint y: 305, distance: 205.6
click at [398, 305] on div "Free $ 0 / month Current Plan 20 builder credits 500 usage credits What's inclu…" at bounding box center [469, 331] width 186 height 390
copy div "20 builder credits 500 usage credits What's included Up to 3 users Up to 5 exte…"
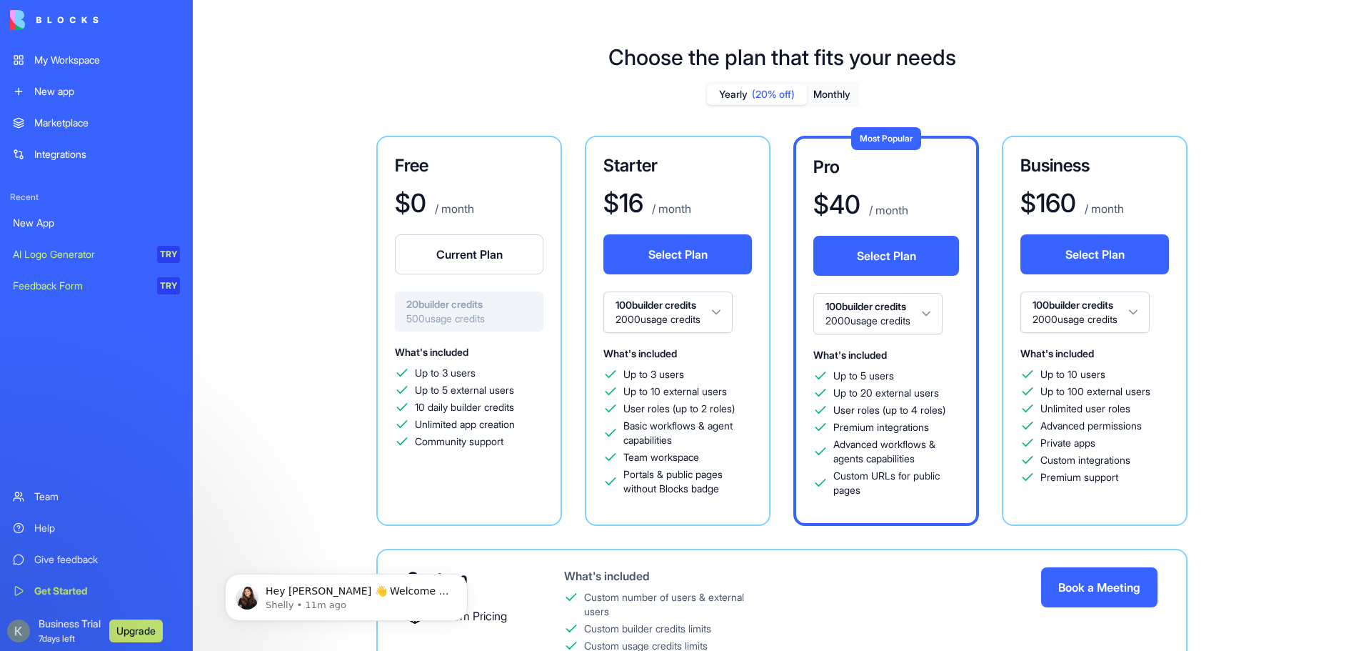
click at [1254, 239] on div "Free $ 0 / month Current Plan 20 builder credits 500 usage credits What's inclu…" at bounding box center [782, 438] width 1029 height 604
click at [733, 311] on html "My Workspace New app Marketplace Integrations Recent New App AI Logo Generator …" at bounding box center [685, 325] width 1371 height 651
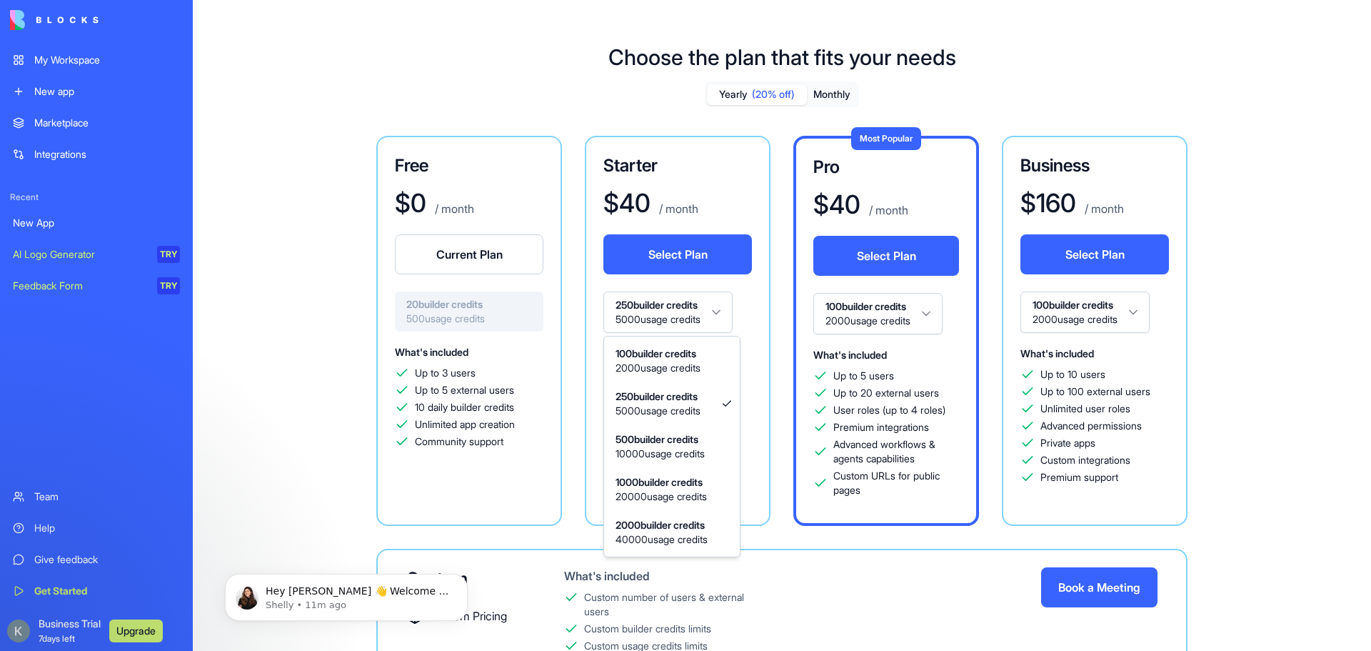
click at [708, 319] on html "My Workspace New app Marketplace Integrations Recent New App AI Logo Generator …" at bounding box center [685, 325] width 1371 height 651
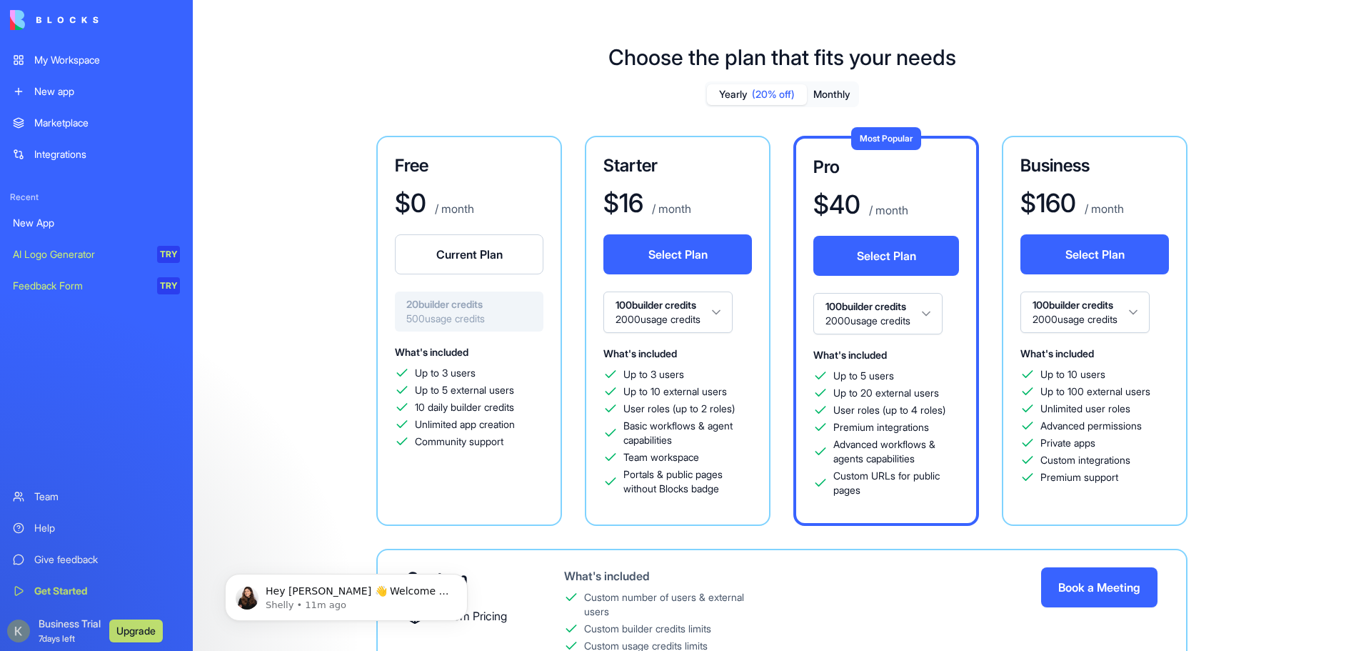
click at [696, 305] on html "My Workspace New app Marketplace Integrations Recent New App AI Logo Generator …" at bounding box center [685, 325] width 1371 height 651
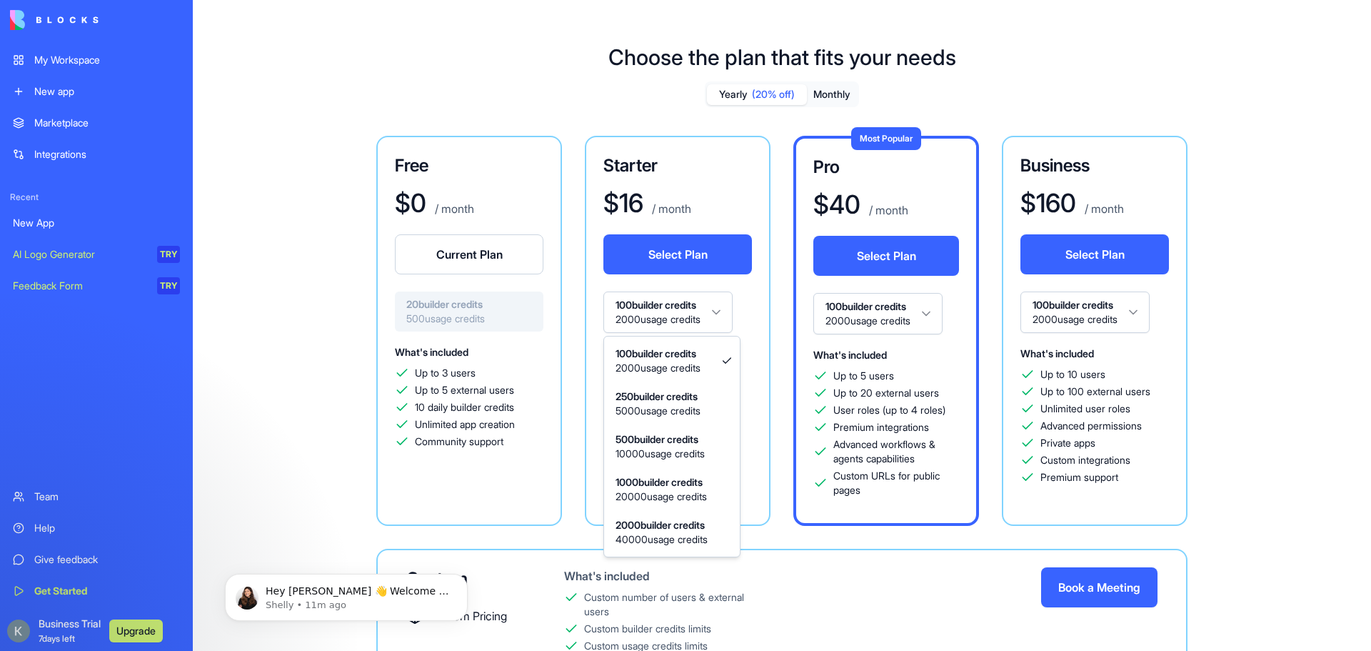
click at [708, 306] on html "My Workspace New app Marketplace Integrations Recent New App AI Logo Generator …" at bounding box center [685, 325] width 1371 height 651
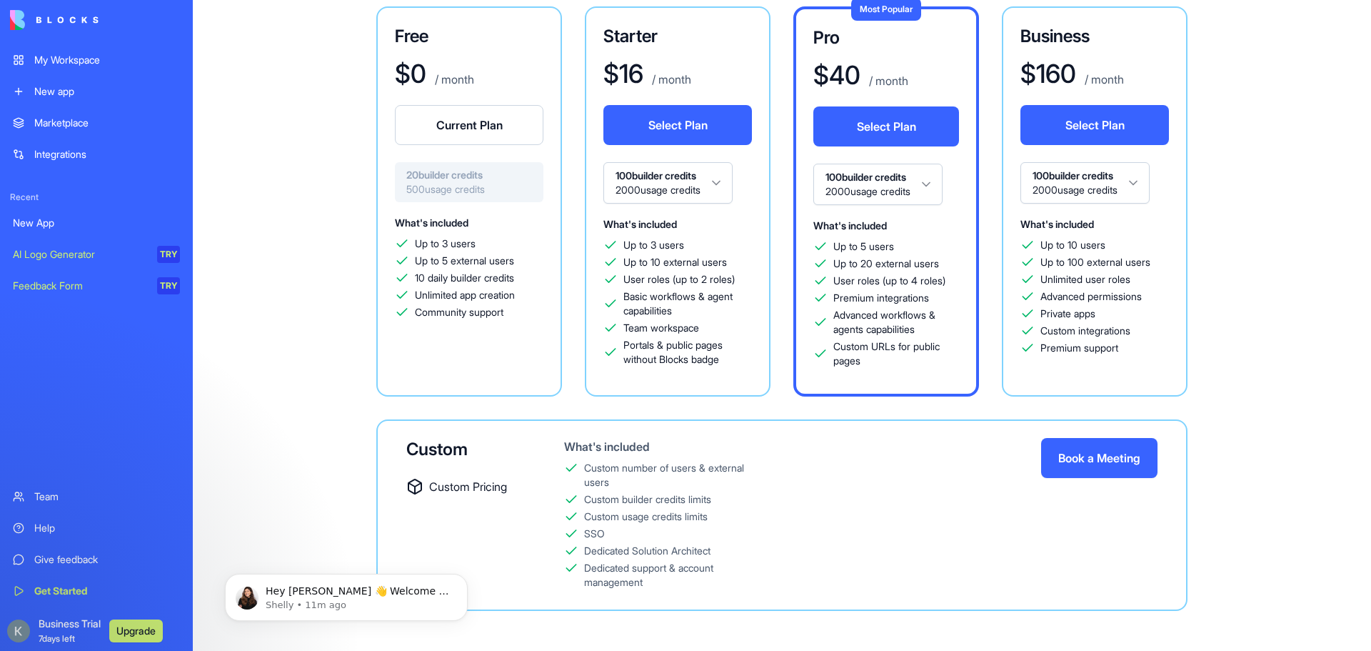
scroll to position [135, 0]
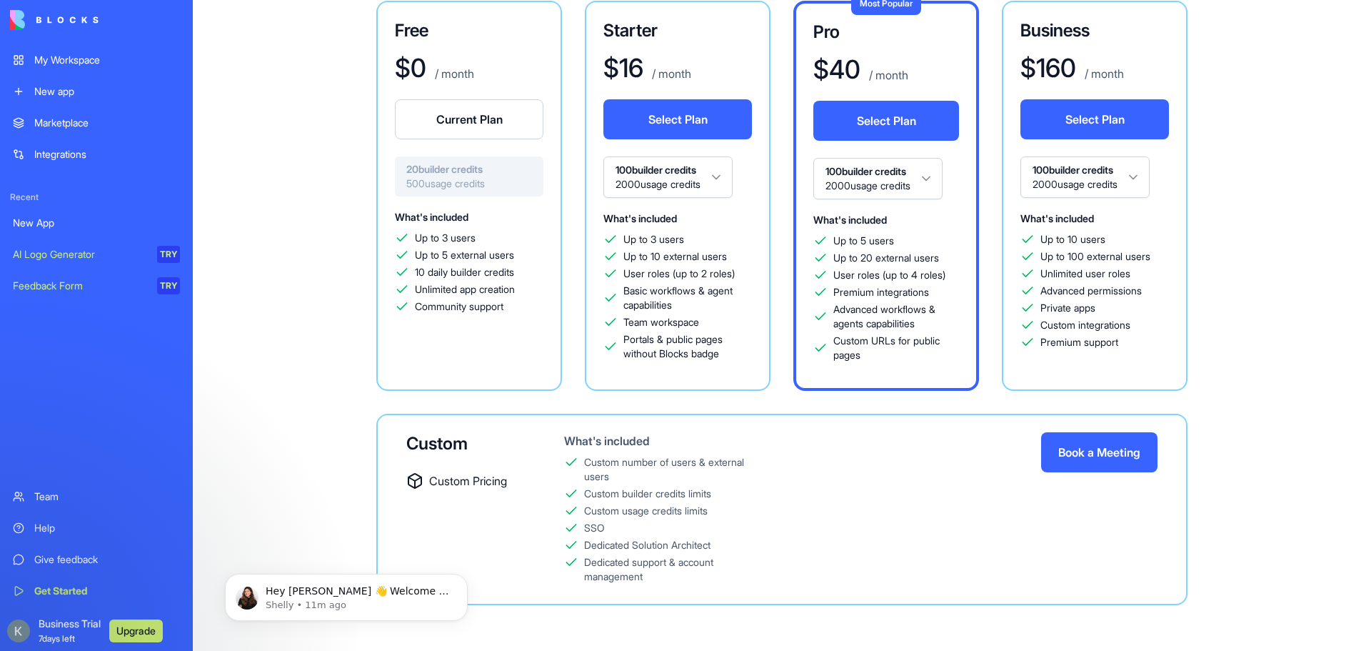
click at [671, 172] on html "My Workspace New app Marketplace Integrations Recent New App AI Logo Generator …" at bounding box center [685, 325] width 1371 height 651
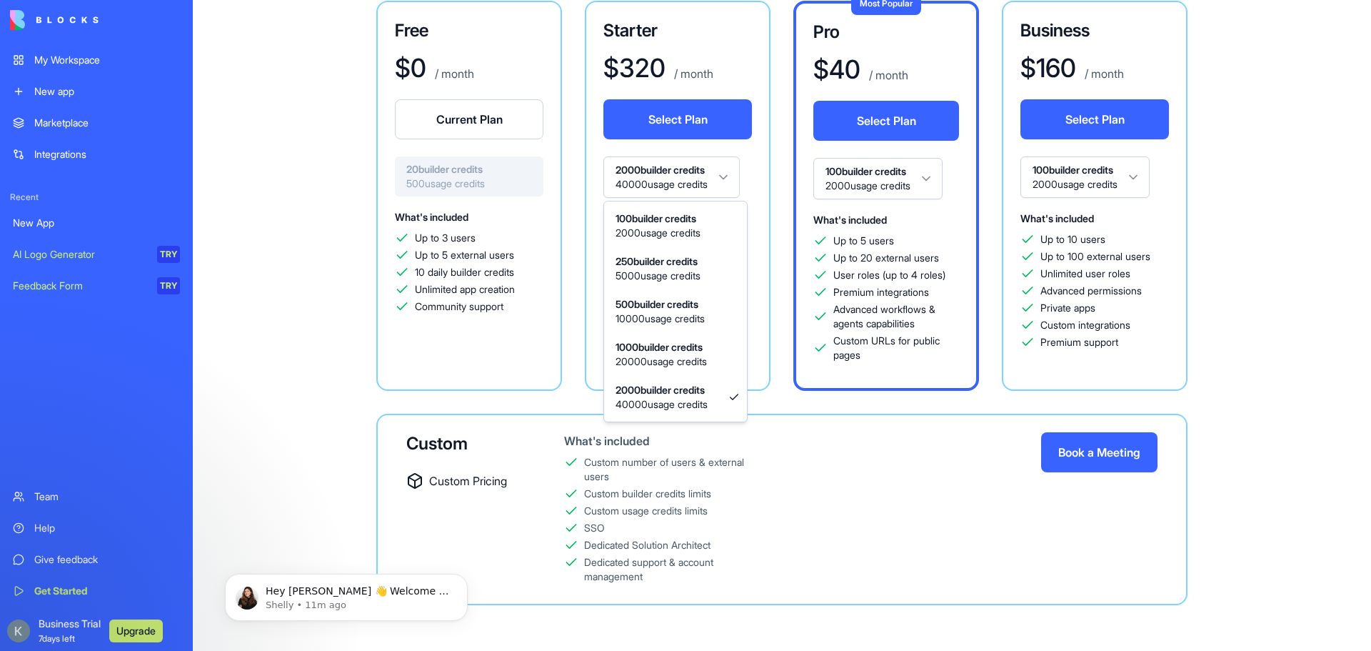
click at [696, 183] on html "My Workspace New app Marketplace Integrations Recent New App AI Logo Generator …" at bounding box center [685, 325] width 1371 height 651
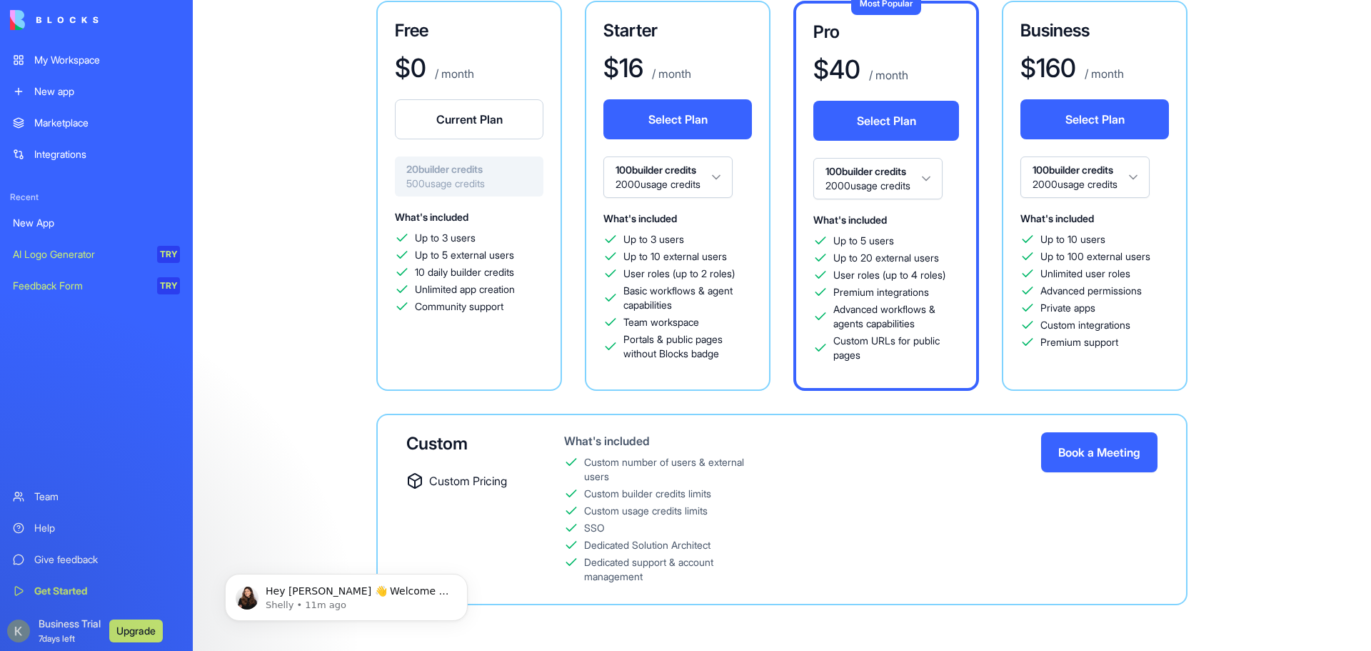
click at [1291, 241] on div "Free $ 0 / month Current Plan 20 builder credits 500 usage credits What's inclu…" at bounding box center [782, 303] width 1029 height 604
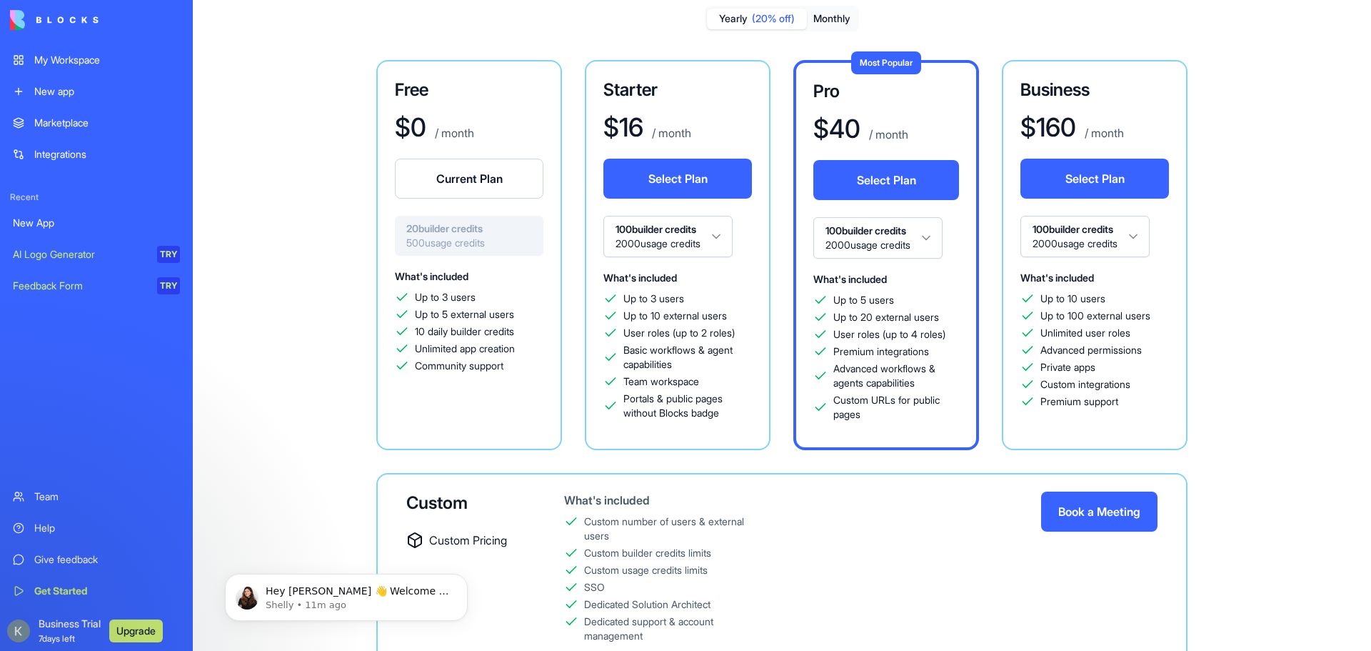
scroll to position [0, 0]
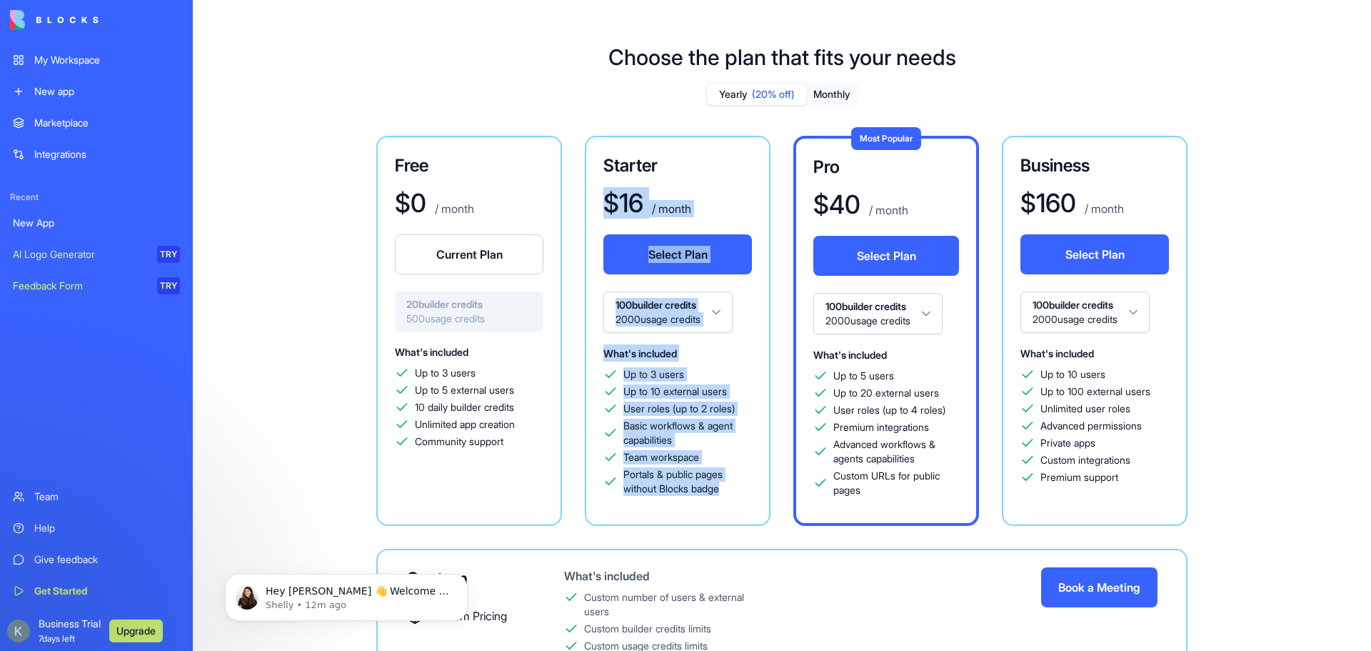
drag, startPoint x: 740, startPoint y: 493, endPoint x: 584, endPoint y: 214, distance: 319.5
click at [584, 214] on div "Free $ 0 / month Current Plan 20 builder credits 500 usage credits What's inclu…" at bounding box center [781, 331] width 811 height 390
copy div "$ 16 / month Select Plan 100 builder credits 2000 usage credits What's included…"
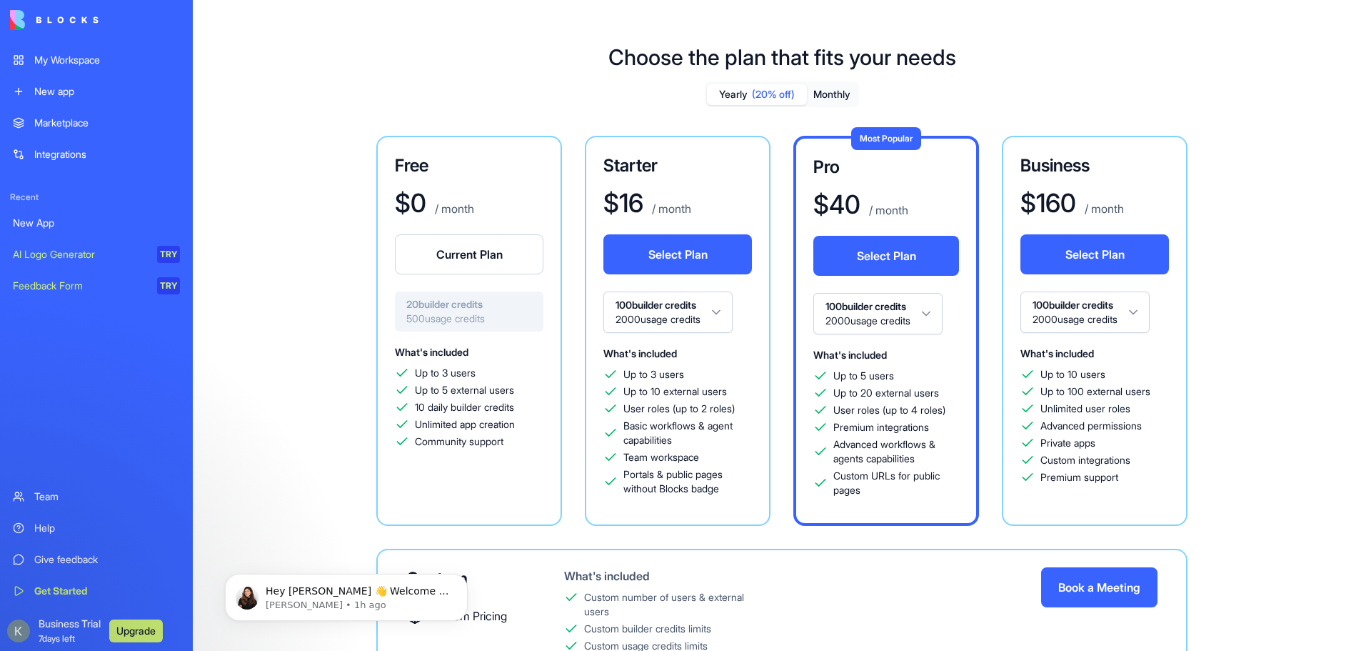
click at [1276, 262] on div "Free $ 0 / month Current Plan 20 builder credits 500 usage credits What's inclu…" at bounding box center [782, 438] width 1029 height 604
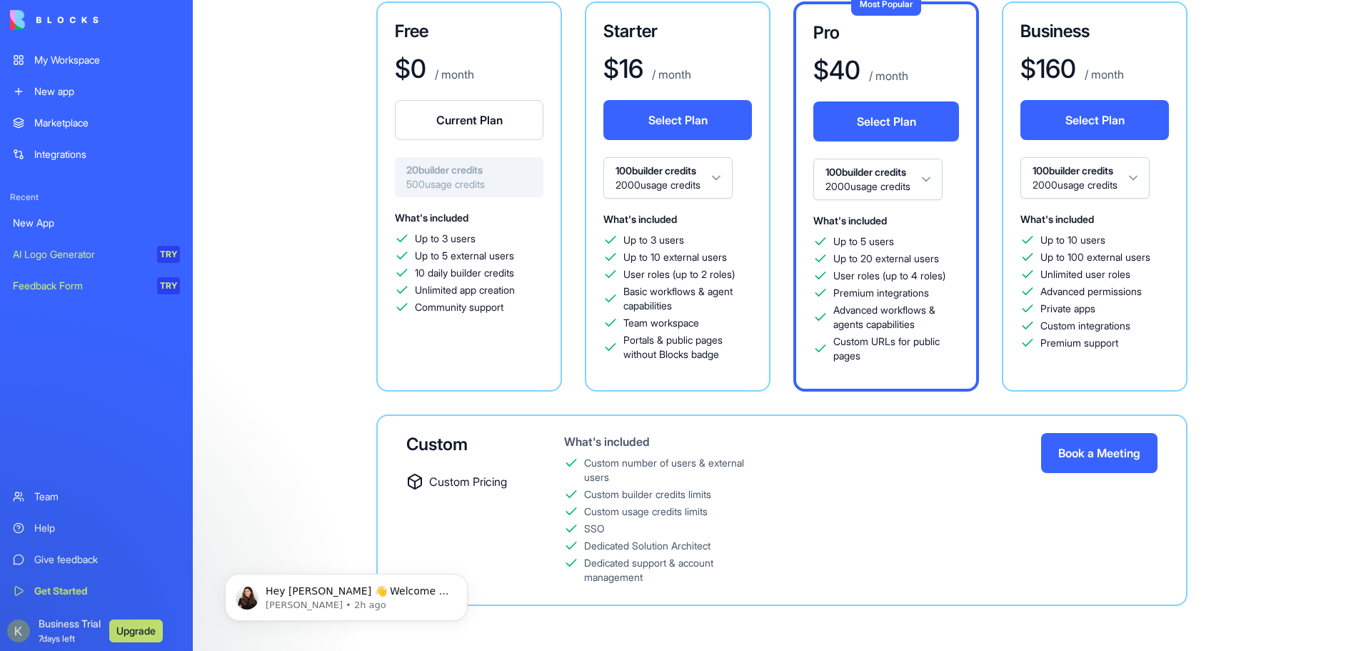
scroll to position [135, 0]
click at [1131, 293] on span "Advanced permissions" at bounding box center [1091, 291] width 101 height 14
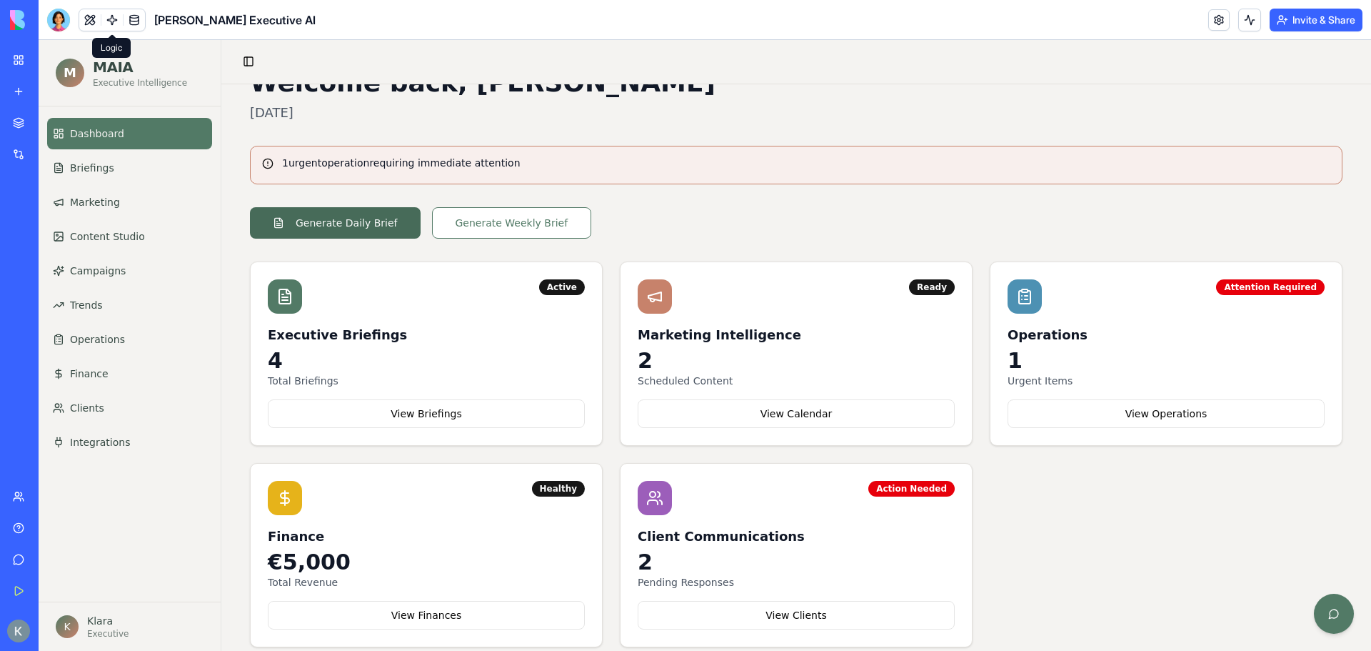
scroll to position [69, 0]
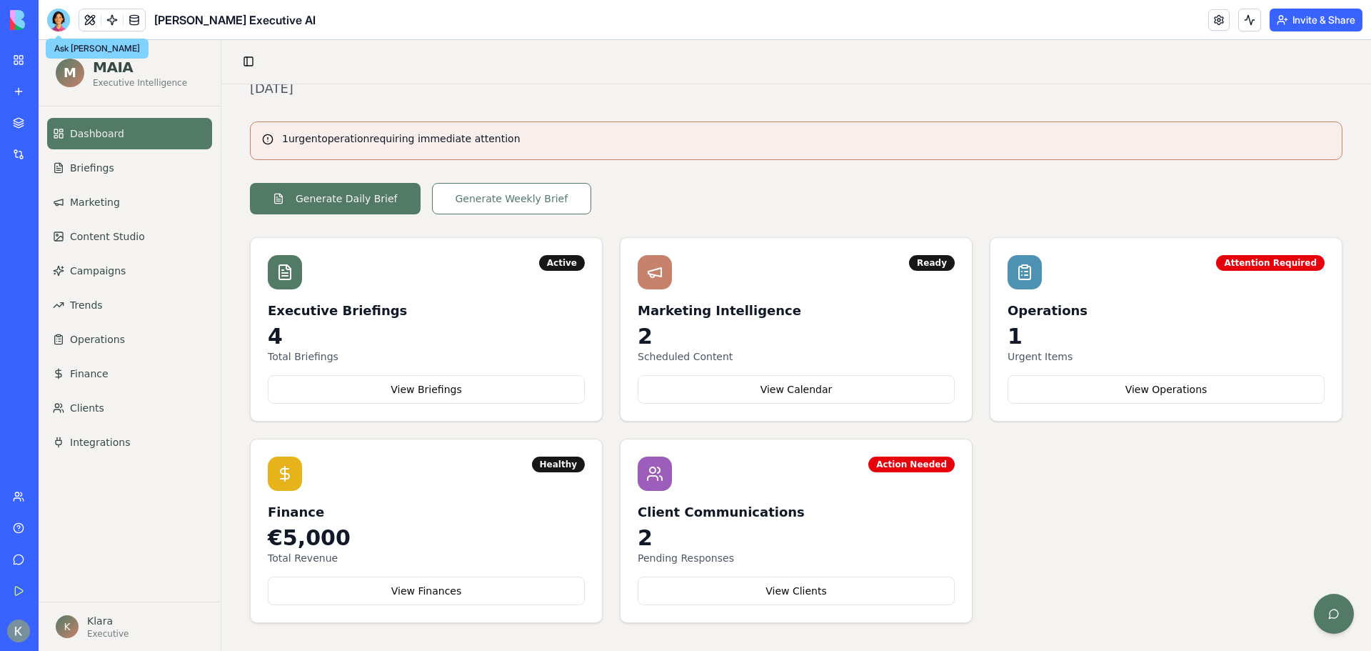
click at [51, 20] on div at bounding box center [58, 20] width 23 height 23
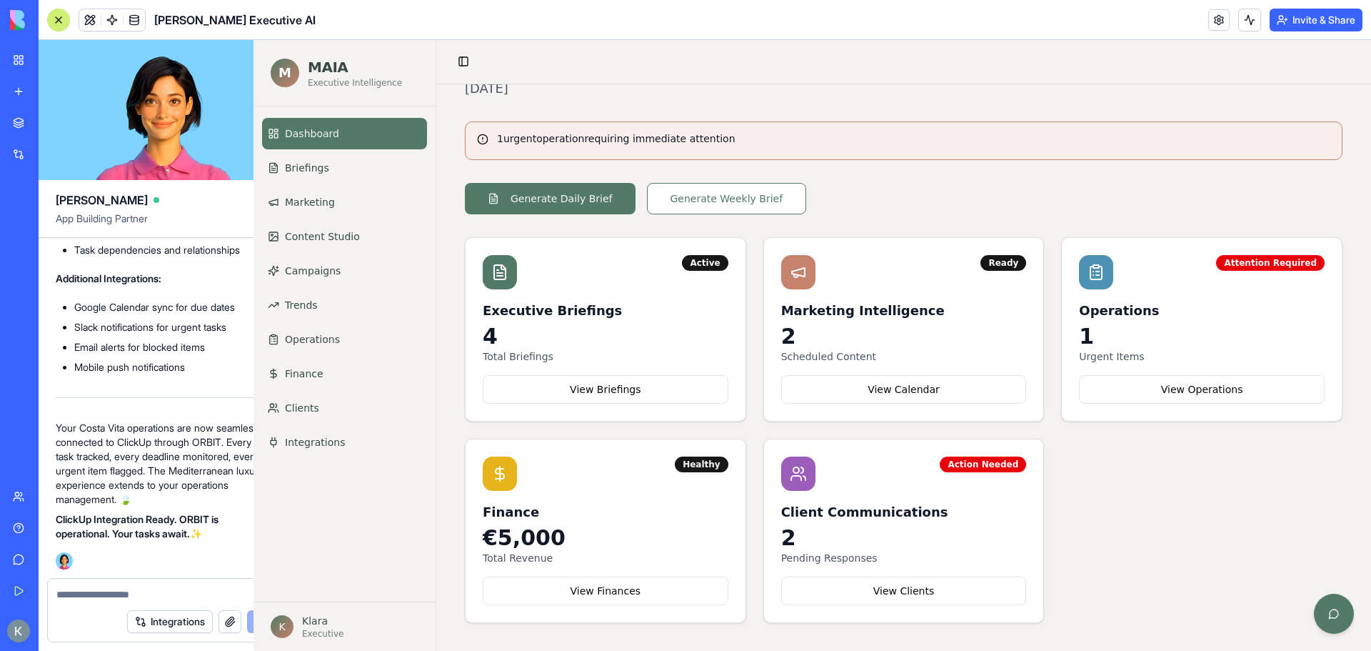
scroll to position [0, 0]
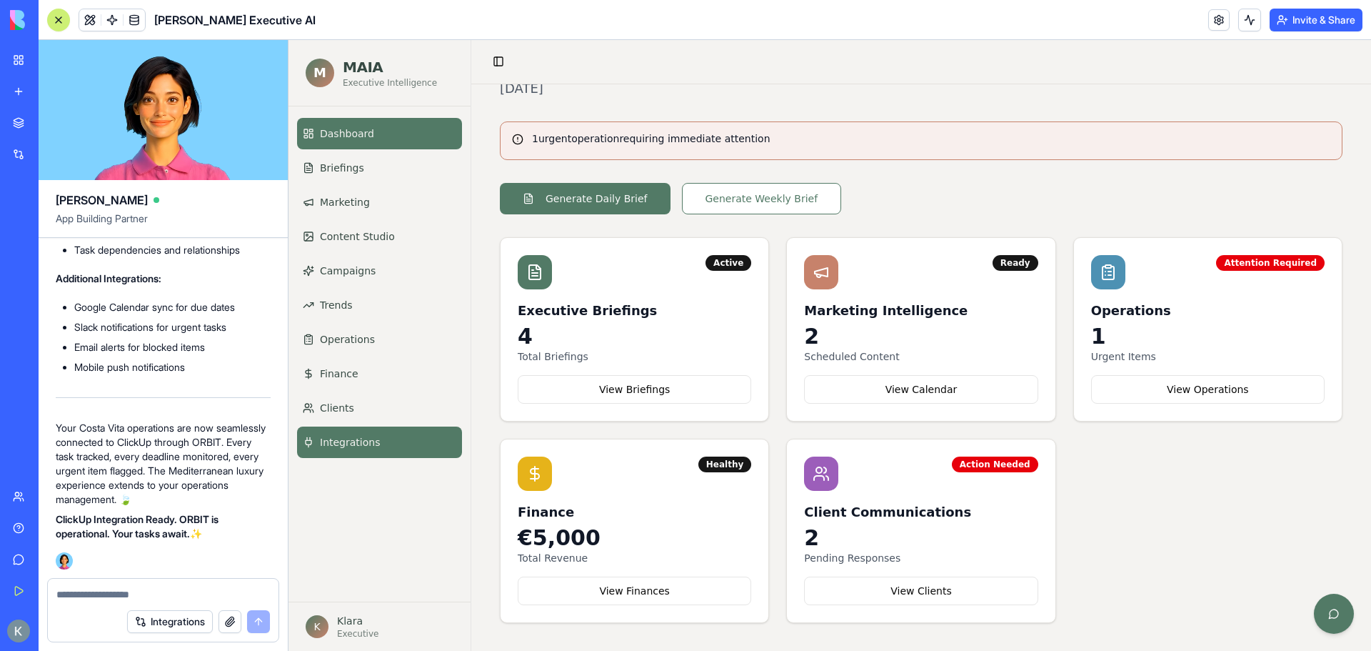
click at [354, 449] on span "Integrations" at bounding box center [350, 442] width 60 height 14
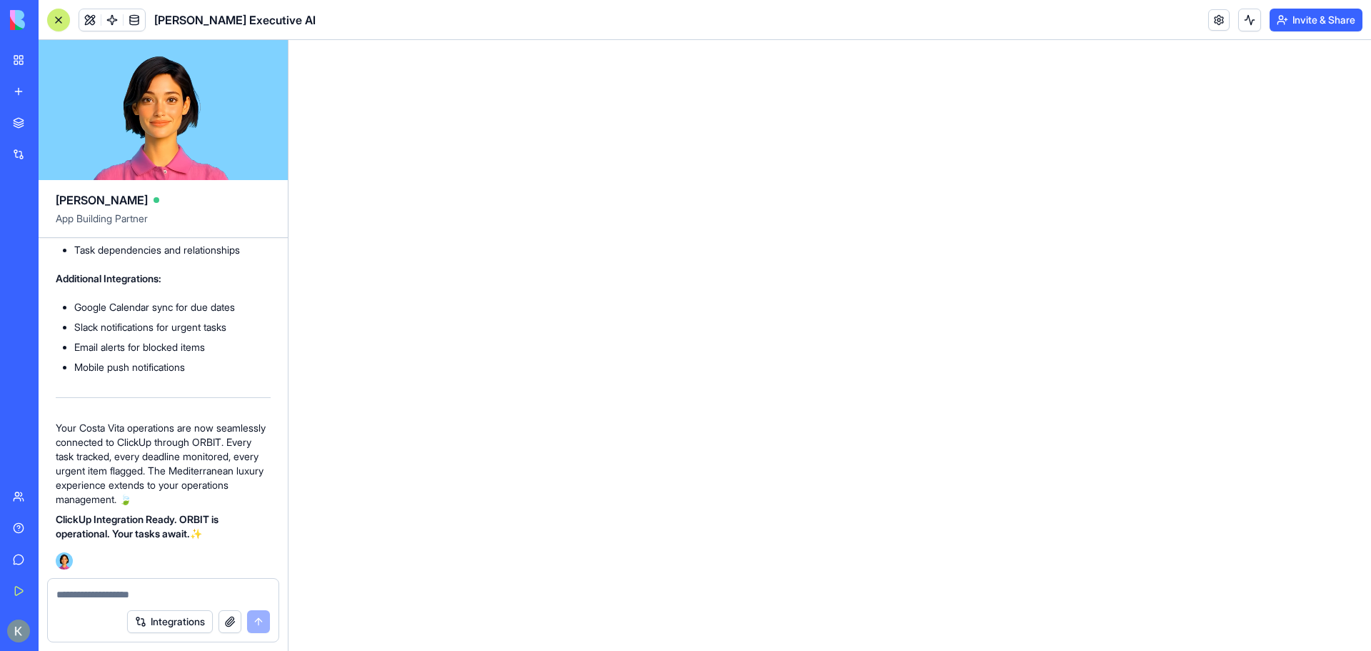
click at [62, 22] on div at bounding box center [58, 19] width 11 height 11
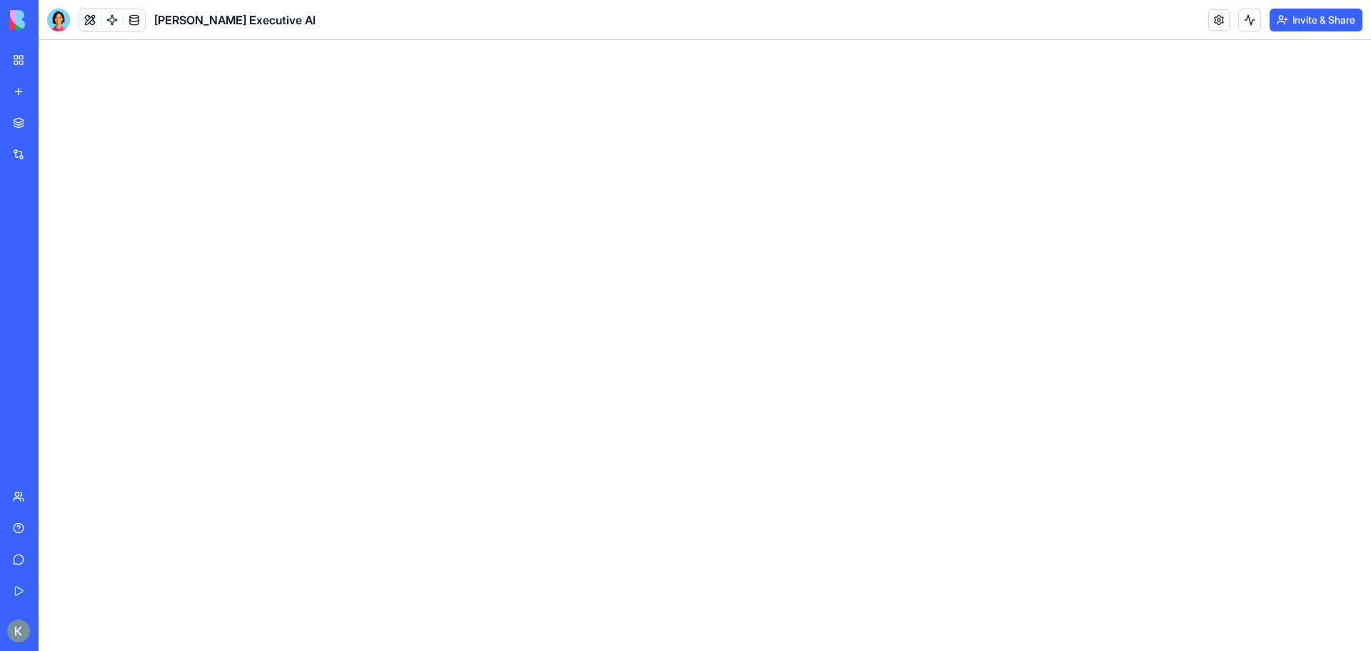
click at [61, 21] on div at bounding box center [58, 20] width 23 height 23
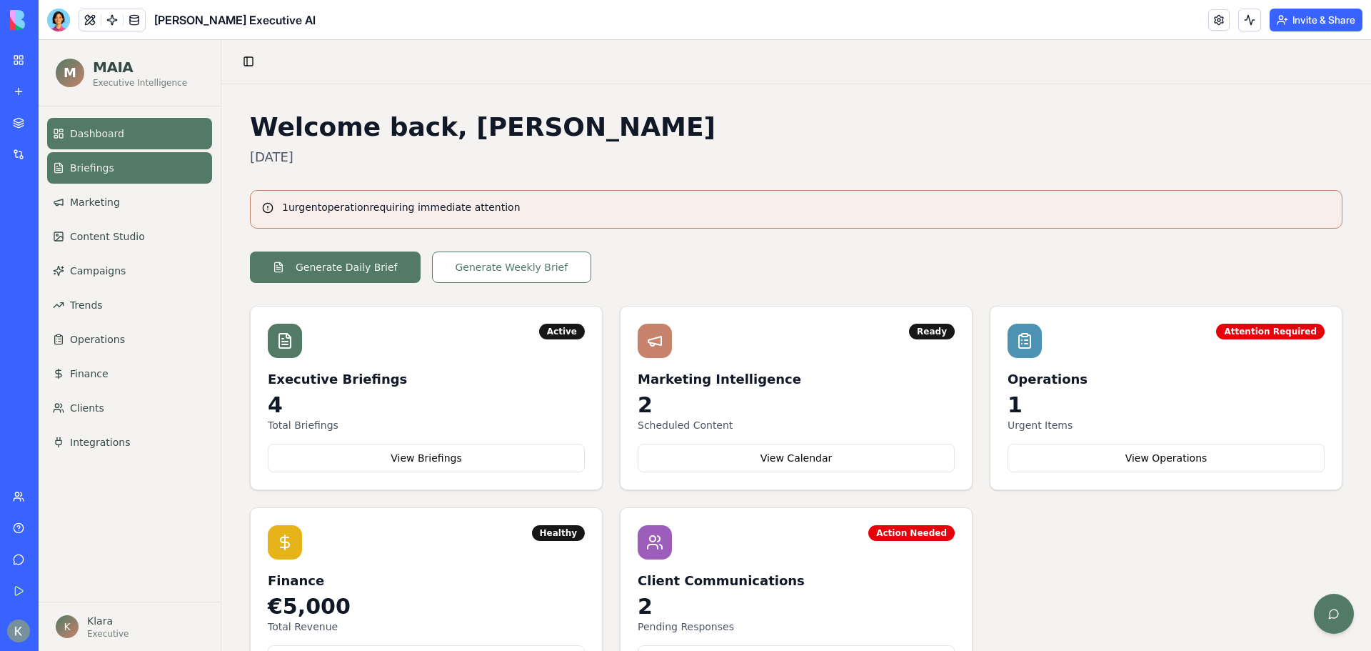
click at [125, 172] on link "Briefings" at bounding box center [129, 167] width 165 height 31
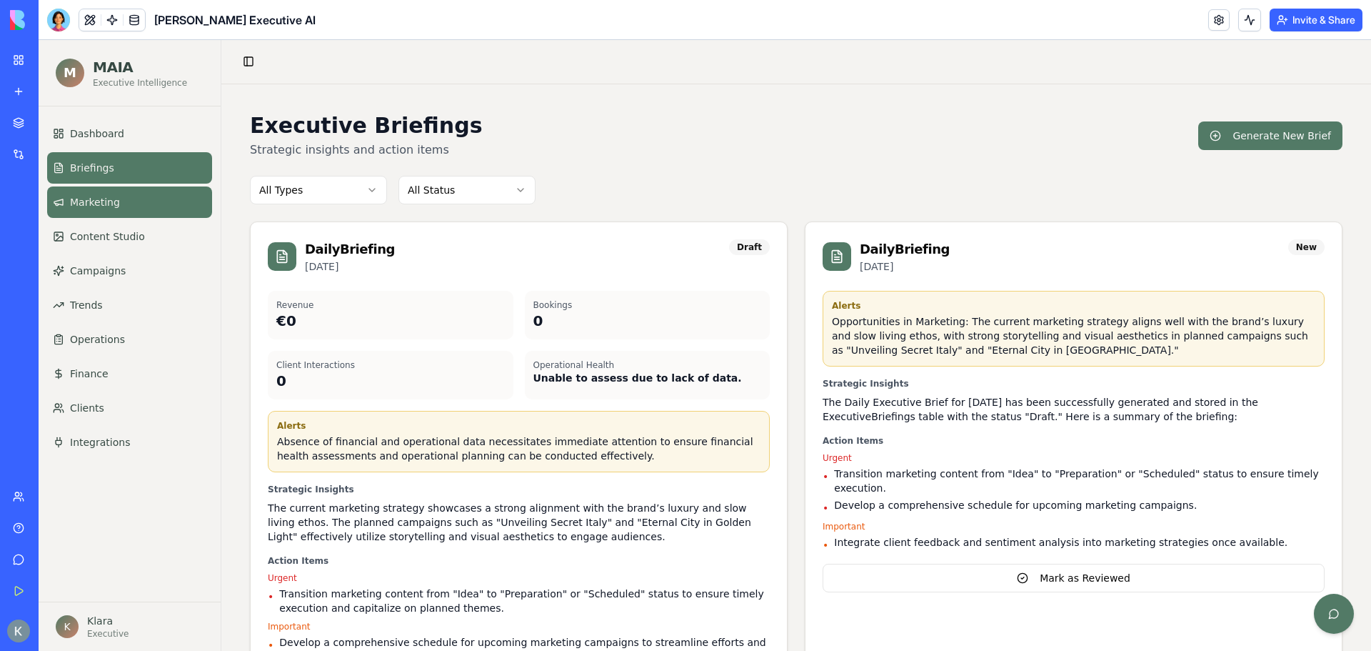
click at [82, 197] on span "Marketing" at bounding box center [95, 202] width 50 height 14
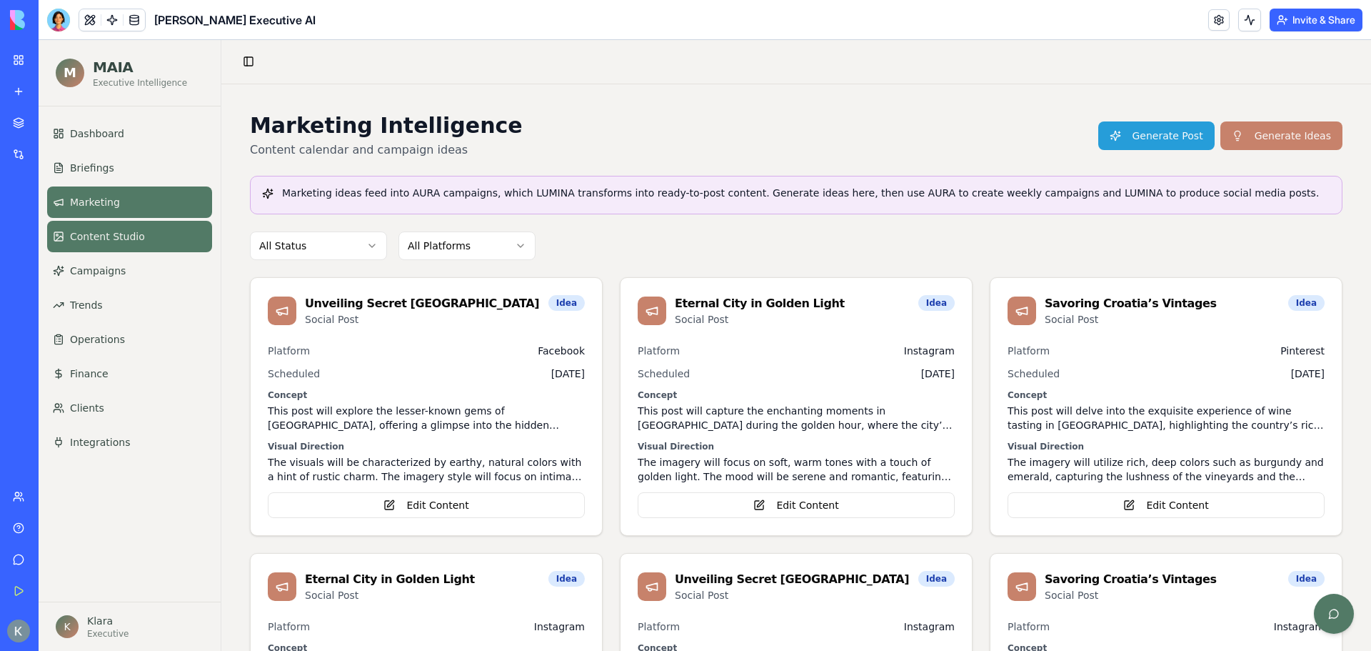
click at [118, 241] on span "Content Studio" at bounding box center [107, 236] width 75 height 14
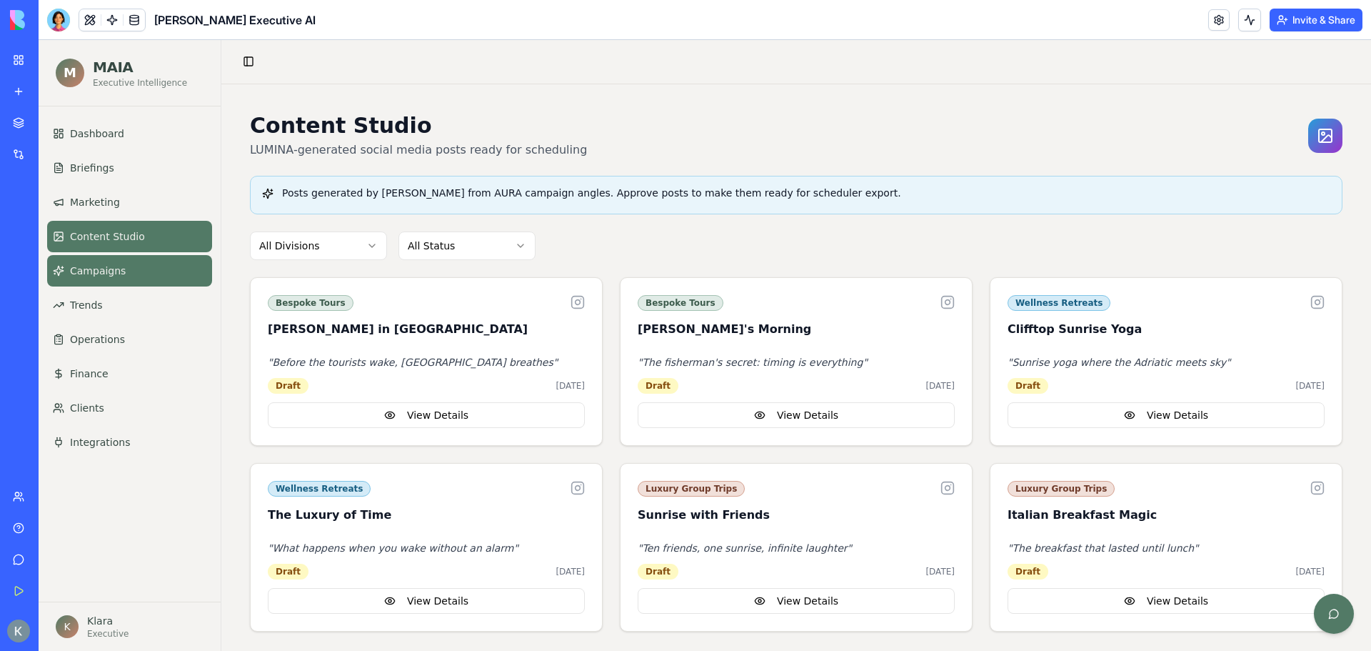
click at [117, 278] on link "Campaigns" at bounding box center [129, 270] width 165 height 31
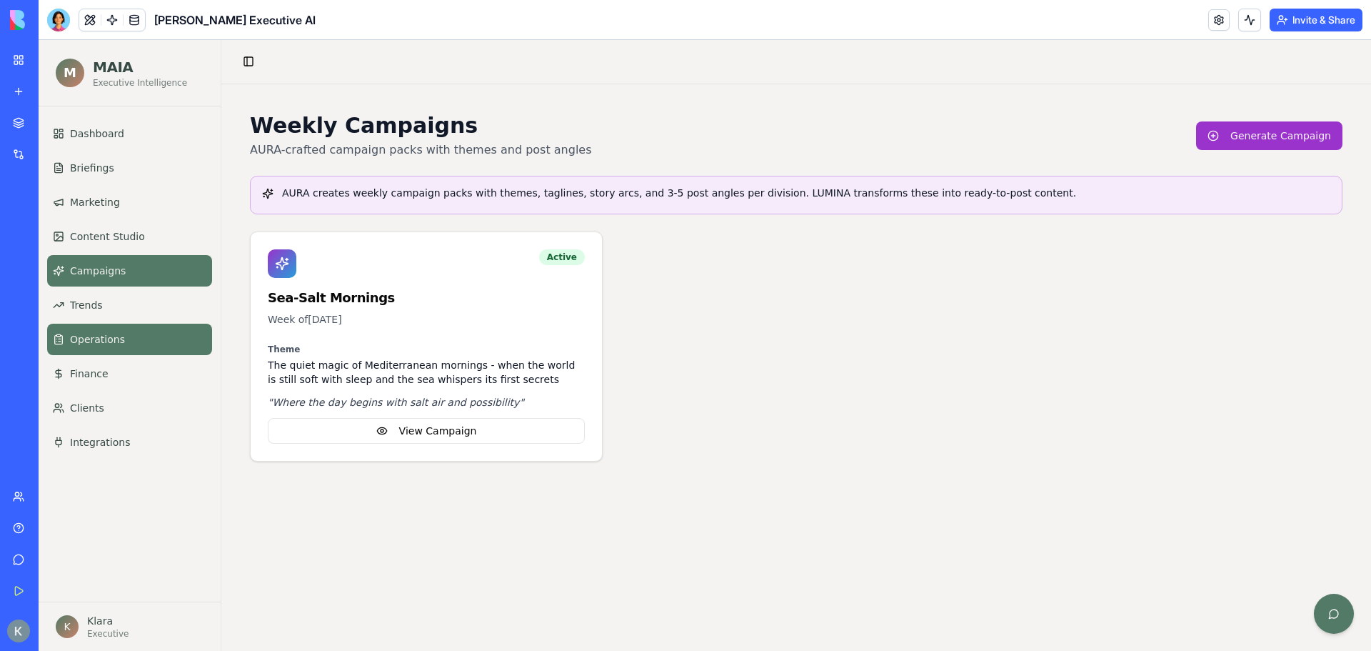
click at [121, 336] on link "Operations" at bounding box center [129, 339] width 165 height 31
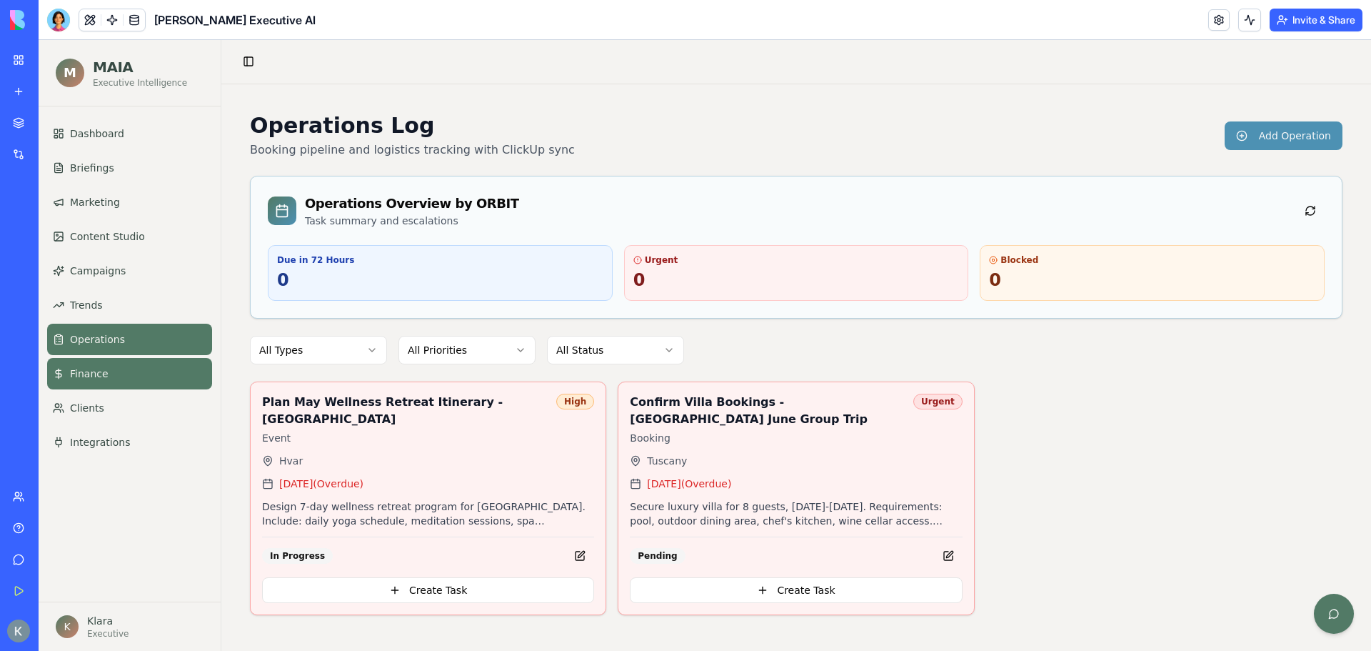
click at [107, 374] on link "Finance" at bounding box center [129, 373] width 165 height 31
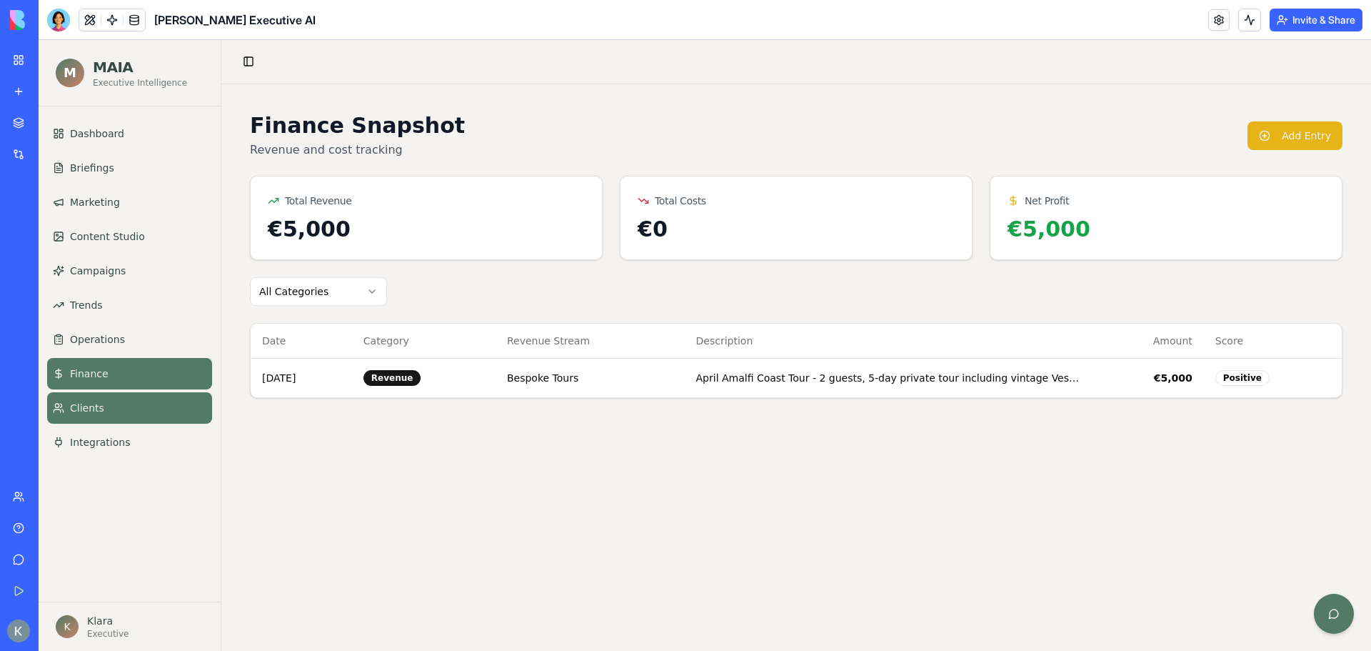
click at [102, 419] on link "Clients" at bounding box center [129, 407] width 165 height 31
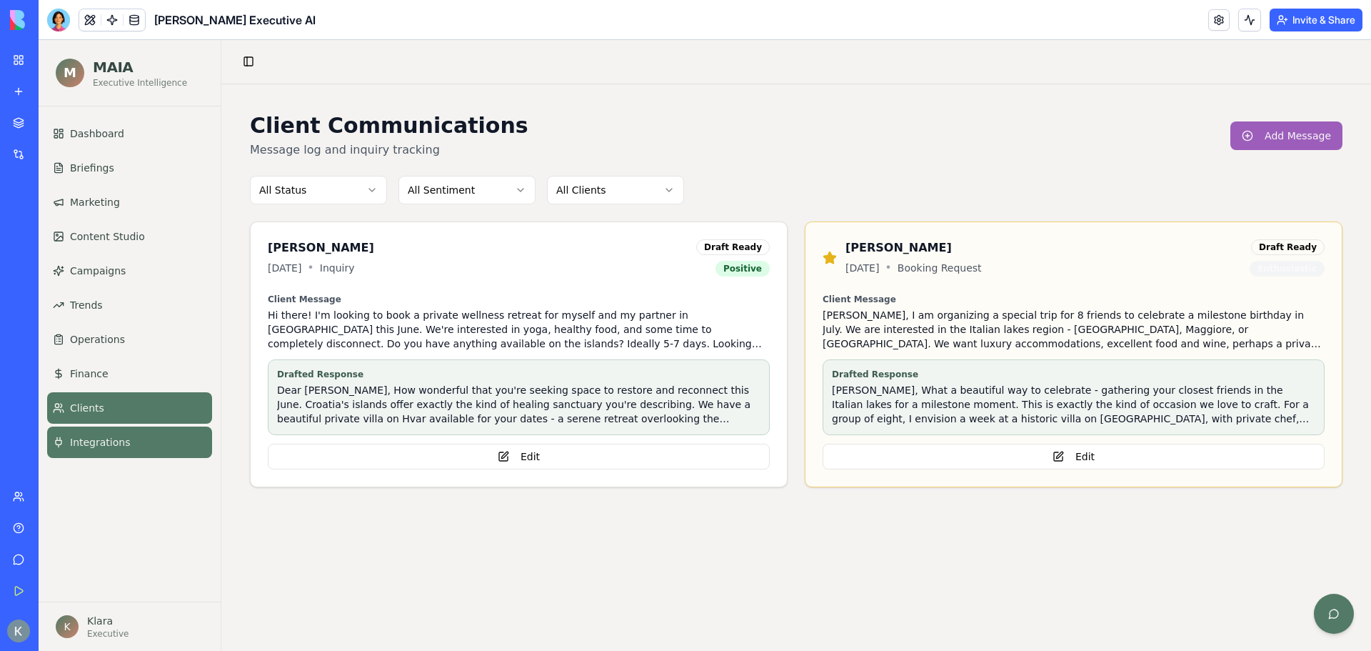
click at [91, 455] on link "Integrations" at bounding box center [129, 441] width 165 height 31
click at [119, 443] on span "Integrations" at bounding box center [100, 442] width 60 height 14
click at [120, 439] on span "Integrations" at bounding box center [100, 442] width 60 height 14
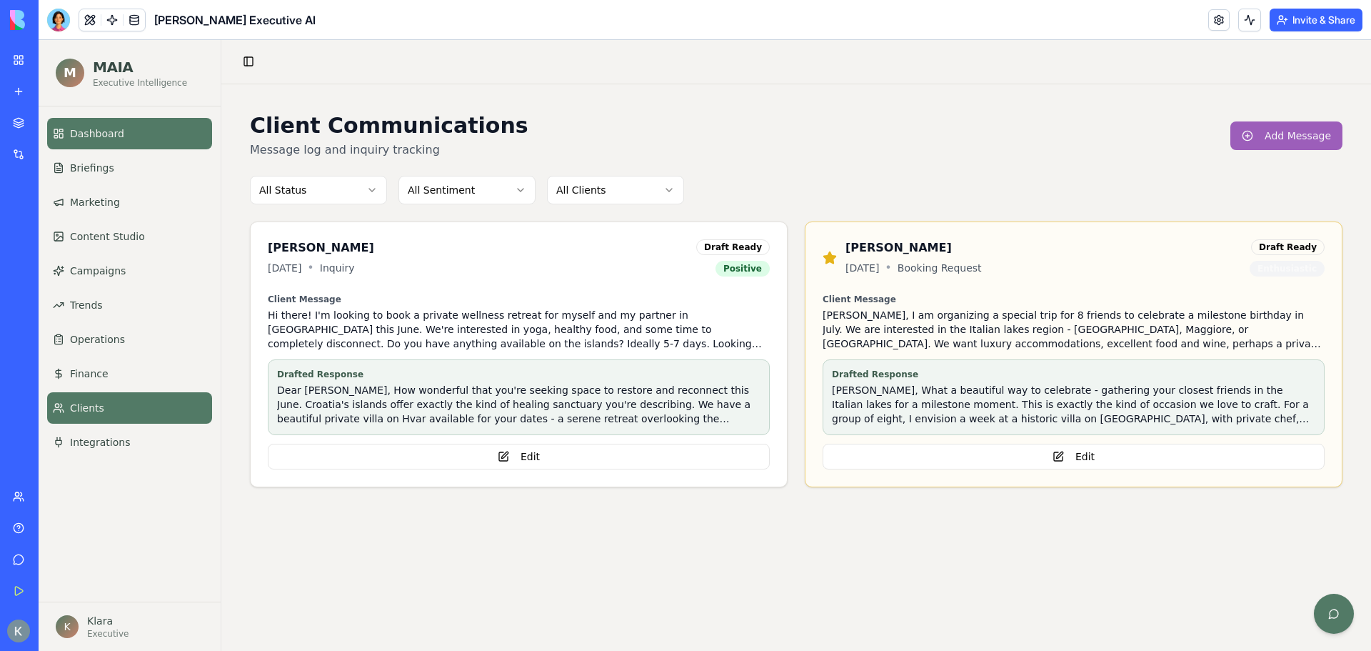
click at [68, 134] on link "Dashboard" at bounding box center [129, 133] width 165 height 31
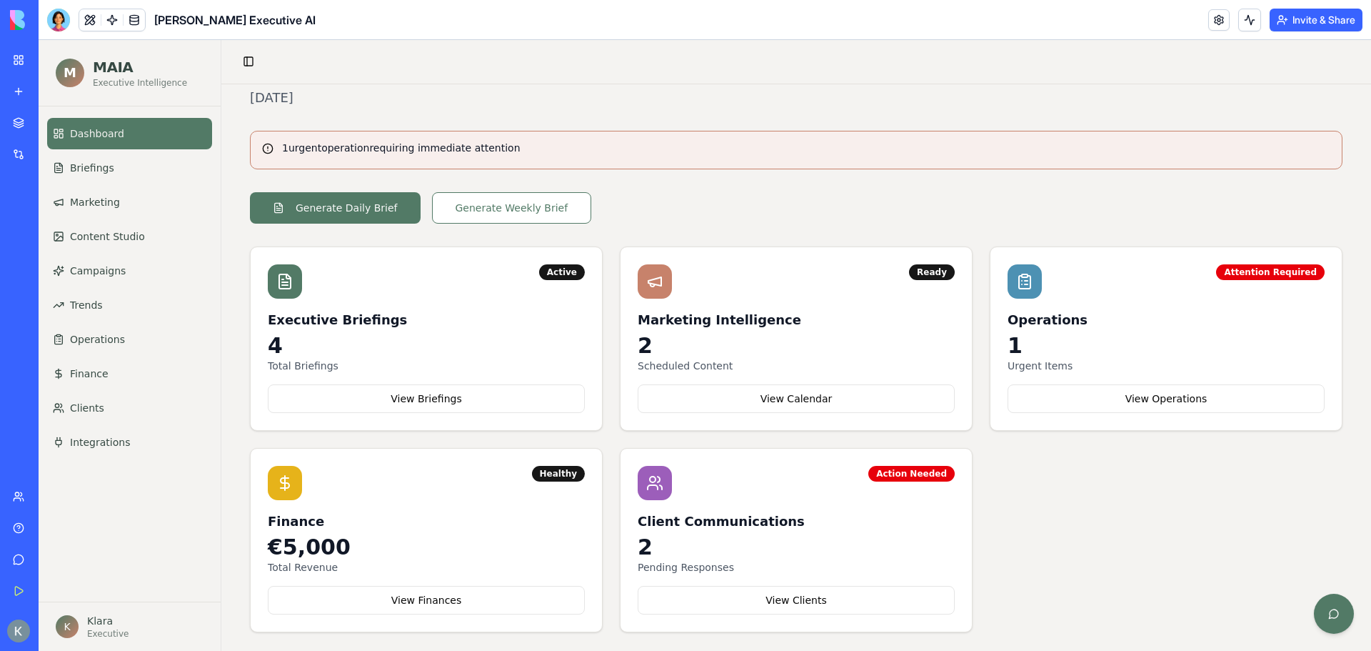
scroll to position [69, 0]
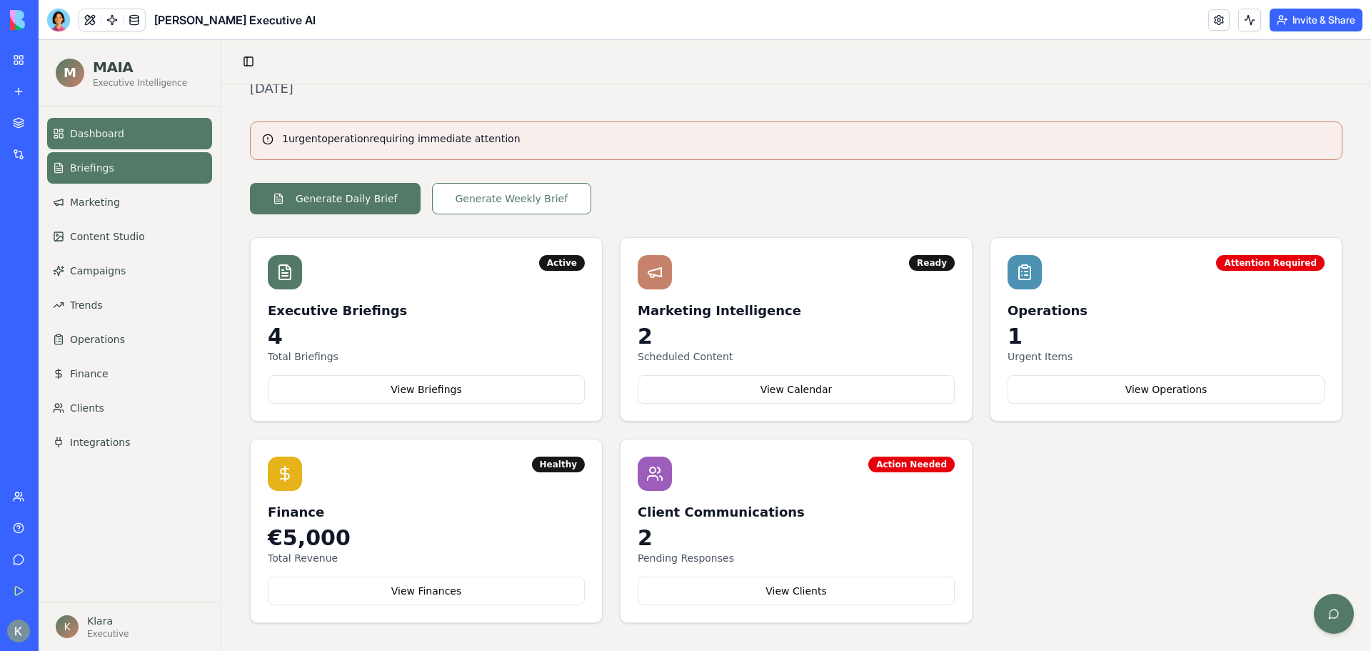
click at [106, 160] on link "Briefings" at bounding box center [129, 167] width 165 height 31
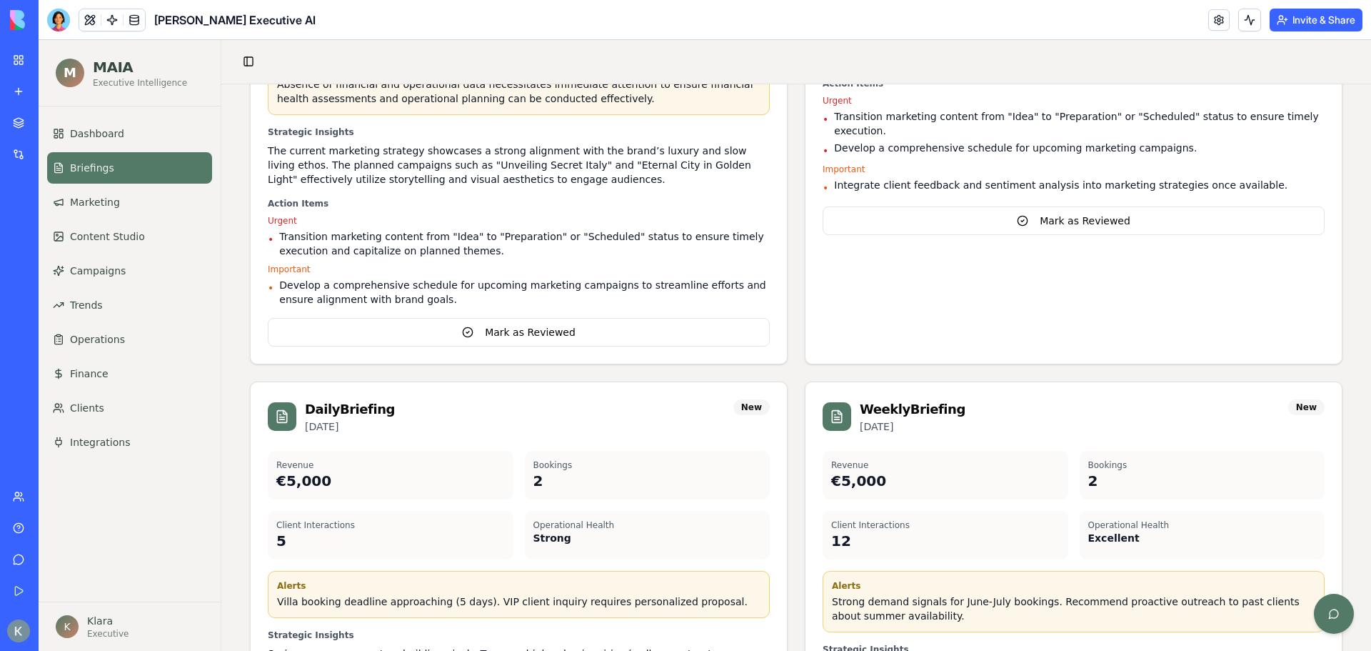
scroll to position [661, 0]
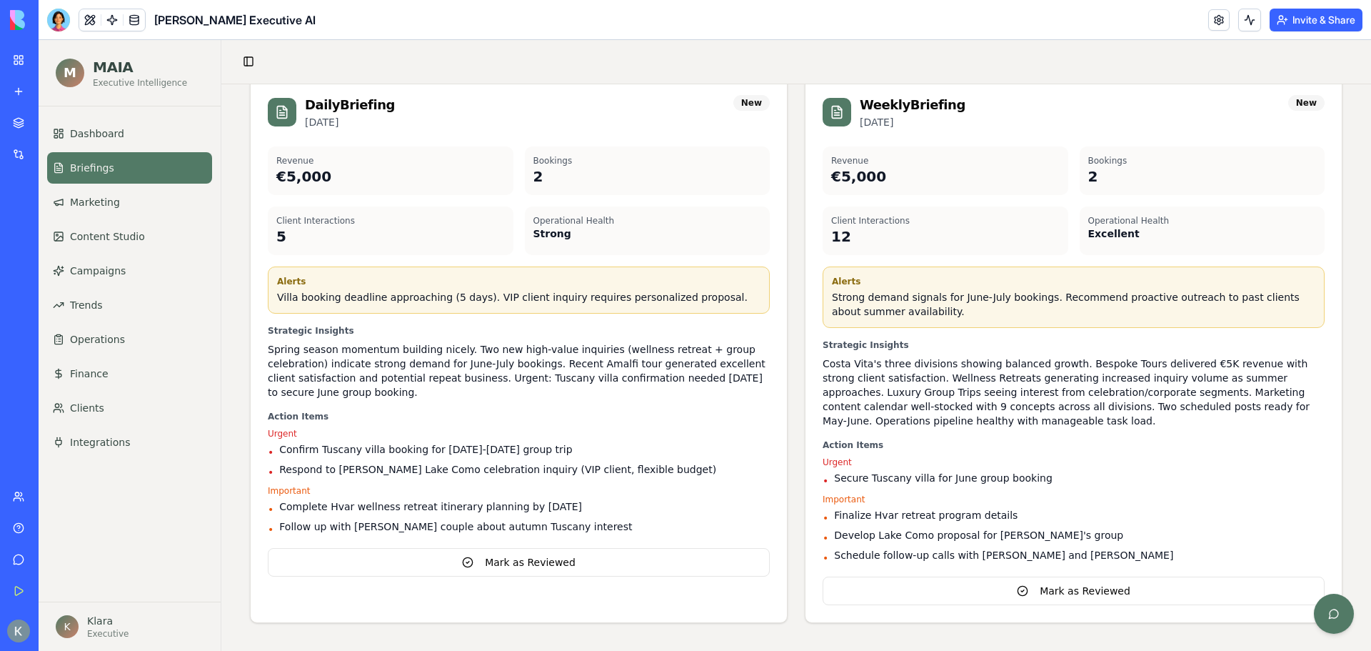
click at [91, 219] on ul "Dashboard Briefings Marketing Content Studio Campaigns Trends Operations Financ…" at bounding box center [129, 288] width 165 height 340
click at [95, 206] on span "Marketing" at bounding box center [95, 202] width 50 height 14
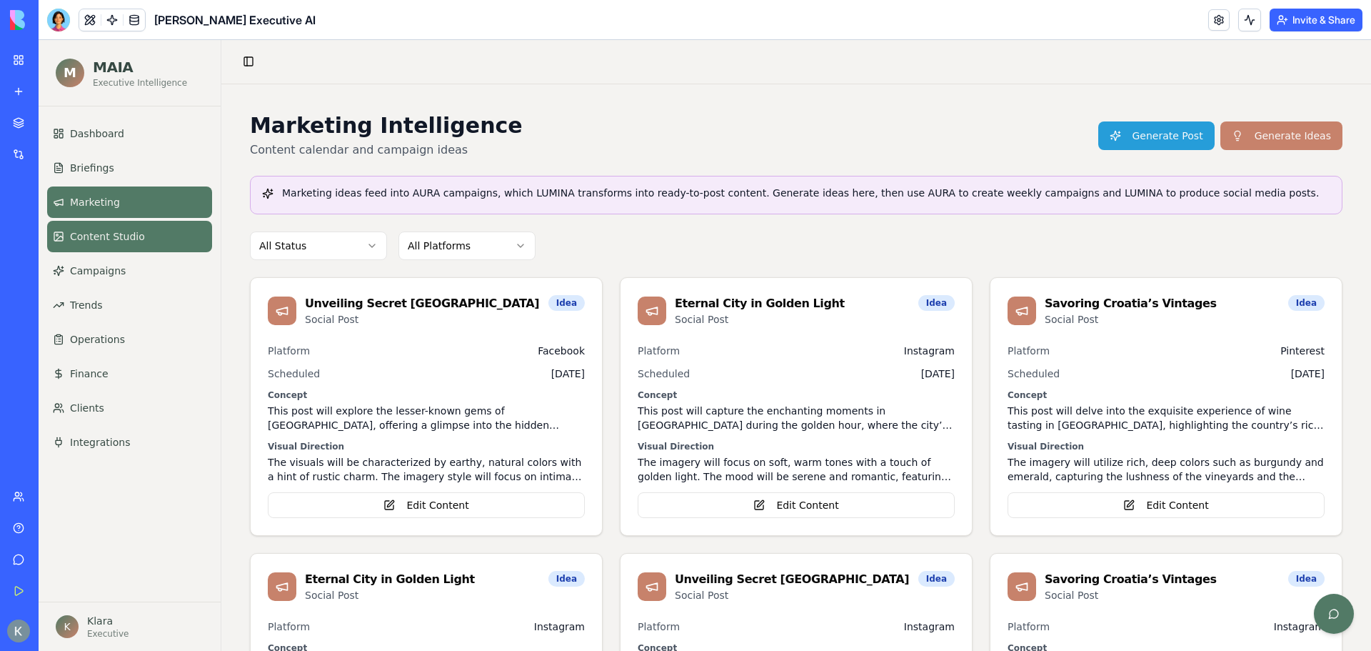
click at [131, 244] on link "Content Studio" at bounding box center [129, 236] width 165 height 31
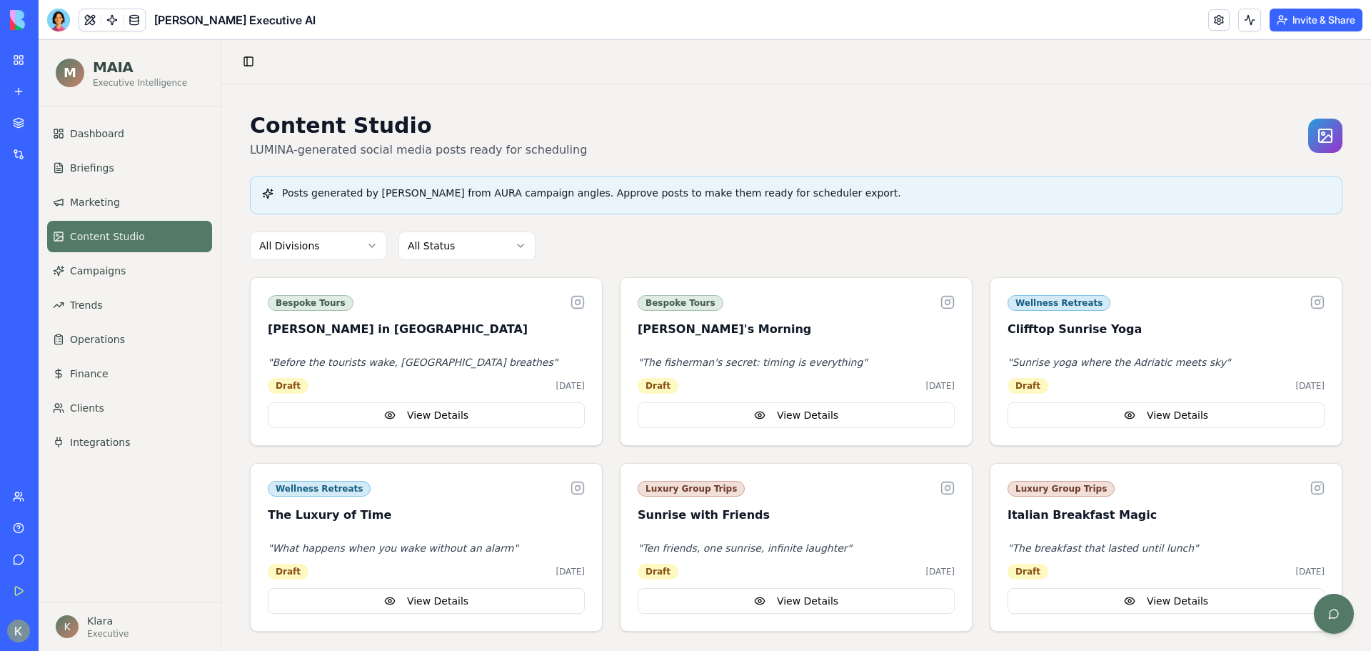
scroll to position [9, 0]
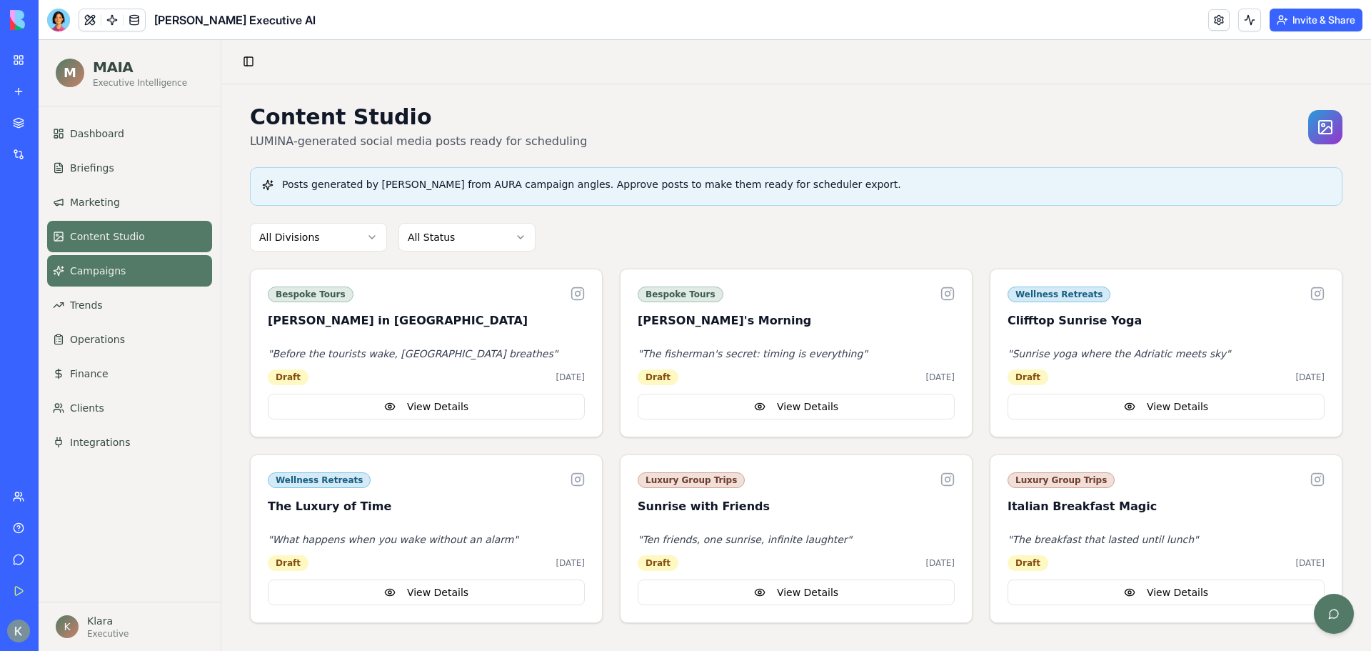
click at [139, 269] on link "Campaigns" at bounding box center [129, 270] width 165 height 31
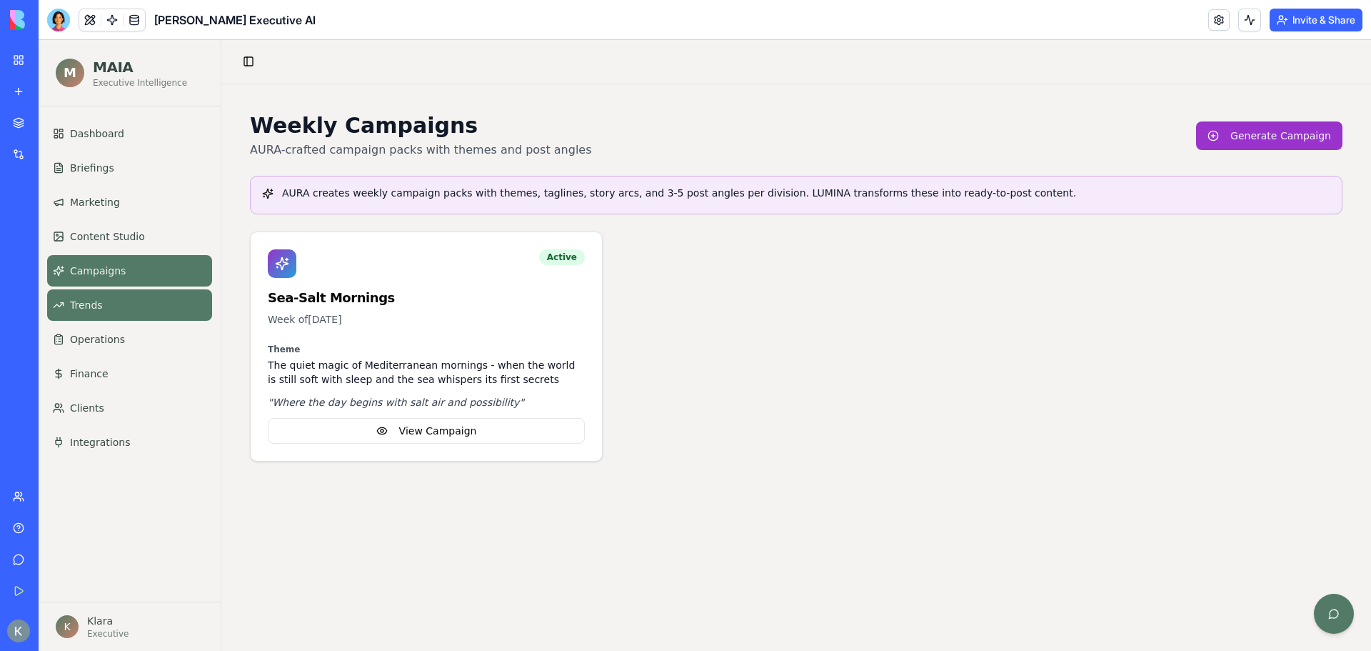
click at [101, 308] on link "Trends" at bounding box center [129, 304] width 165 height 31
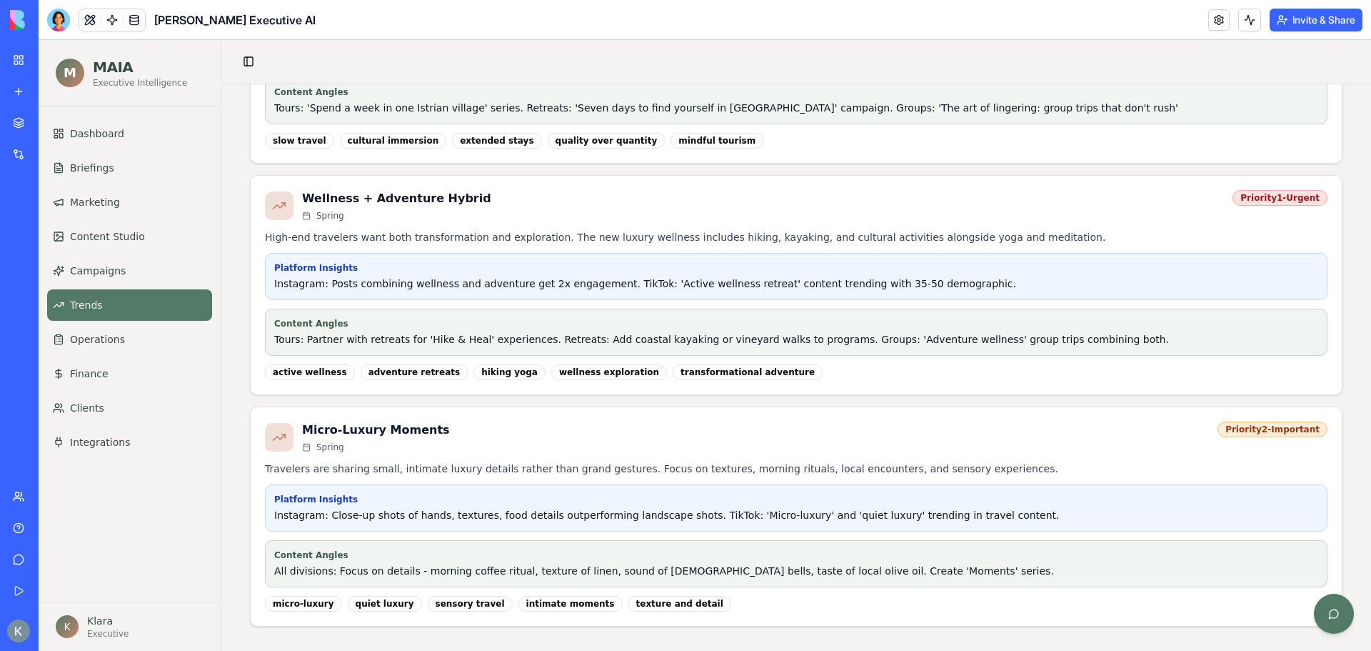
scroll to position [375, 0]
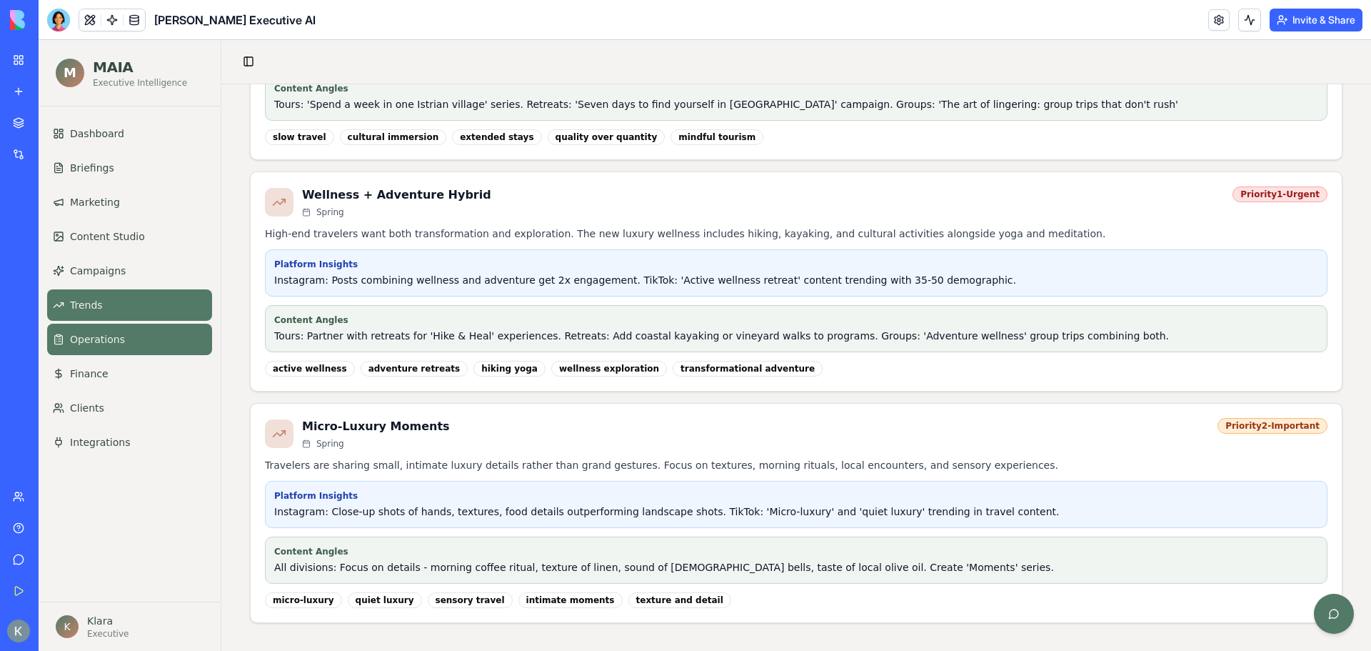
click at [130, 334] on link "Operations" at bounding box center [129, 339] width 165 height 31
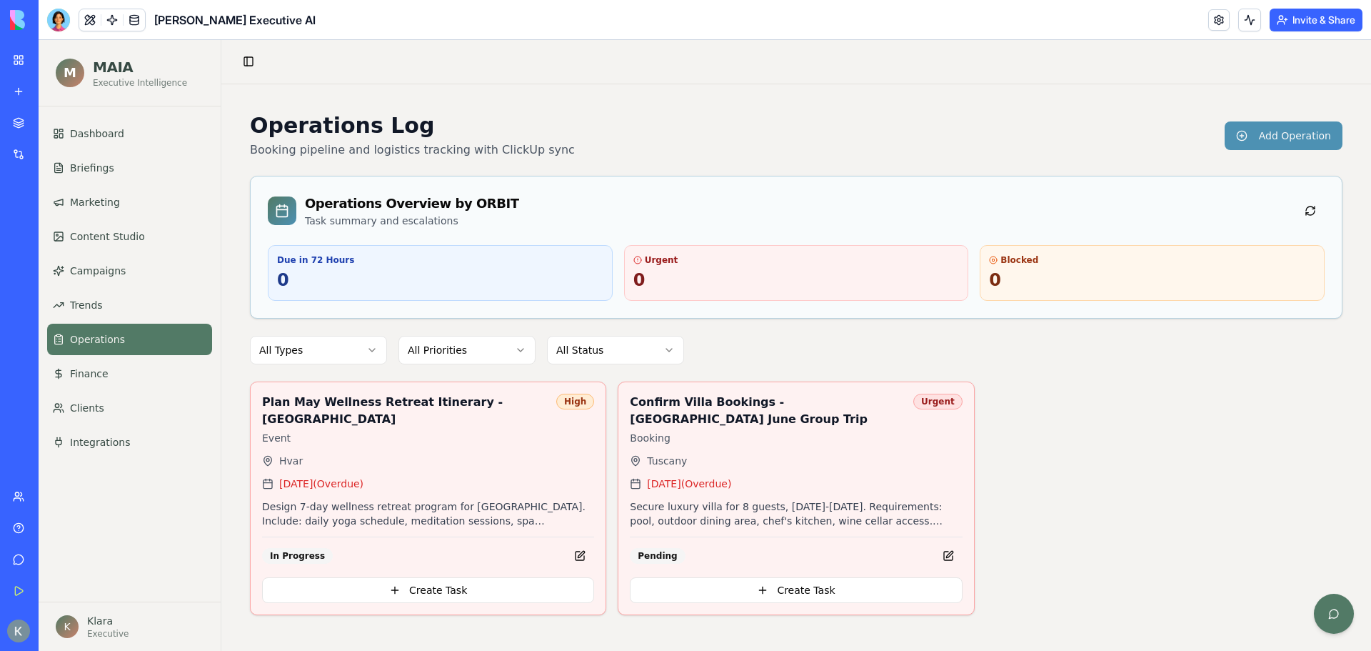
click at [110, 356] on ul "Dashboard Briefings Marketing Content Studio Campaigns Trends Operations Financ…" at bounding box center [129, 288] width 165 height 340
click at [110, 364] on link "Finance" at bounding box center [129, 373] width 165 height 31
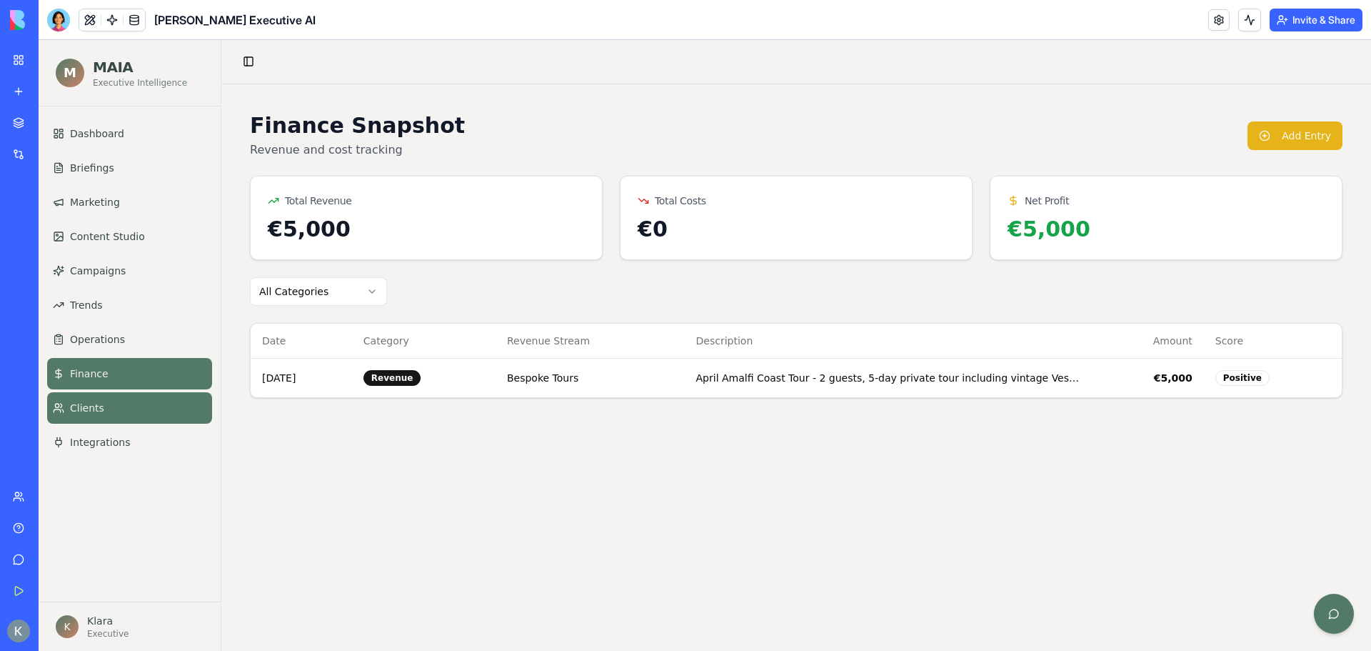
click at [114, 393] on link "Clients" at bounding box center [129, 407] width 165 height 31
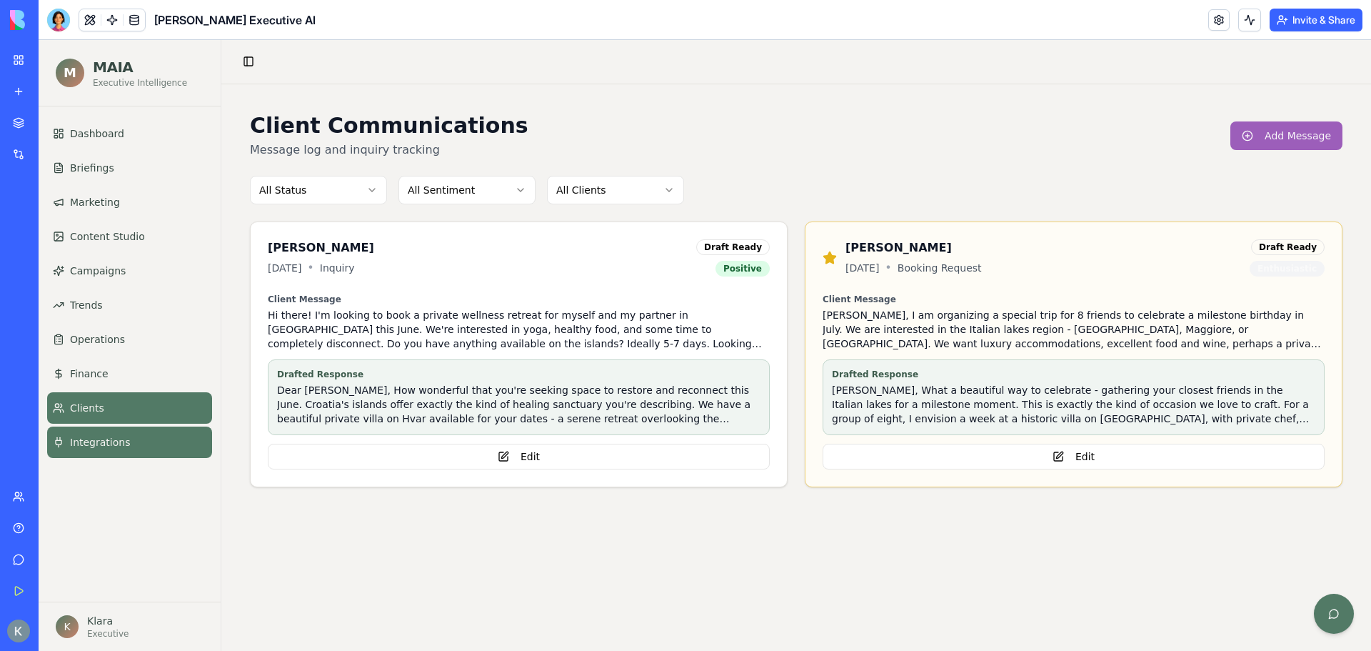
click at [125, 441] on link "Integrations" at bounding box center [129, 441] width 165 height 31
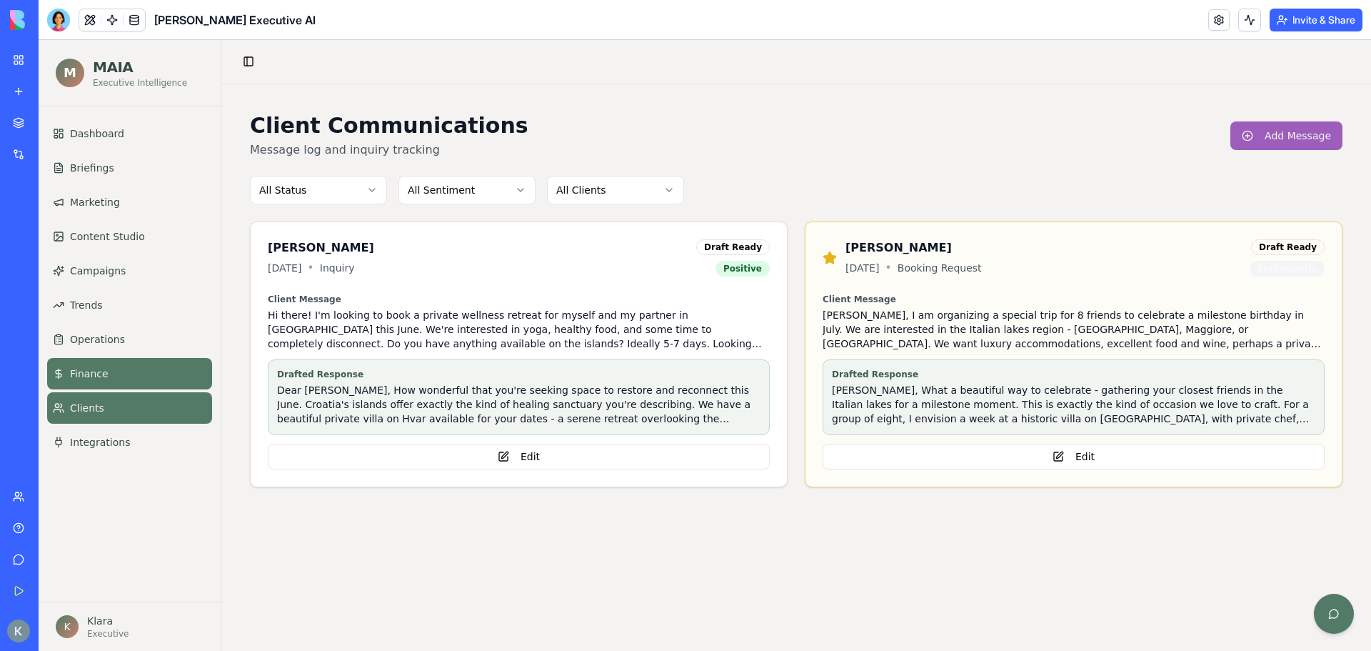
click at [105, 384] on link "Finance" at bounding box center [129, 373] width 165 height 31
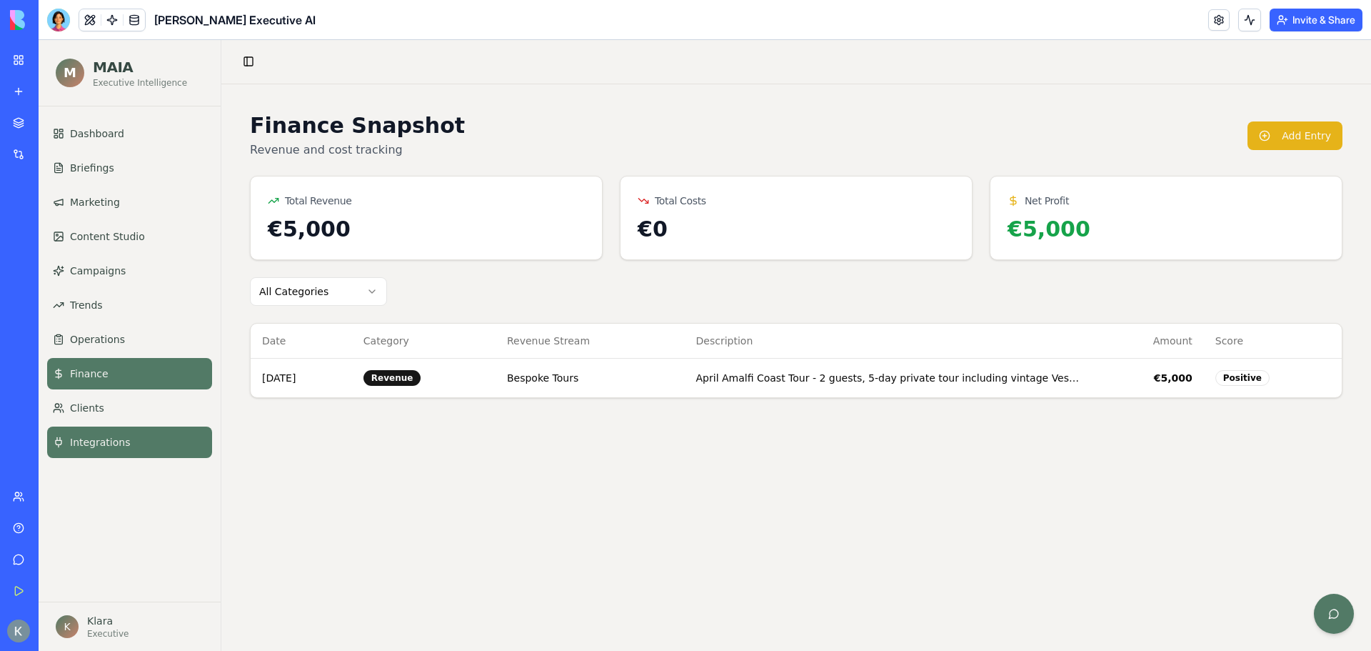
click at [112, 434] on link "Integrations" at bounding box center [129, 441] width 165 height 31
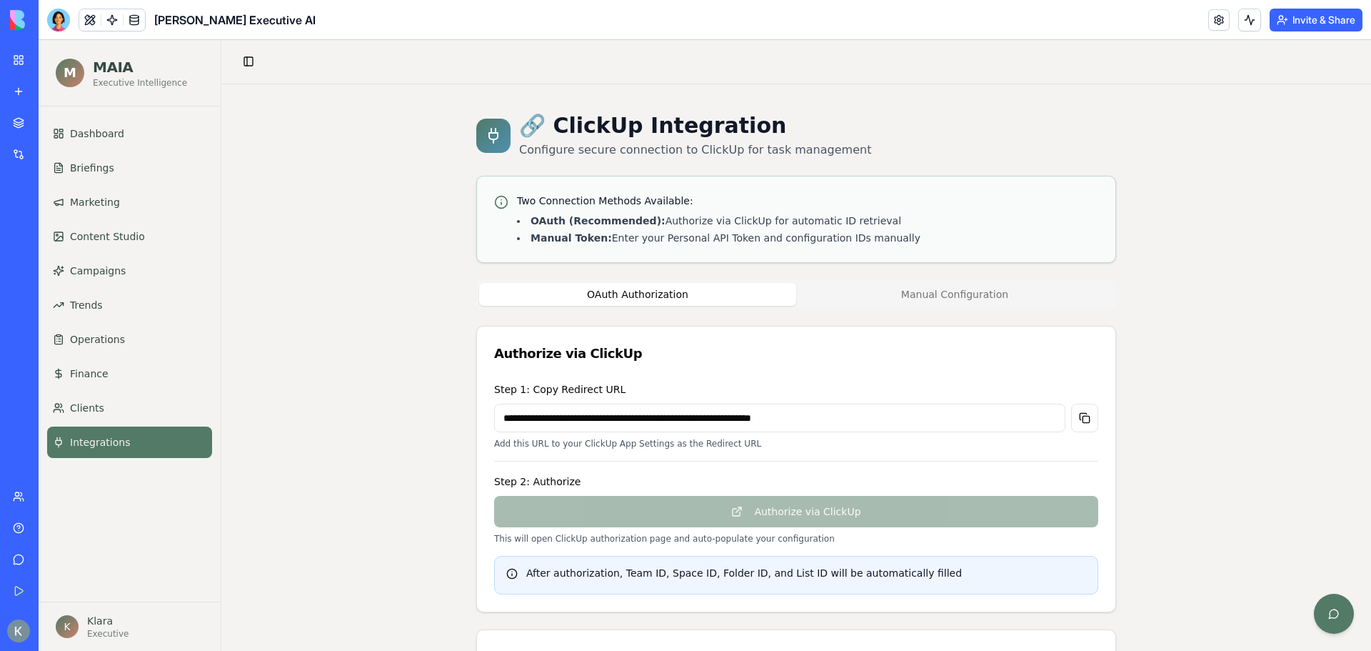
click at [698, 429] on input "**********" at bounding box center [779, 418] width 571 height 29
click at [1085, 423] on button at bounding box center [1084, 418] width 27 height 29
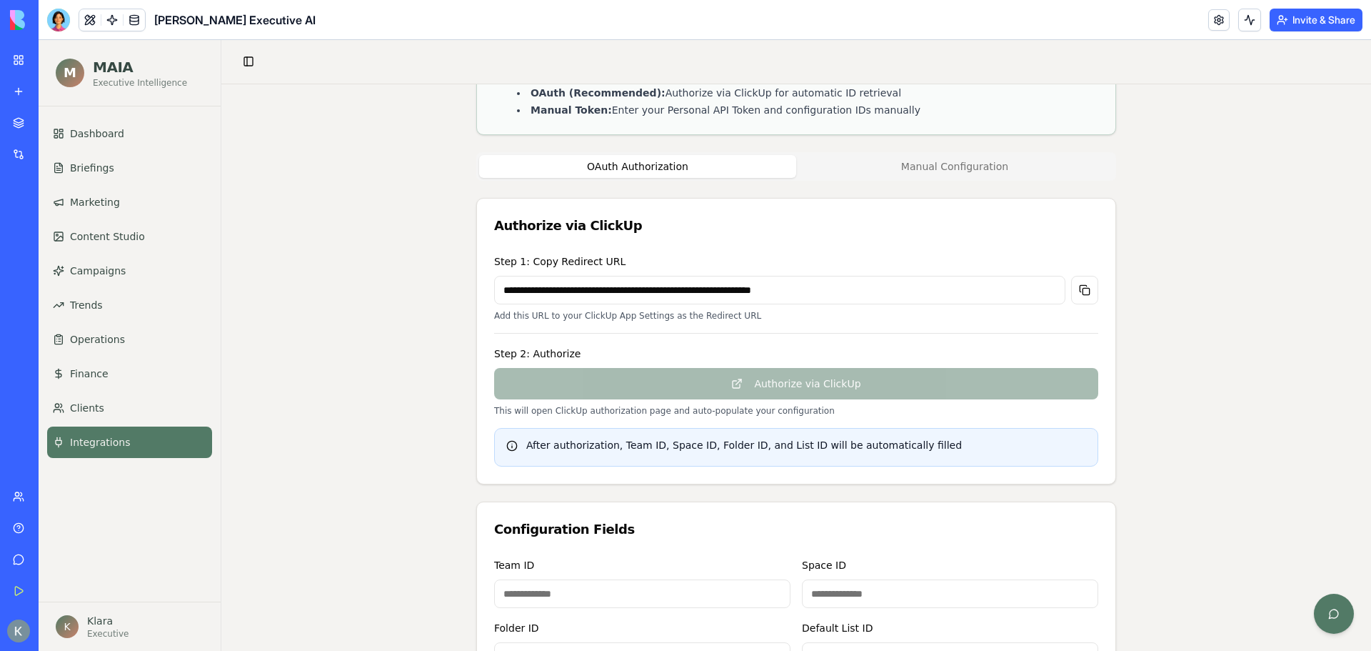
scroll to position [143, 0]
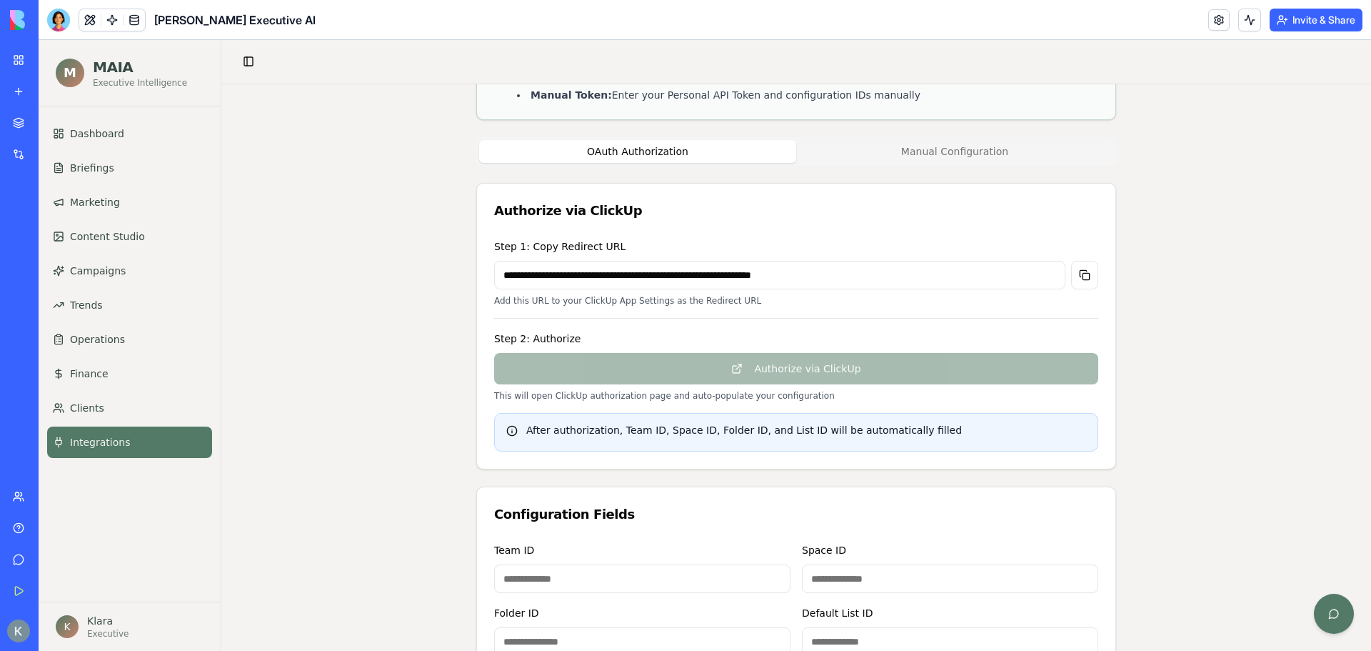
click at [744, 369] on div "Step 2: Authorize Authorize via ClickUp This will open ClickUp authorization pa…" at bounding box center [796, 365] width 604 height 71
click at [1089, 281] on button at bounding box center [1084, 275] width 27 height 29
click at [1116, 354] on div "**********" at bounding box center [796, 504] width 1150 height 1126
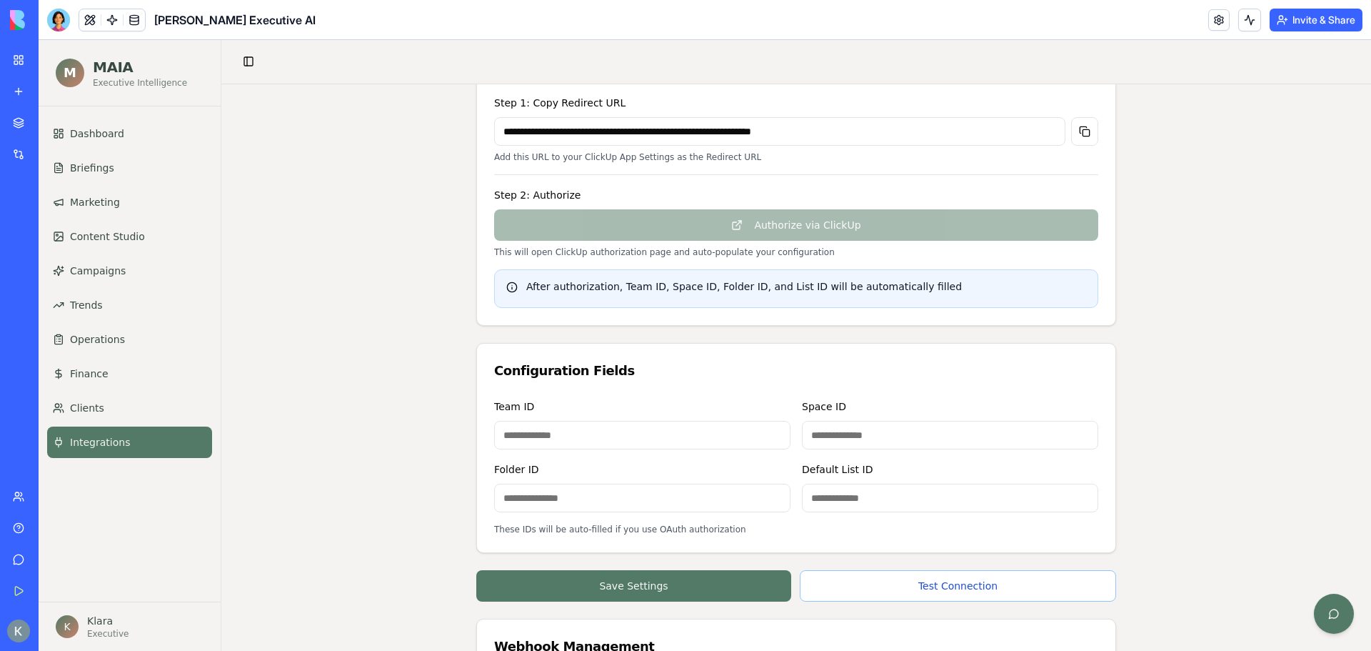
scroll to position [357, 0]
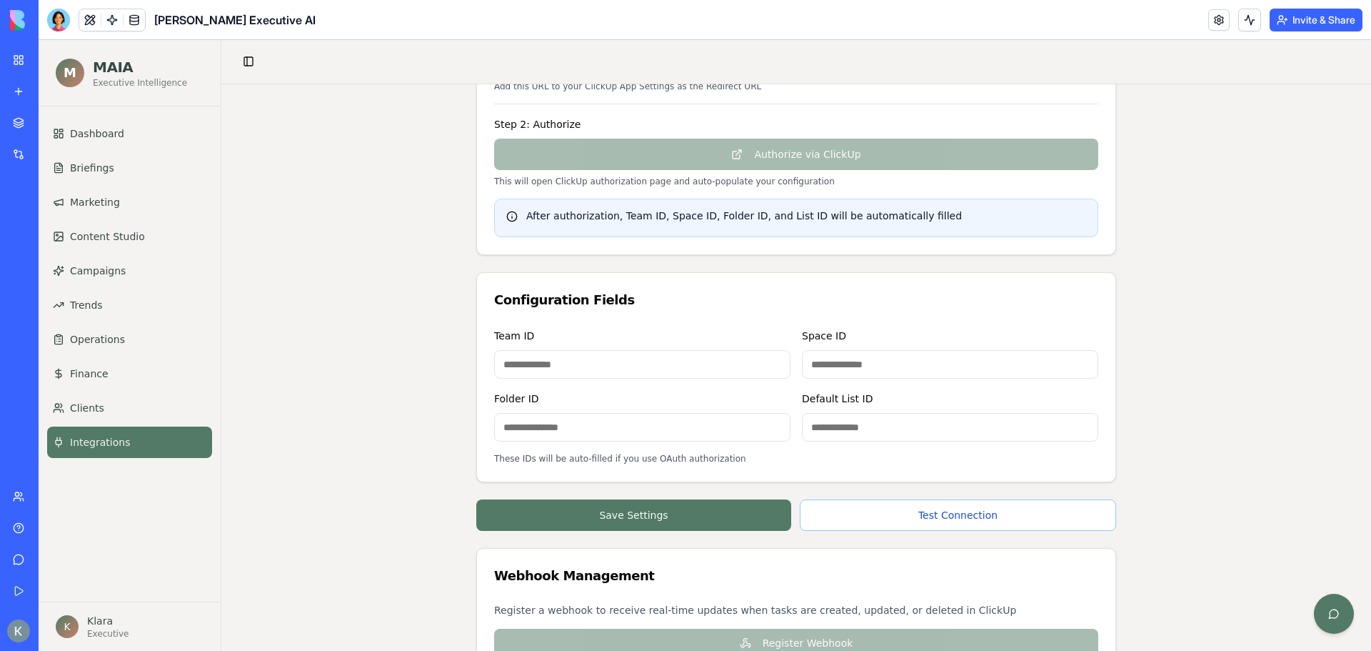
click at [559, 363] on input at bounding box center [642, 364] width 296 height 29
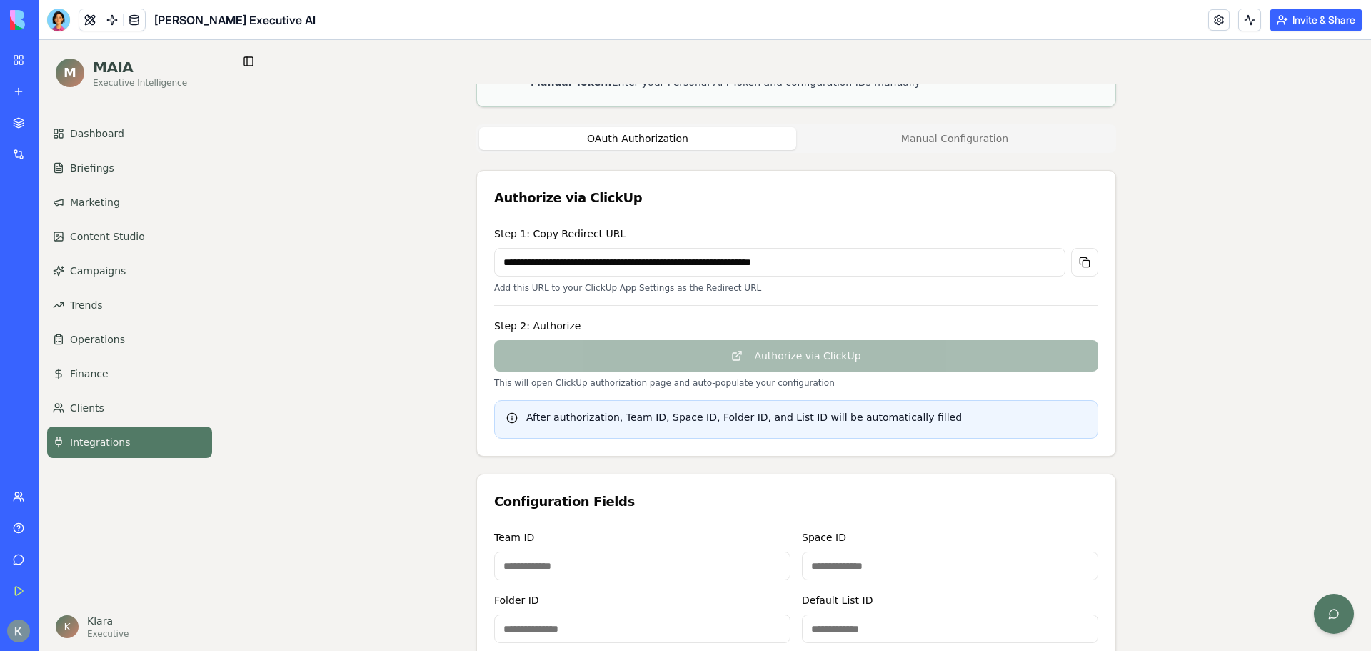
scroll to position [131, 0]
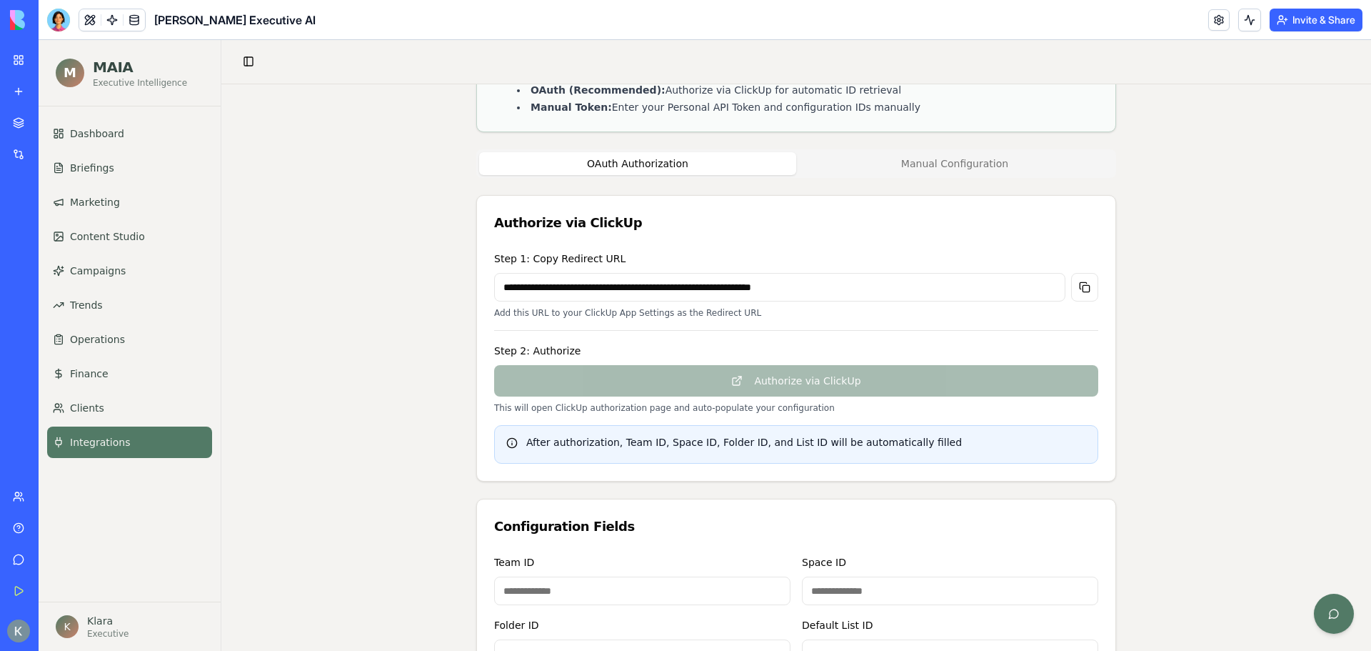
click at [942, 164] on button "Manual Configuration" at bounding box center [954, 163] width 317 height 23
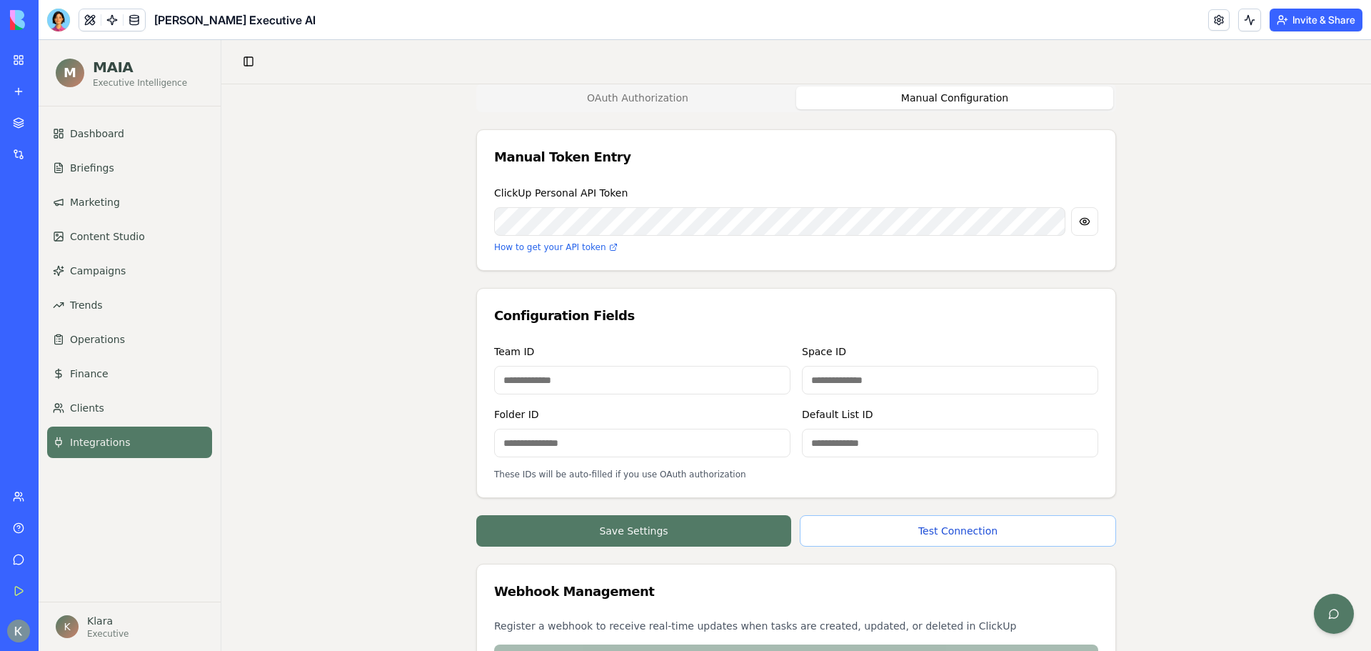
scroll to position [202, 0]
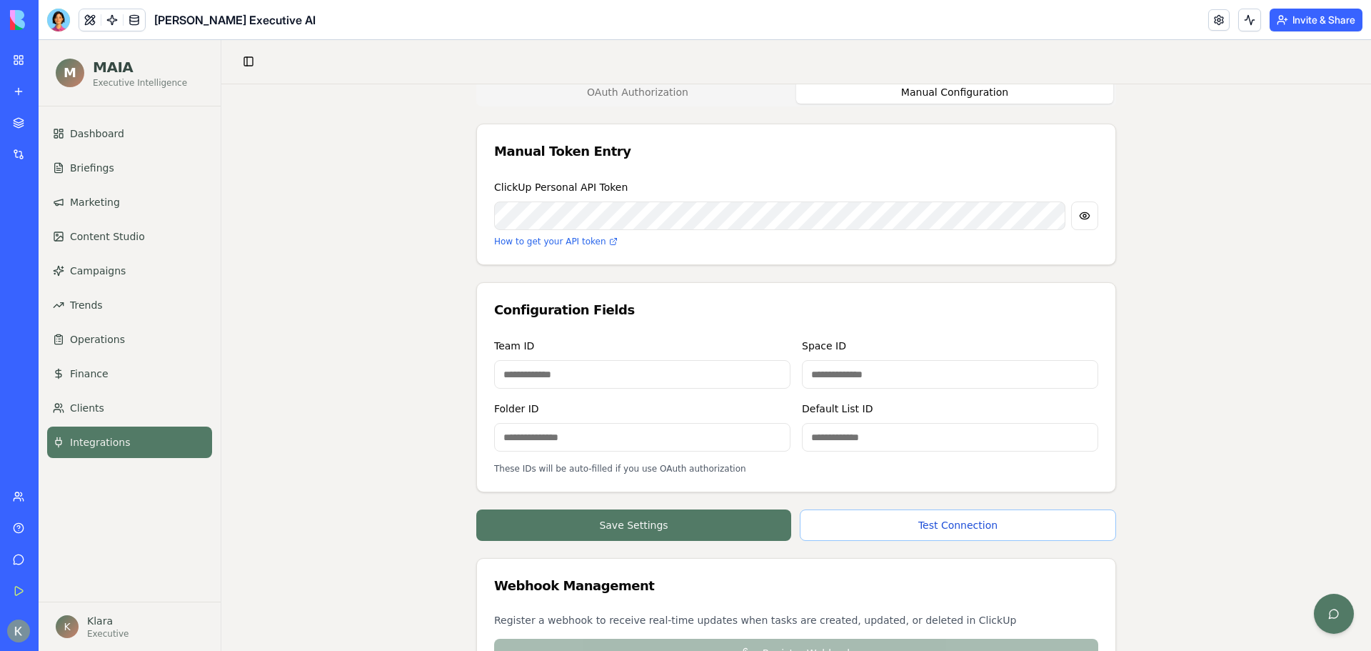
click at [1152, 262] on div "🔗 ClickUp Integration Configure secure connection to ClickUp for task managemen…" at bounding box center [796, 372] width 1150 height 981
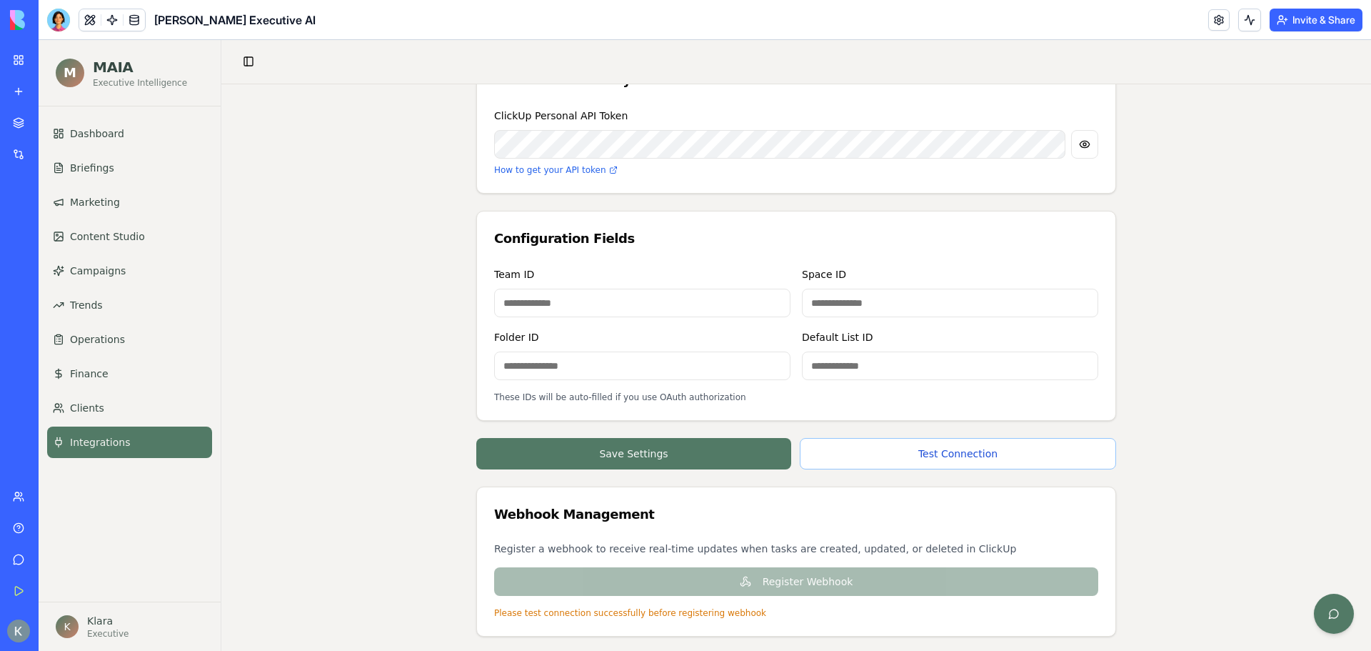
click at [524, 317] on div "Team ID Space ID Folder ID Default List ID" at bounding box center [796, 323] width 604 height 114
click at [533, 308] on input at bounding box center [642, 303] width 296 height 29
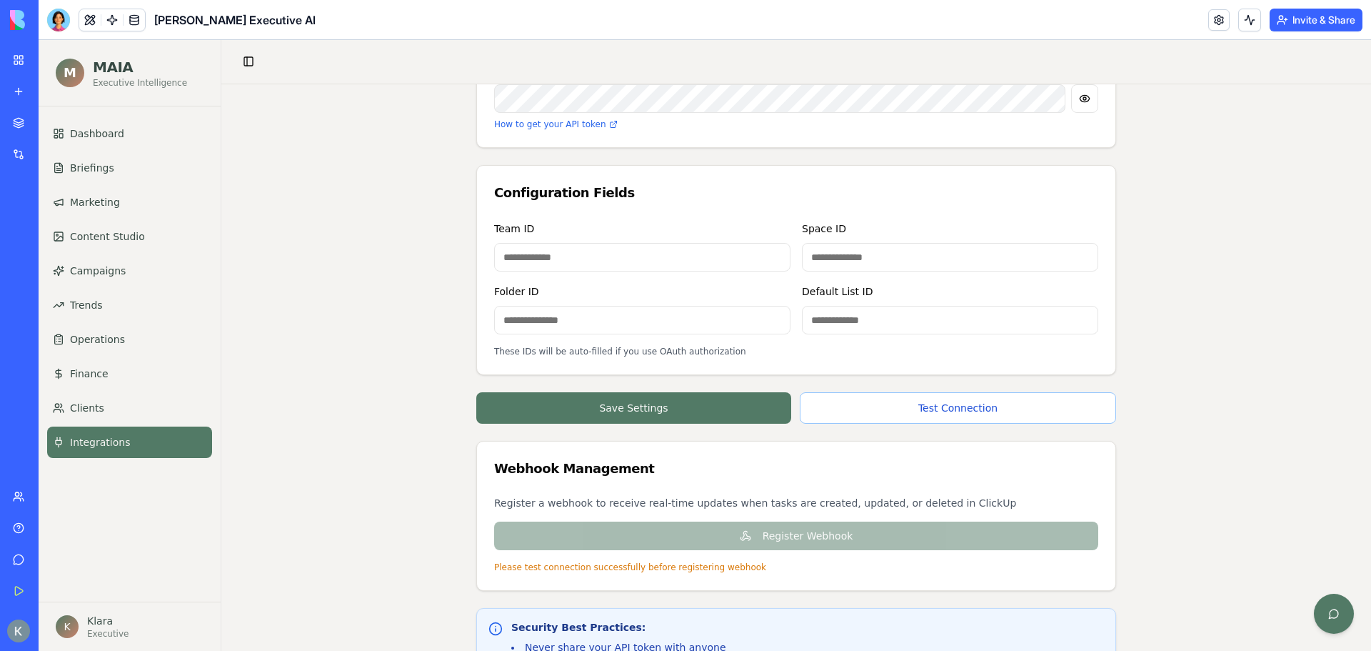
scroll to position [345, 0]
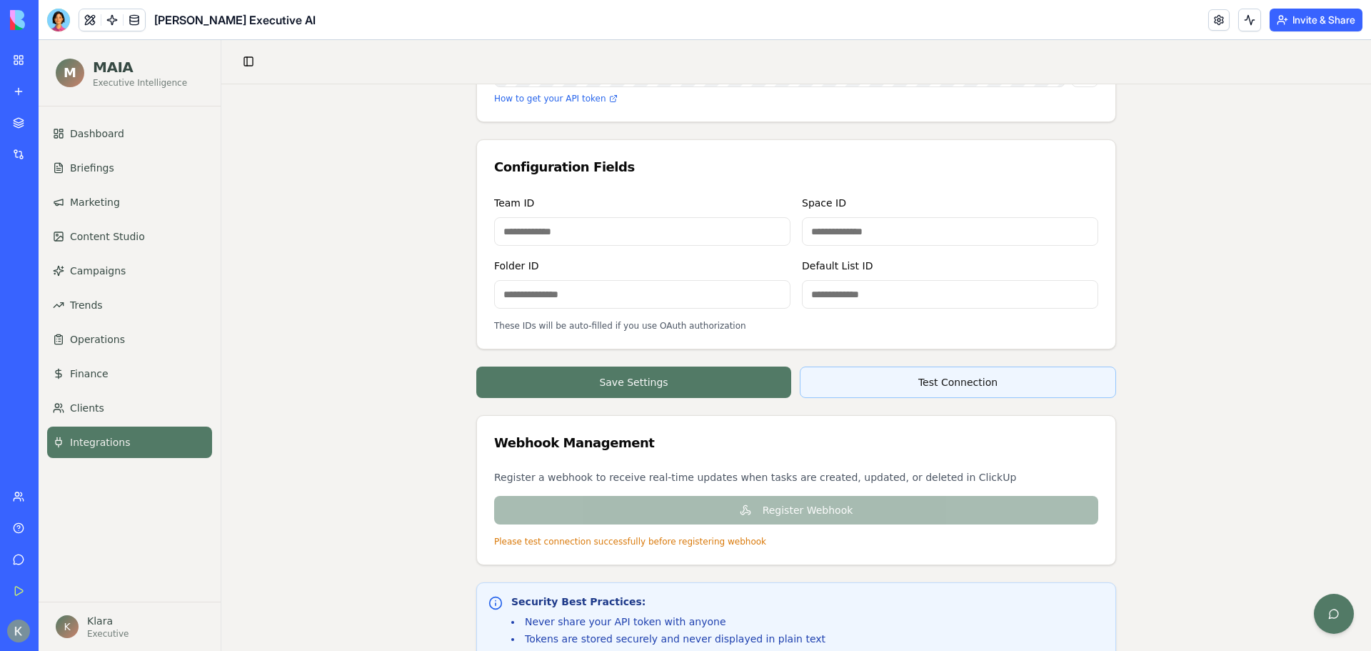
click at [930, 381] on button "Test Connection" at bounding box center [958, 381] width 316 height 31
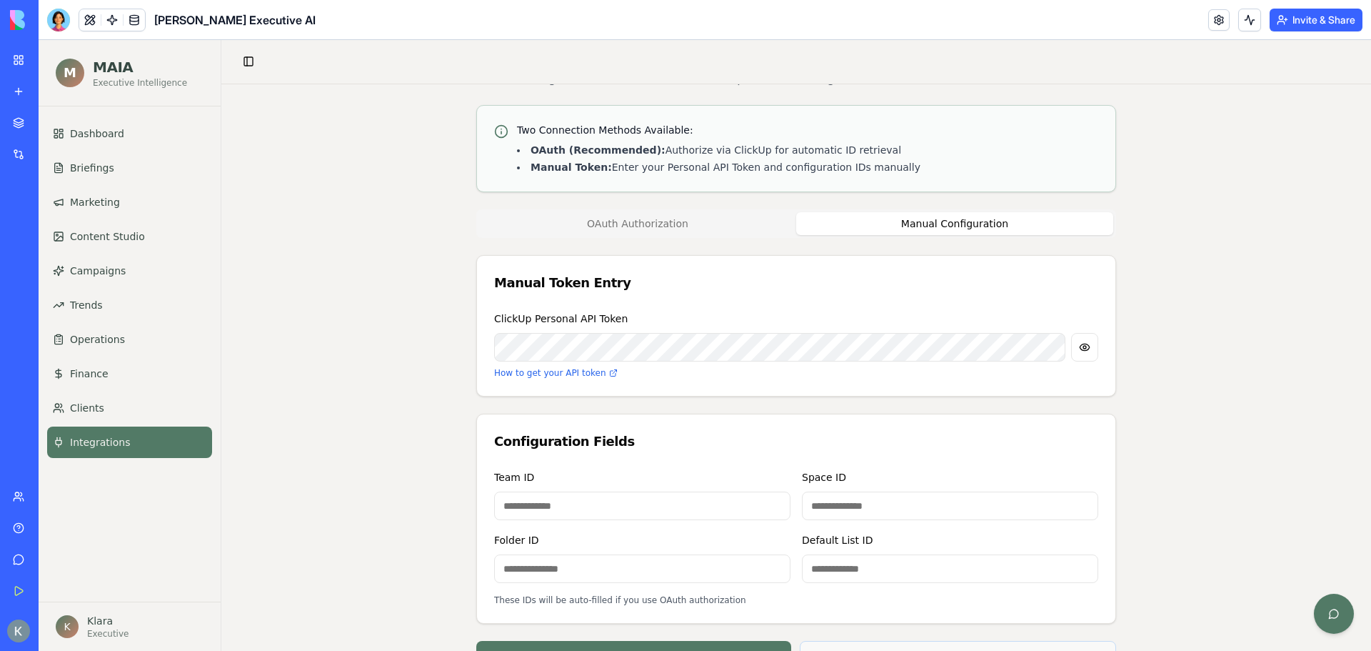
scroll to position [59, 0]
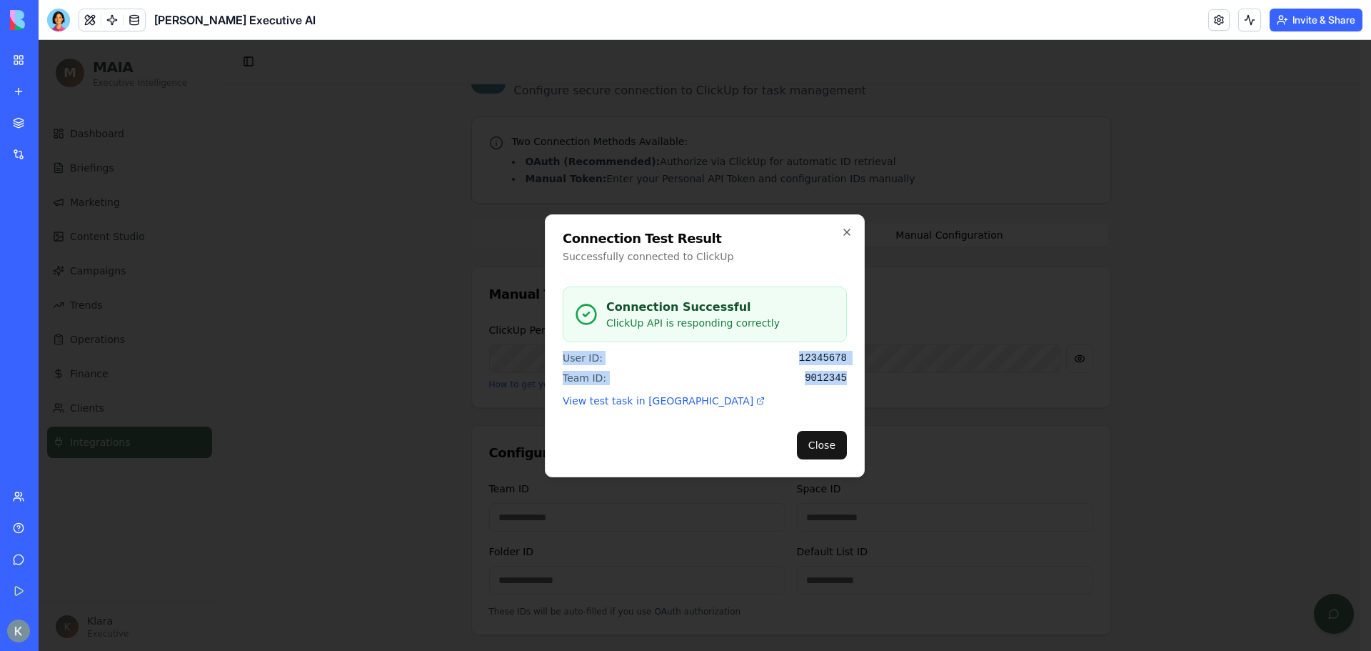
drag, startPoint x: 853, startPoint y: 376, endPoint x: 555, endPoint y: 357, distance: 298.5
click at [555, 357] on div "Connection Test Result Successfully connected to ClickUp Connection Successful …" at bounding box center [705, 345] width 320 height 263
copy div "User ID: 12345678 Team ID: 9012345"
click at [822, 435] on button "Close" at bounding box center [822, 445] width 50 height 29
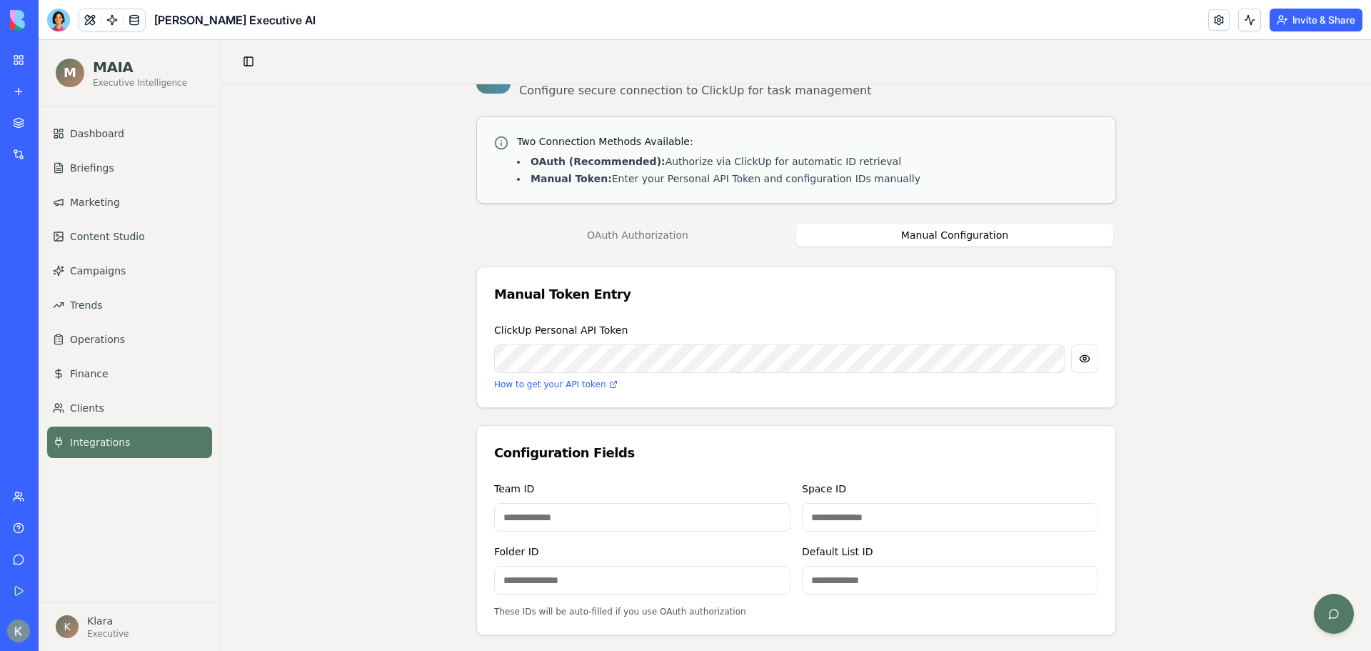
click at [637, 506] on input at bounding box center [642, 517] width 296 height 29
click at [562, 526] on input at bounding box center [642, 517] width 296 height 29
paste input "*******"
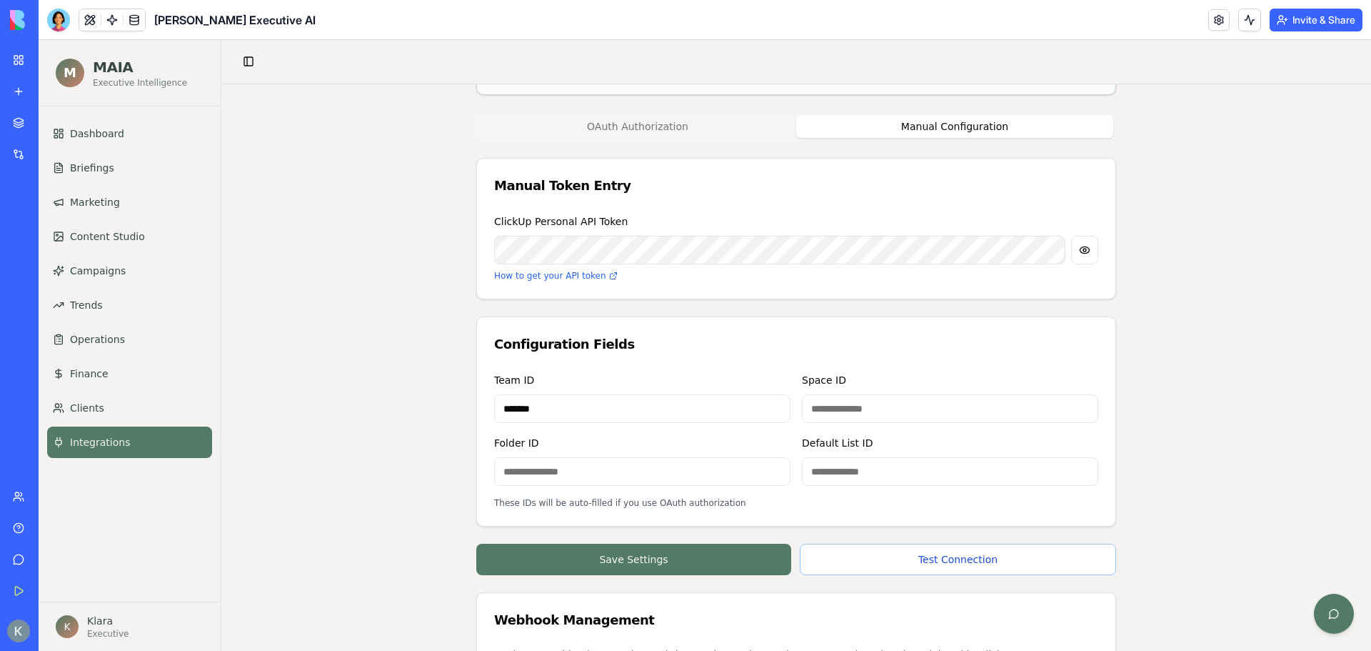
scroll to position [202, 0]
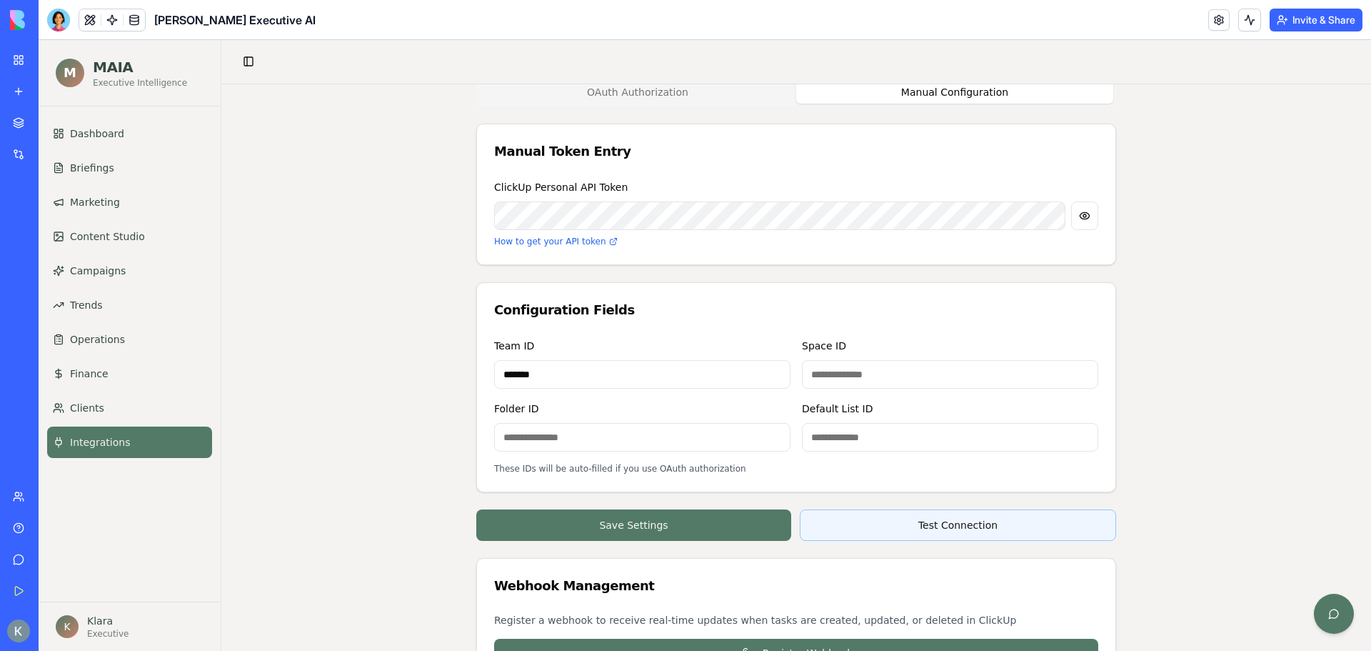
type input "*******"
click at [907, 519] on button "Test Connection" at bounding box center [958, 524] width 316 height 31
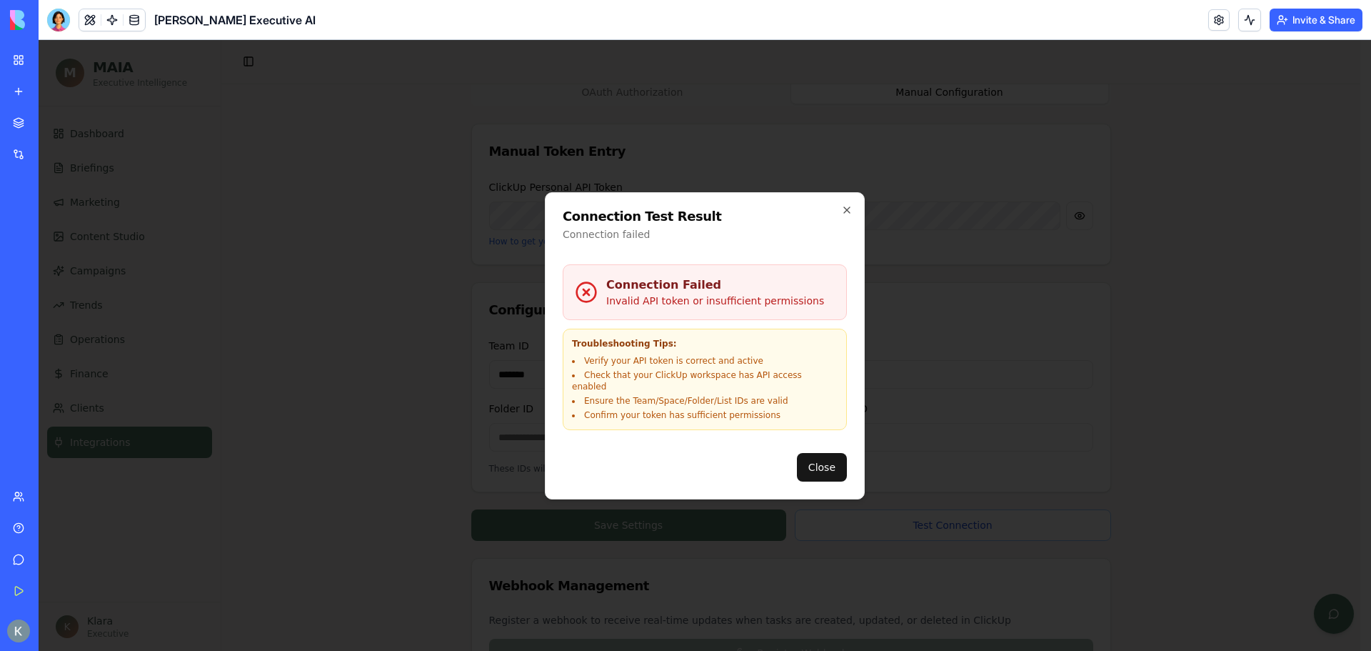
click at [856, 216] on div "Connection Test Result Connection failed Connection Failed Invalid API token or…" at bounding box center [705, 345] width 320 height 307
click at [841, 213] on div "Connection Test Result Connection failed Connection Failed Invalid API token or…" at bounding box center [705, 345] width 320 height 307
click at [843, 214] on icon "button" at bounding box center [846, 209] width 11 height 11
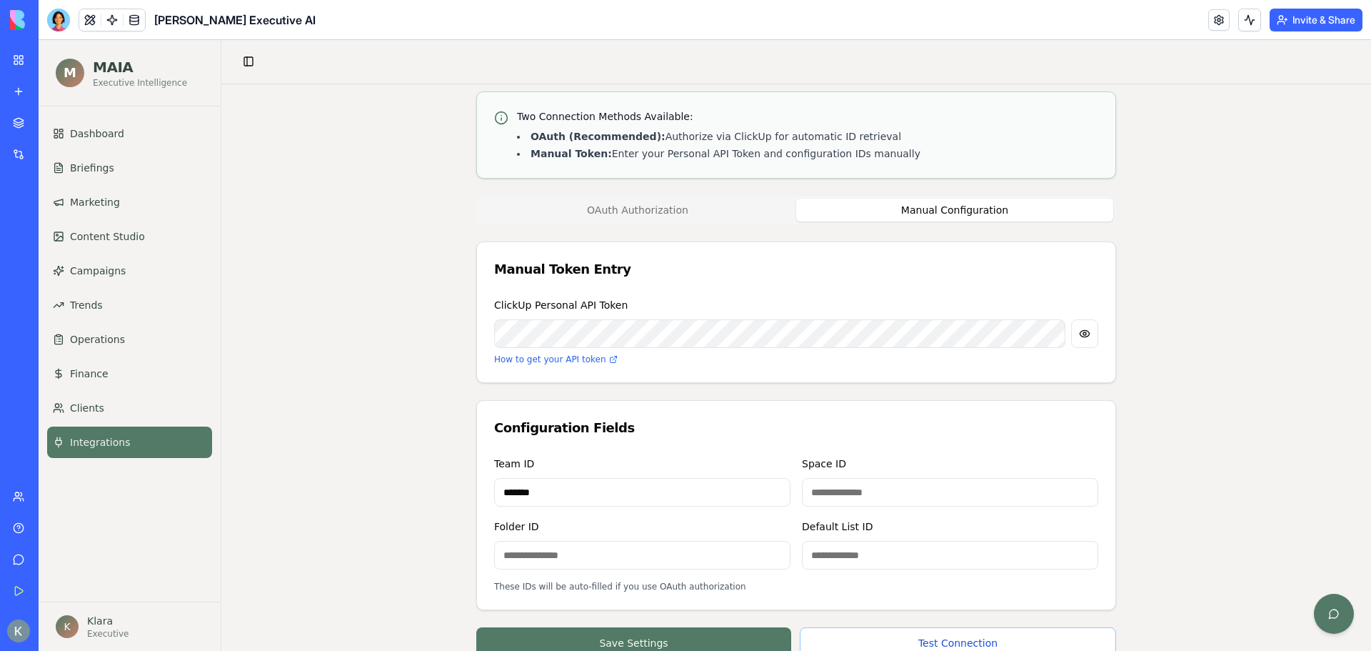
scroll to position [59, 0]
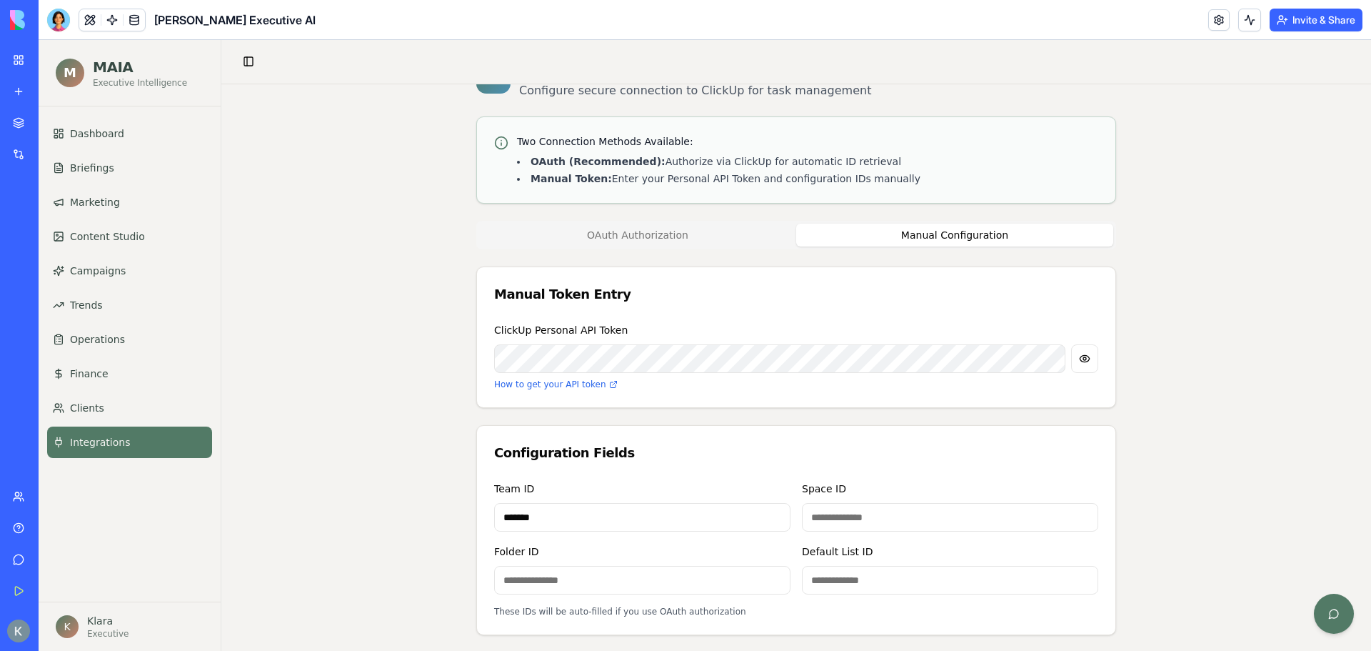
click at [726, 234] on button "OAuth Authorization" at bounding box center [637, 235] width 317 height 23
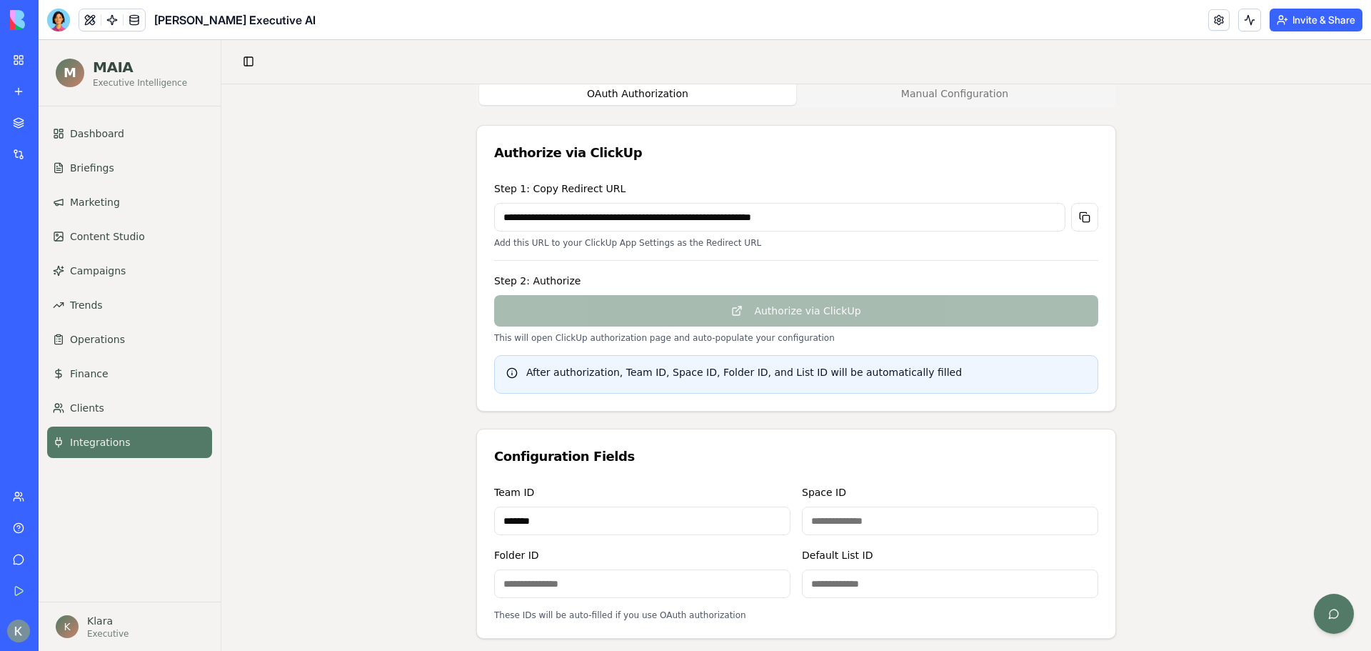
scroll to position [202, 0]
click at [624, 219] on input "**********" at bounding box center [779, 215] width 571 height 29
click at [381, 236] on div "**********" at bounding box center [796, 445] width 1150 height 1126
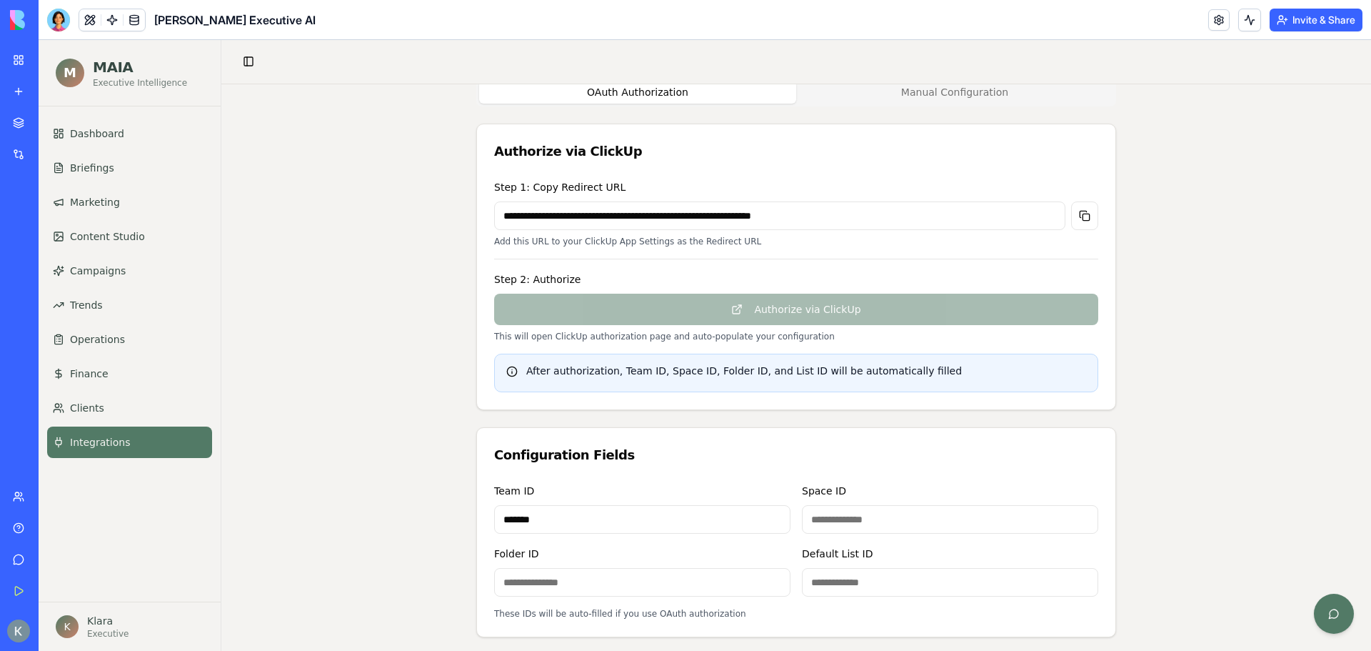
click at [1174, 234] on div "**********" at bounding box center [796, 445] width 1150 height 1126
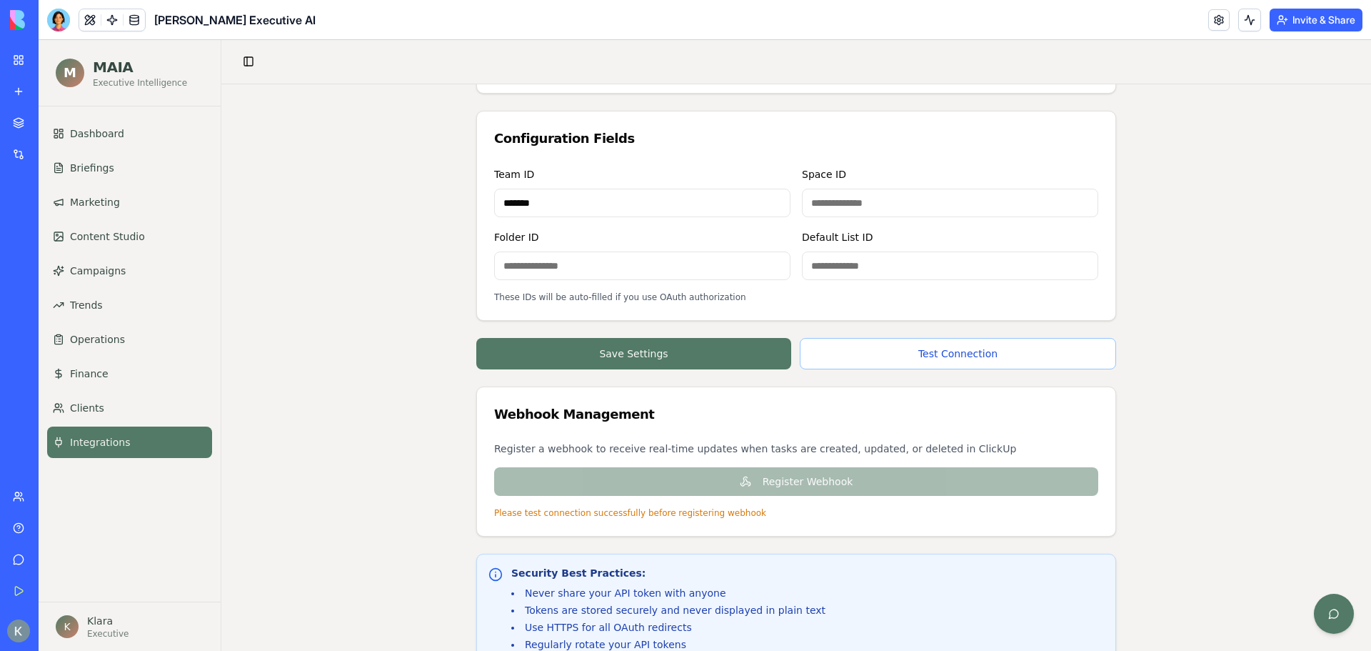
scroll to position [559, 0]
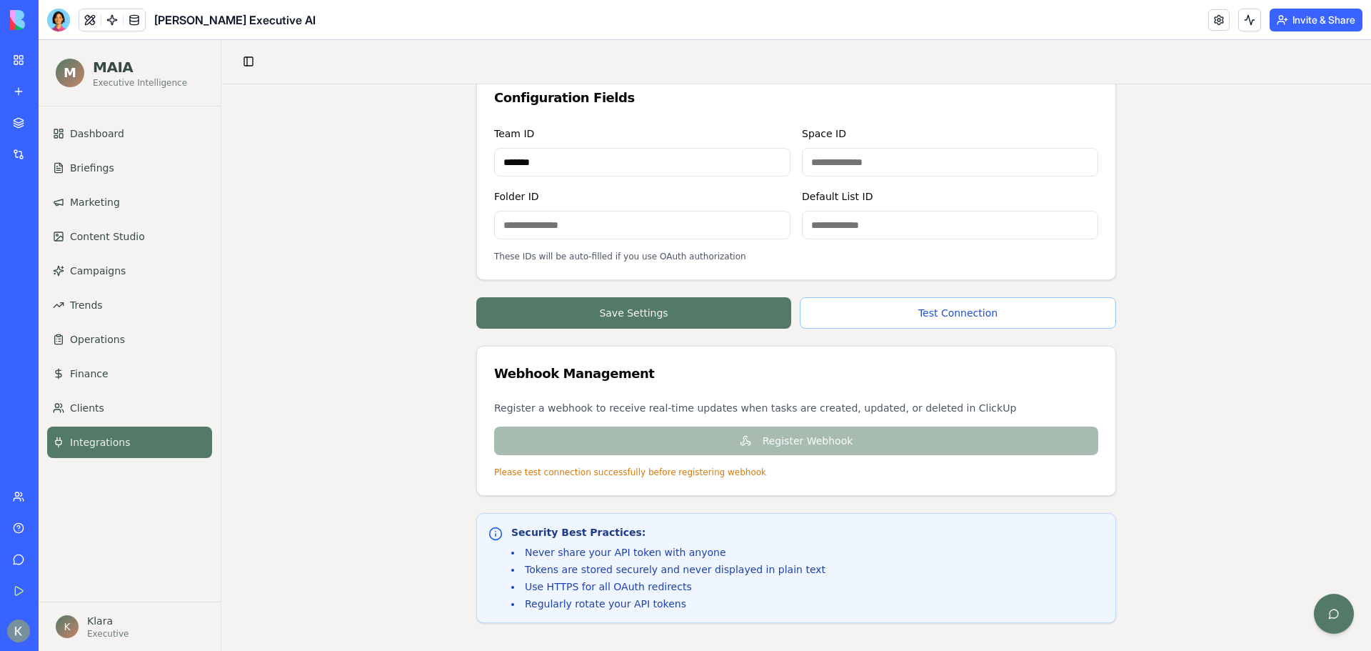
click at [657, 169] on input "*******" at bounding box center [642, 162] width 296 height 29
click at [651, 170] on input "*******" at bounding box center [642, 162] width 296 height 29
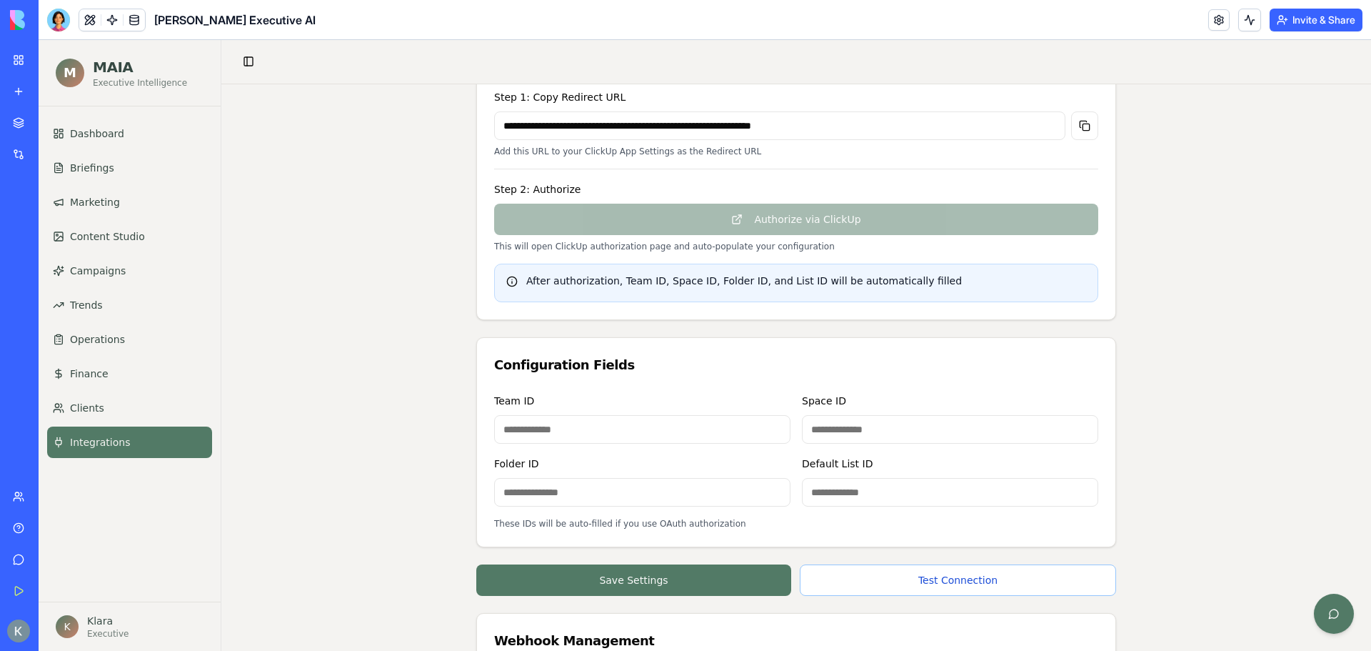
scroll to position [274, 0]
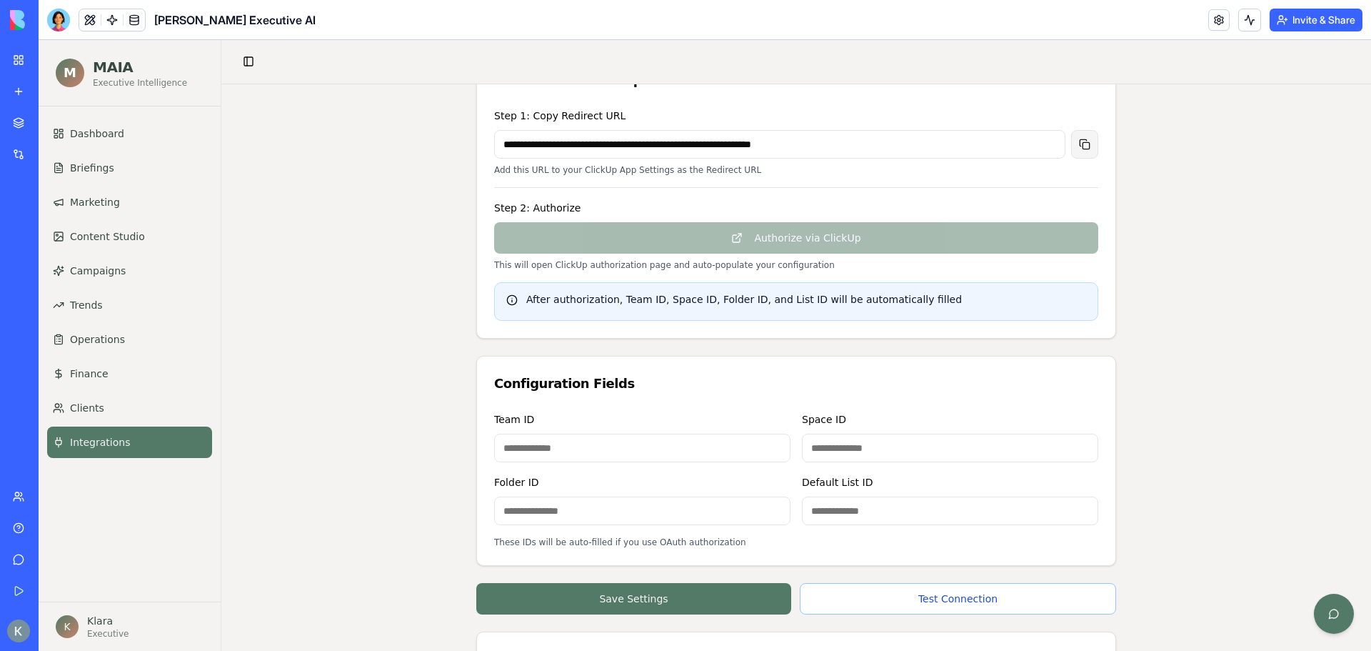
click at [1075, 139] on button at bounding box center [1084, 144] width 27 height 29
click at [1288, 229] on div "**********" at bounding box center [796, 374] width 1150 height 1126
click at [1171, 287] on div "**********" at bounding box center [796, 374] width 1150 height 1126
click at [1075, 144] on button at bounding box center [1084, 144] width 27 height 29
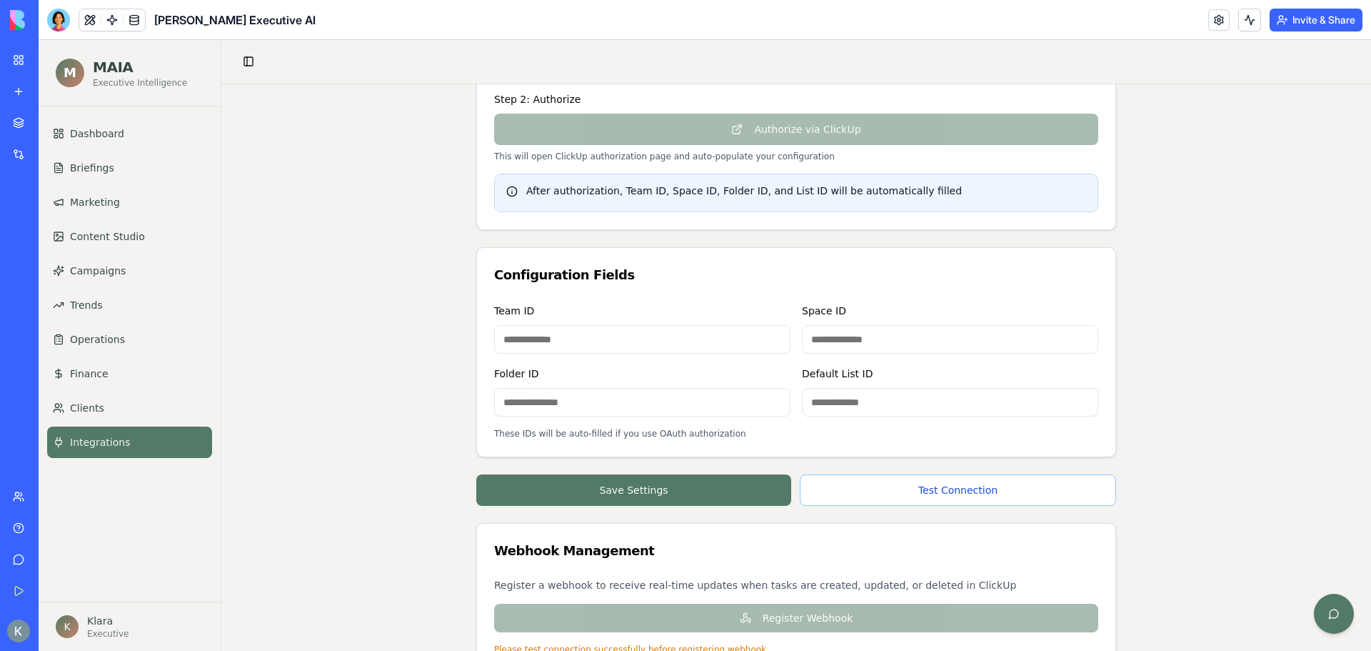
scroll to position [559, 0]
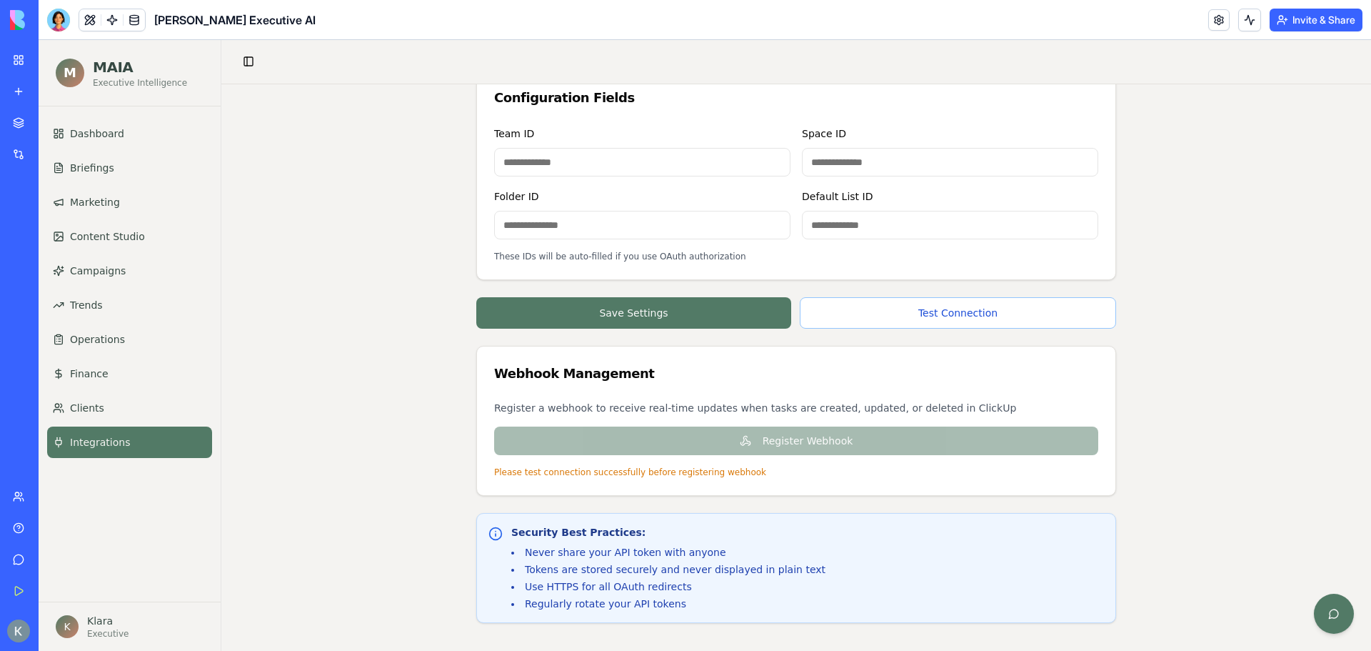
click at [589, 551] on li "Never share your API token with anyone" at bounding box center [668, 552] width 314 height 14
click at [447, 522] on div "**********" at bounding box center [796, 88] width 1150 height 1126
click at [856, 330] on div "**********" at bounding box center [796, 88] width 640 height 1069
click at [872, 313] on button "Test Connection" at bounding box center [958, 312] width 316 height 31
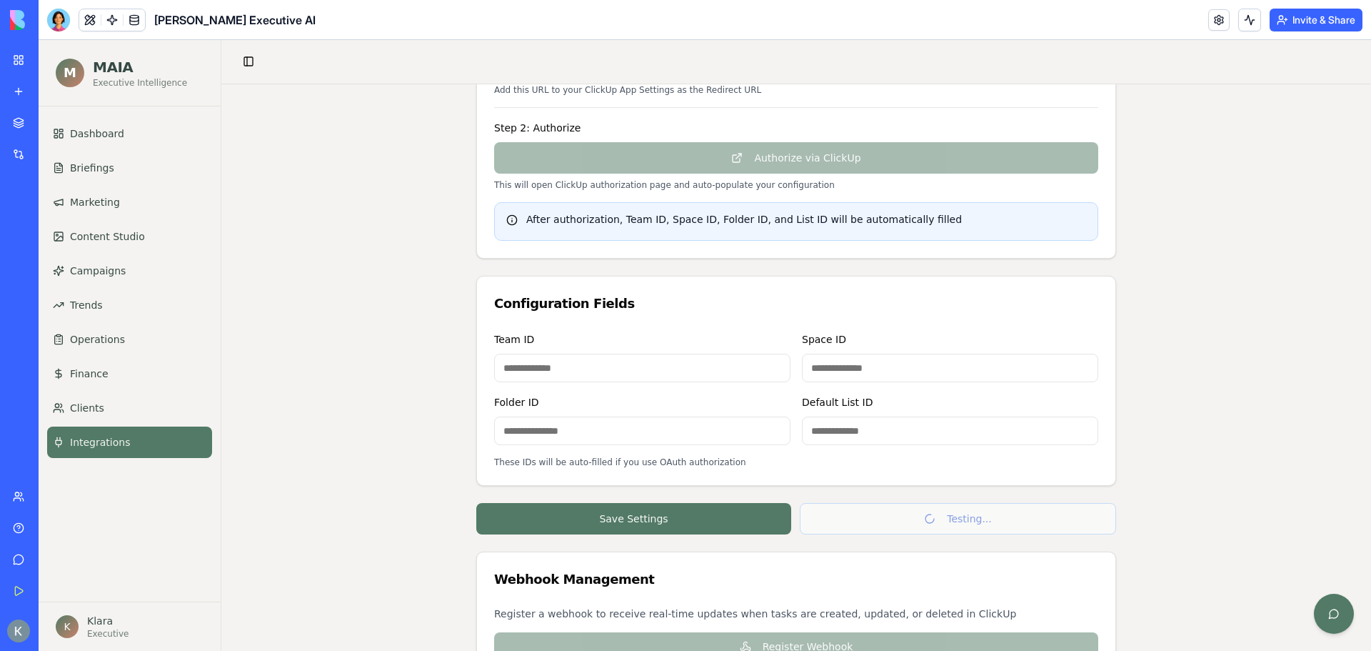
scroll to position [345, 0]
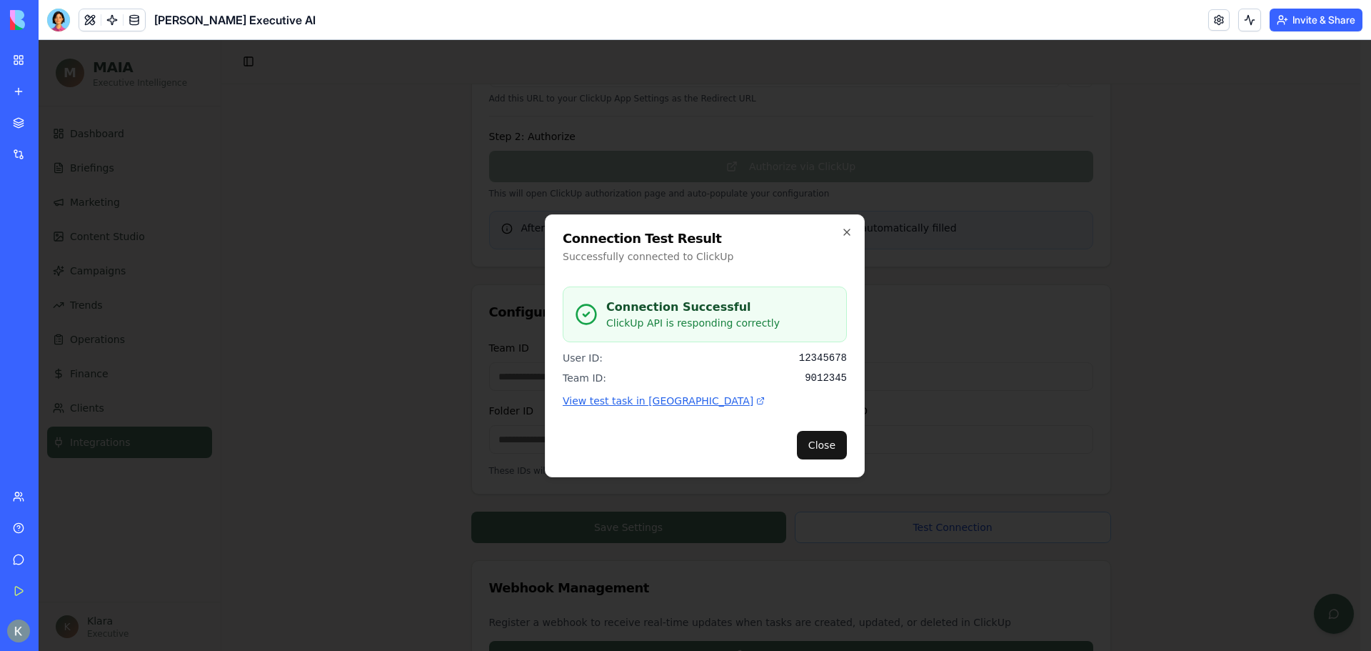
click at [643, 401] on link "View test task in [GEOGRAPHIC_DATA]" at bounding box center [705, 401] width 284 height 14
click at [850, 227] on icon "button" at bounding box center [846, 231] width 11 height 11
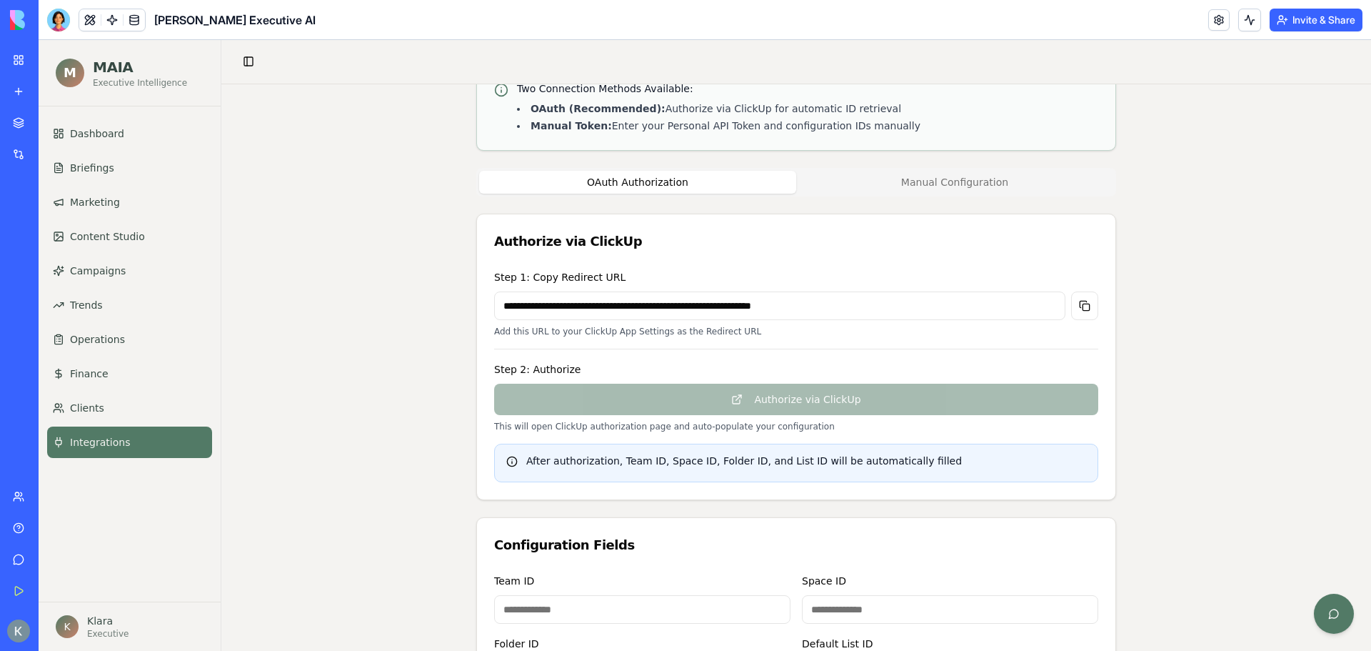
scroll to position [143, 0]
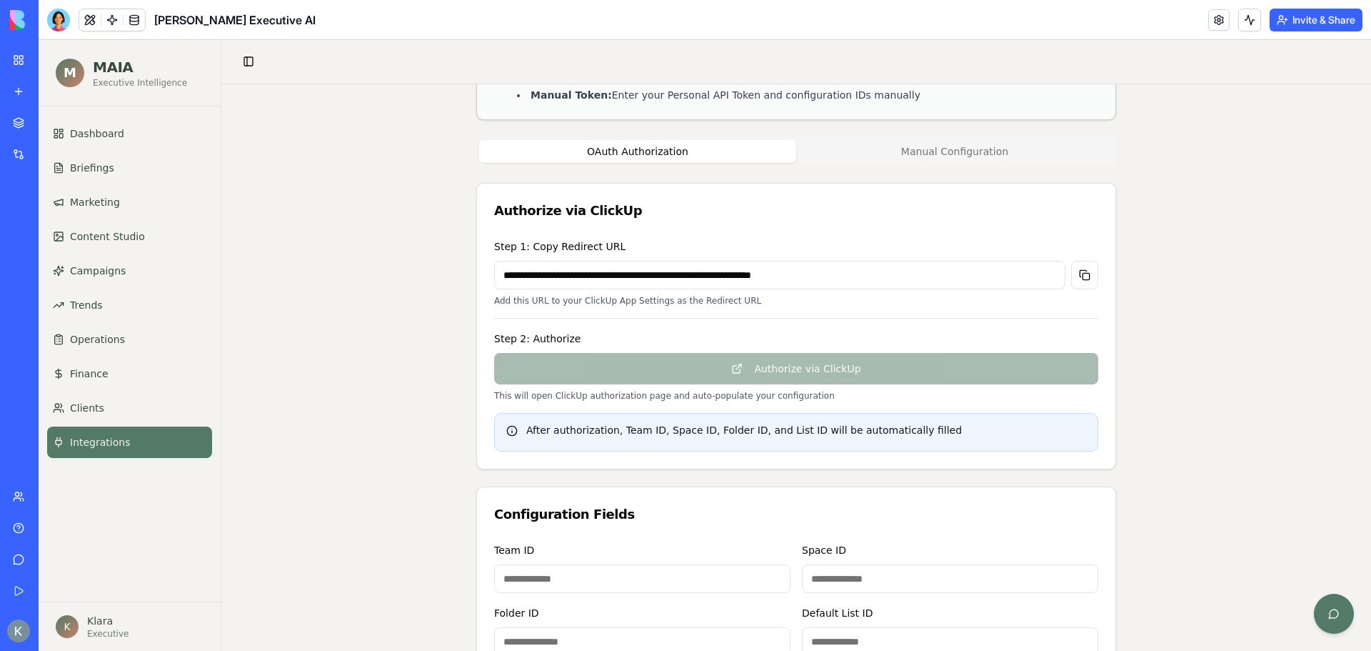
click at [957, 156] on button "Manual Configuration" at bounding box center [954, 151] width 317 height 23
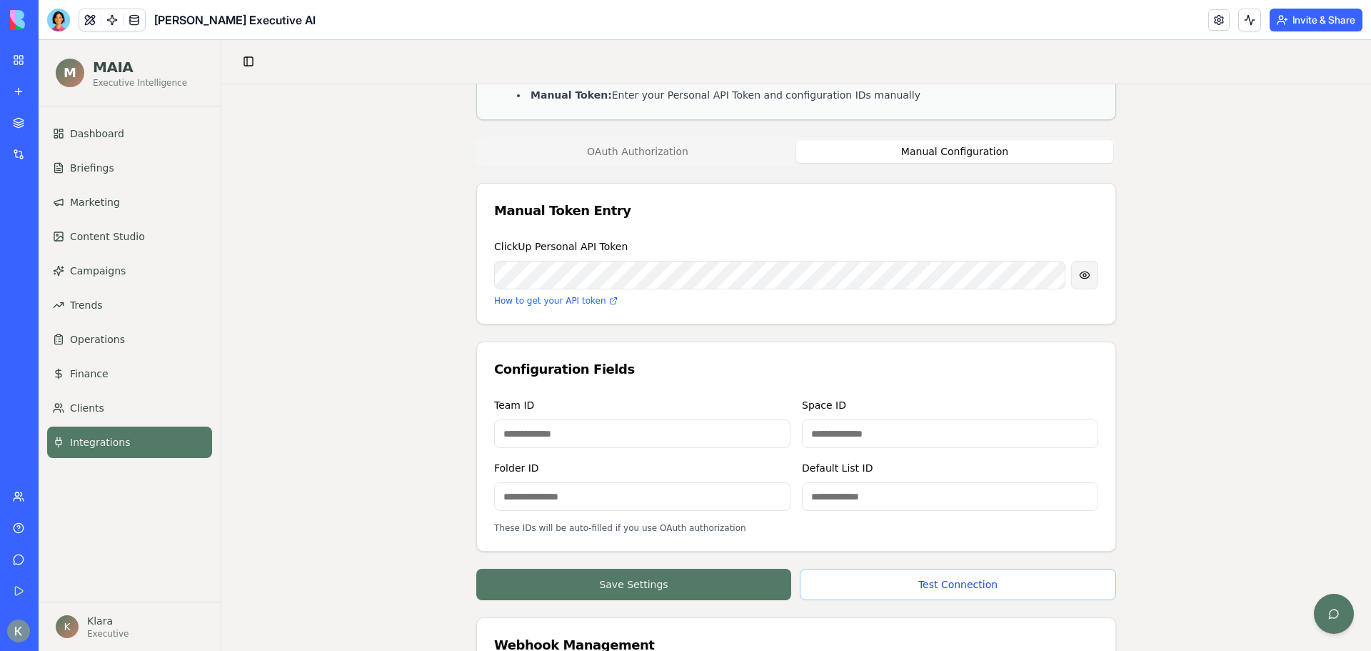
drag, startPoint x: 1084, startPoint y: 282, endPoint x: 1071, endPoint y: 279, distance: 14.0
click at [1079, 281] on button at bounding box center [1084, 275] width 27 height 29
click at [1236, 351] on div "🔗 ClickUp Integration Configure secure connection to ClickUp for task managemen…" at bounding box center [796, 420] width 1150 height 959
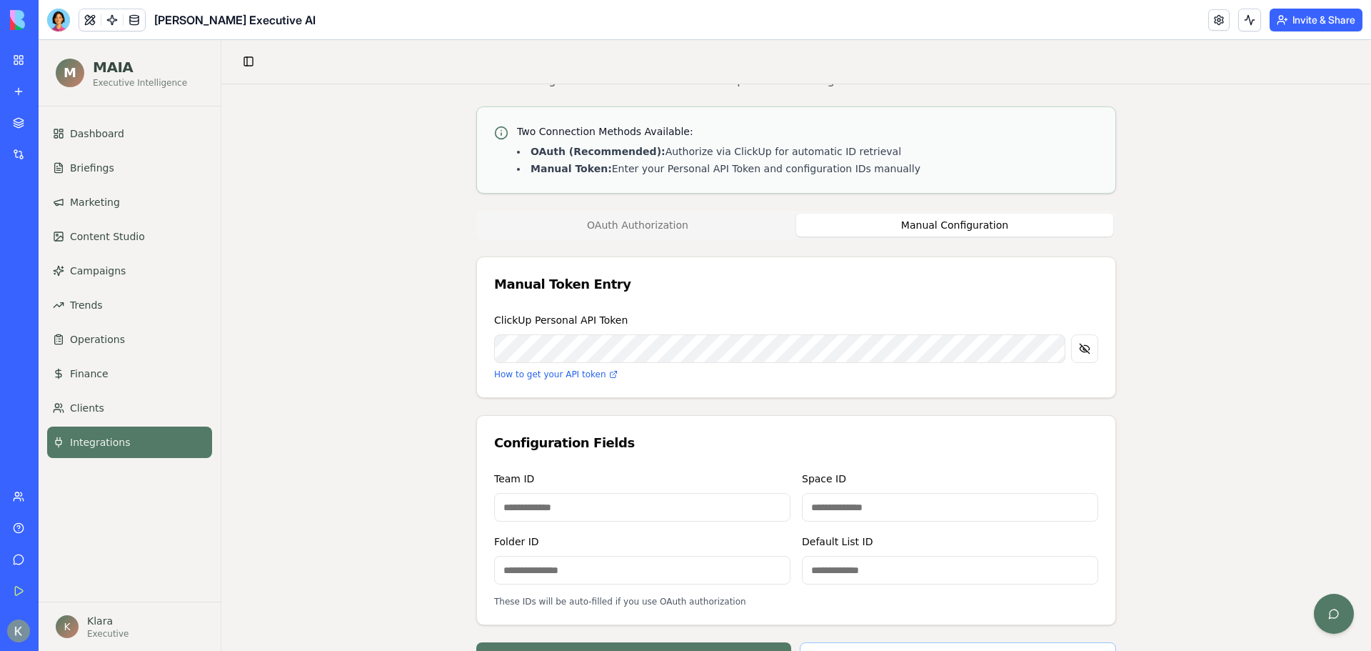
scroll to position [0, 0]
click at [636, 229] on button "OAuth Authorization" at bounding box center [637, 222] width 317 height 23
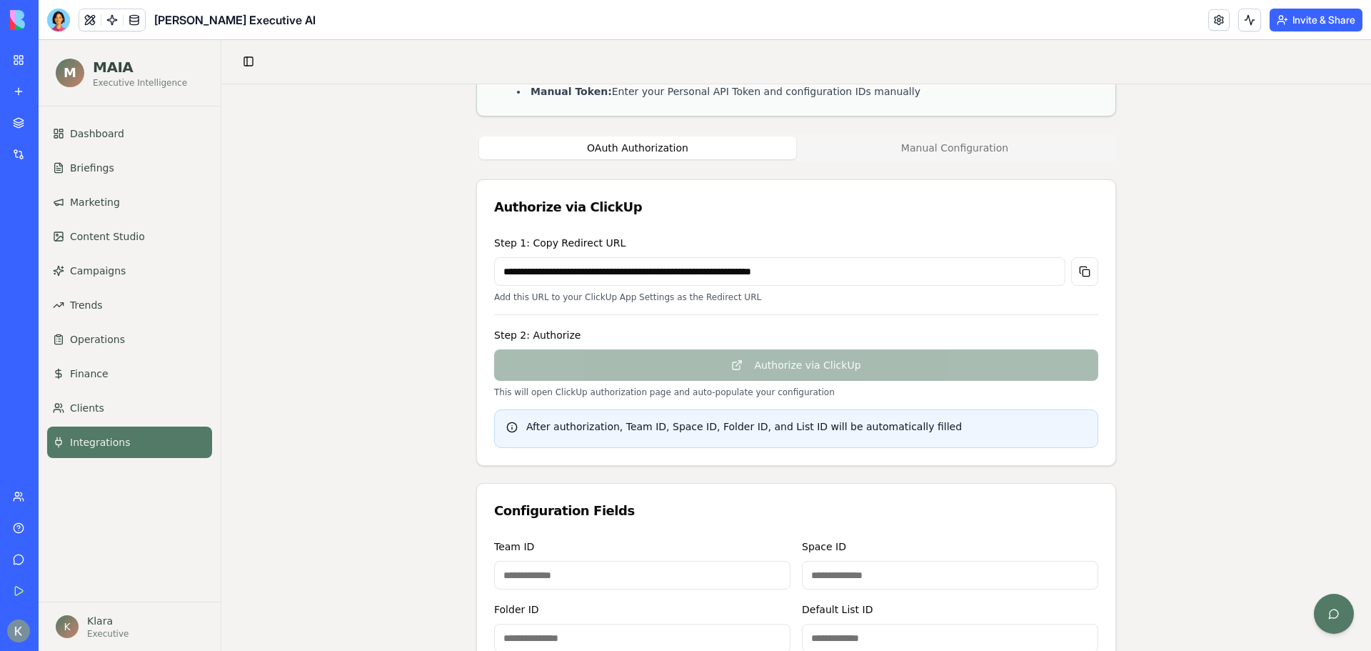
scroll to position [143, 0]
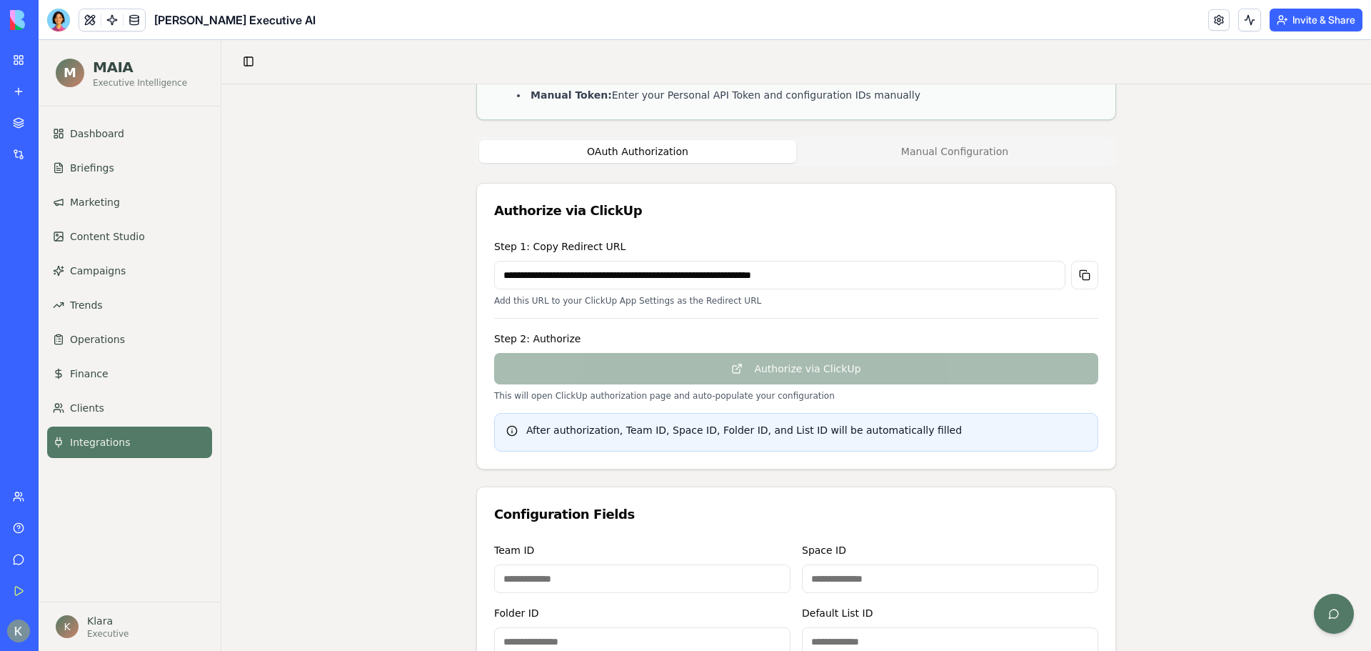
click at [926, 144] on button "Manual Configuration" at bounding box center [954, 151] width 317 height 23
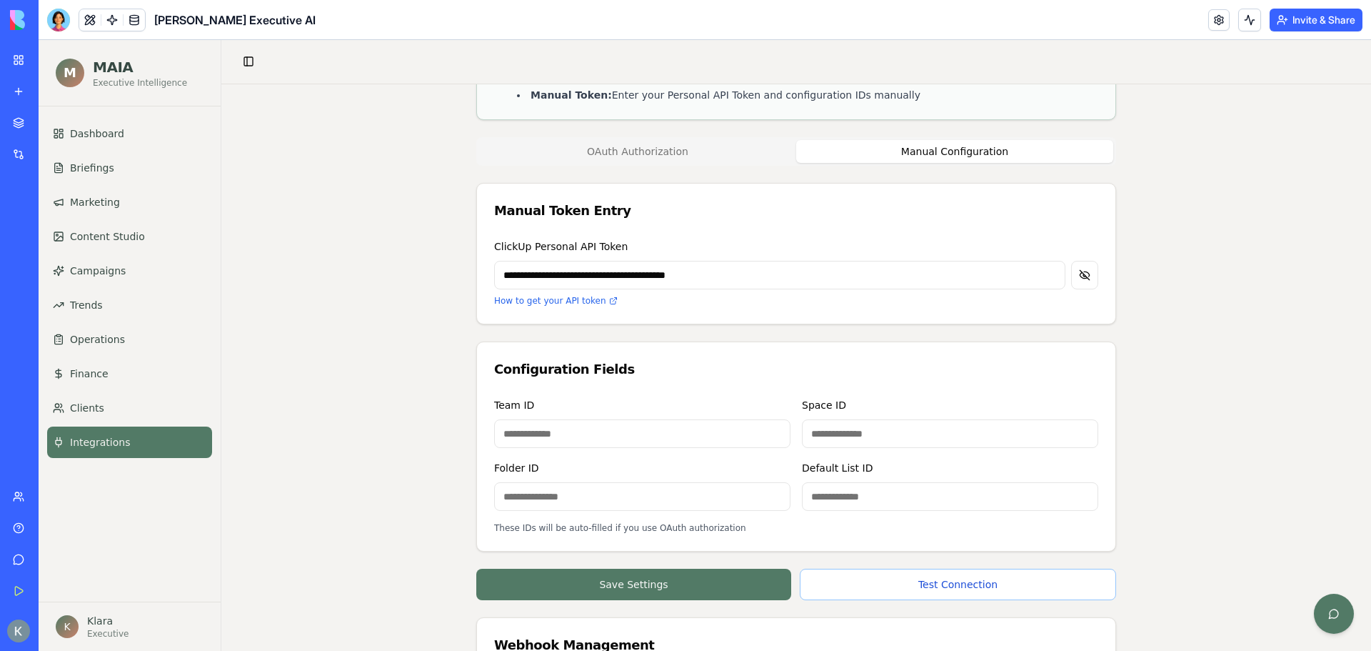
click at [666, 144] on button "OAuth Authorization" at bounding box center [637, 151] width 317 height 23
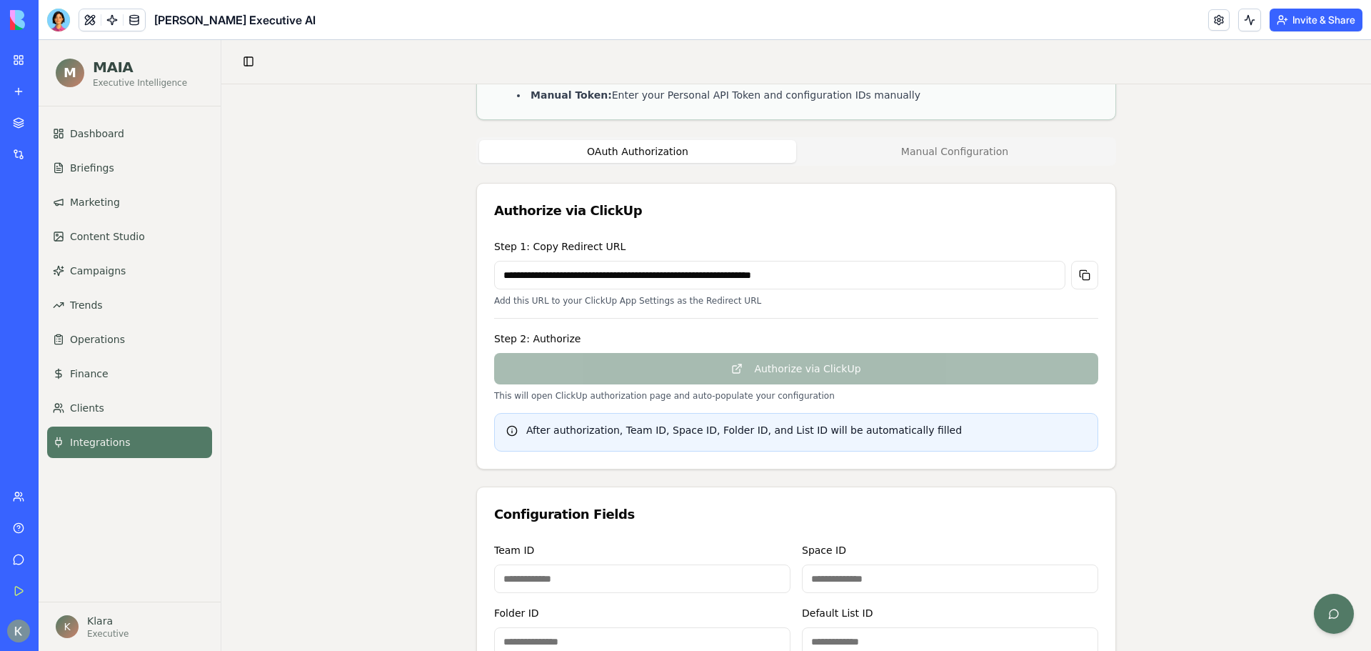
click at [884, 151] on button "Manual Configuration" at bounding box center [954, 151] width 317 height 23
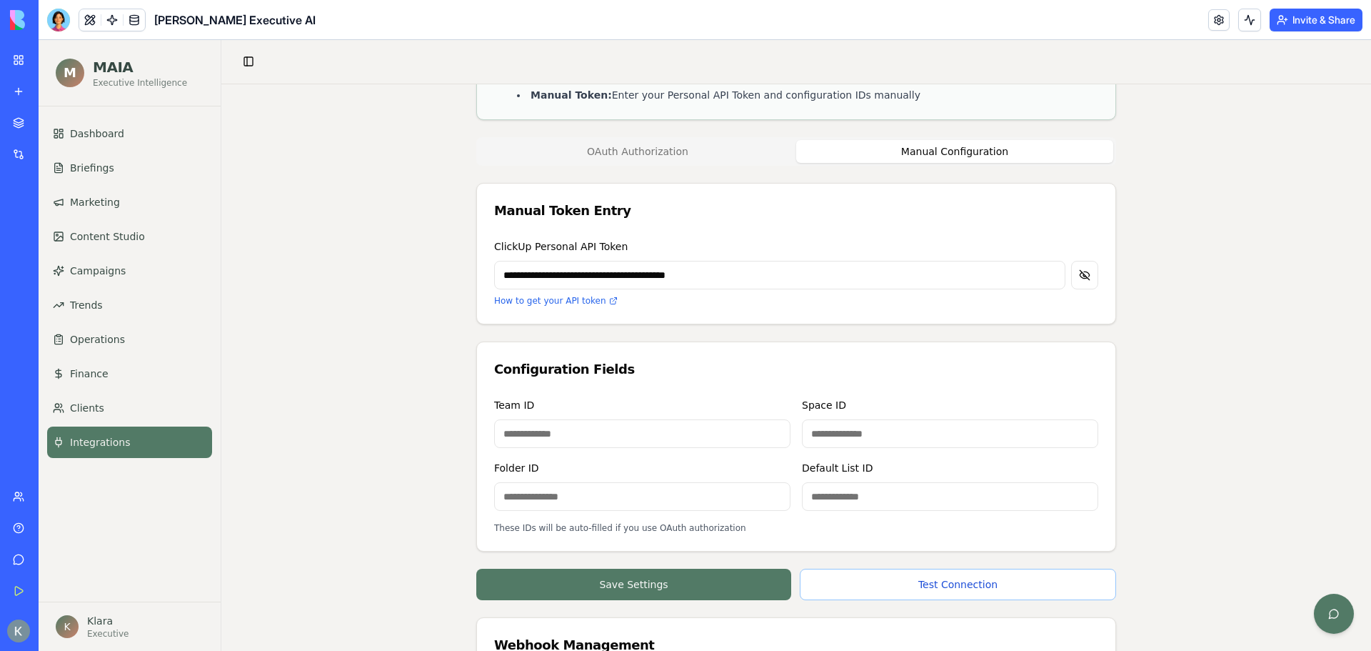
click at [574, 145] on button "OAuth Authorization" at bounding box center [637, 151] width 317 height 23
click at [1004, 159] on button "Manual Configuration" at bounding box center [954, 151] width 317 height 23
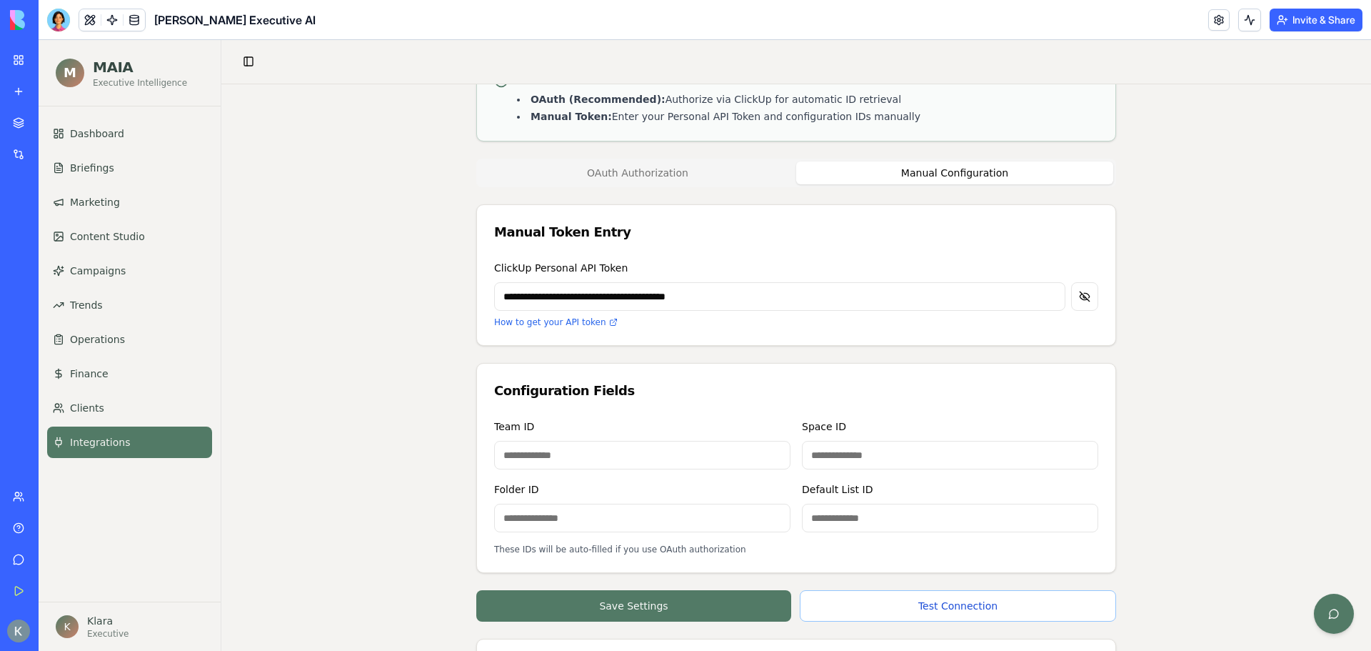
scroll to position [106, 0]
